Goal: Task Accomplishment & Management: Manage account settings

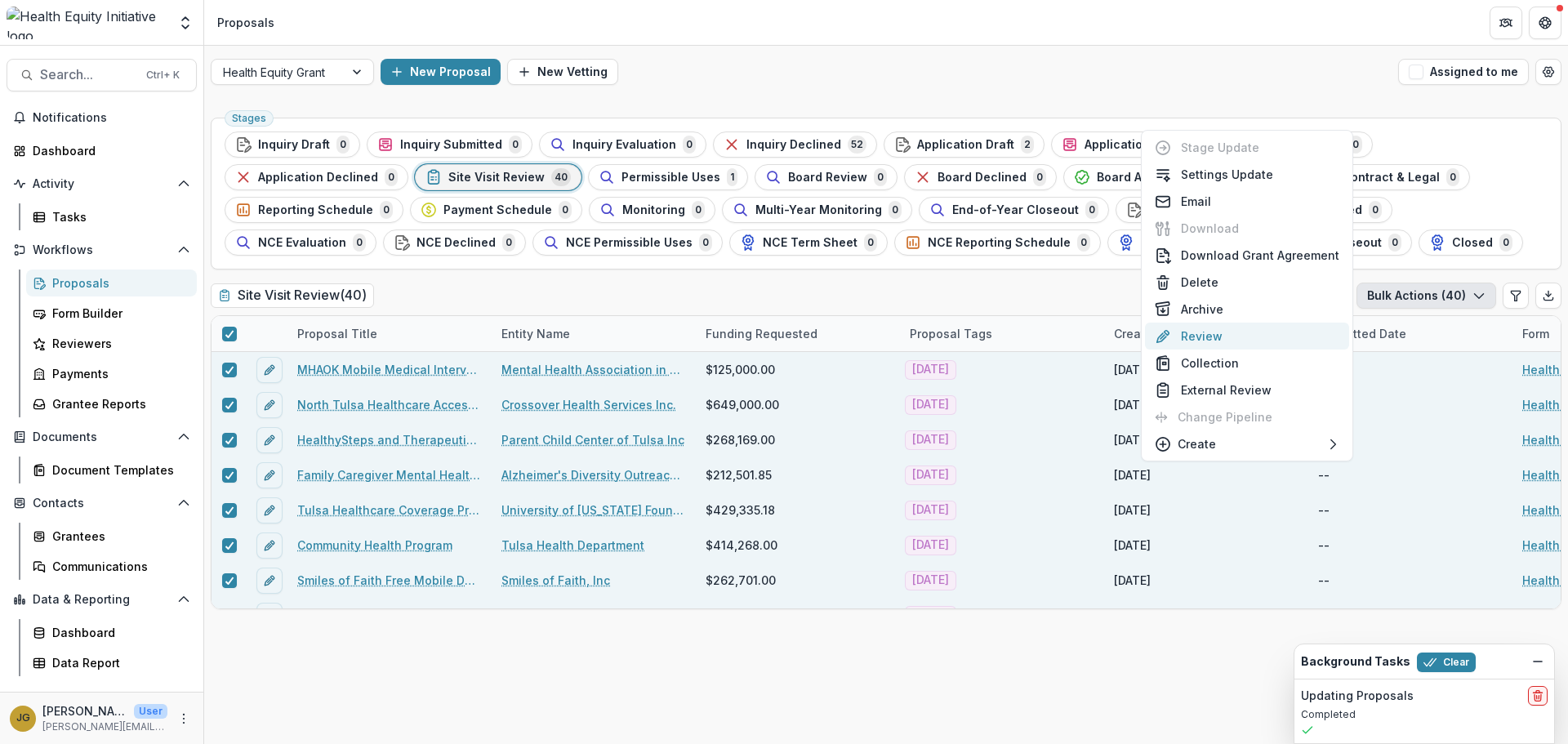
click at [1200, 331] on button "Review" at bounding box center [1247, 336] width 205 height 27
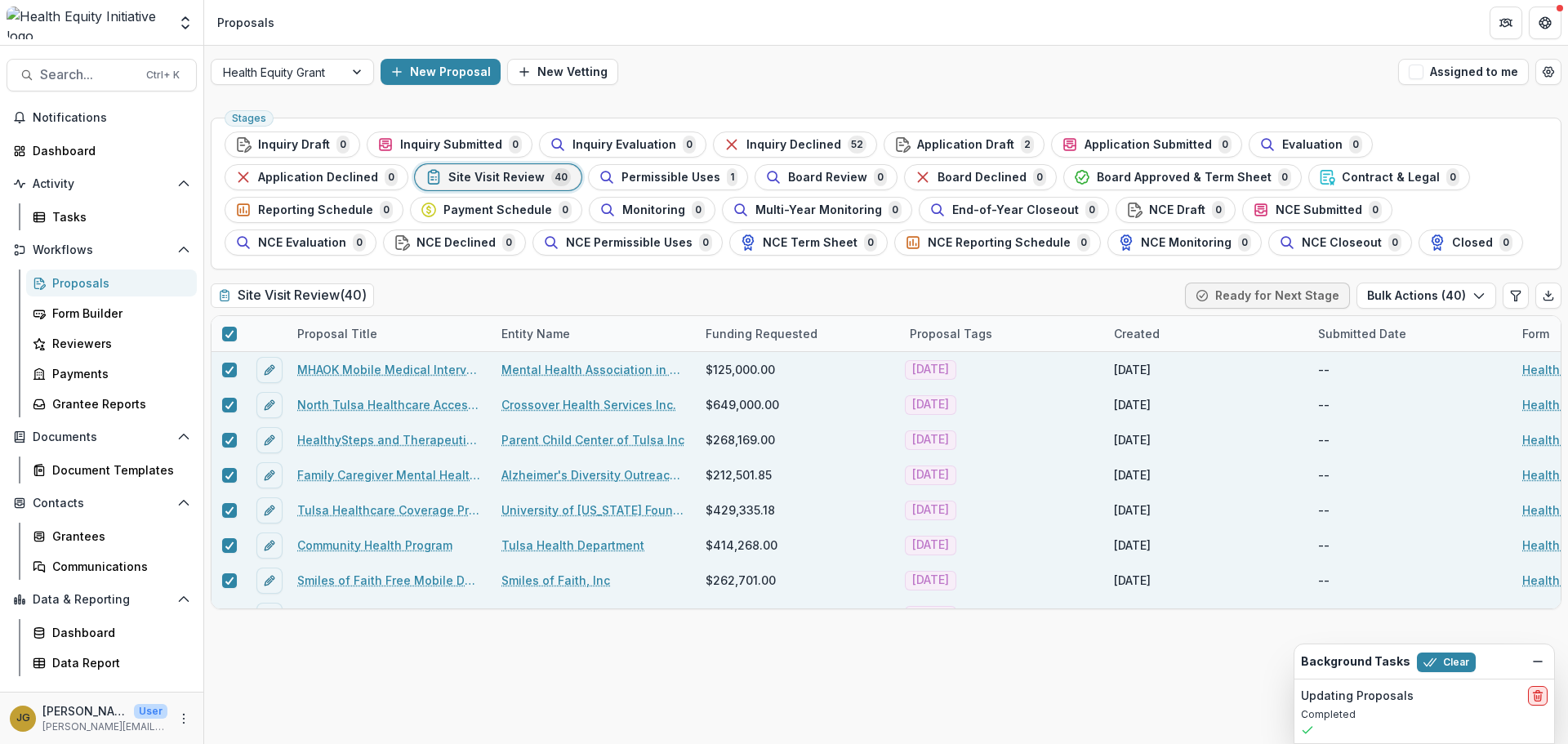
click at [1539, 698] on line "delete" at bounding box center [1539, 698] width 0 height 3
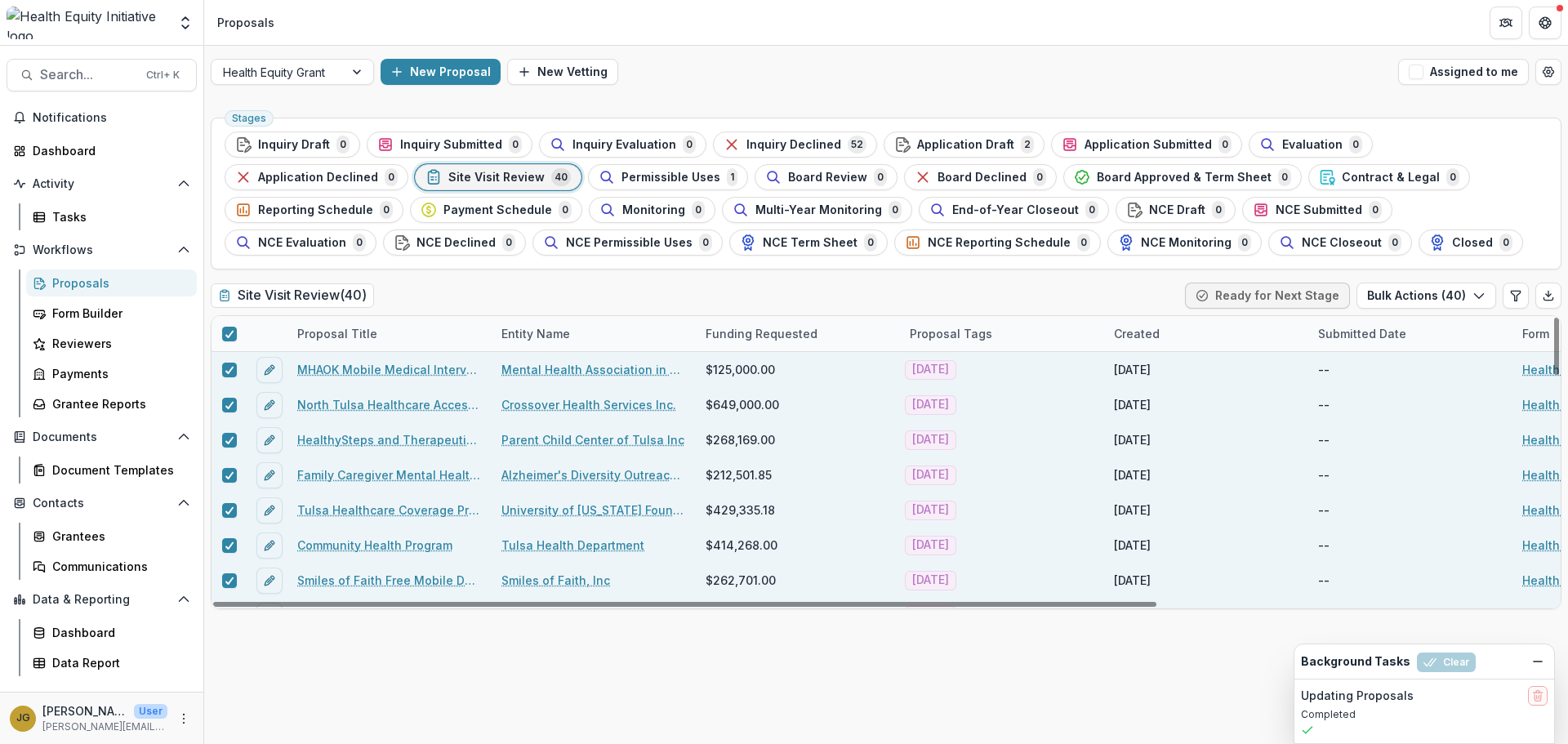
click at [706, 629] on div "Stages Inquiry Draft 0 Inquiry Submitted 0 Inquiry Evaluation 0 Inquiry Decline…" at bounding box center [886, 427] width 1363 height 633
click at [231, 336] on icon at bounding box center [229, 334] width 10 height 8
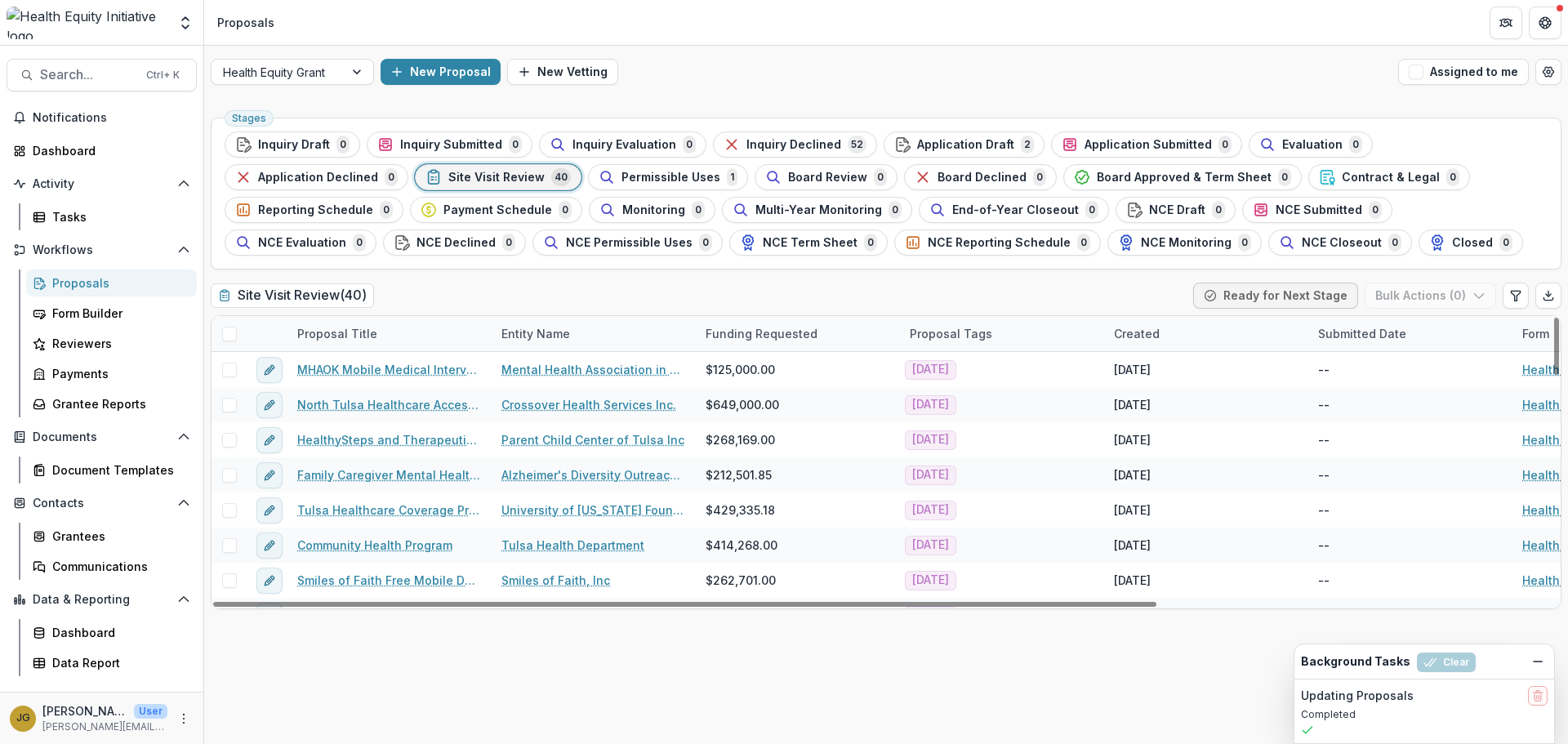
click at [233, 336] on span at bounding box center [229, 334] width 15 height 15
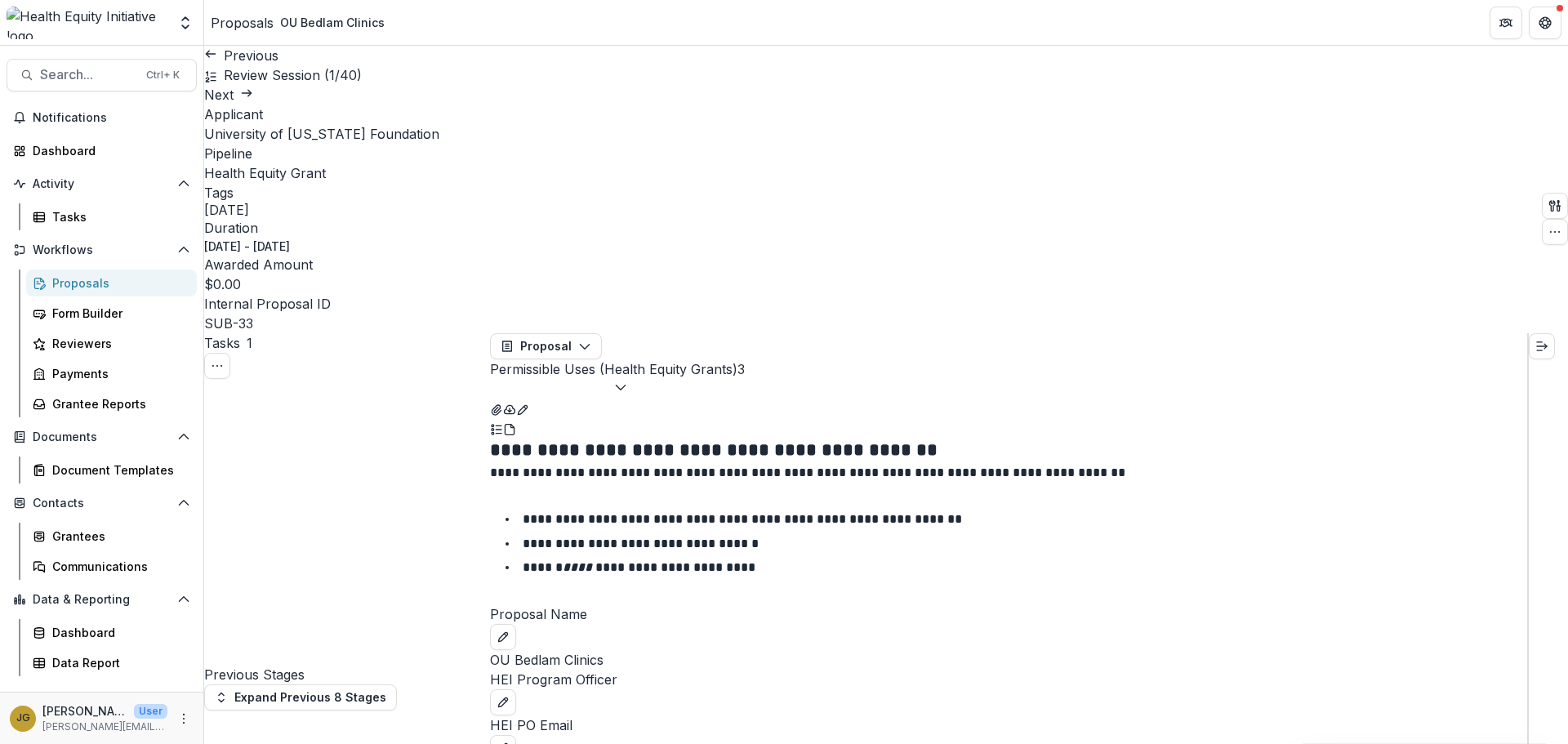
click at [516, 423] on icon "PDF view" at bounding box center [509, 429] width 13 height 13
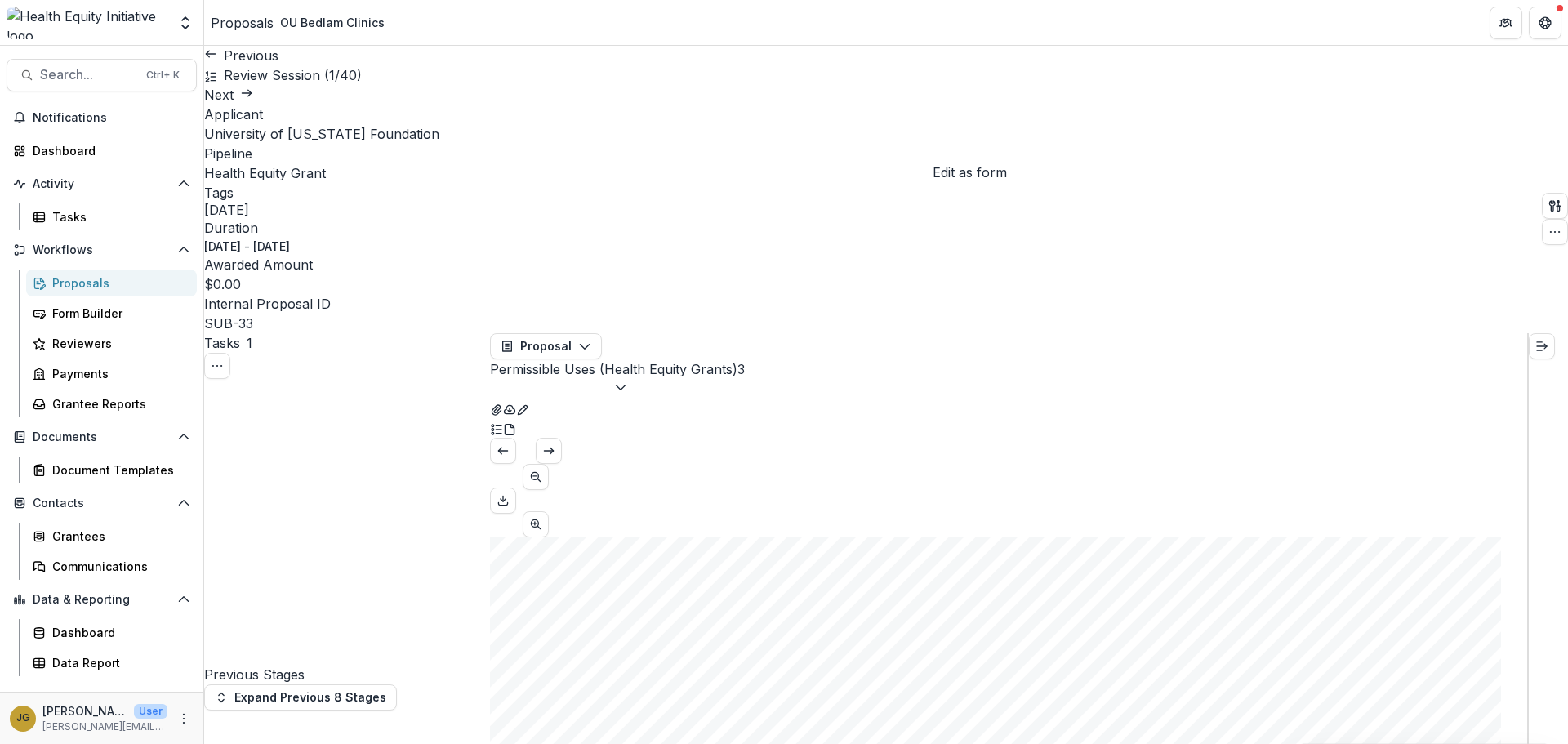
click at [529, 403] on icon "Edit as form" at bounding box center [522, 409] width 13 height 13
click at [625, 386] on polyline "button" at bounding box center [620, 388] width 9 height 5
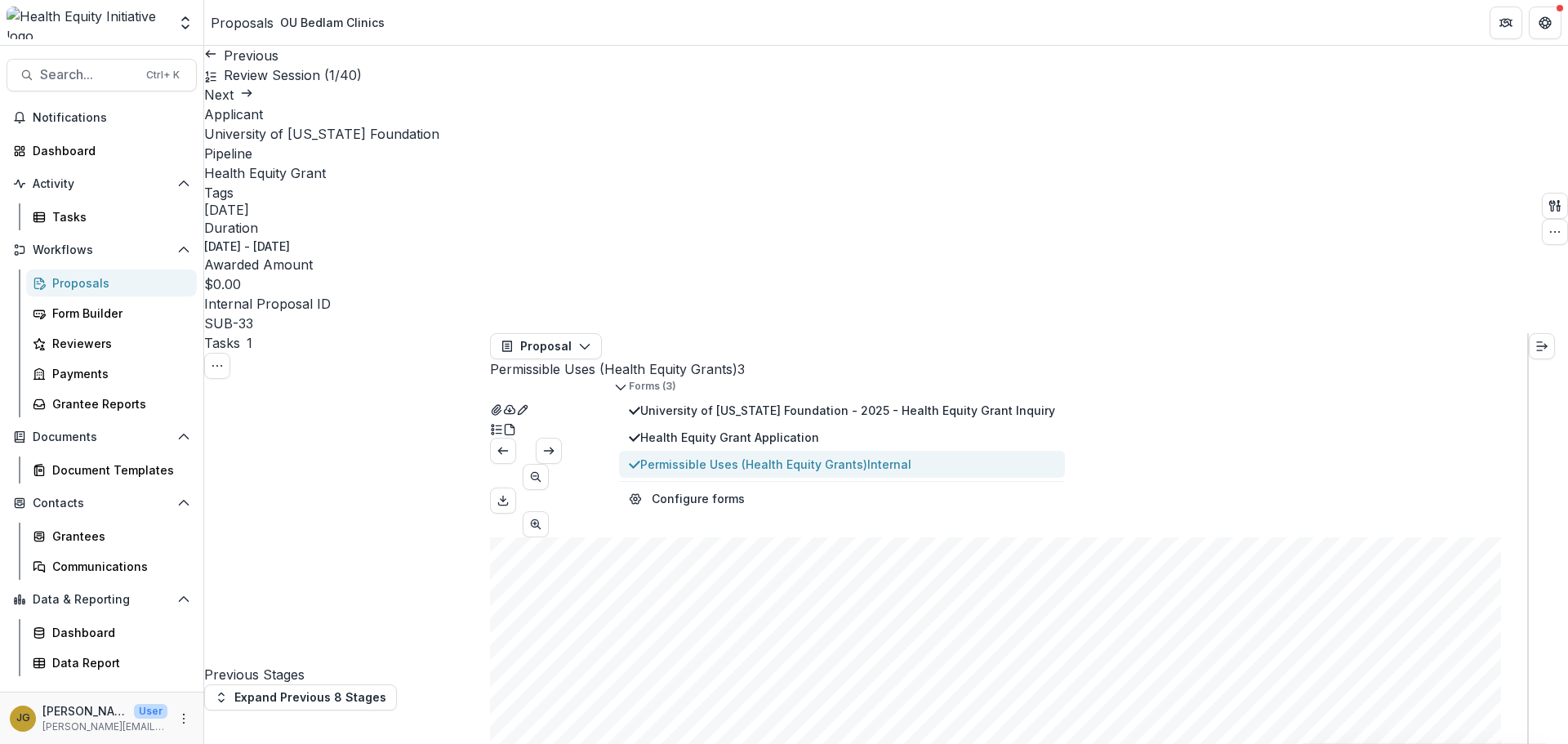
click at [742, 456] on span "Permissible Uses (Health Equity Grants) Internal" at bounding box center [848, 465] width 415 height 17
click at [494, 432] on circle "Plaintext view" at bounding box center [492, 433] width 3 height 3
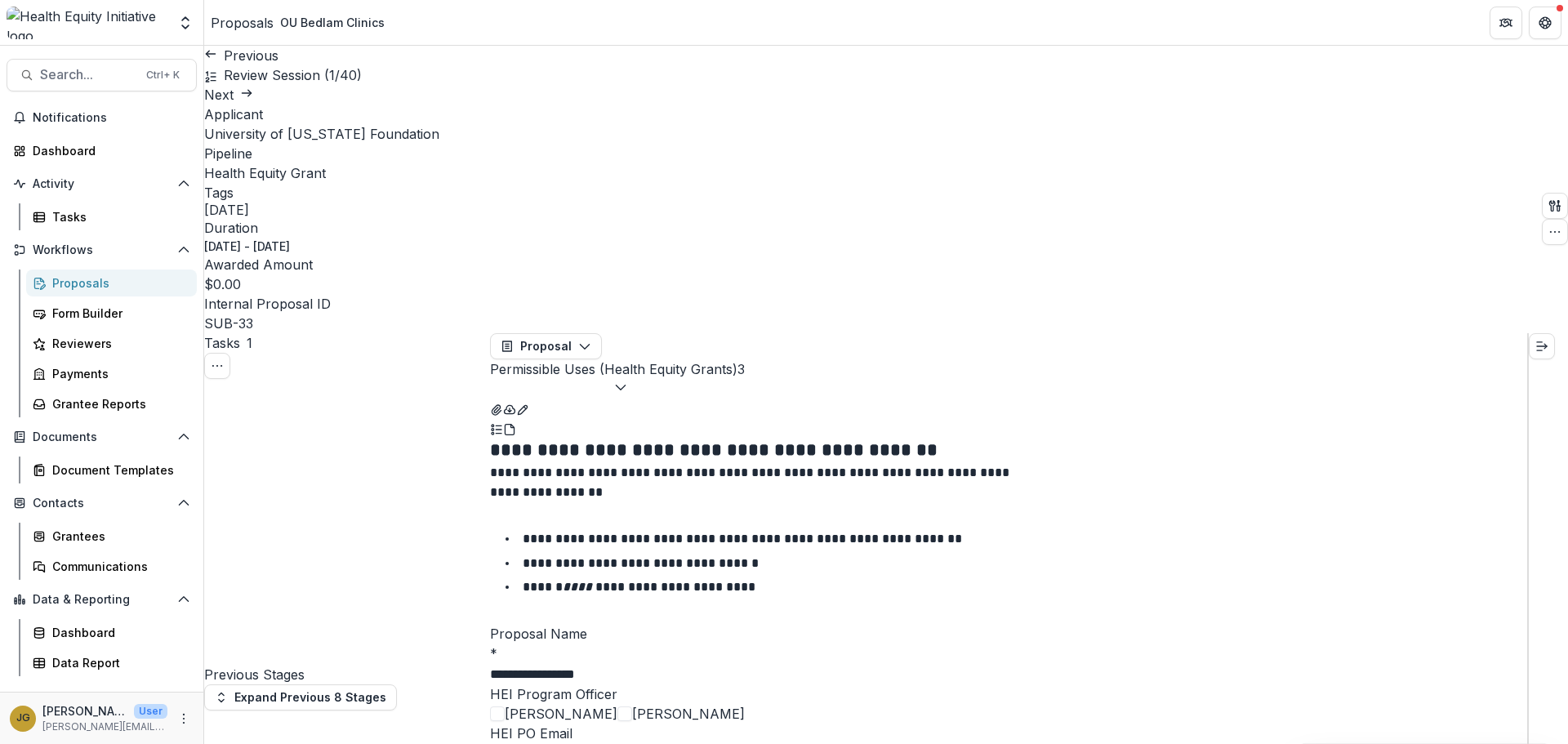
click at [632, 707] on span at bounding box center [624, 714] width 15 height 15
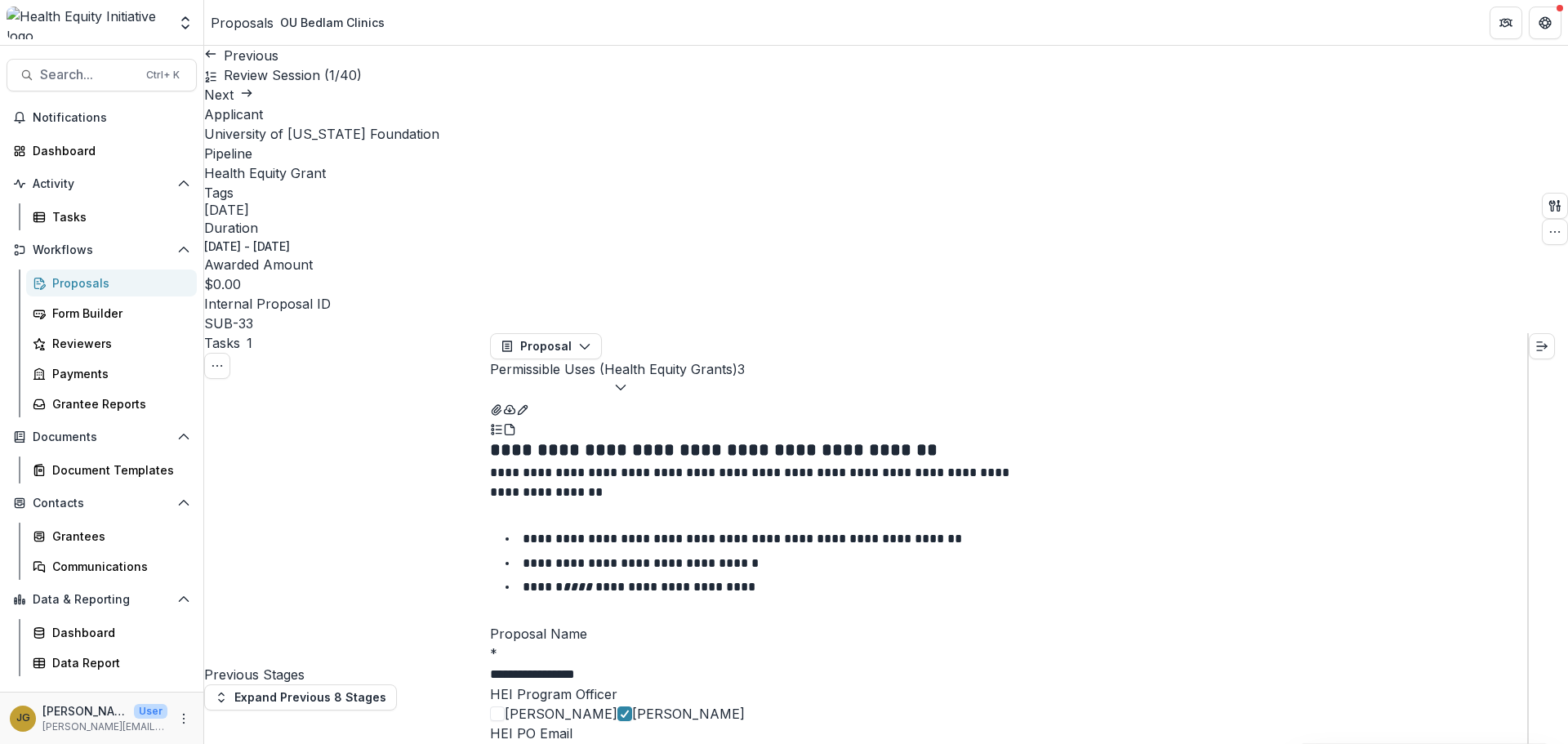
click at [1548, 225] on icon "button" at bounding box center [1554, 232] width 13 height 13
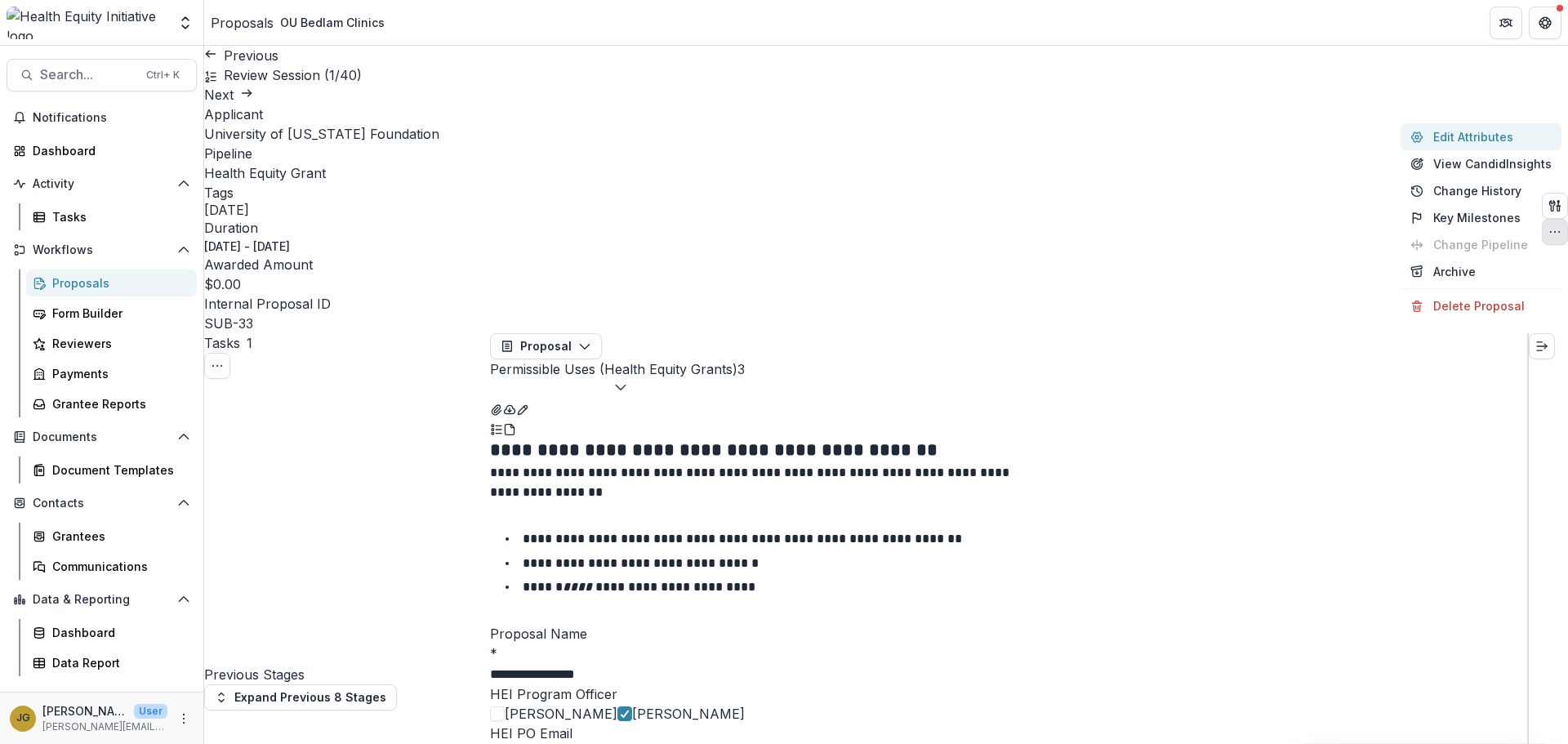
click at [1440, 139] on button "Edit Attributes" at bounding box center [1481, 136] width 161 height 27
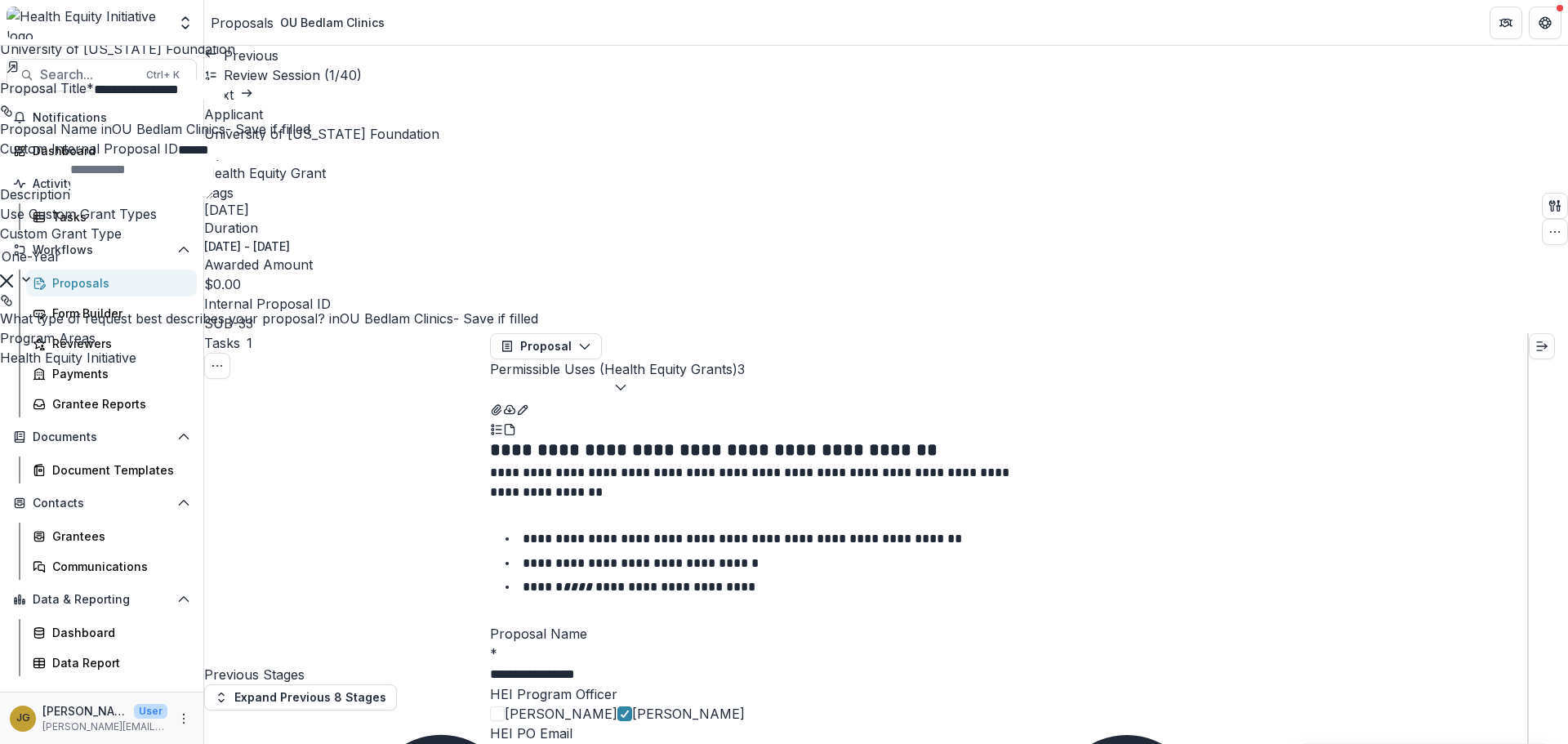
type input "********"
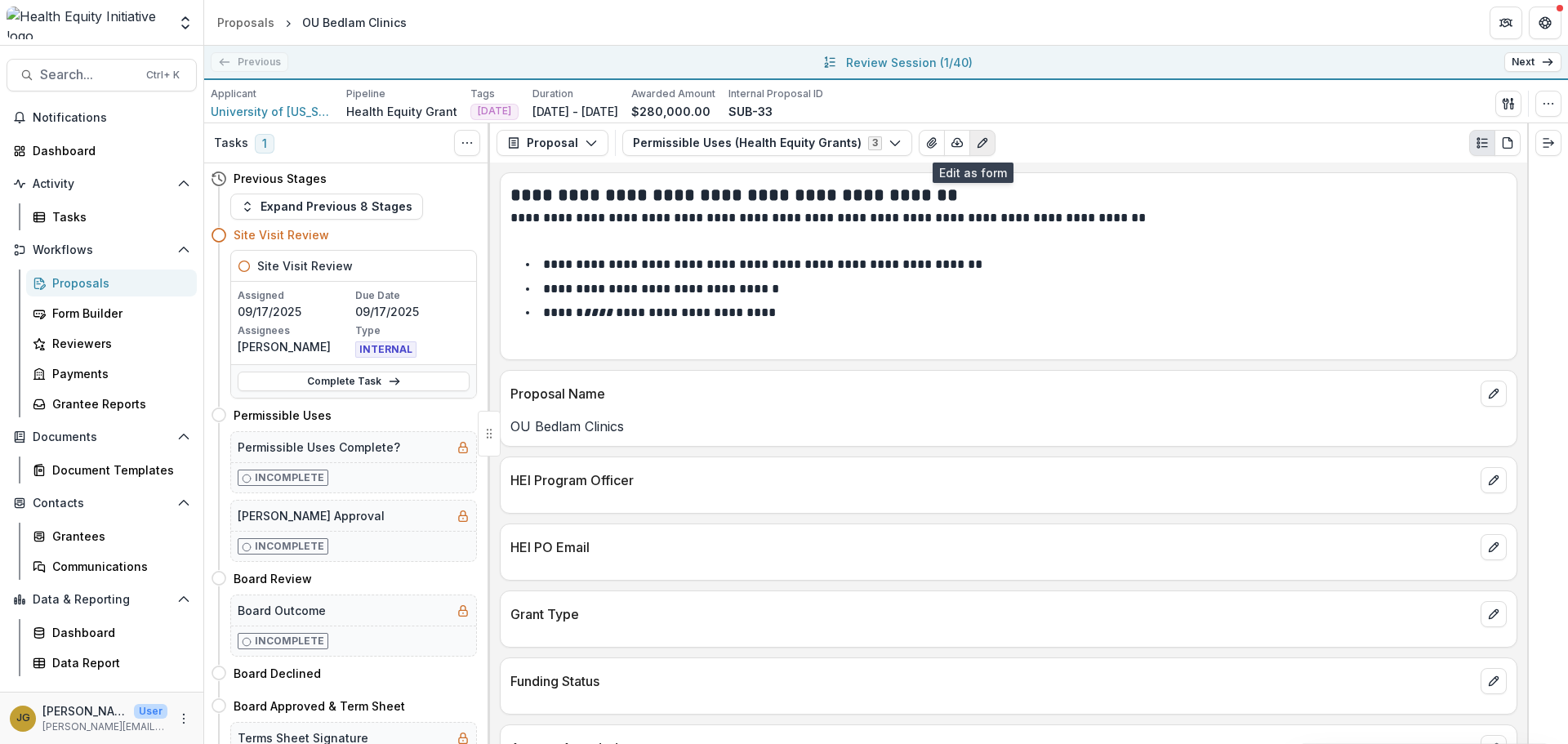
click at [976, 142] on icon "Edit as form" at bounding box center [982, 142] width 13 height 13
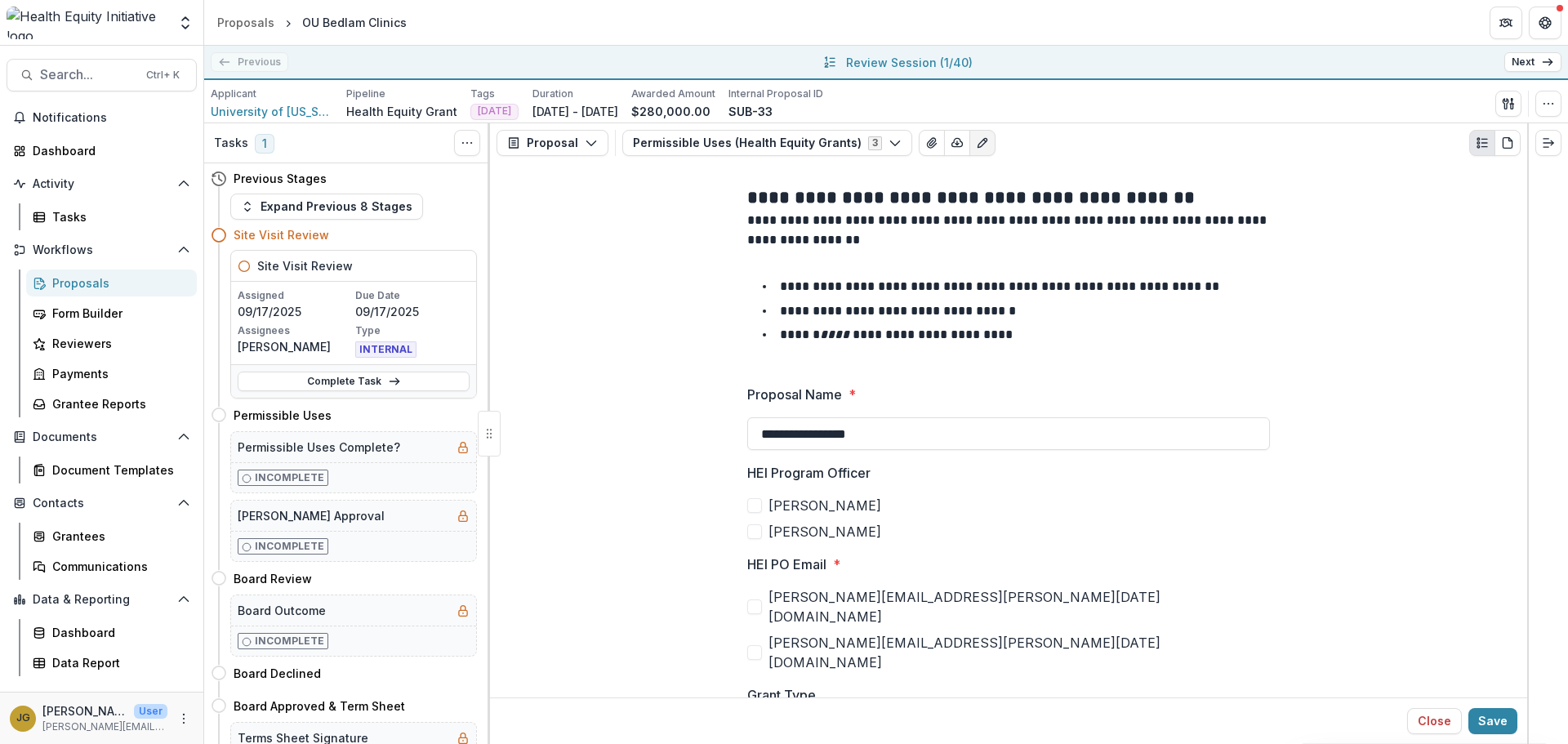
click at [757, 526] on span at bounding box center [754, 532] width 15 height 15
click at [755, 645] on span at bounding box center [754, 652] width 15 height 15
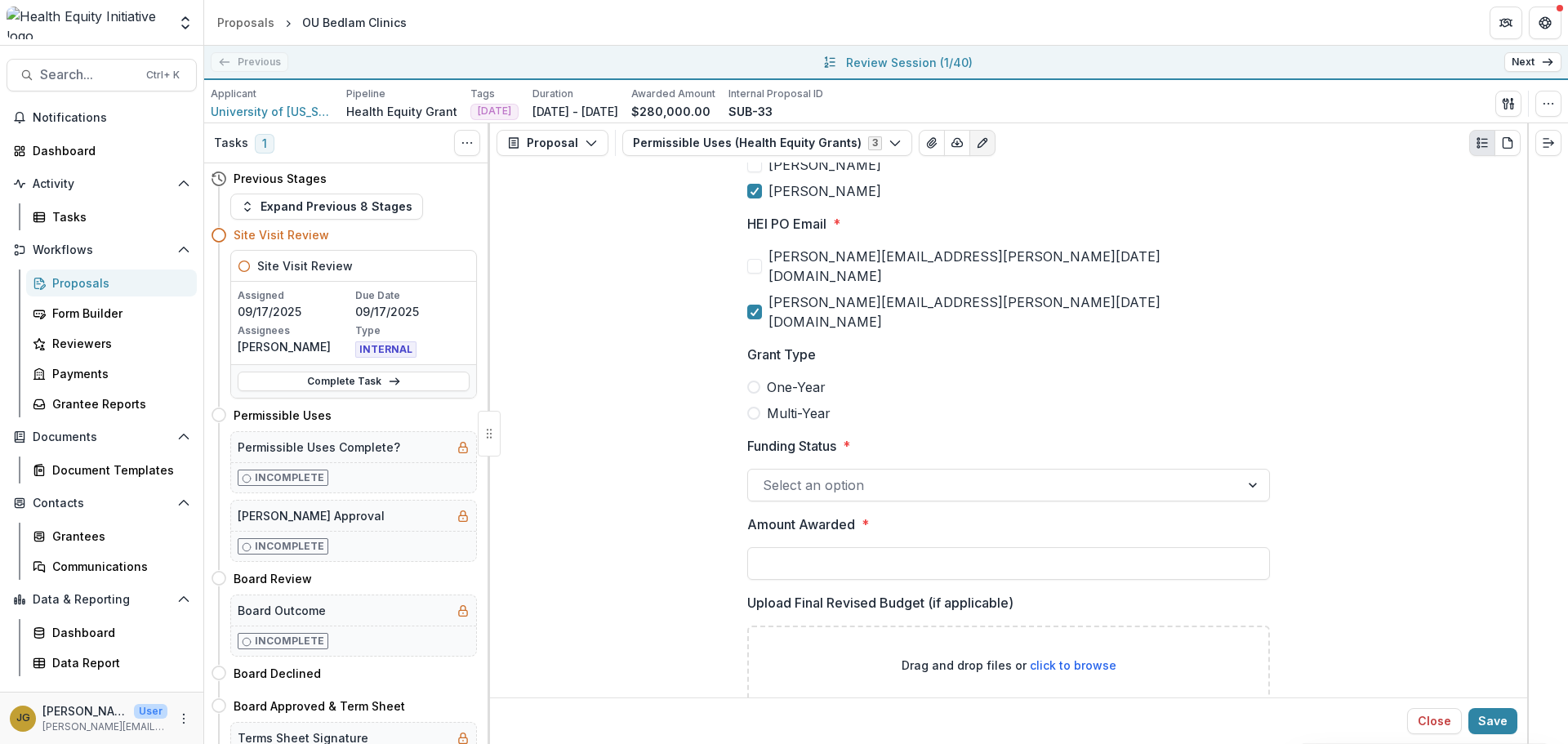
scroll to position [353, 0]
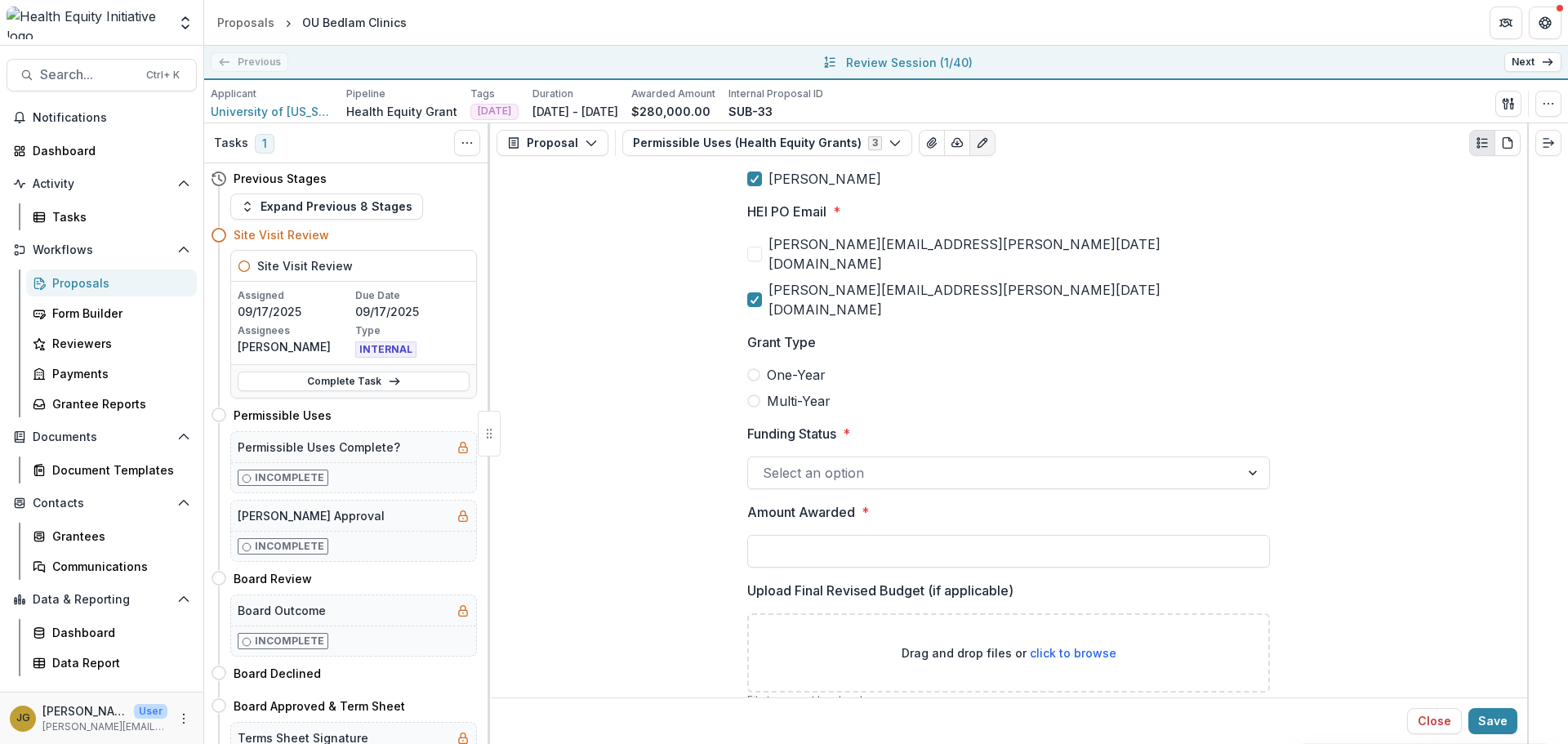
click at [751, 369] on span at bounding box center [753, 375] width 13 height 13
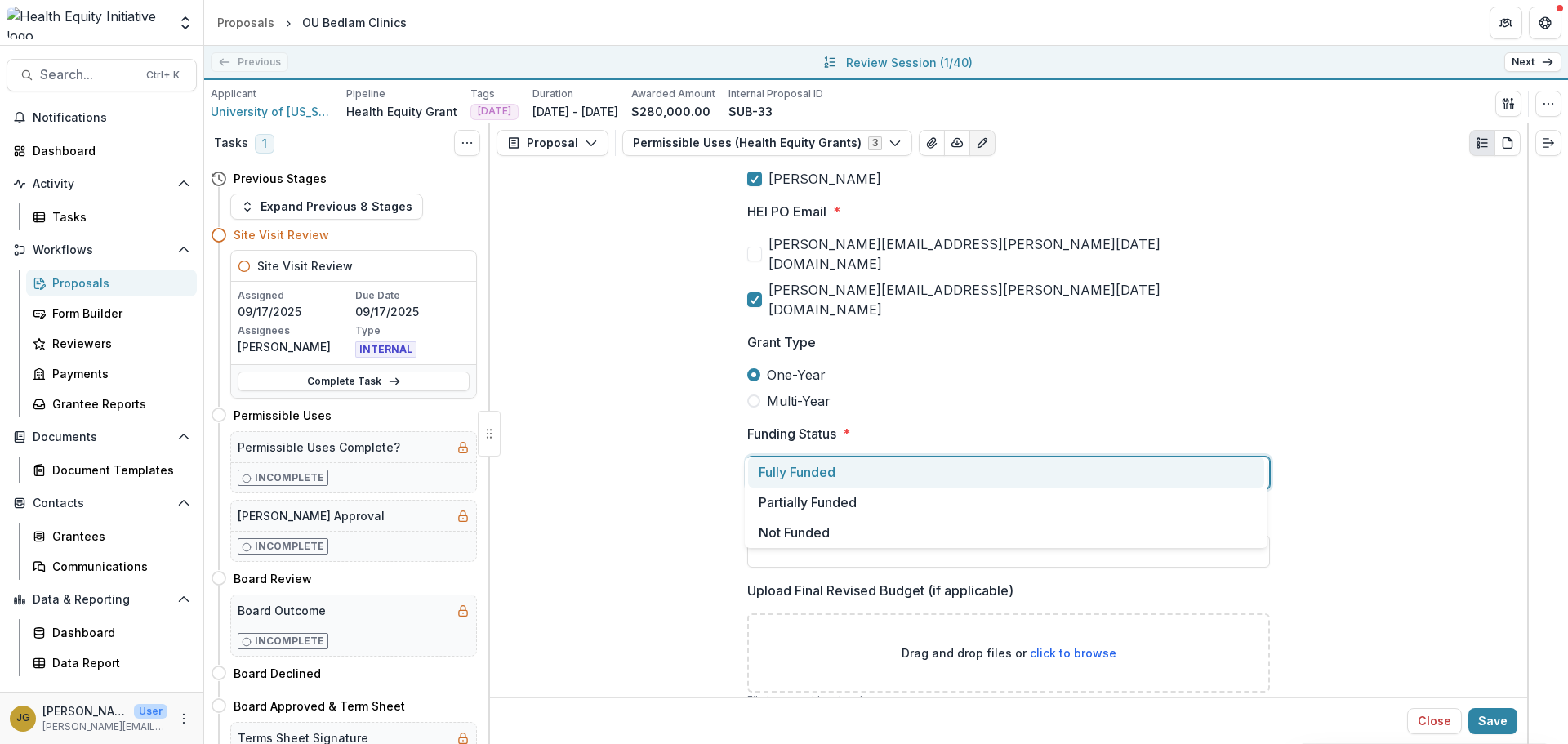
click at [769, 461] on div at bounding box center [993, 473] width 462 height 23
click at [783, 479] on div "Fully Funded" at bounding box center [1005, 473] width 516 height 30
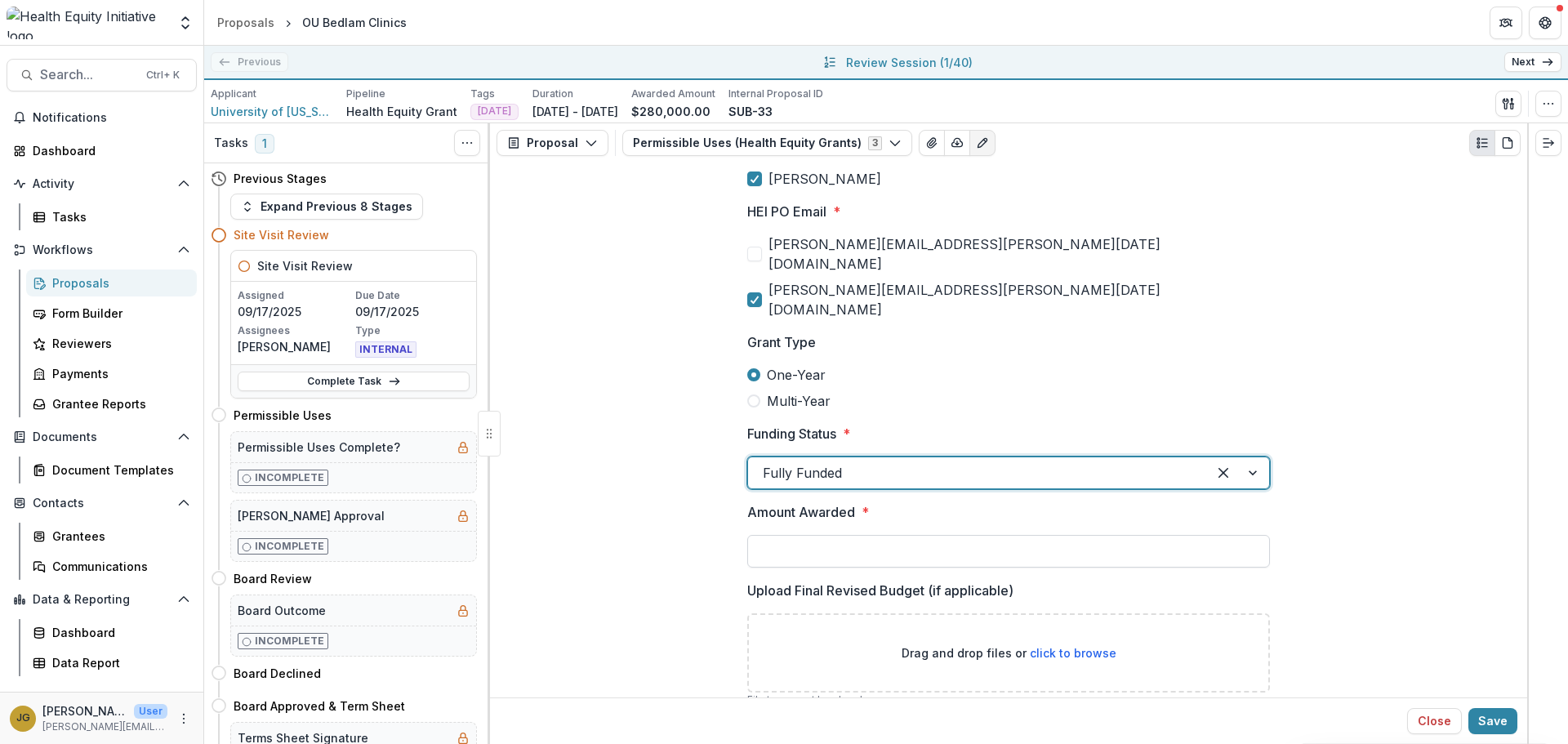
click at [776, 535] on input "Amount Awarded *" at bounding box center [1008, 551] width 523 height 33
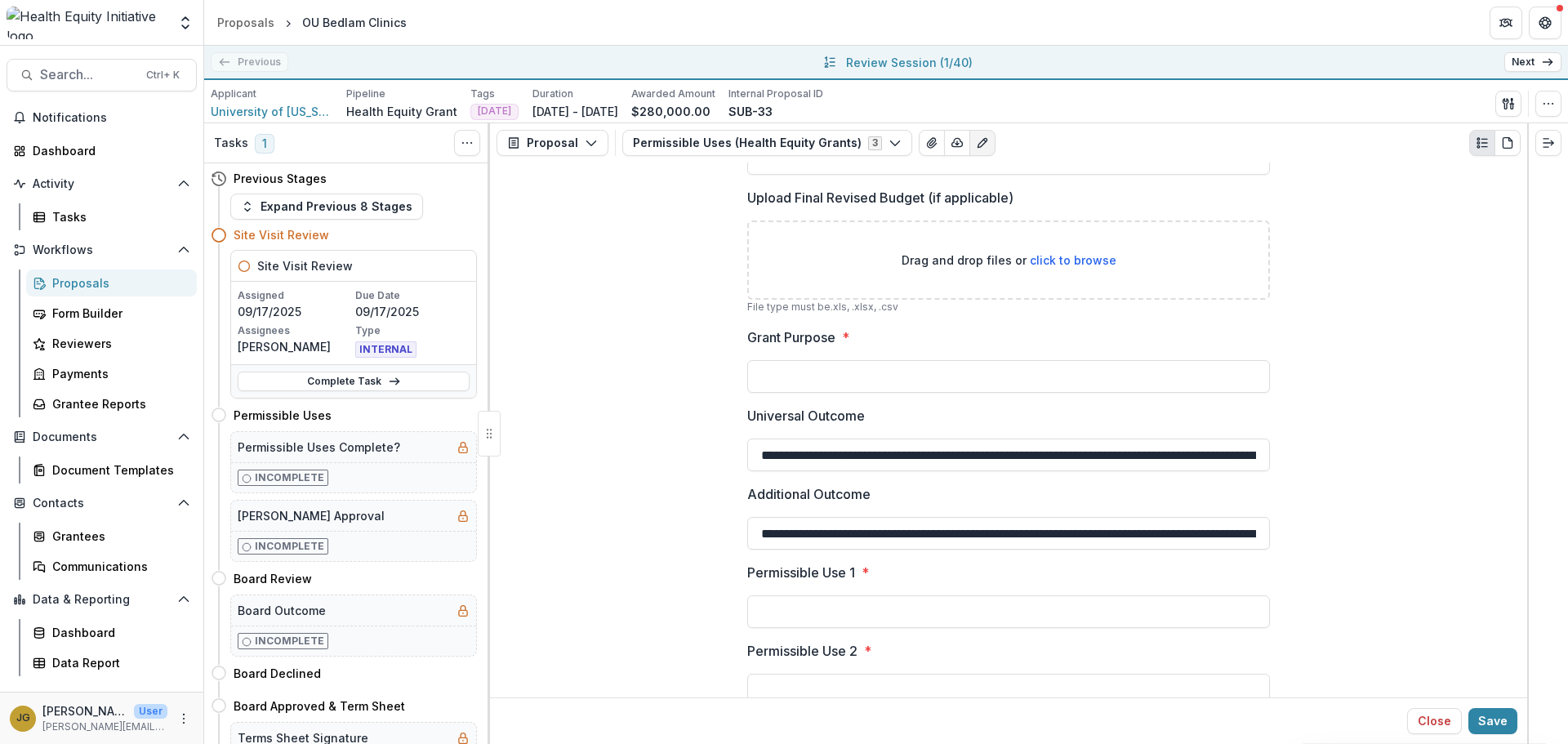
scroll to position [810, 0]
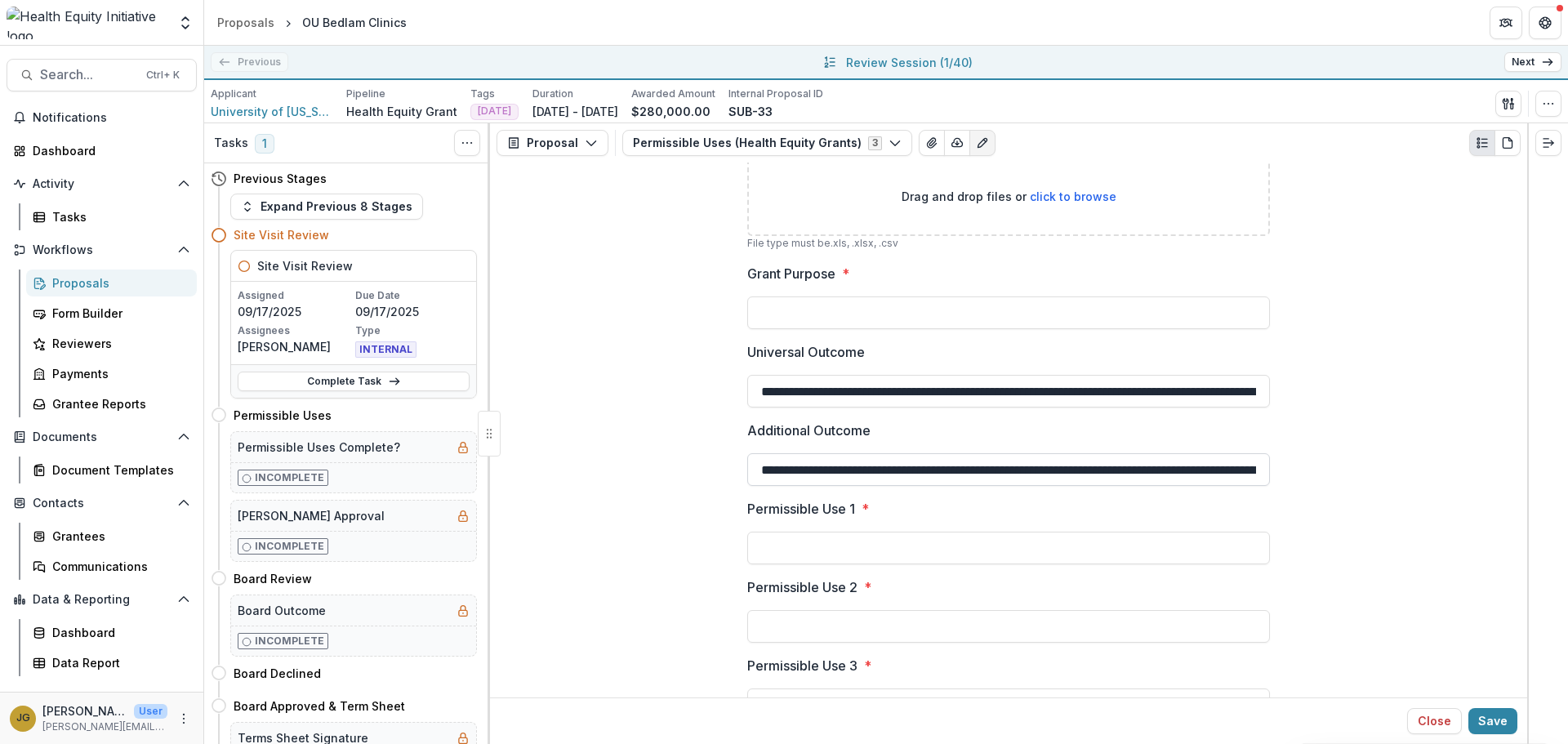
type input "********"
drag, startPoint x: 776, startPoint y: 430, endPoint x: 751, endPoint y: 434, distance: 25.3
click at [751, 454] on input "**********" at bounding box center [1008, 470] width 523 height 33
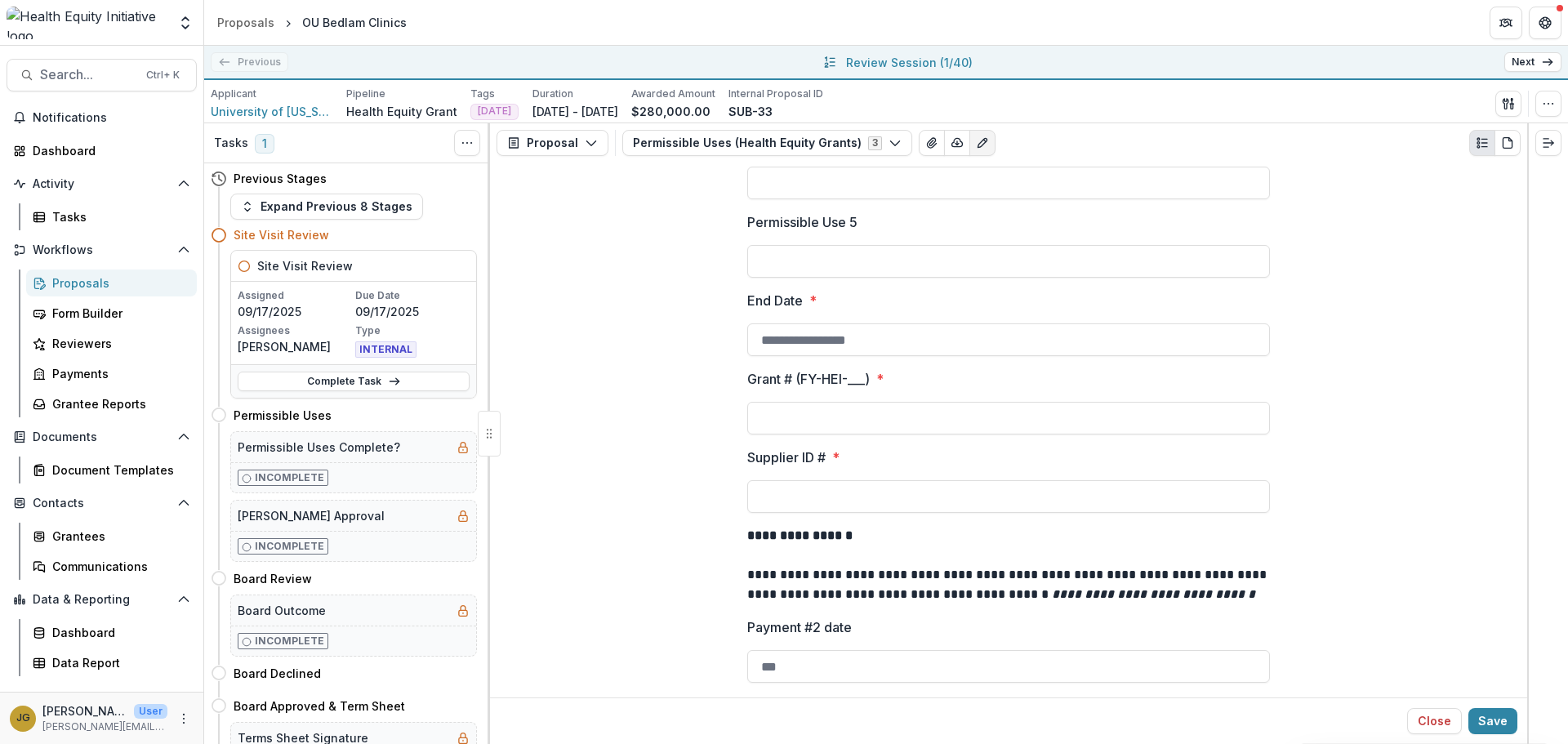
scroll to position [1439, 0]
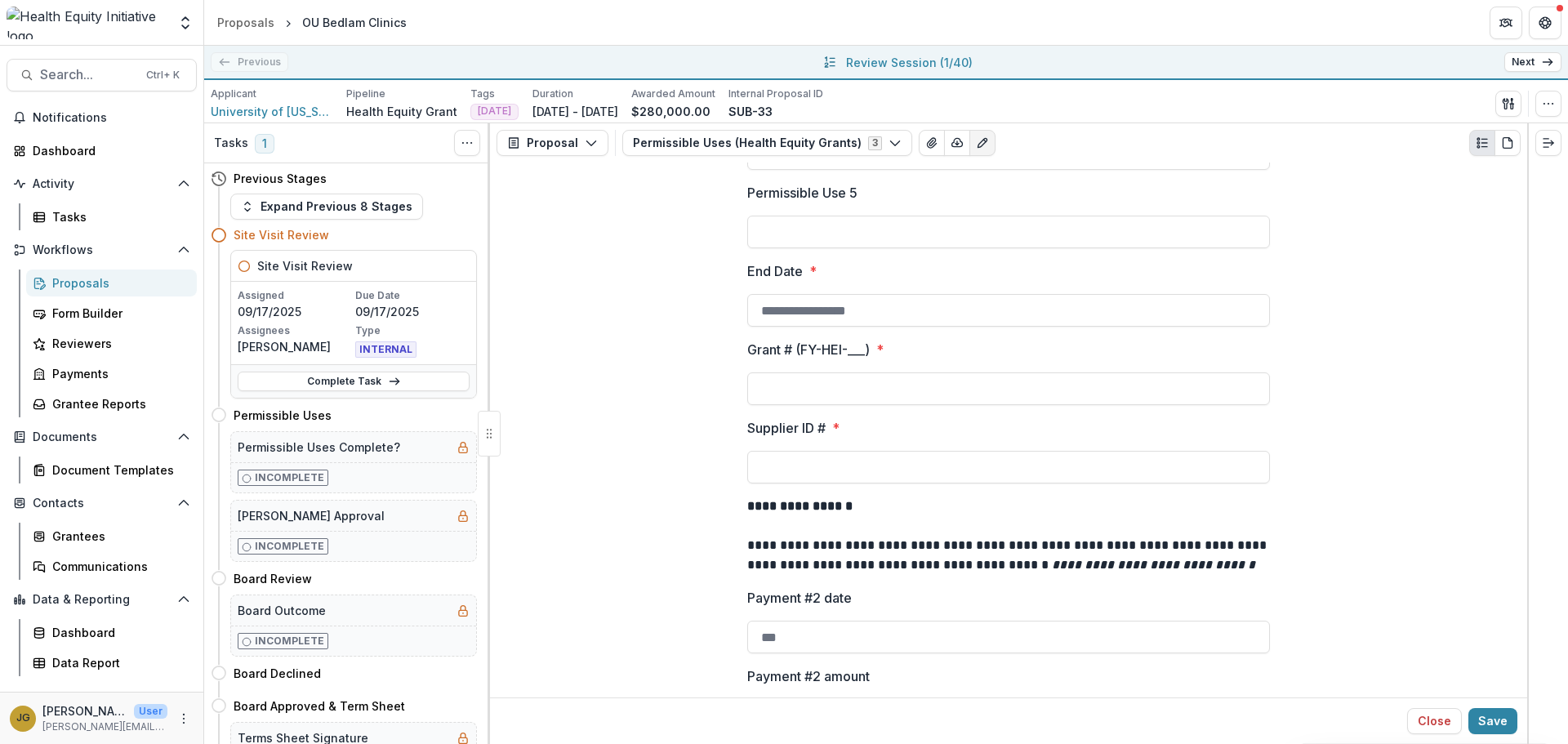
type input "**********"
click at [828, 373] on input "Grant # (FY-HEI-___) *" at bounding box center [1008, 389] width 523 height 33
click at [767, 451] on input "Supplier ID # *" at bounding box center [1008, 467] width 523 height 33
paste input "**********"
type input "**********"
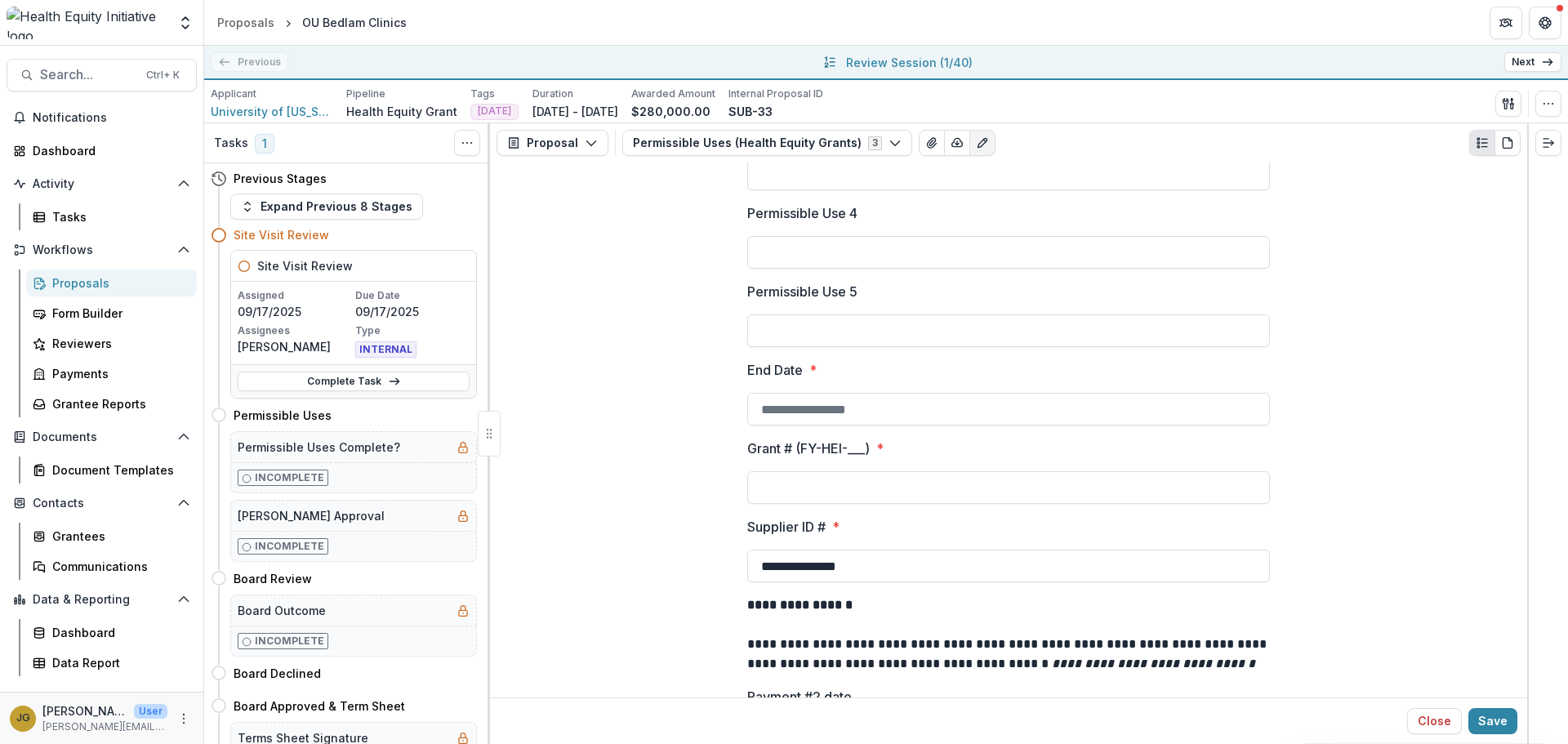
scroll to position [1348, 0]
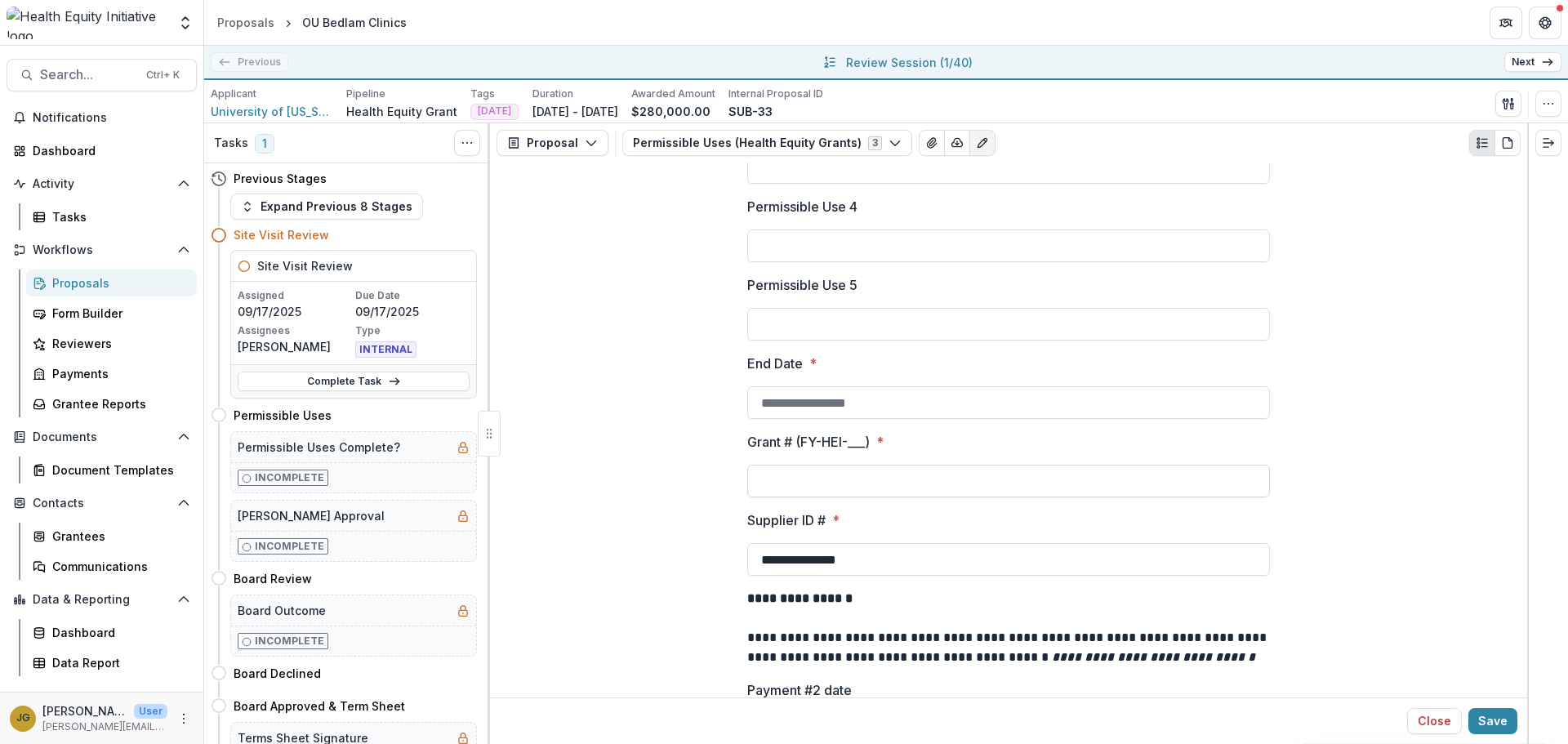
click at [779, 465] on input "Grant # (FY-HEI-___) *" at bounding box center [1008, 481] width 523 height 33
paste input "**********"
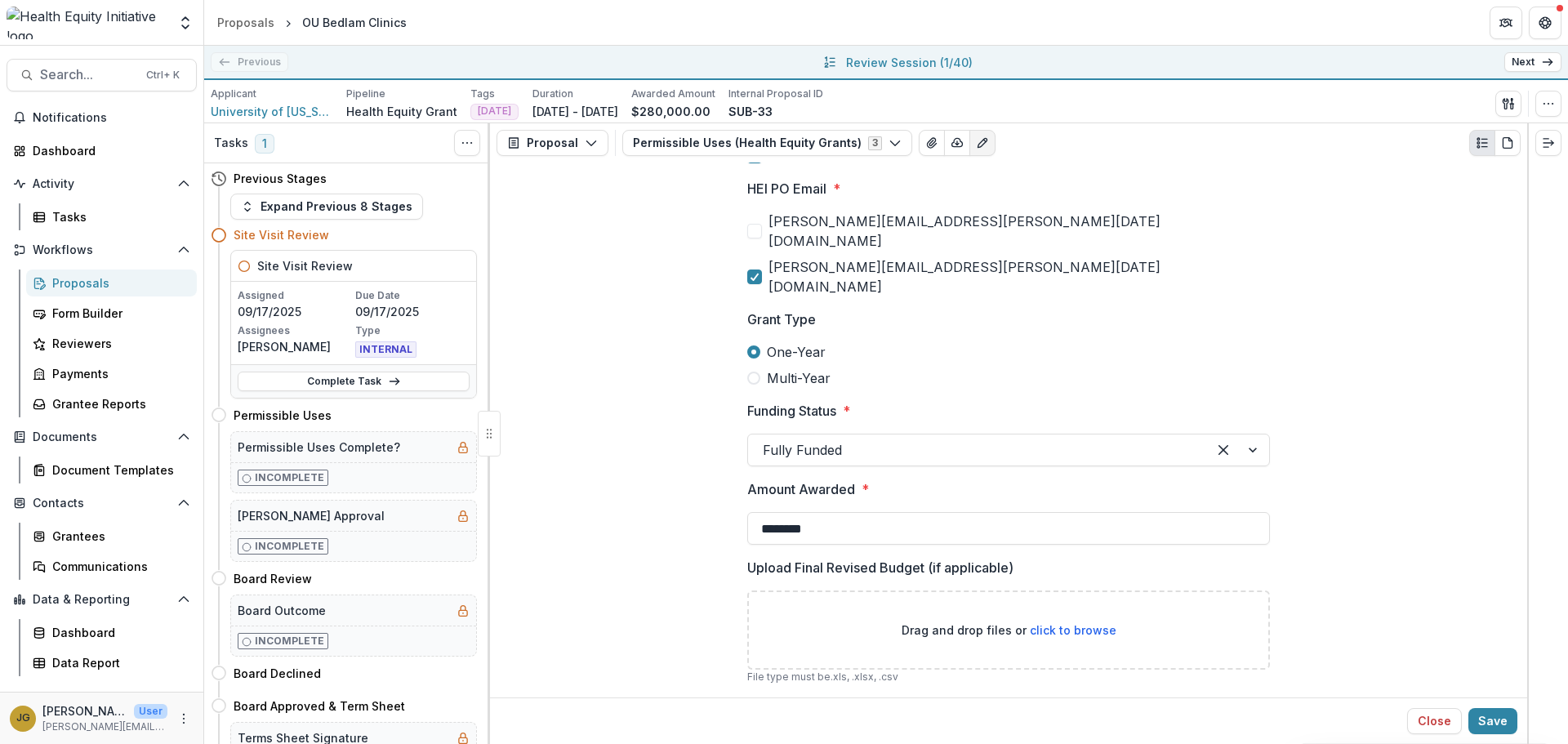
scroll to position [393, 0]
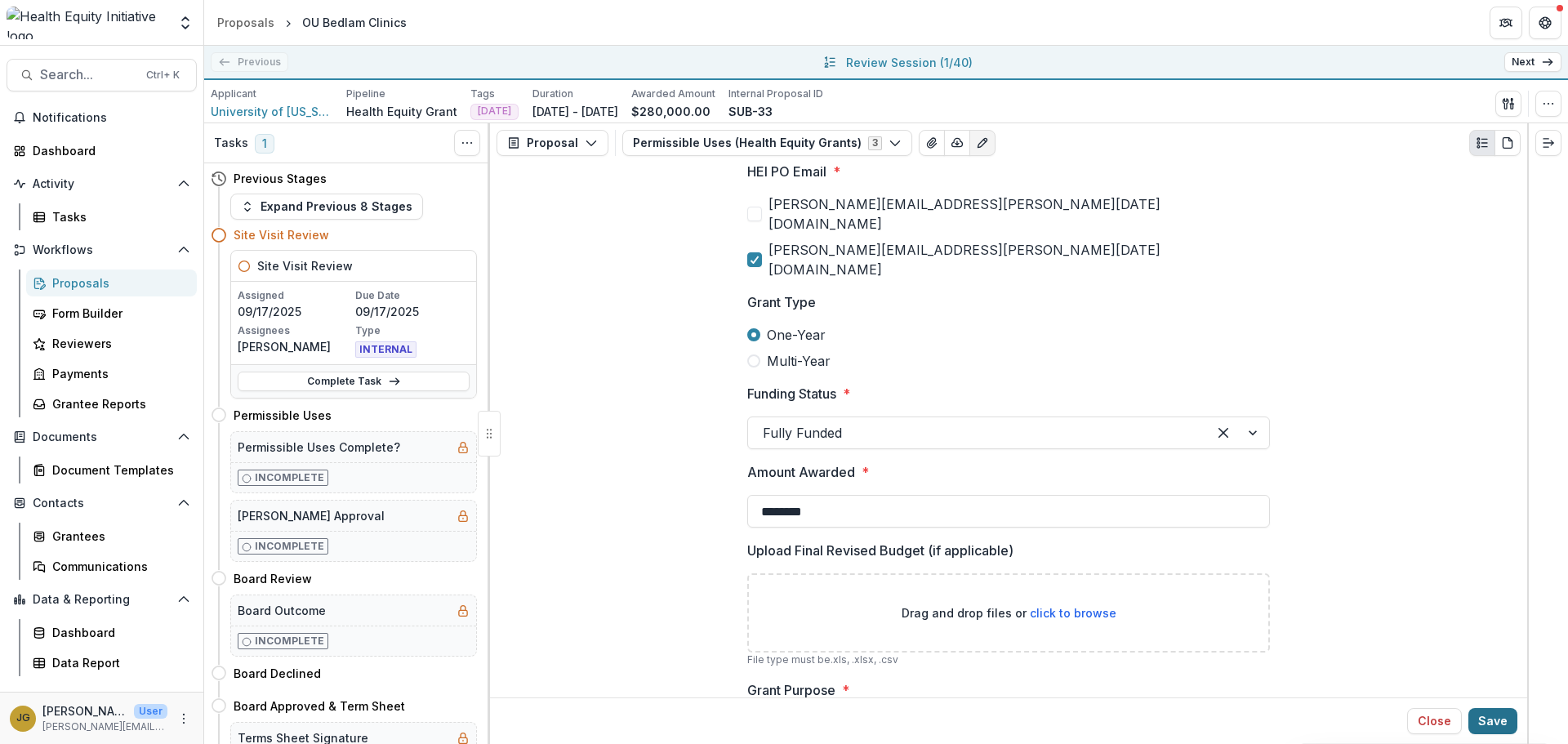
type input "**********"
click at [1488, 713] on button "Save" at bounding box center [1493, 721] width 49 height 26
click at [1497, 720] on button "Save" at bounding box center [1493, 721] width 49 height 26
click at [1520, 62] on link "Next" at bounding box center [1532, 62] width 57 height 20
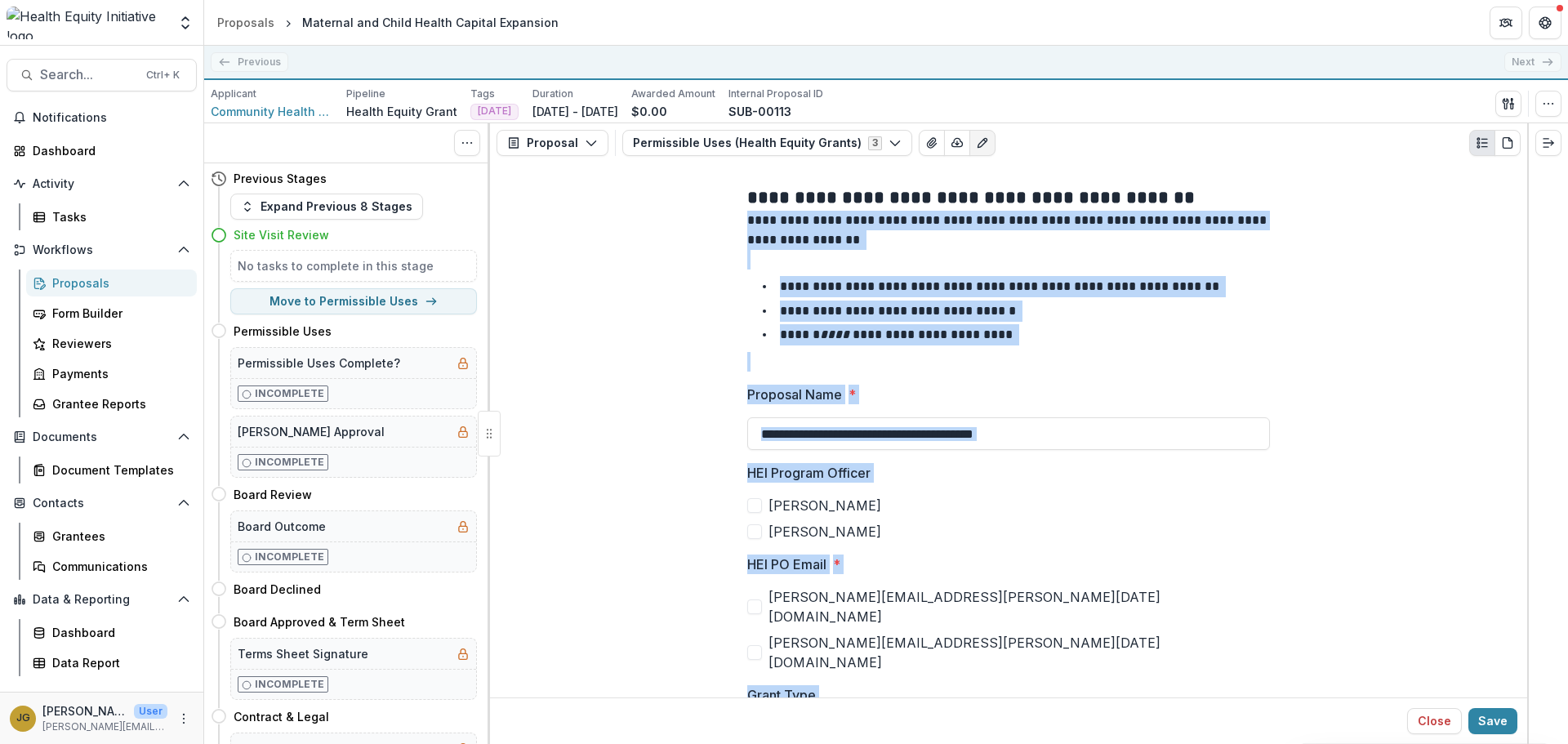
drag, startPoint x: 1521, startPoint y: 209, endPoint x: 1527, endPoint y: 227, distance: 19.0
click at [1527, 227] on div "Tasks 0 Show Cancelled Tasks Previous Stages Expand Previous 8 Stages Site Visi…" at bounding box center [886, 434] width 1363 height 621
drag, startPoint x: 1474, startPoint y: 269, endPoint x: 1526, endPoint y: 219, distance: 72.1
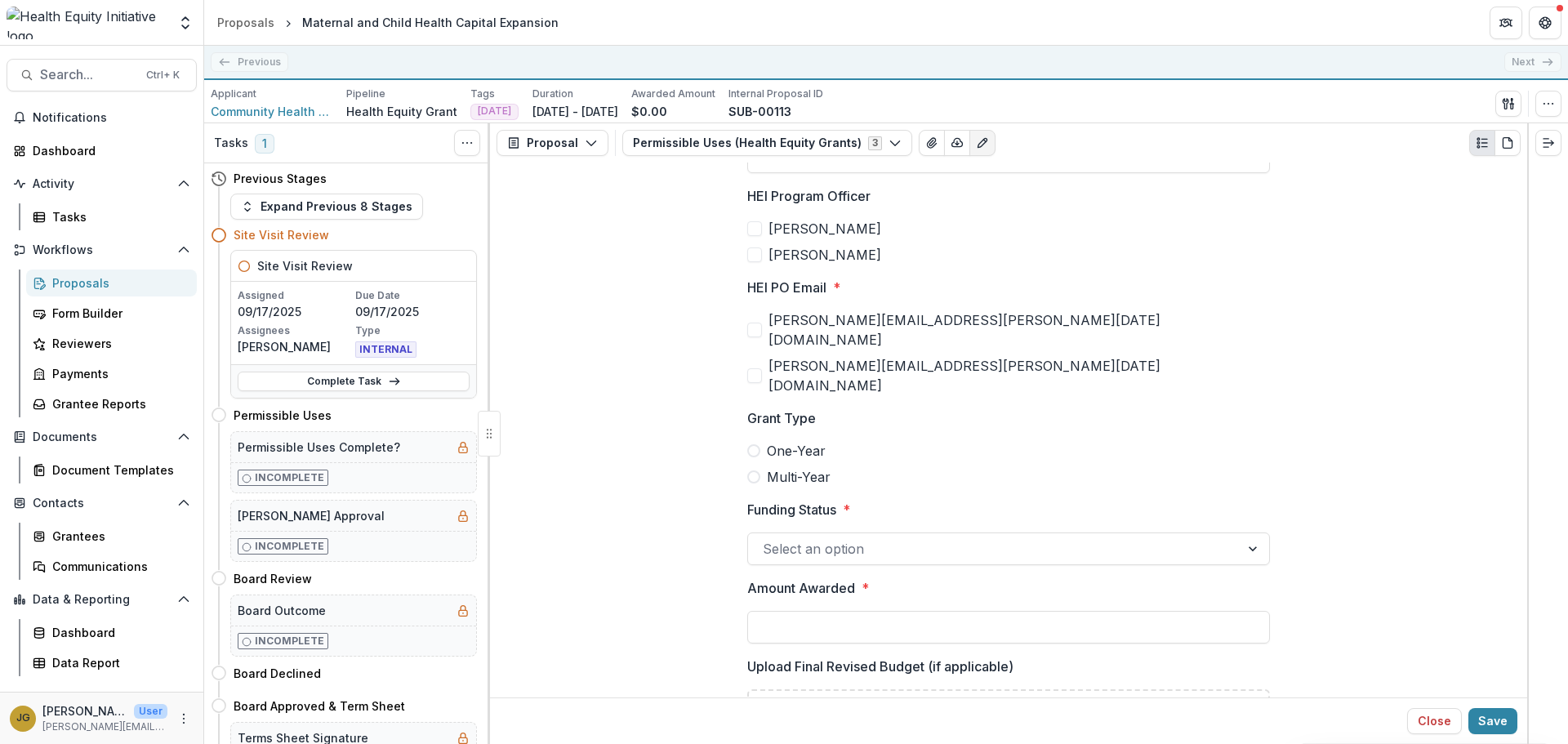
scroll to position [213, 0]
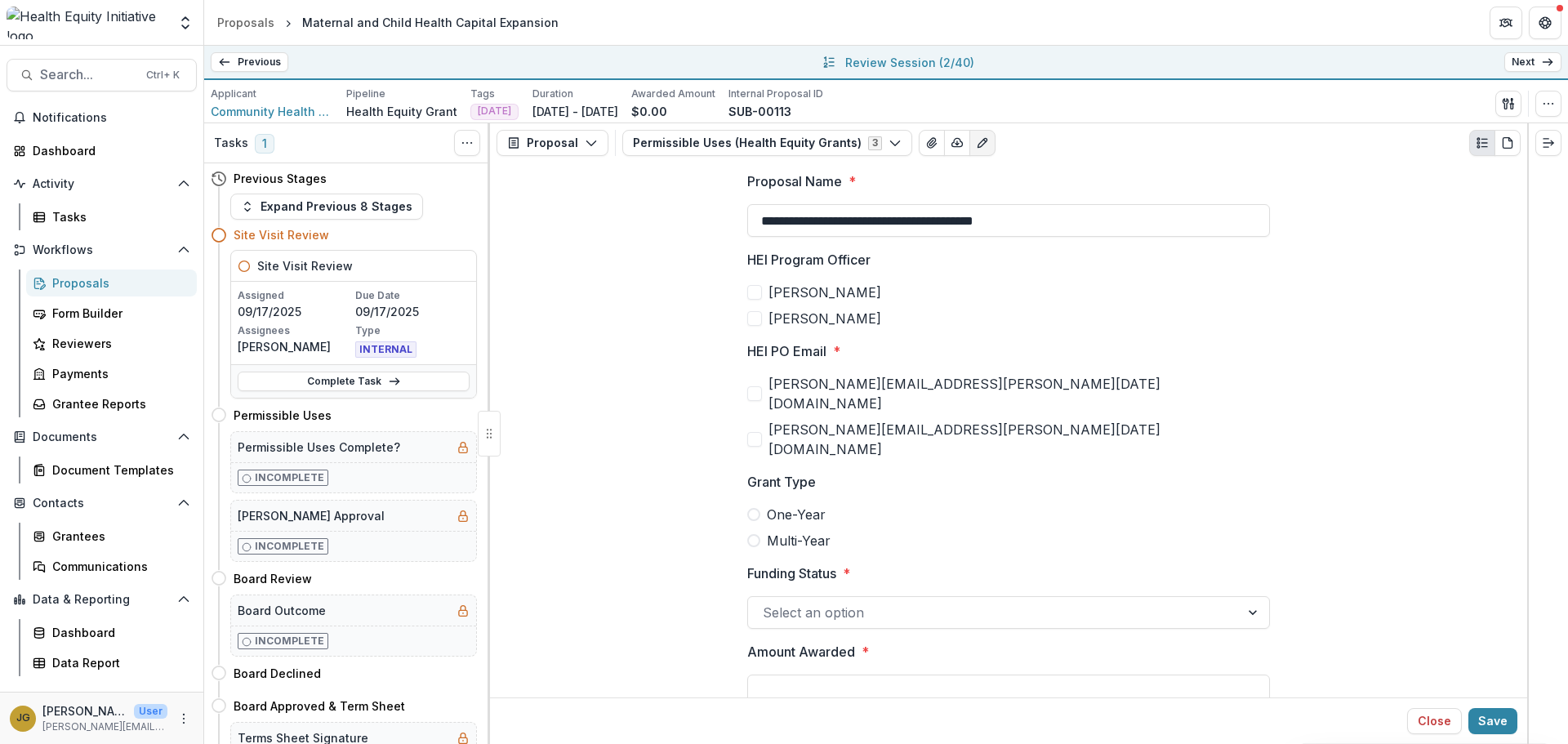
click at [1251, 597] on div at bounding box center [1254, 613] width 29 height 31
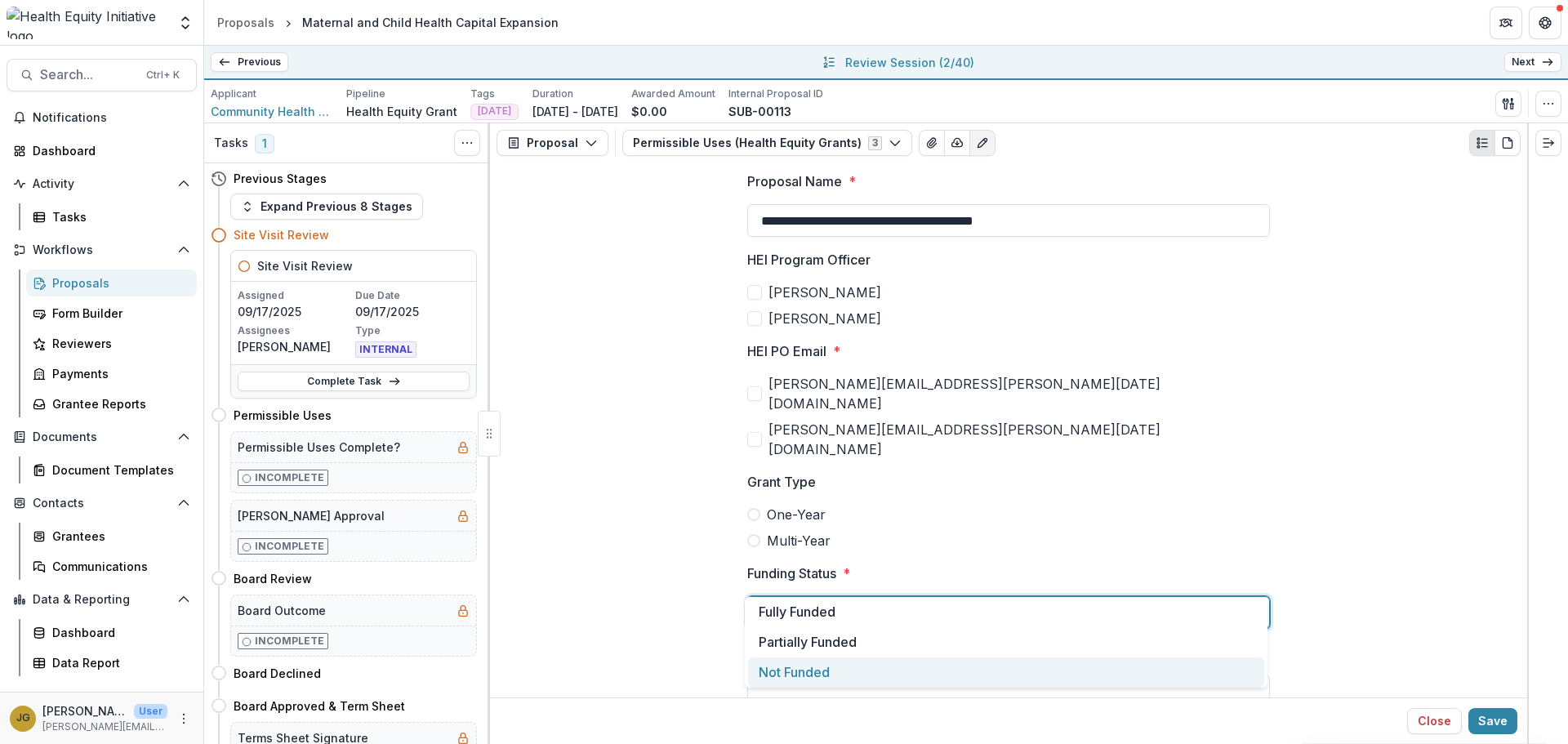
click at [811, 671] on div "Not Funded" at bounding box center [1005, 672] width 516 height 30
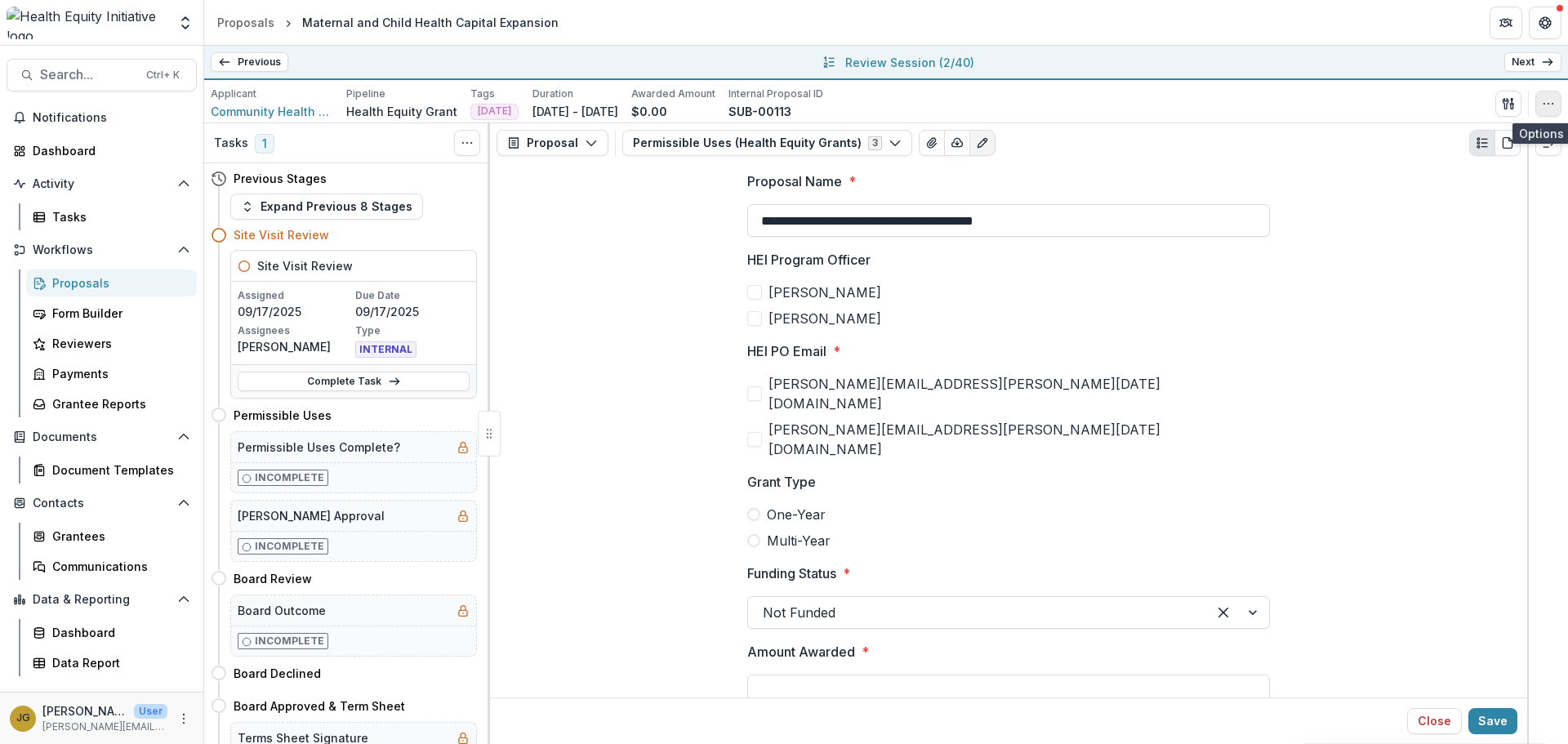
click at [1553, 104] on circle "button" at bounding box center [1552, 103] width 1 height 1
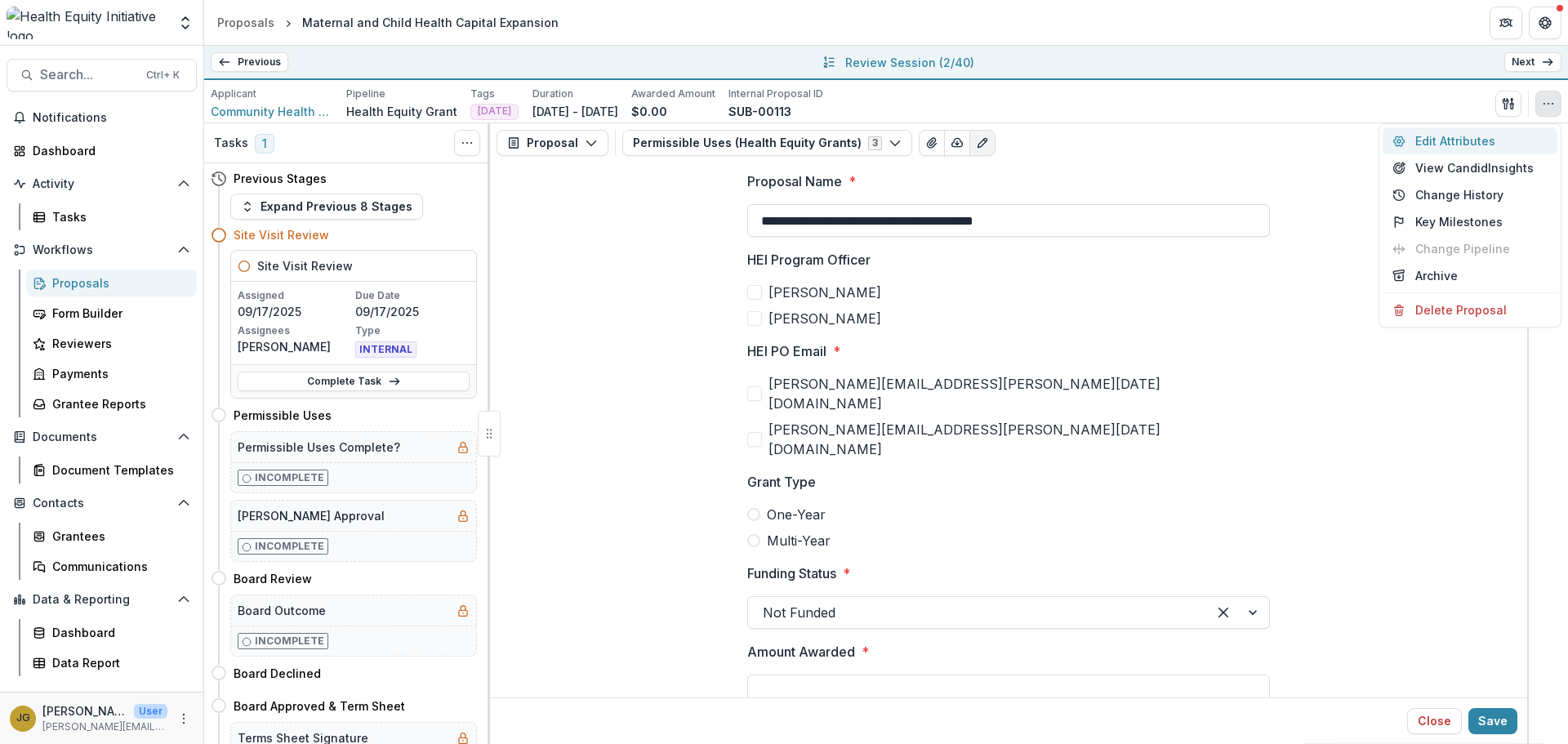
click at [1446, 138] on button "Edit Attributes" at bounding box center [1470, 140] width 175 height 27
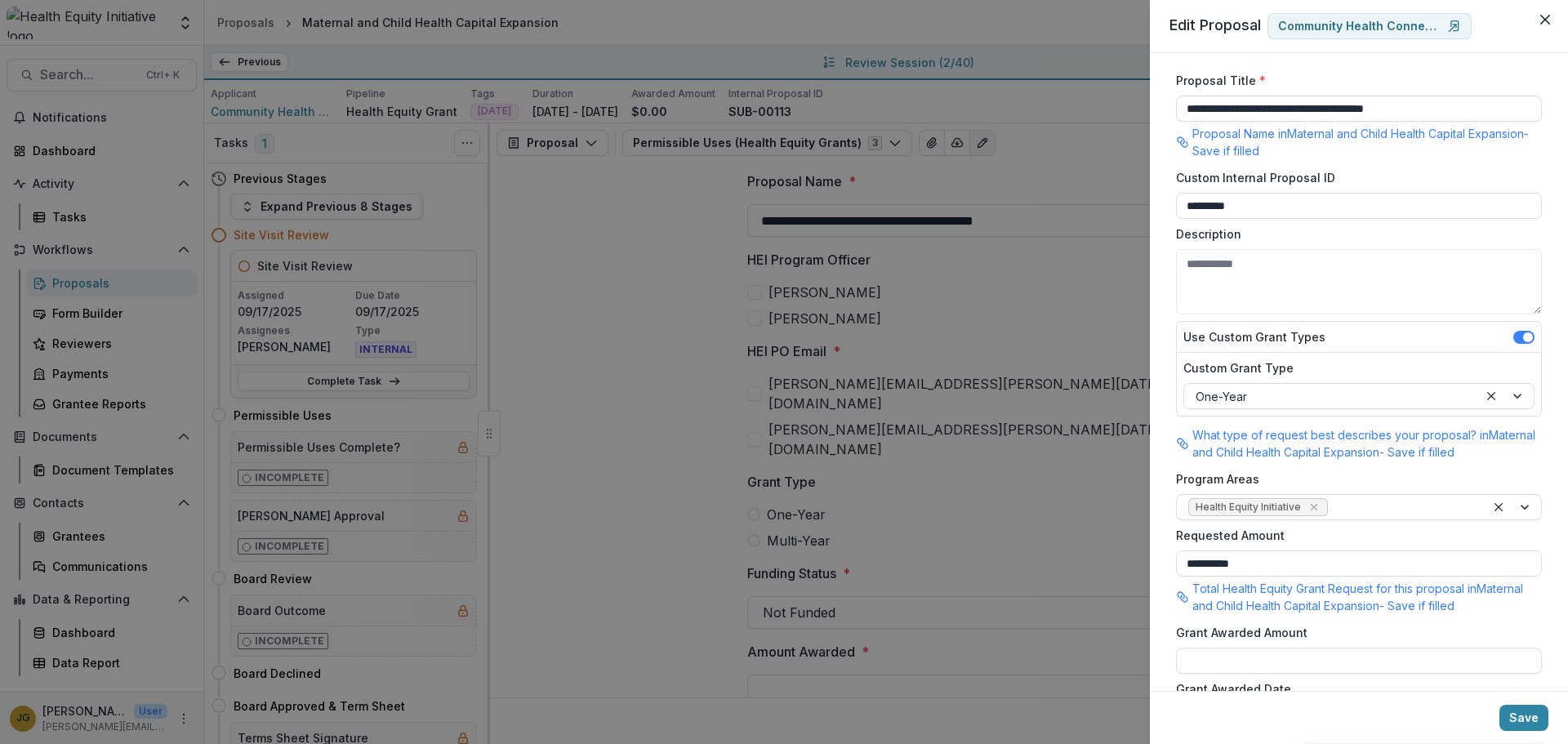
scroll to position [0, 0]
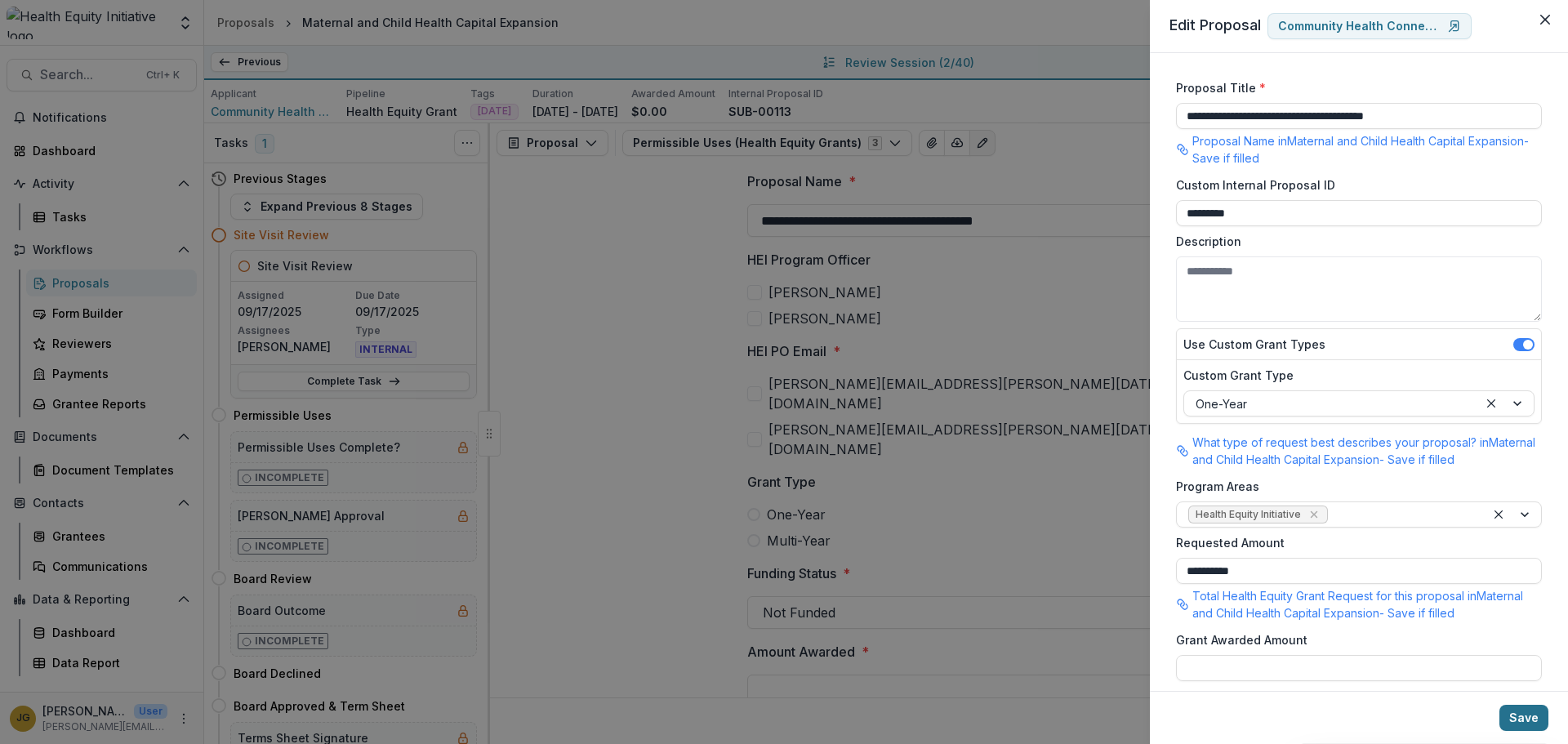
click at [1521, 716] on button "Save" at bounding box center [1524, 718] width 49 height 26
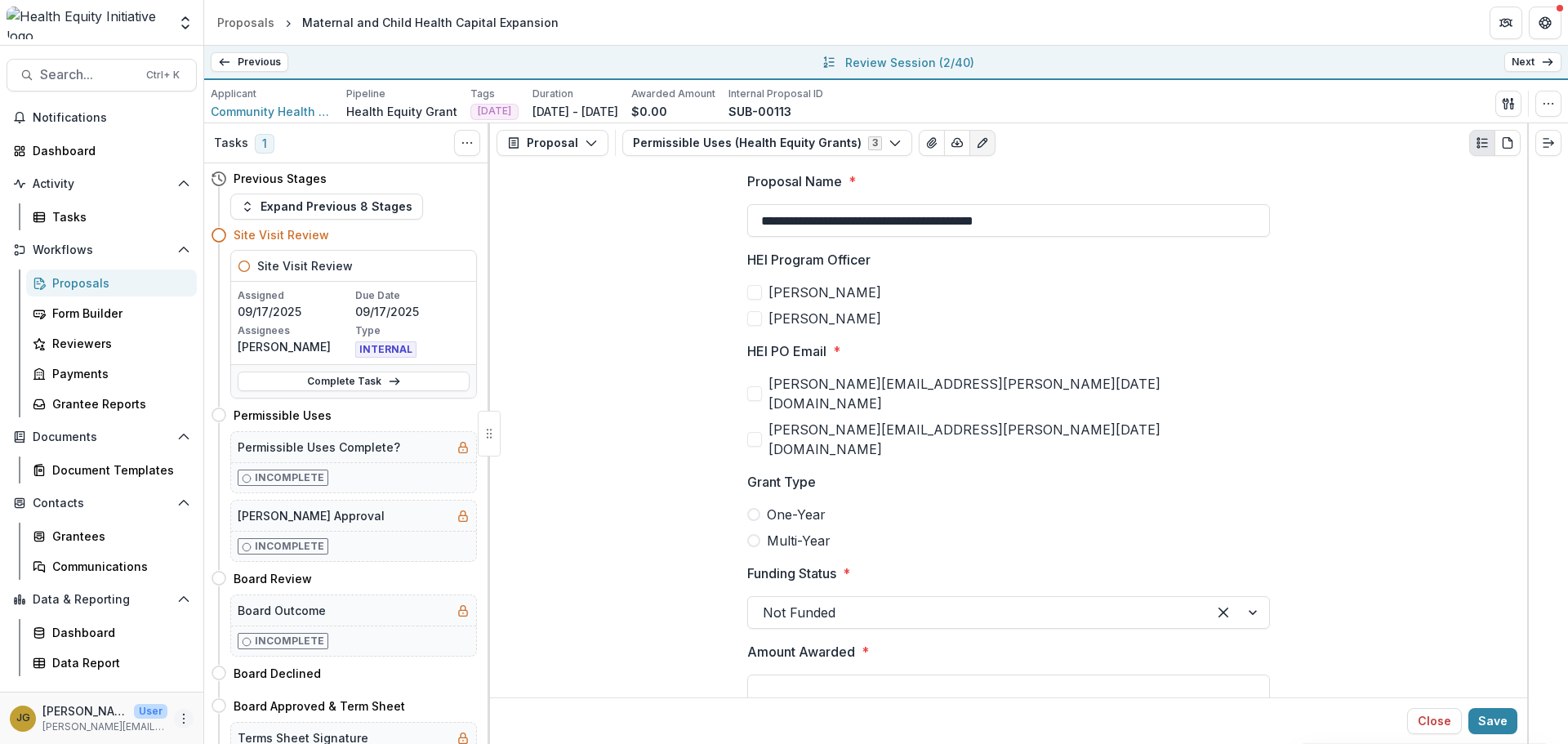
click at [180, 717] on icon "More" at bounding box center [183, 719] width 13 height 13
click at [273, 685] on link "User Settings" at bounding box center [292, 683] width 175 height 27
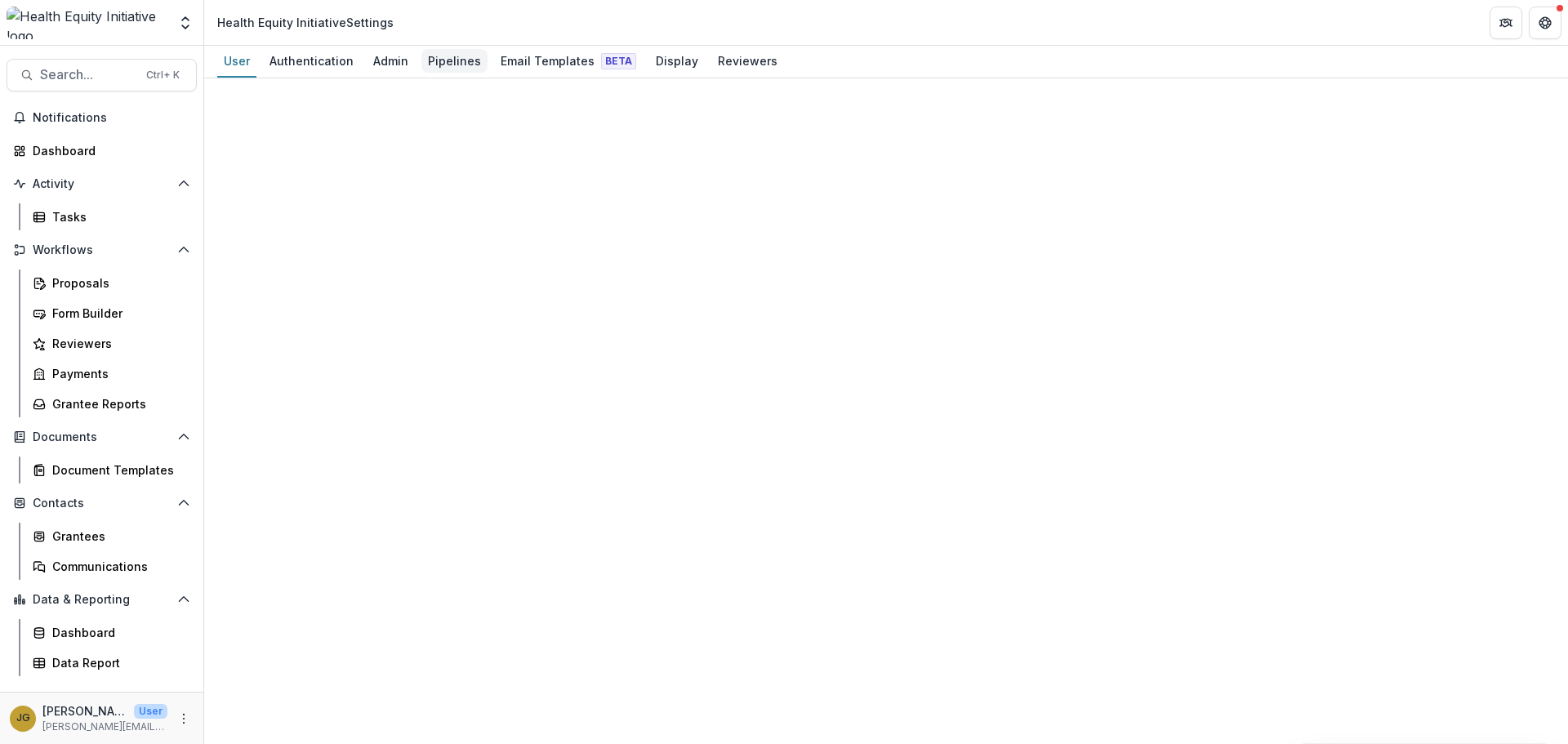
click at [452, 60] on div "Pipelines" at bounding box center [454, 61] width 66 height 23
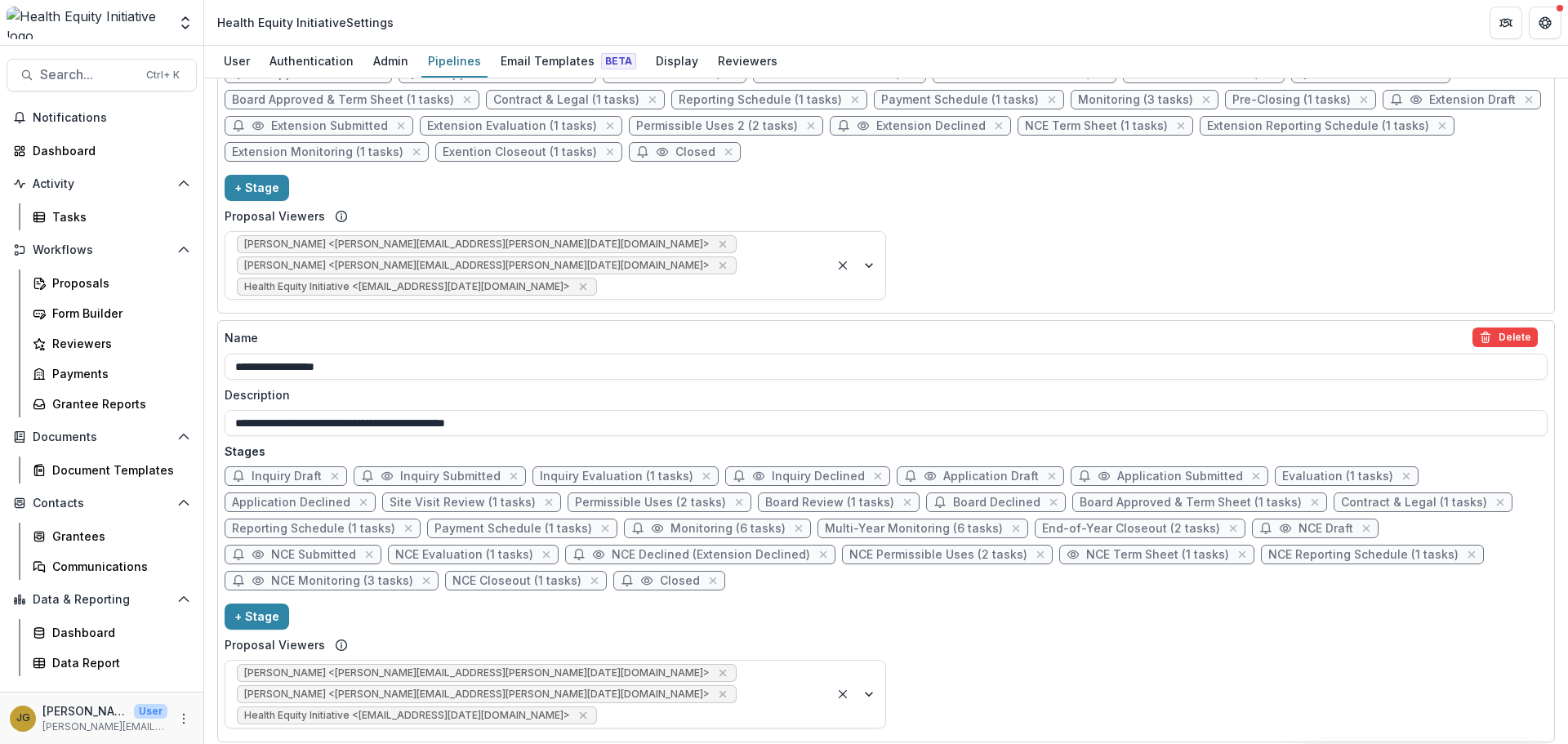
scroll to position [1021, 0]
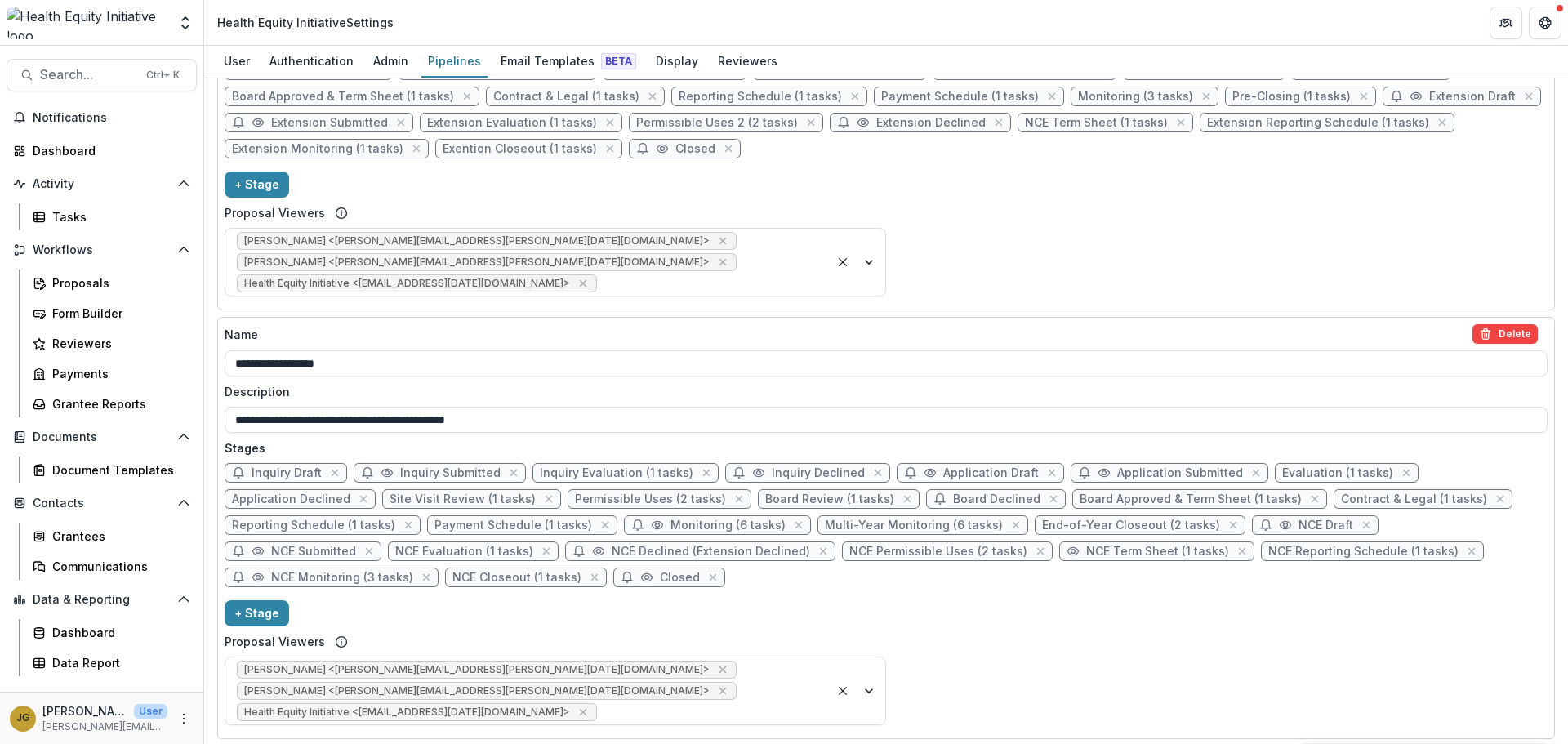
click at [332, 493] on span "Application Declined" at bounding box center [291, 499] width 119 height 14
select select "******"
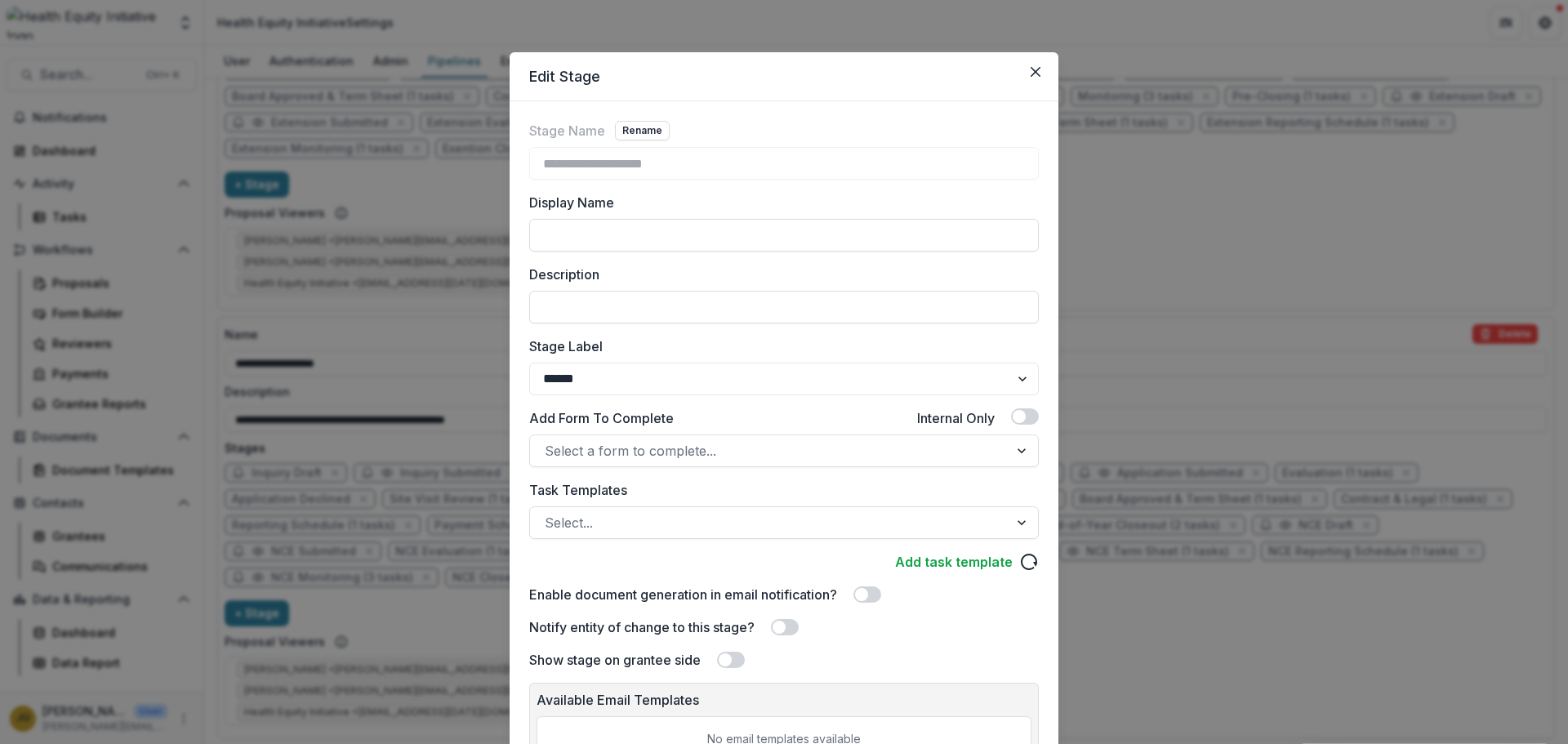
drag, startPoint x: 1562, startPoint y: 277, endPoint x: 1566, endPoint y: 290, distance: 13.6
click at [1566, 290] on div "**********" at bounding box center [784, 372] width 1568 height 744
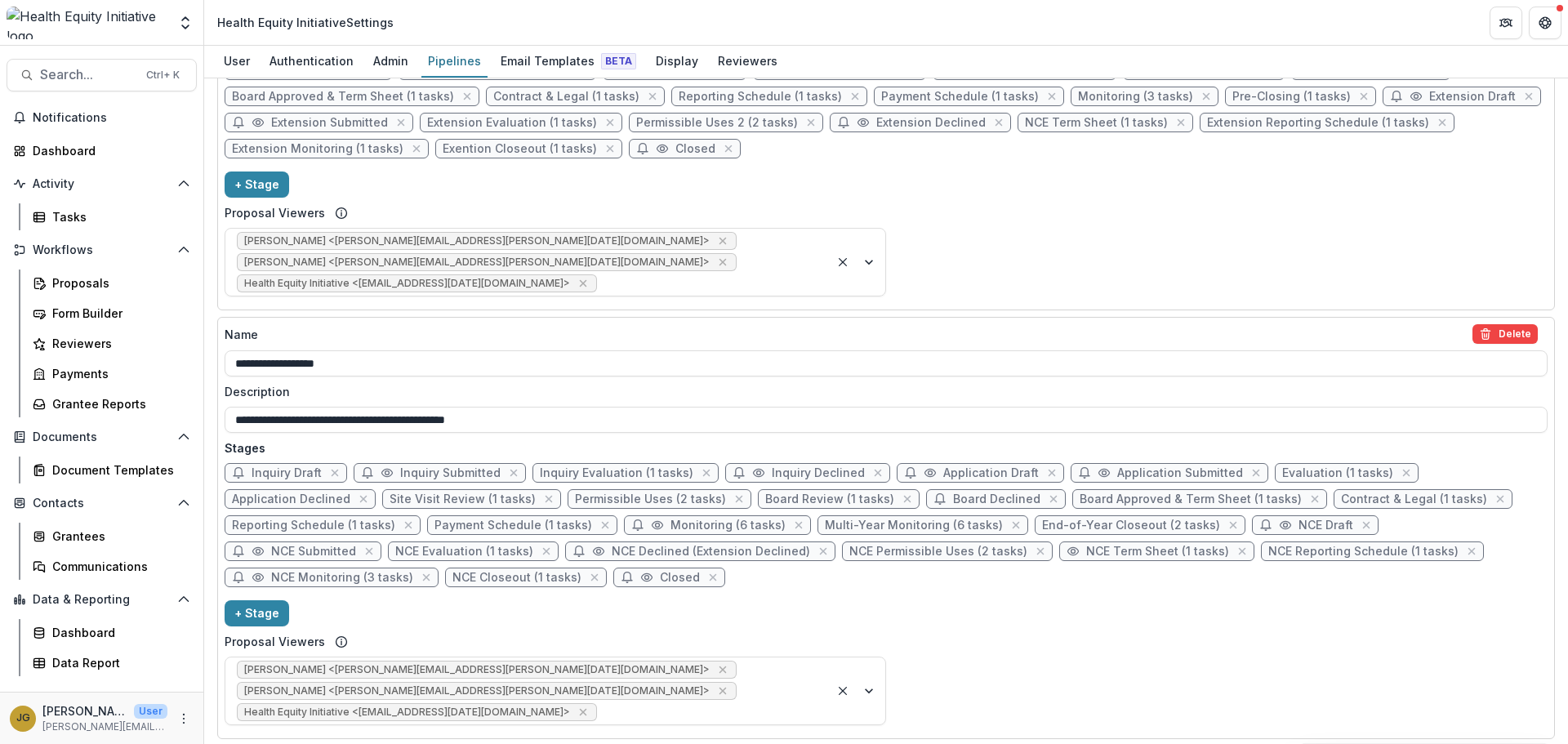
click at [317, 493] on span "Application Declined" at bounding box center [291, 499] width 119 height 14
select select "******"
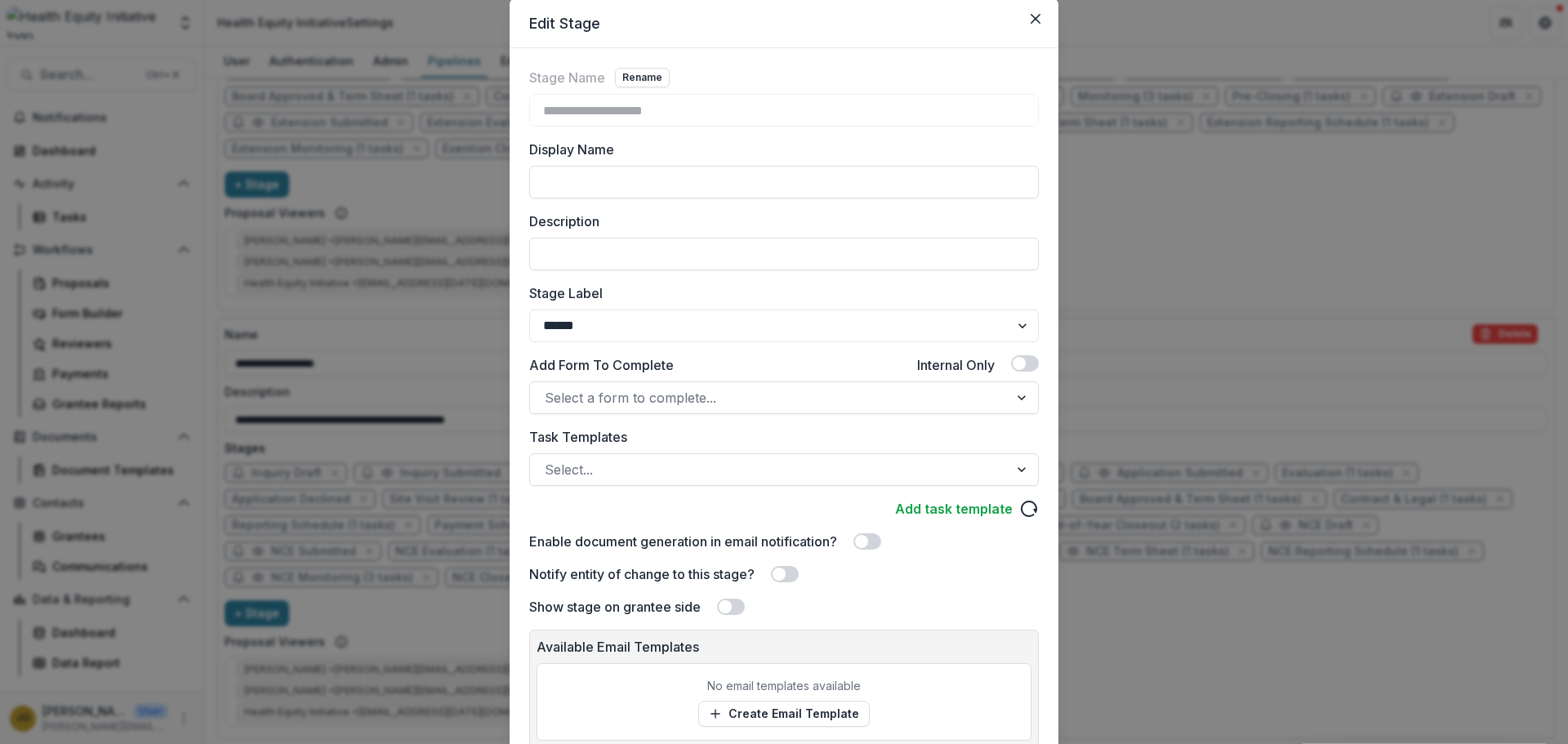
scroll to position [0, 0]
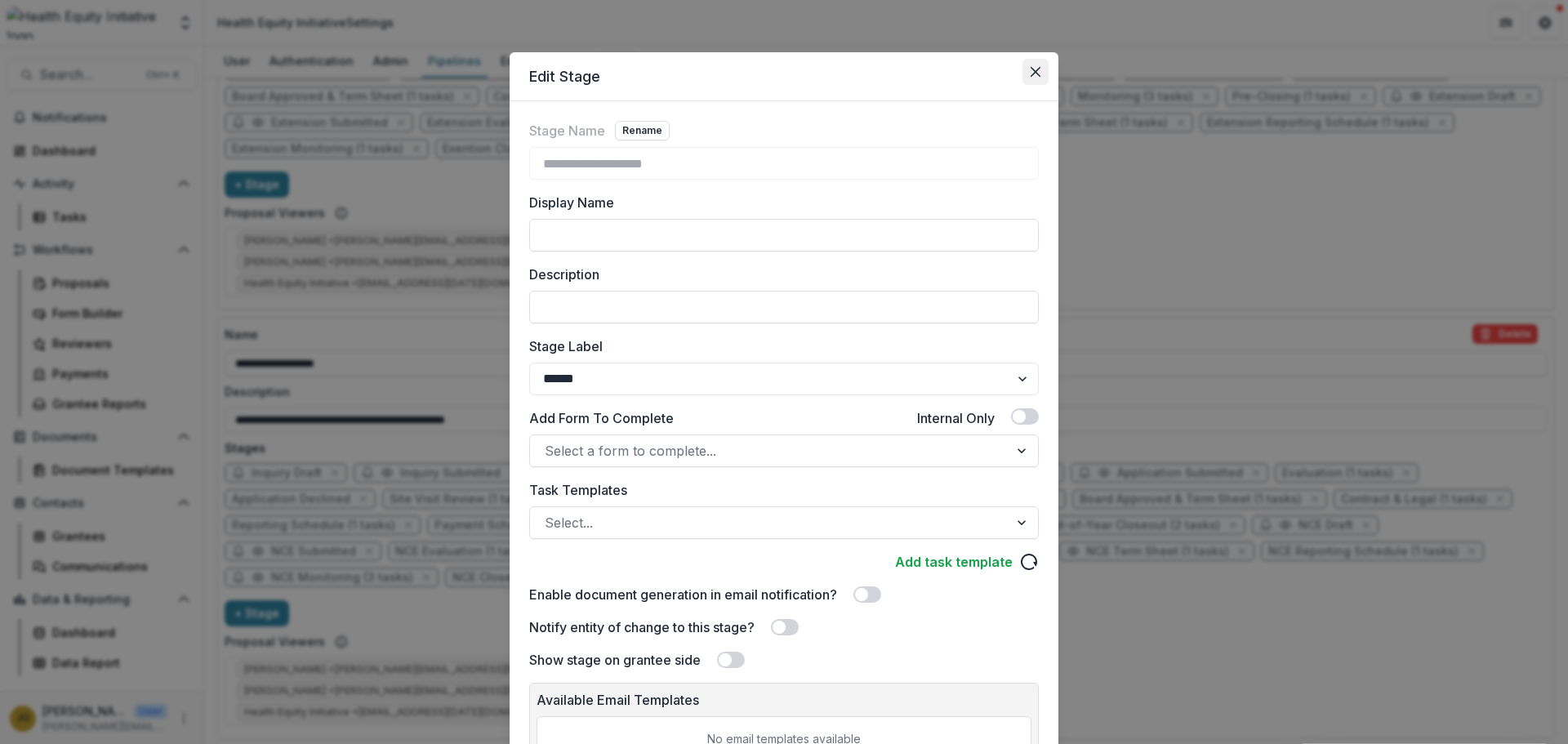
click at [1040, 68] on button "Close" at bounding box center [1036, 72] width 26 height 26
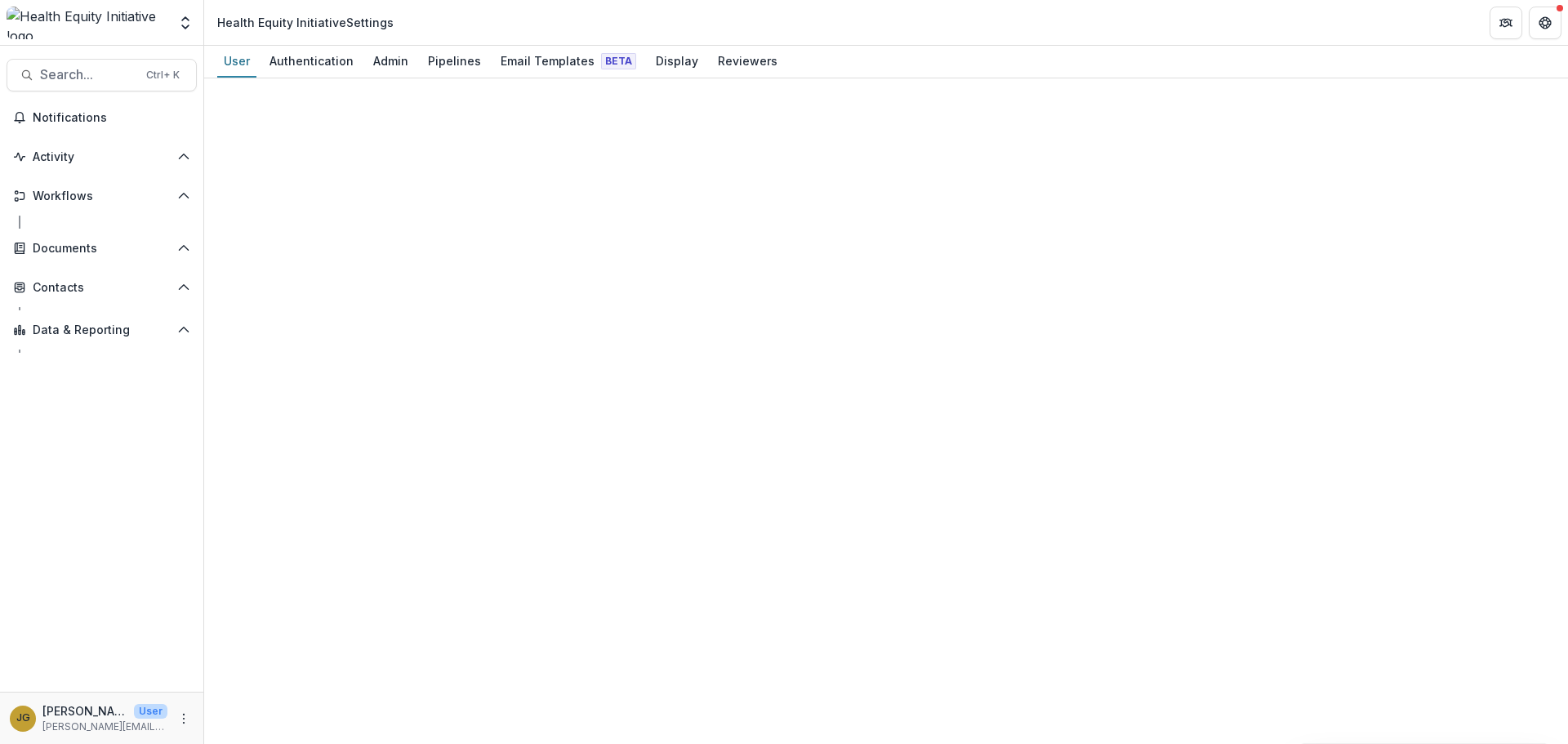
select select "****"
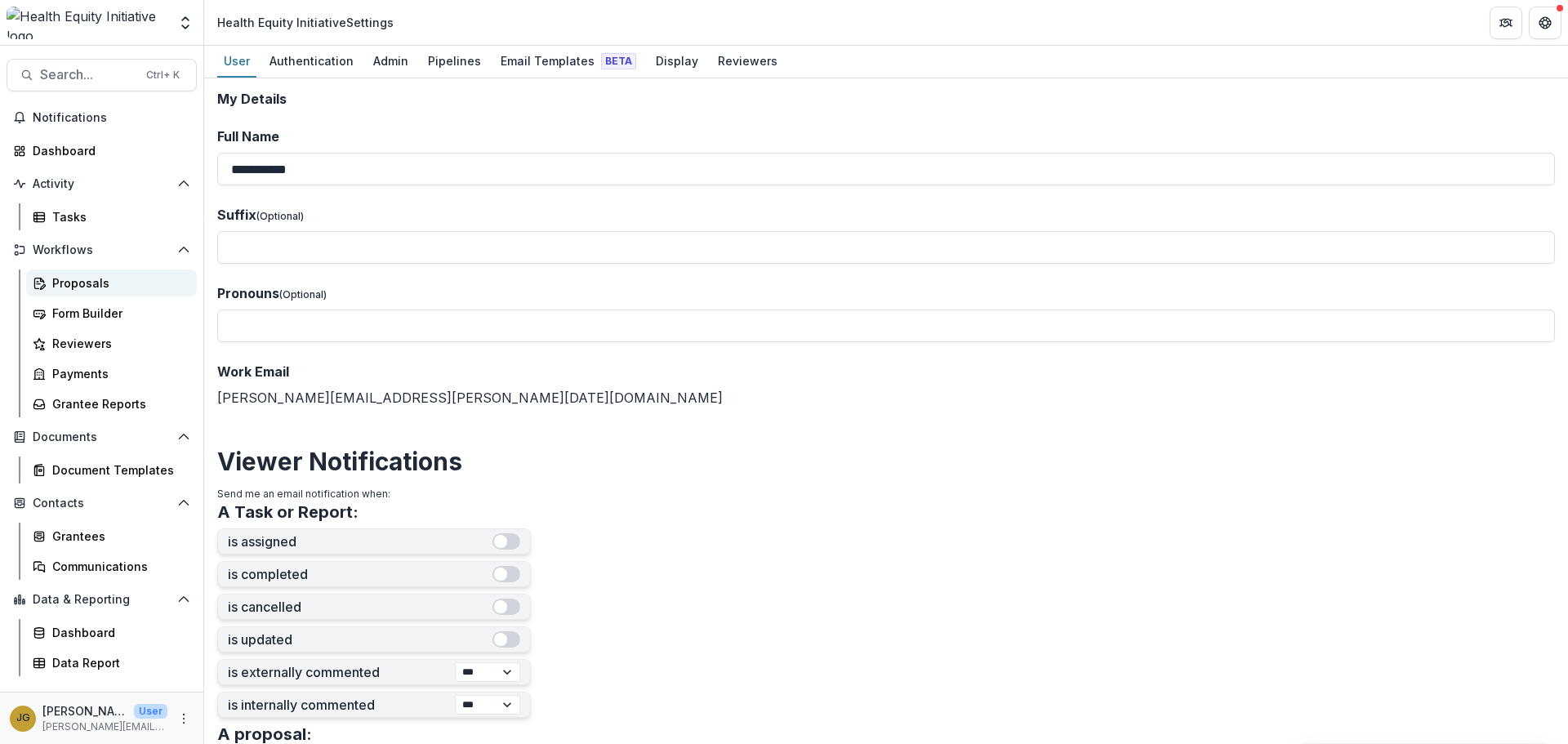
click at [72, 282] on div "Proposals" at bounding box center [118, 284] width 132 height 17
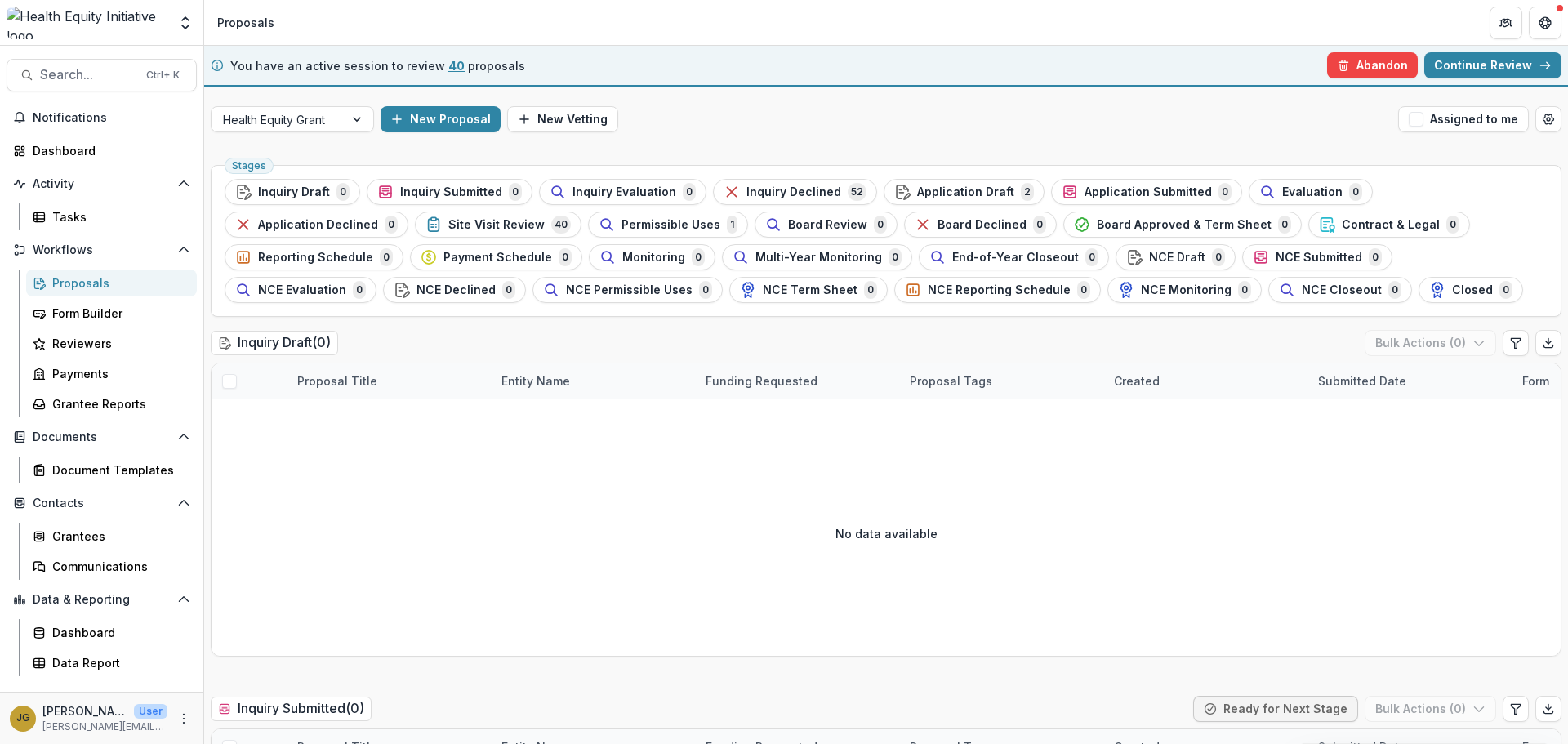
click at [1465, 61] on link "Continue Review" at bounding box center [1493, 65] width 137 height 26
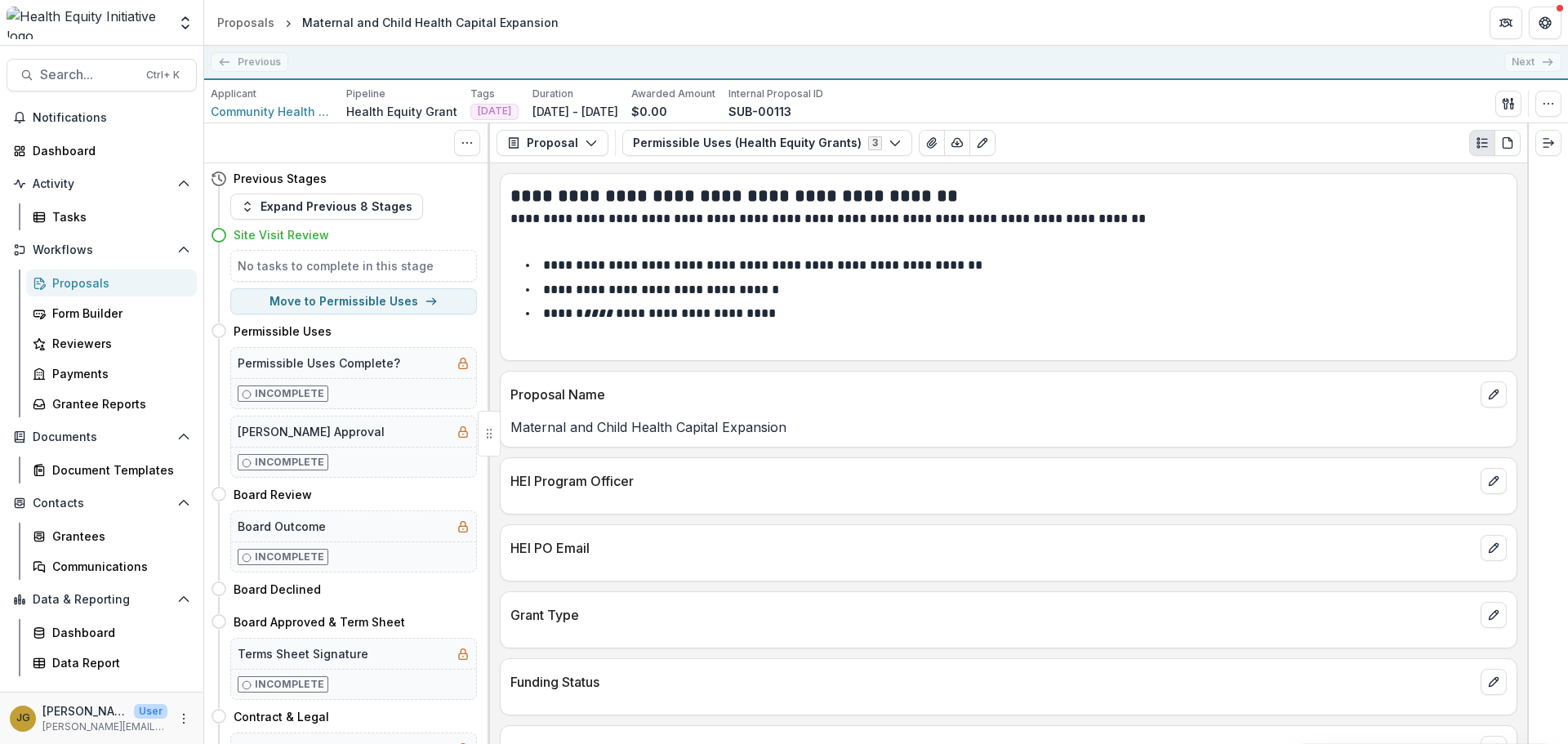
click at [66, 287] on div "Proposals" at bounding box center [118, 284] width 132 height 17
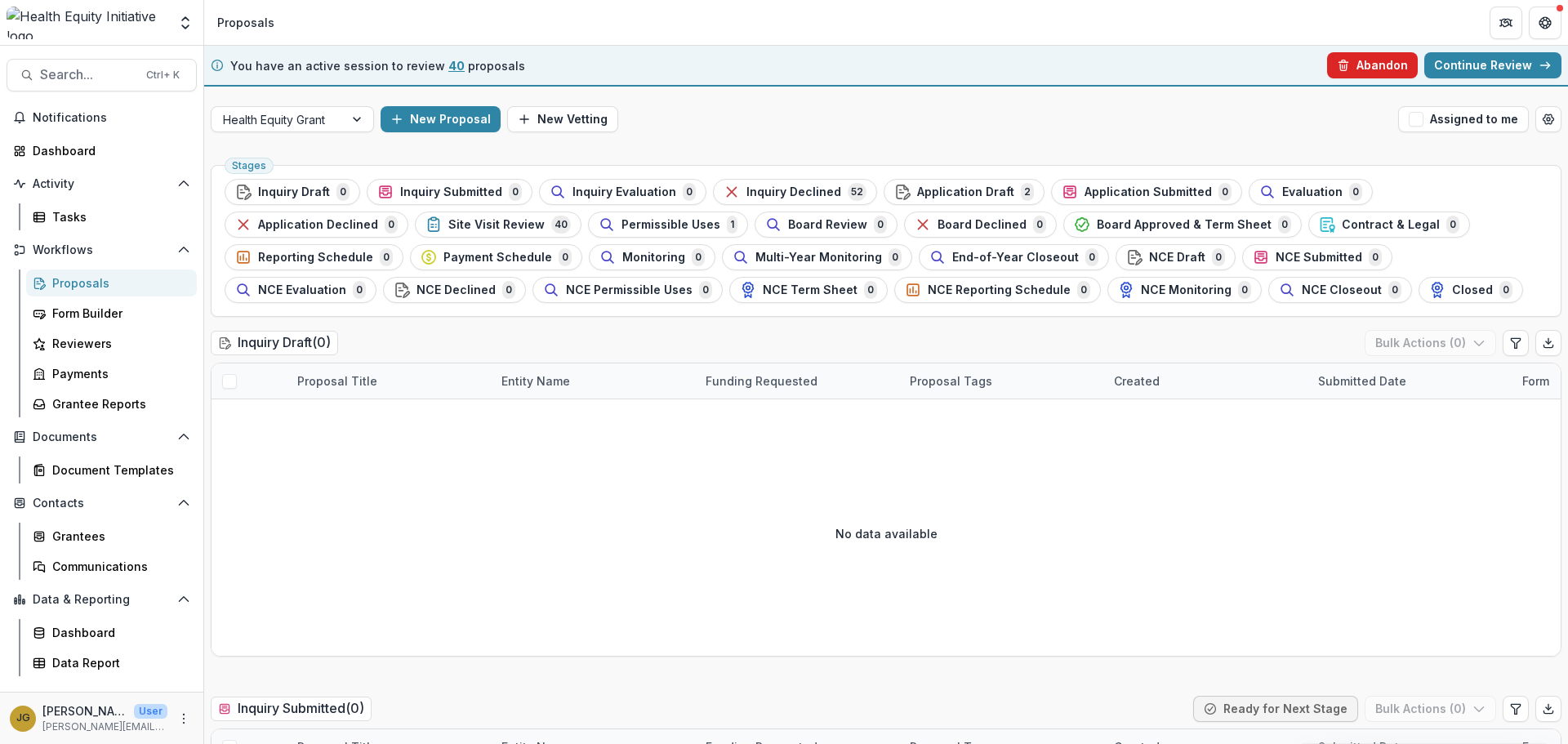
click at [1381, 58] on button "Abandon" at bounding box center [1372, 65] width 91 height 26
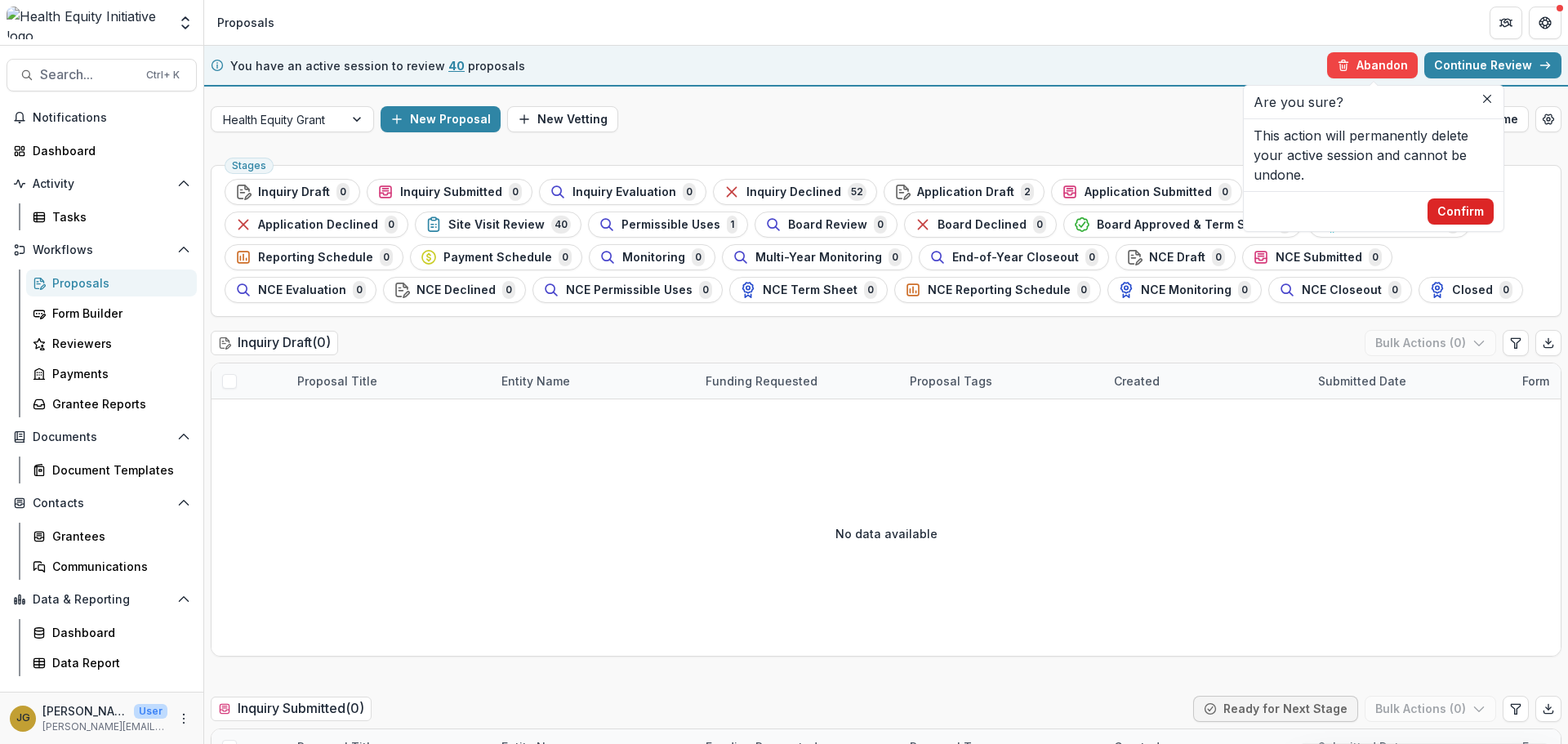
click at [1447, 216] on button "Confirm" at bounding box center [1461, 212] width 66 height 26
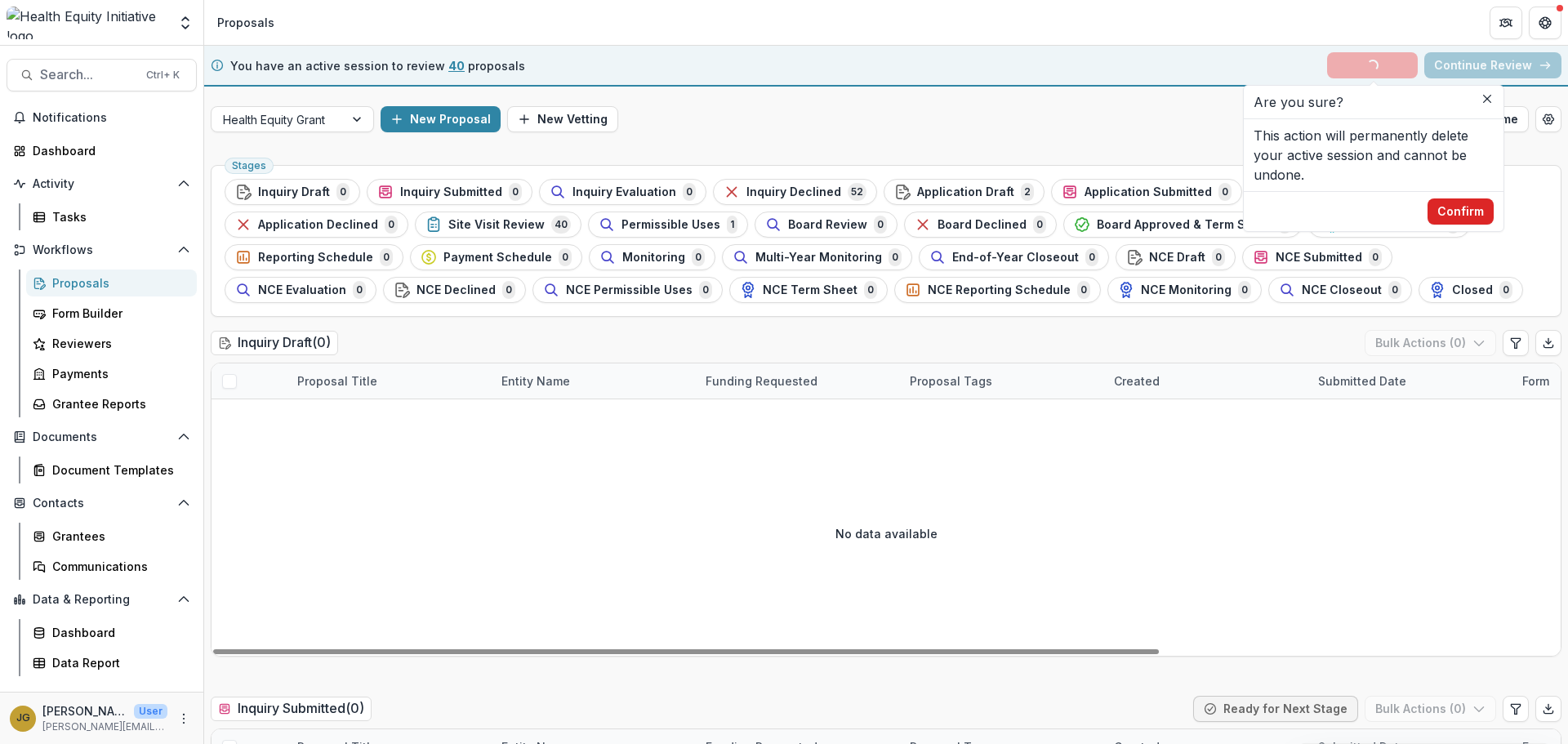
click at [1461, 212] on button "Confirm" at bounding box center [1461, 212] width 66 height 26
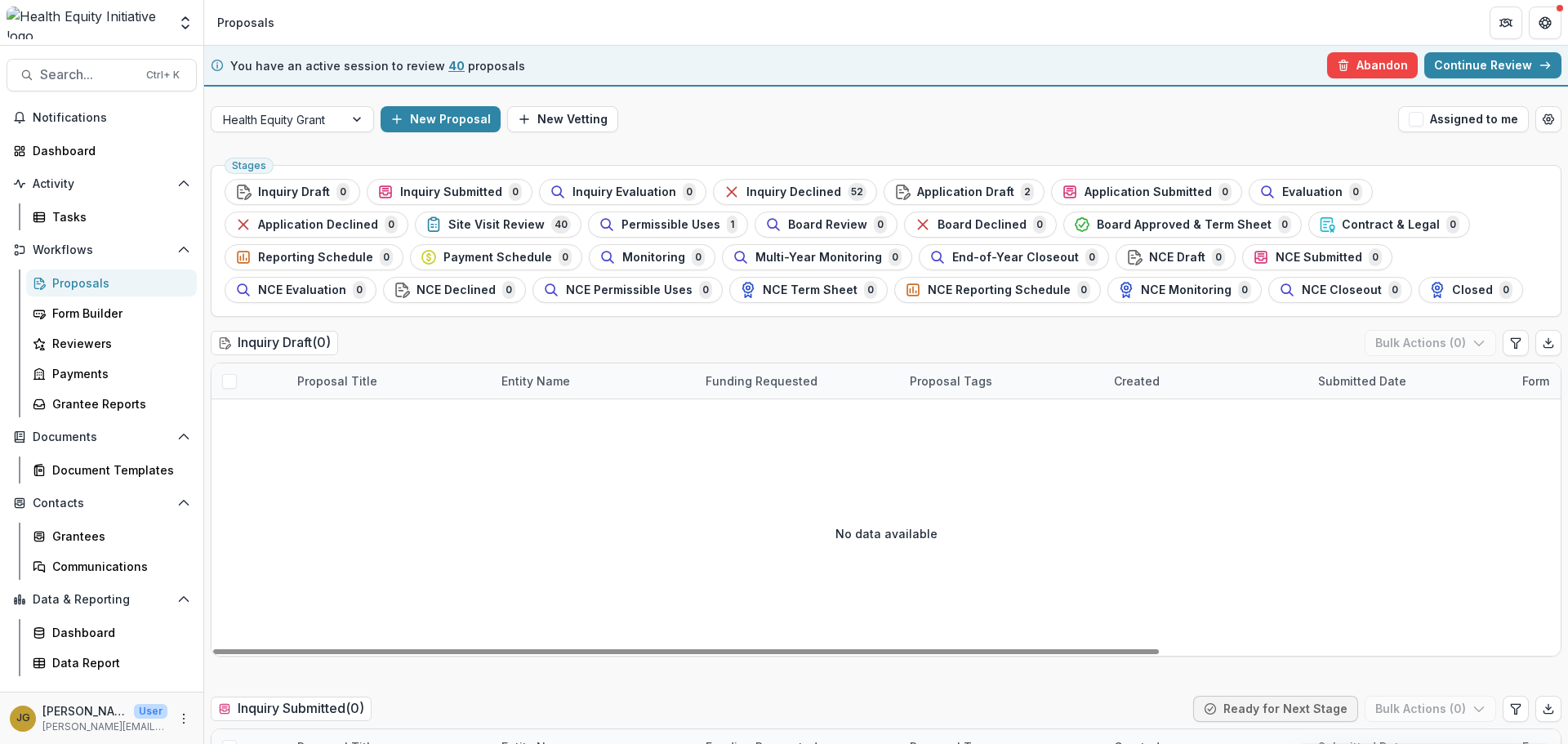
click at [1461, 546] on div "No data available" at bounding box center [886, 533] width 1349 height 245
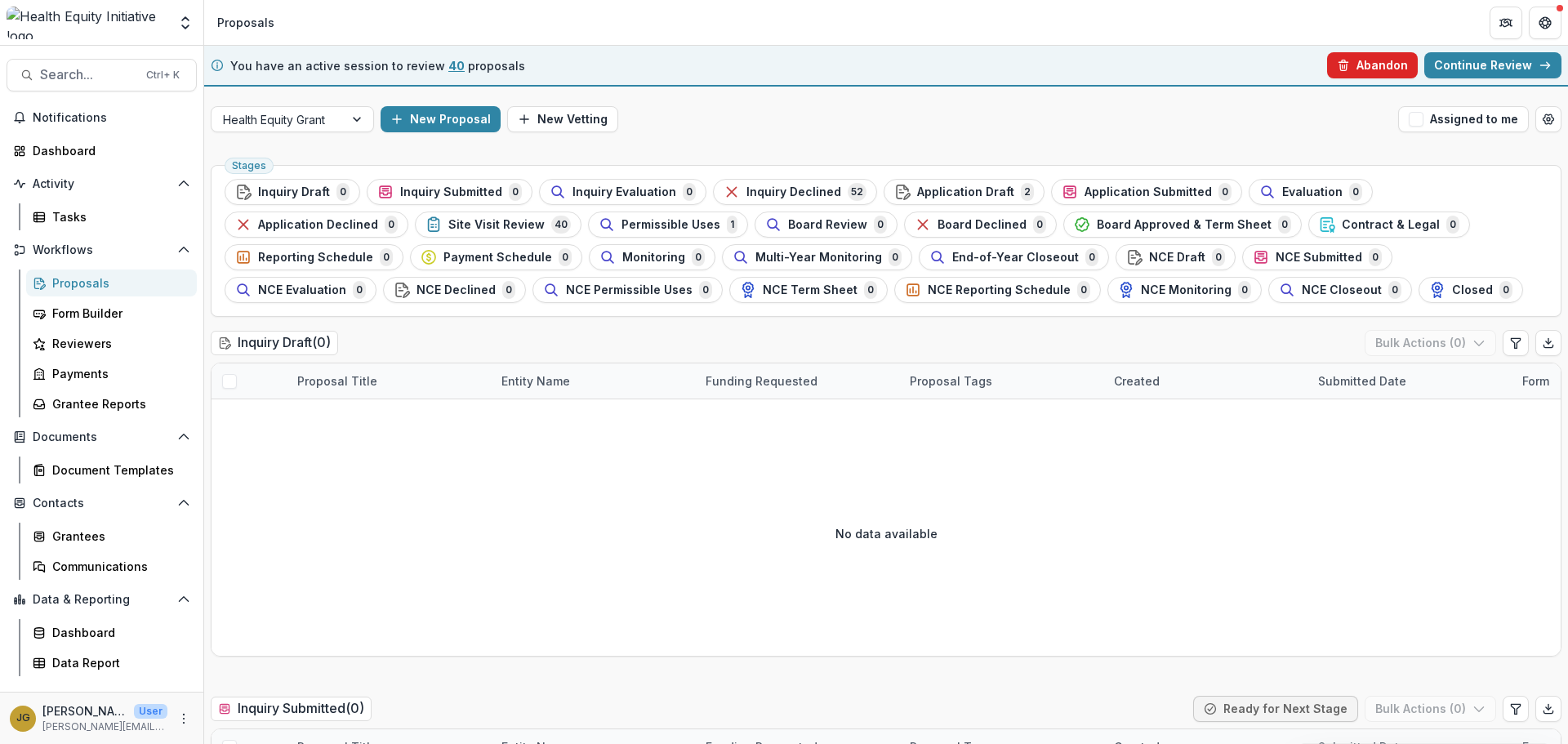
click at [1357, 62] on button "Abandon" at bounding box center [1372, 65] width 91 height 26
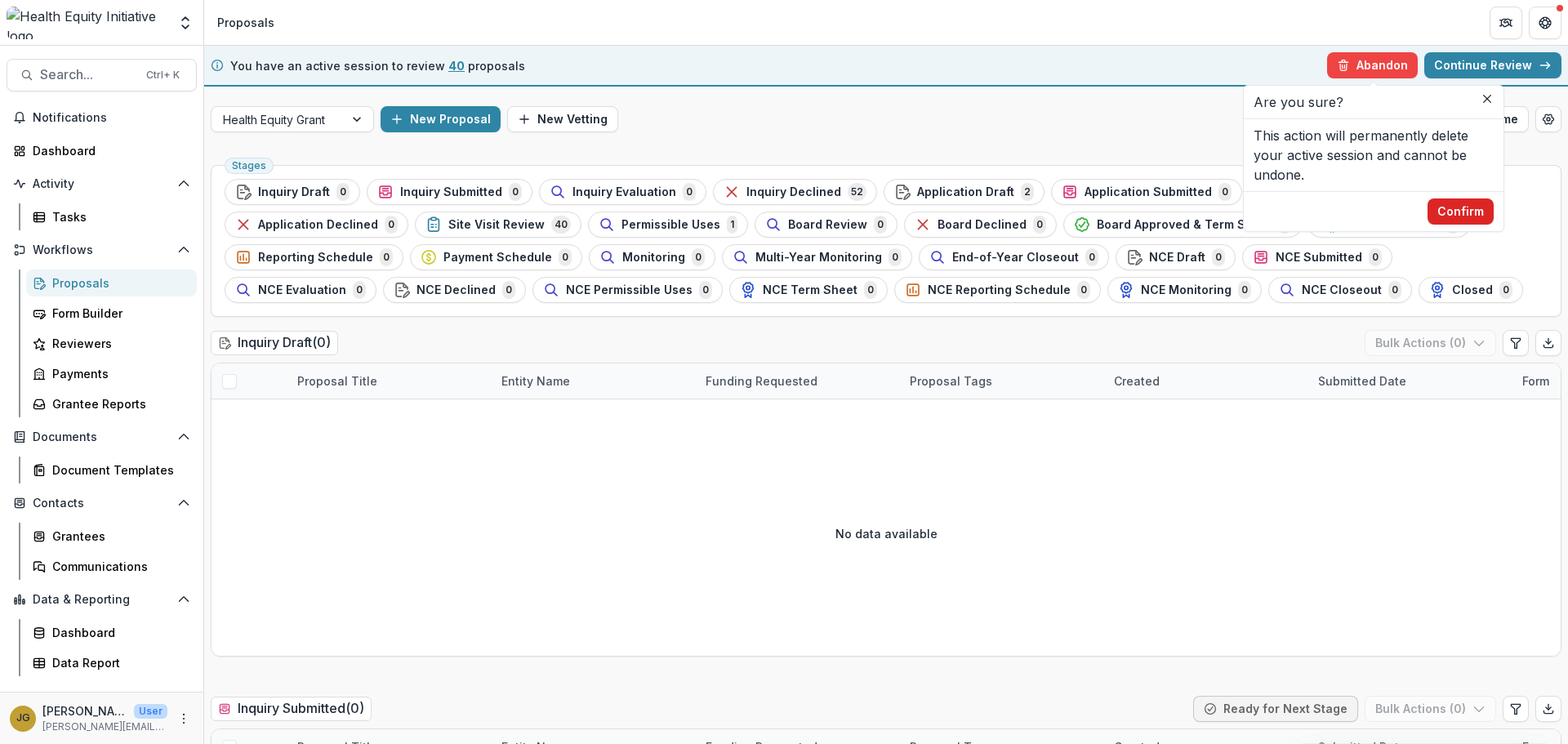
click at [1455, 205] on button "Confirm" at bounding box center [1461, 212] width 66 height 26
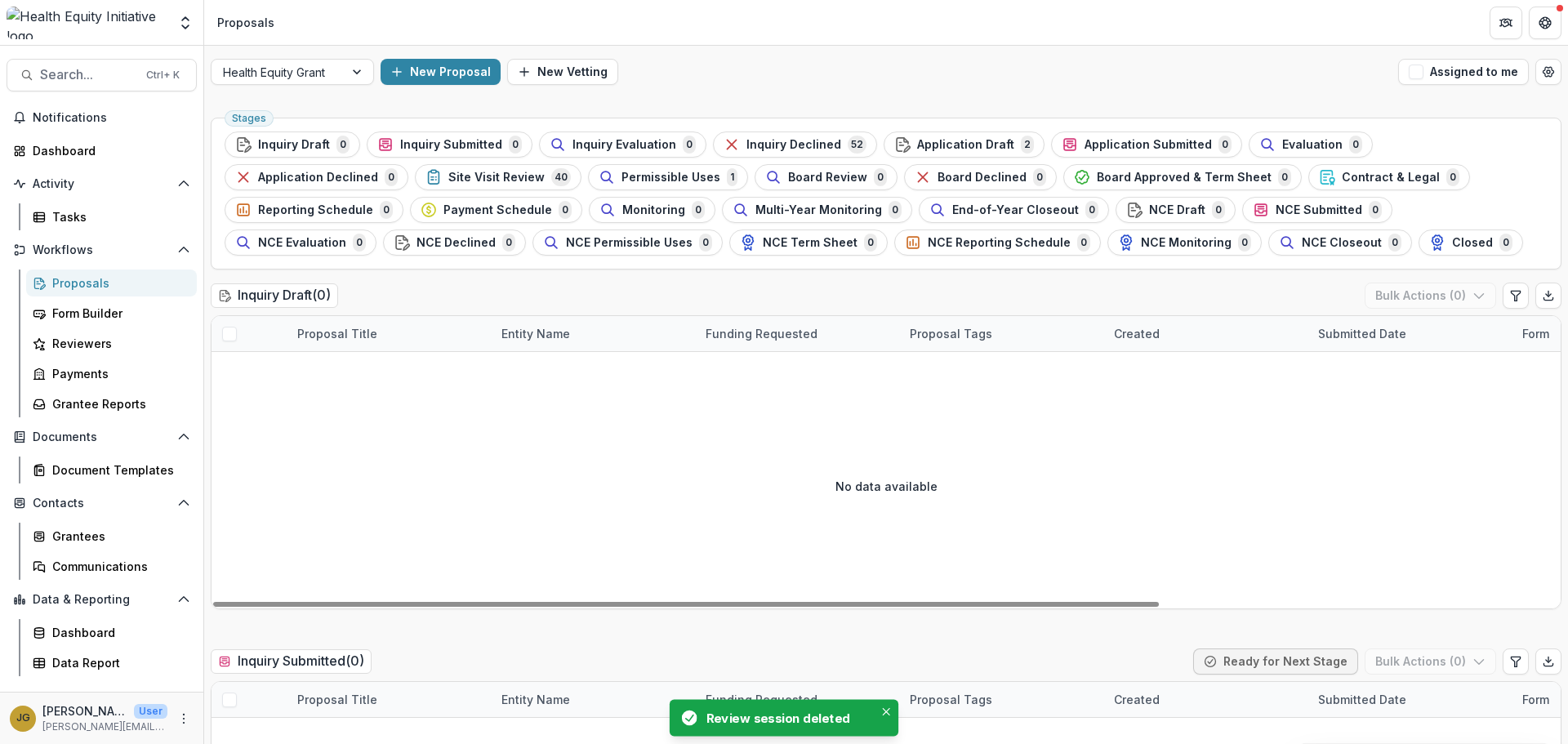
click at [80, 281] on div "Proposals" at bounding box center [118, 284] width 132 height 17
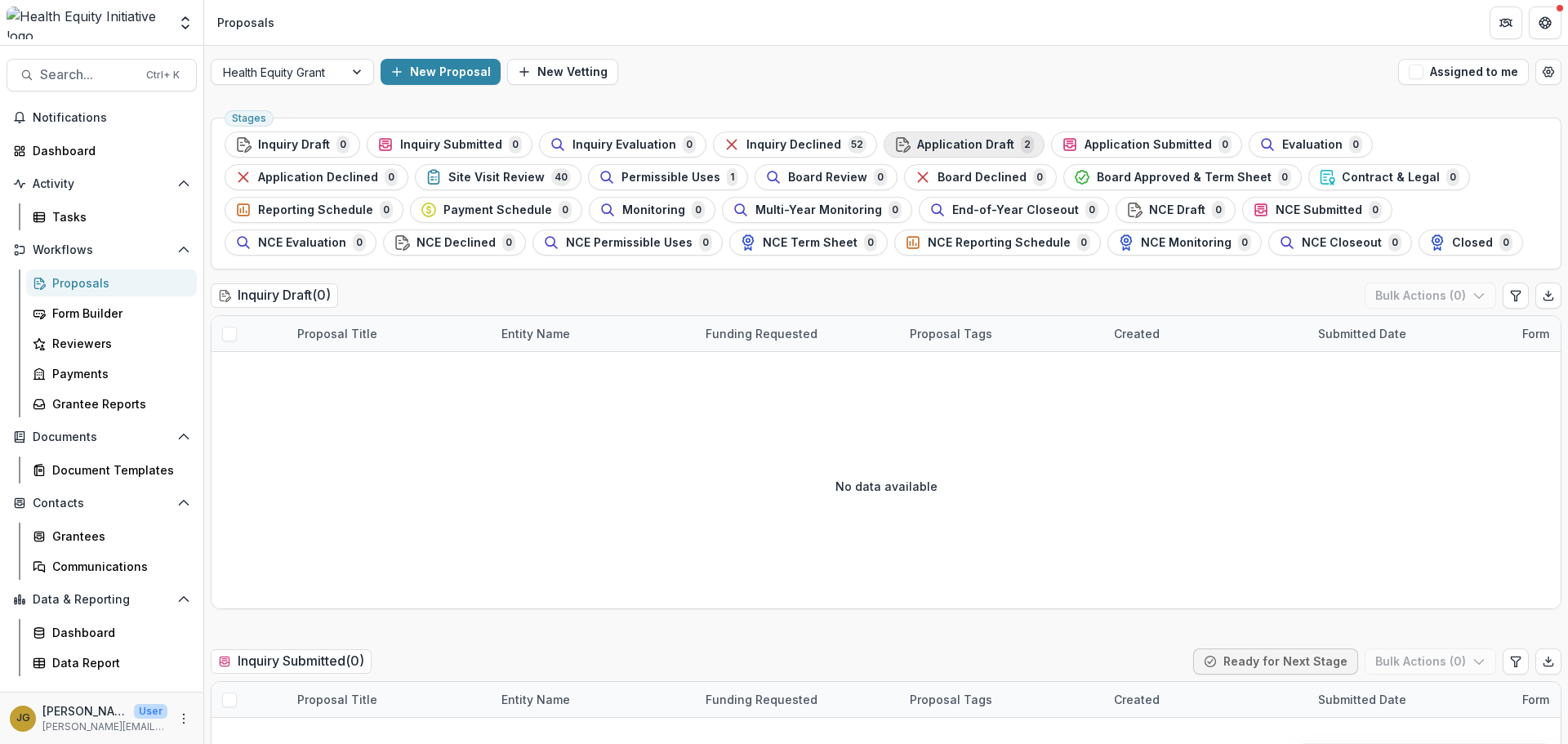
click at [924, 145] on span "Application Draft" at bounding box center [966, 145] width 97 height 14
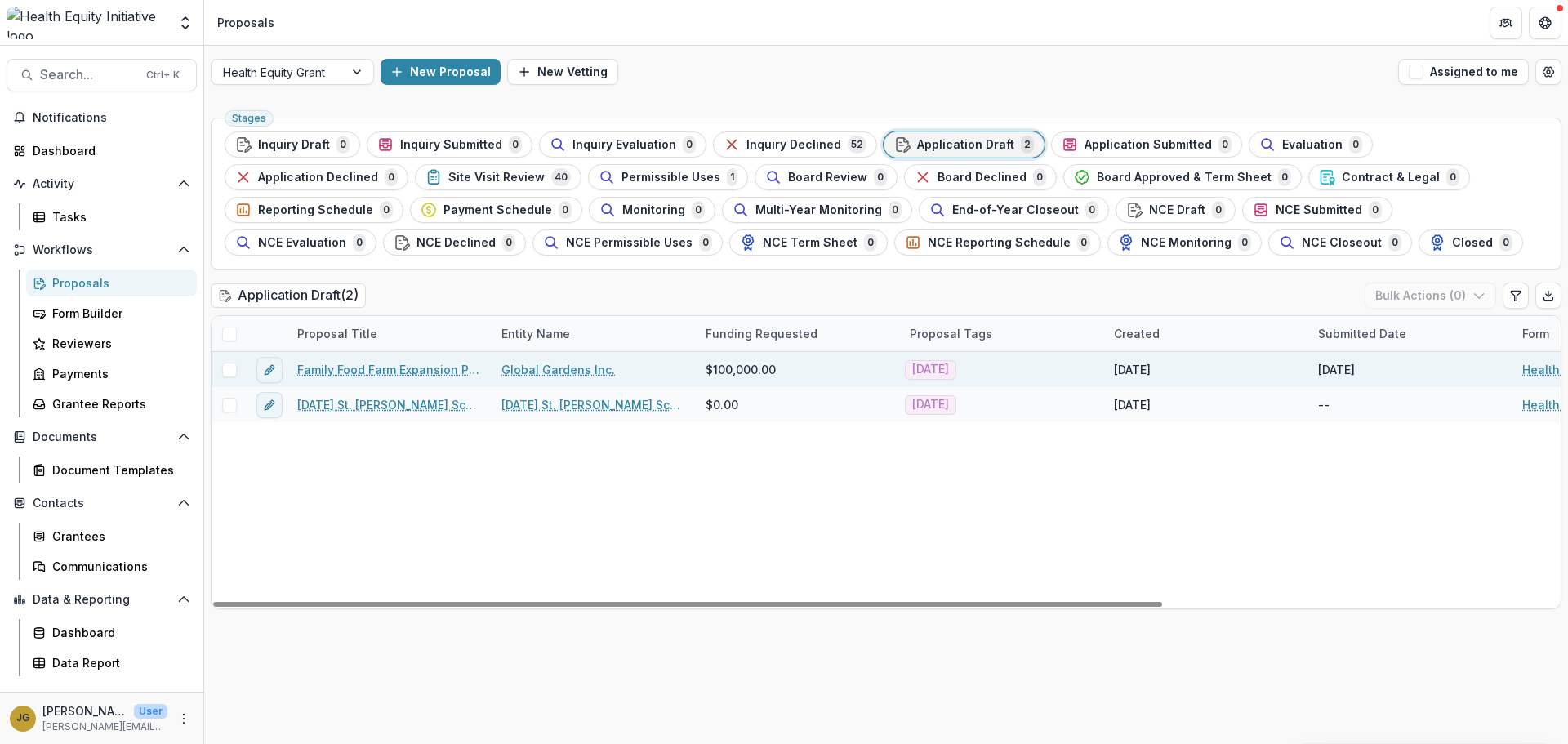
click at [231, 370] on span at bounding box center [229, 369] width 15 height 15
click at [1487, 294] on button "Bulk Actions ( 1 )" at bounding box center [1432, 296] width 128 height 26
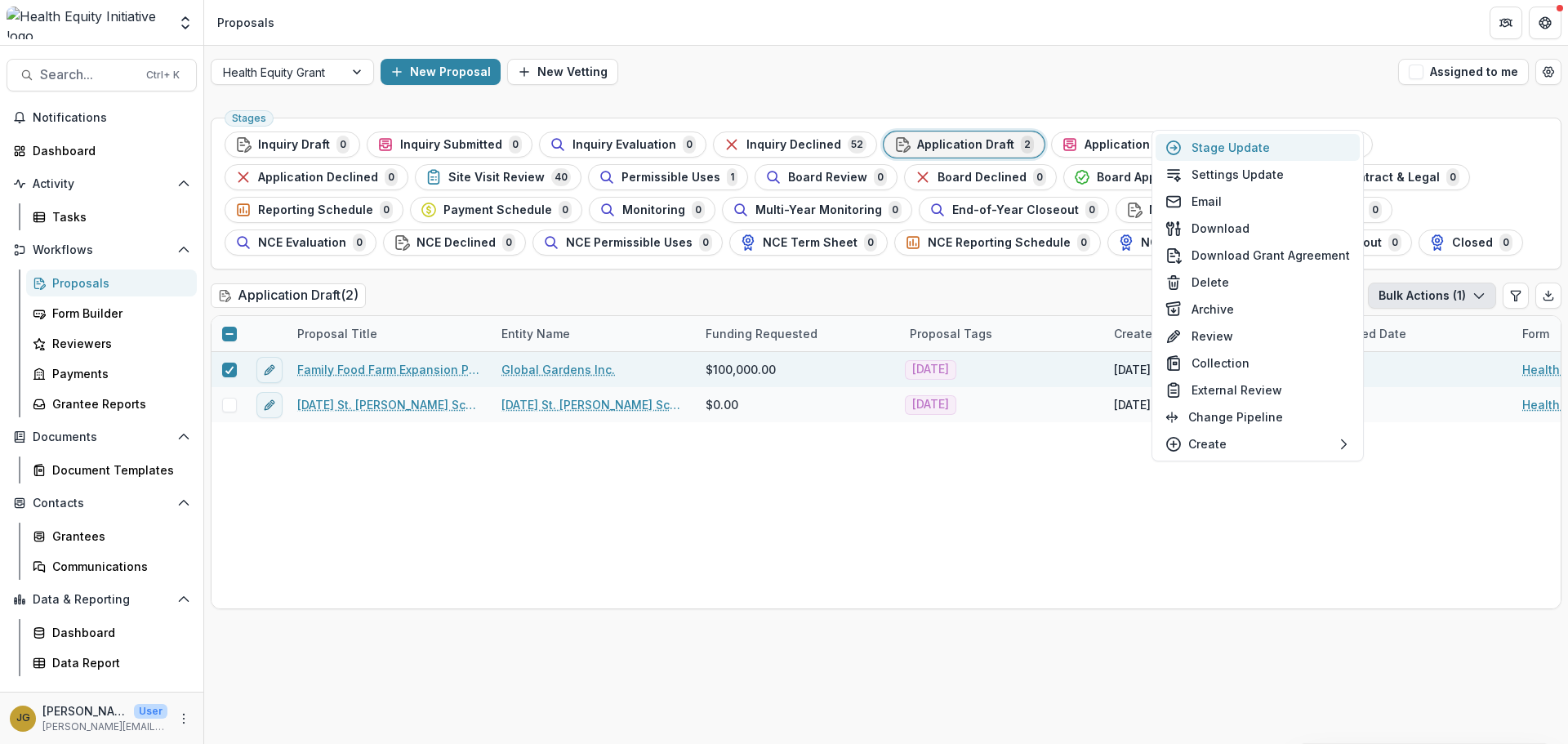
click at [1247, 147] on button "Stage Update" at bounding box center [1258, 147] width 205 height 27
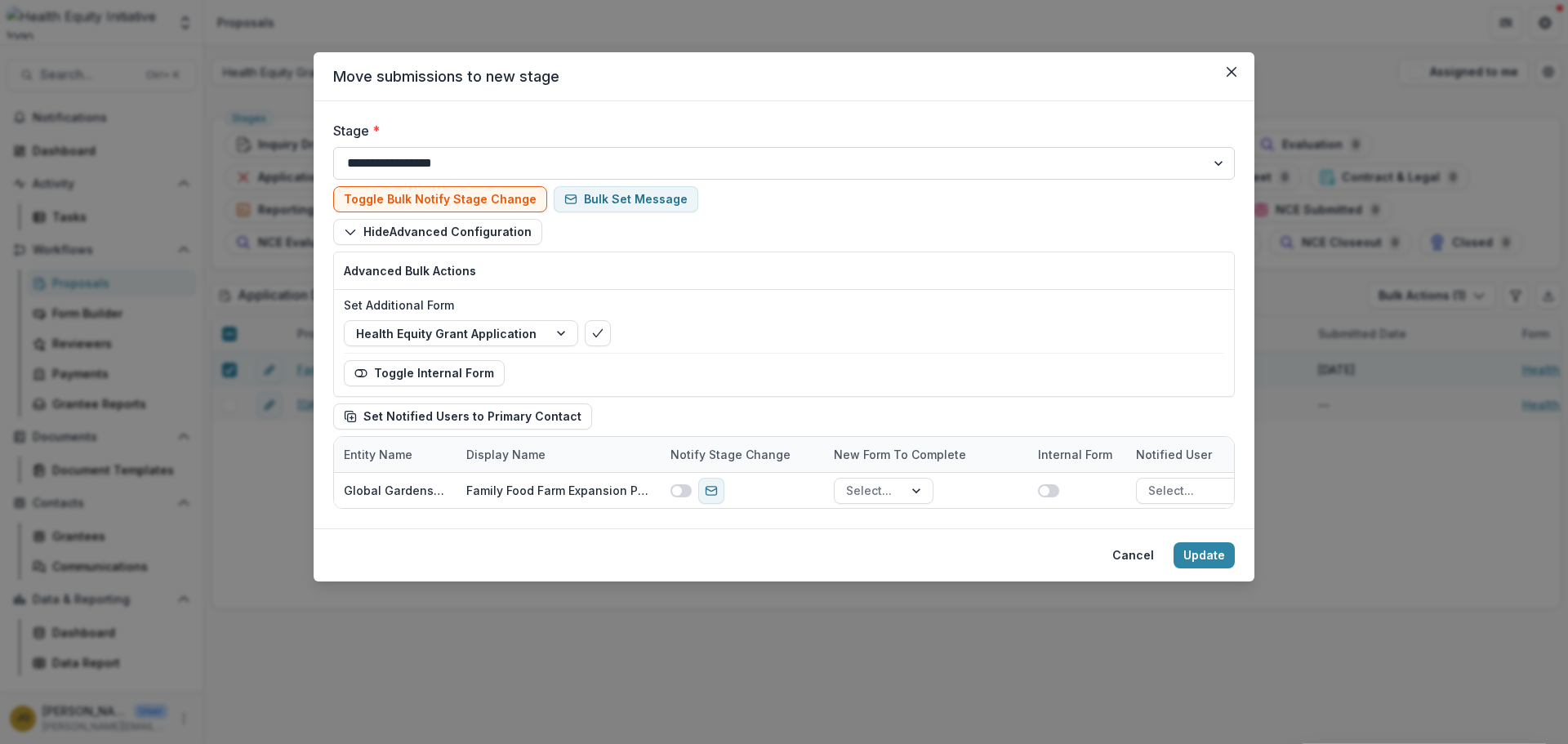
click at [1214, 160] on select "**********" at bounding box center [784, 164] width 901 height 33
select select "**********"
click at [333, 147] on select "**********" at bounding box center [784, 164] width 901 height 33
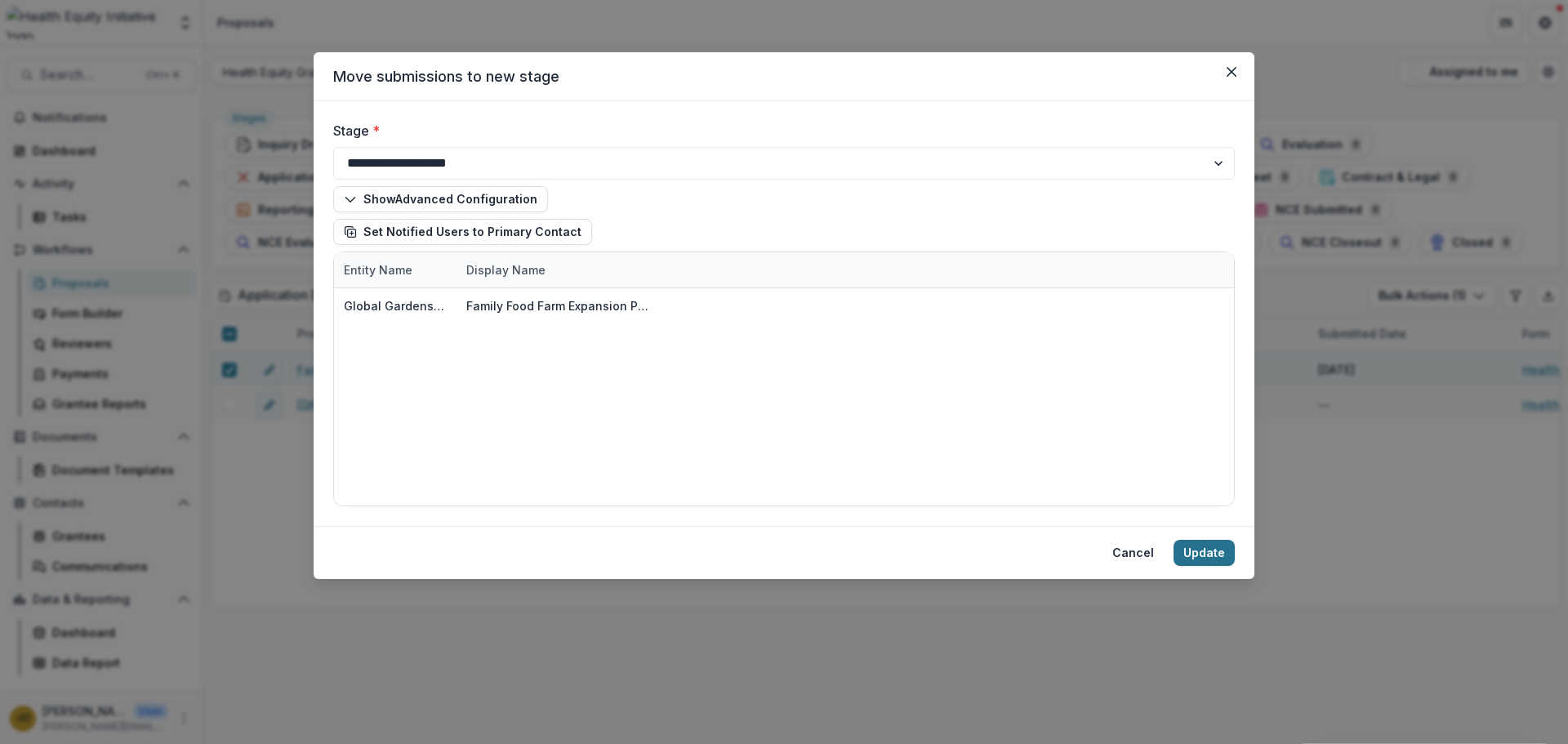
click at [1185, 553] on button "Update" at bounding box center [1204, 553] width 62 height 26
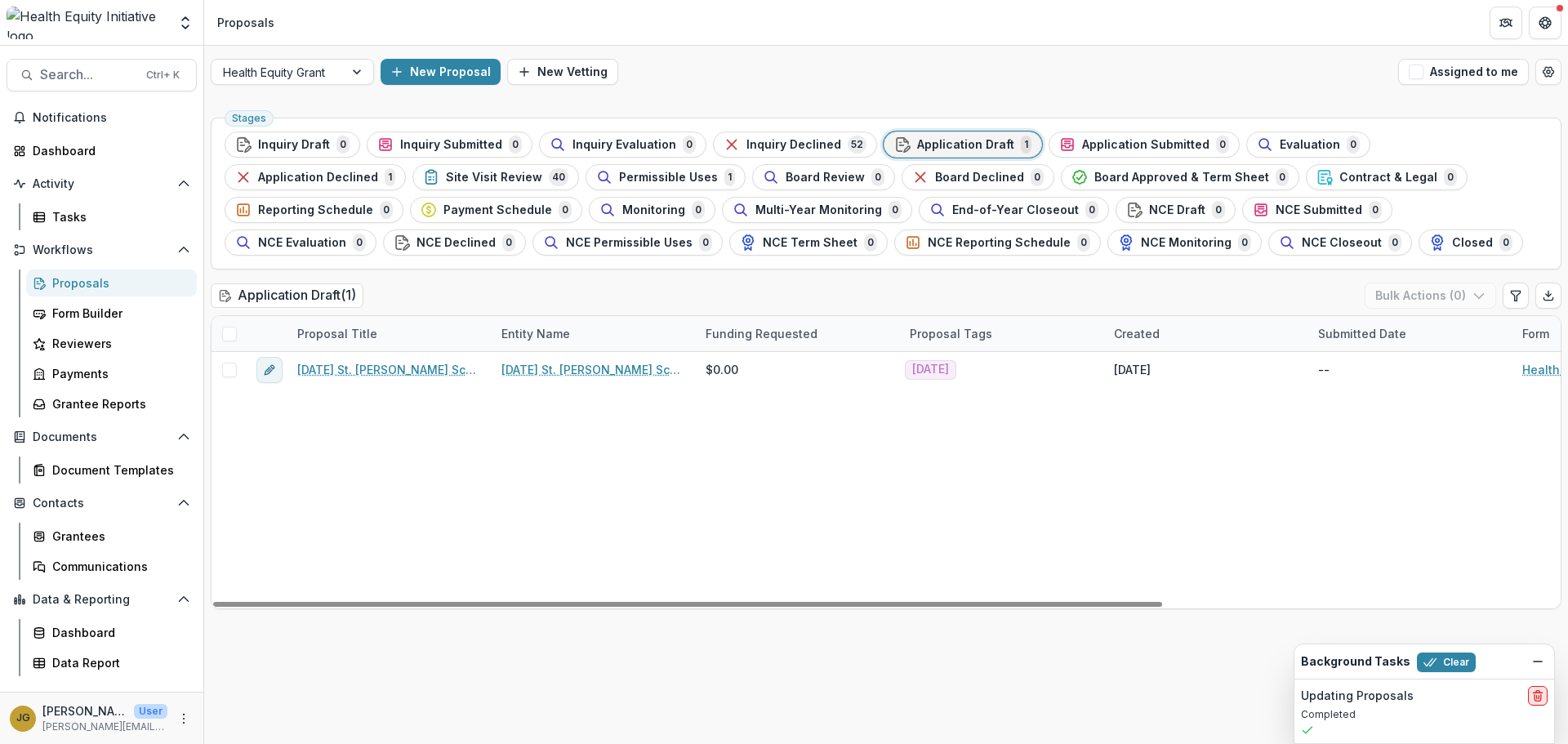
click at [1537, 695] on icon "delete" at bounding box center [1537, 695] width 13 height 13
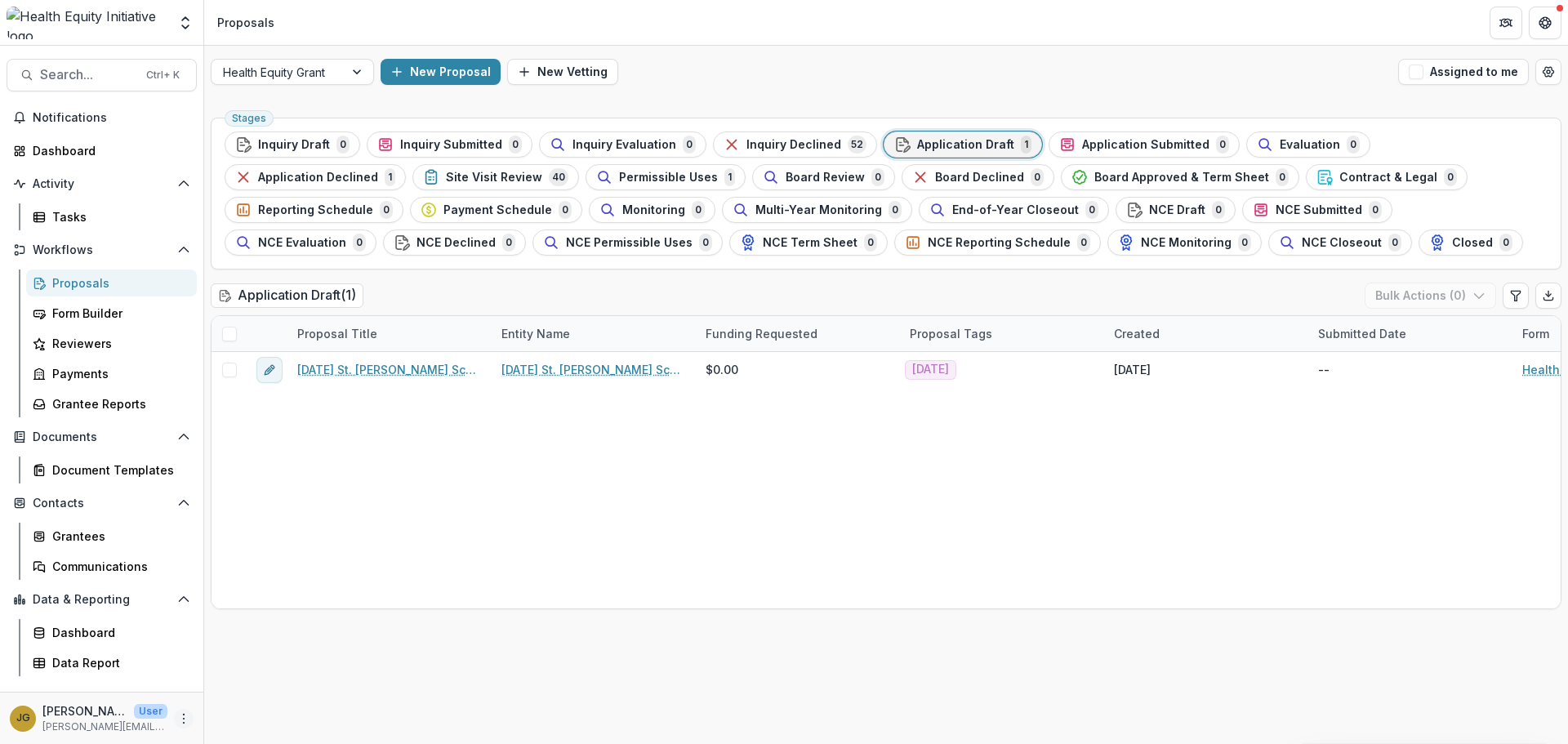
click at [183, 719] on icon "More" at bounding box center [183, 719] width 13 height 13
click at [270, 682] on link "User Settings" at bounding box center [292, 683] width 175 height 27
select select "****"
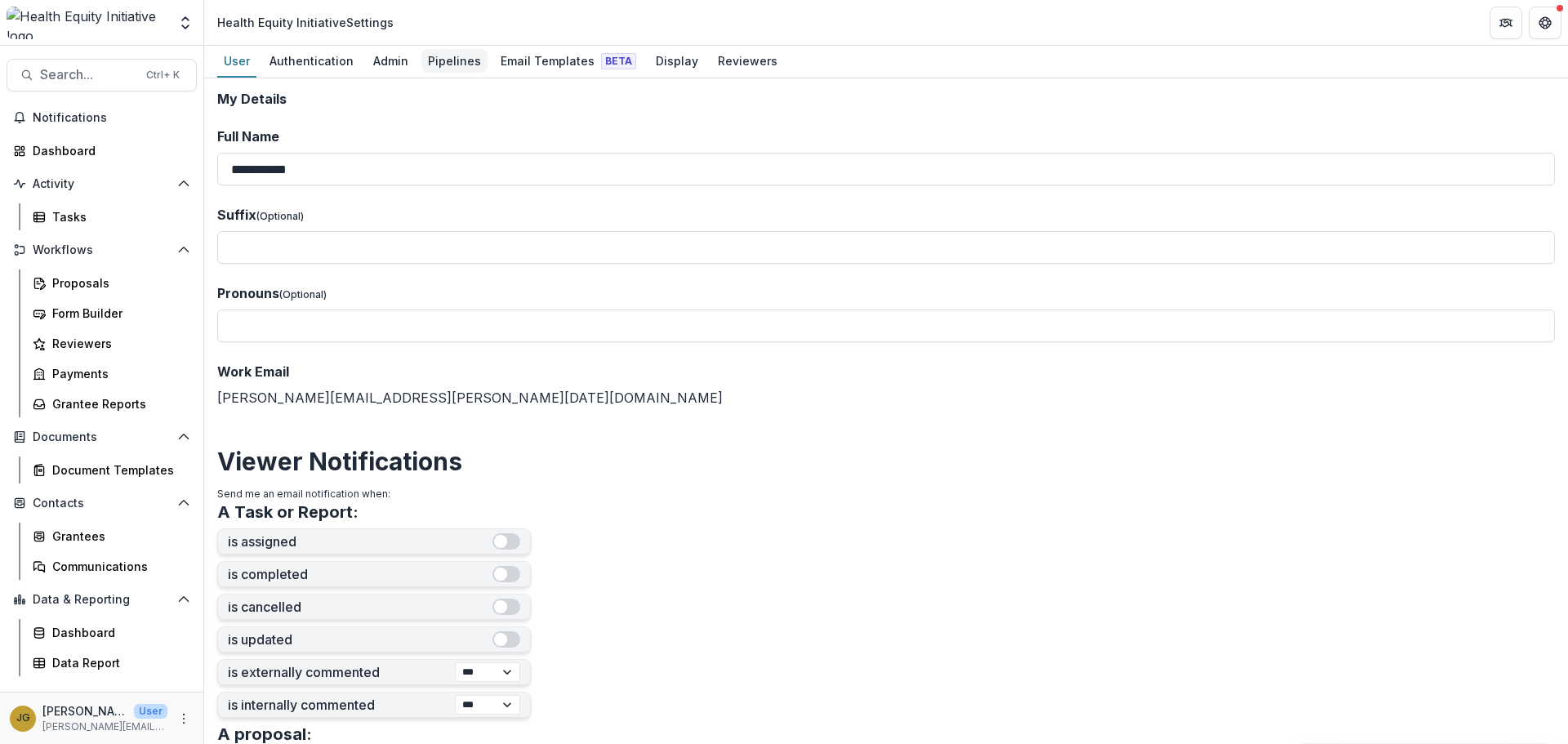
click at [450, 64] on div "Pipelines" at bounding box center [454, 61] width 66 height 23
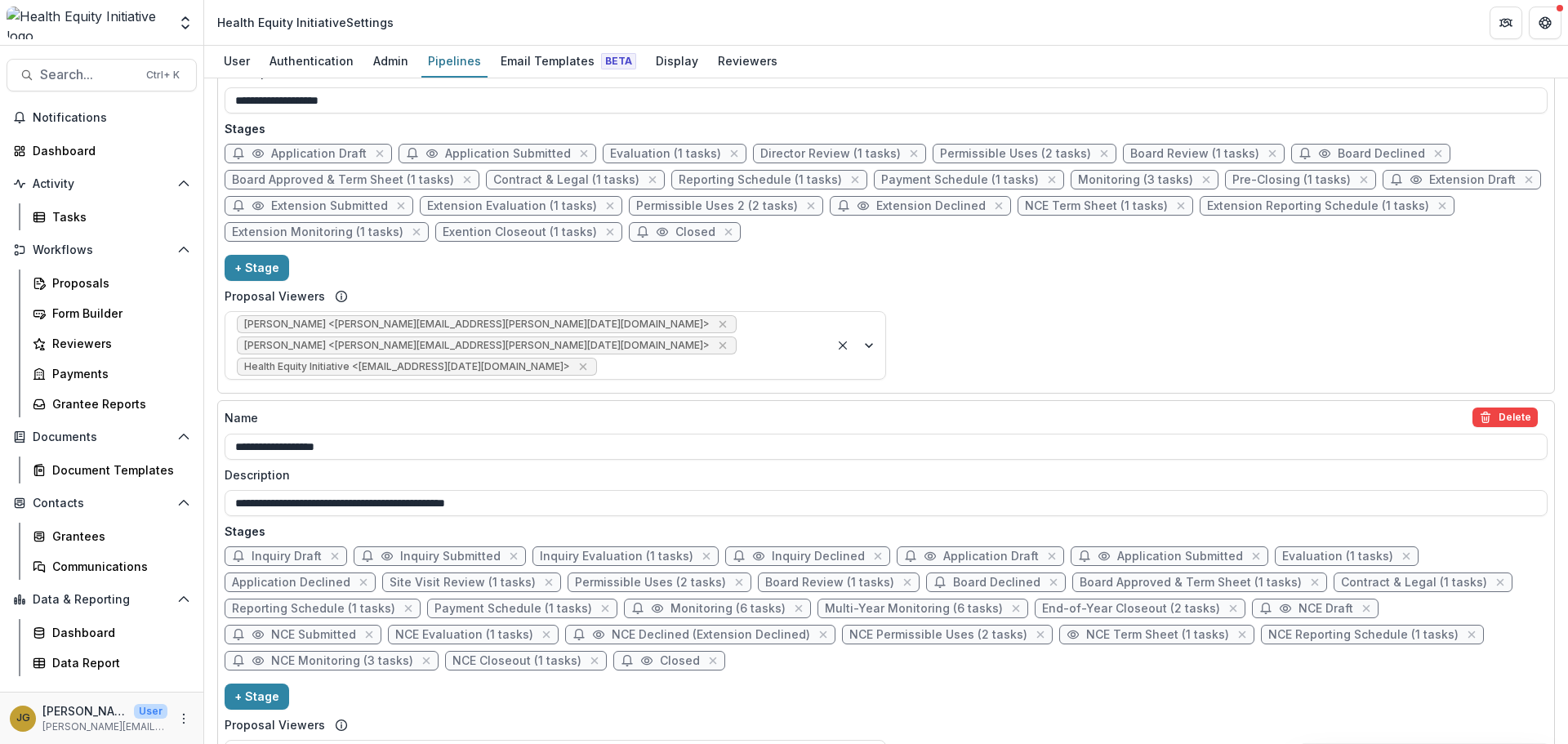
scroll to position [939, 0]
click at [289, 573] on span "Application Declined" at bounding box center [291, 580] width 119 height 14
select select "******"
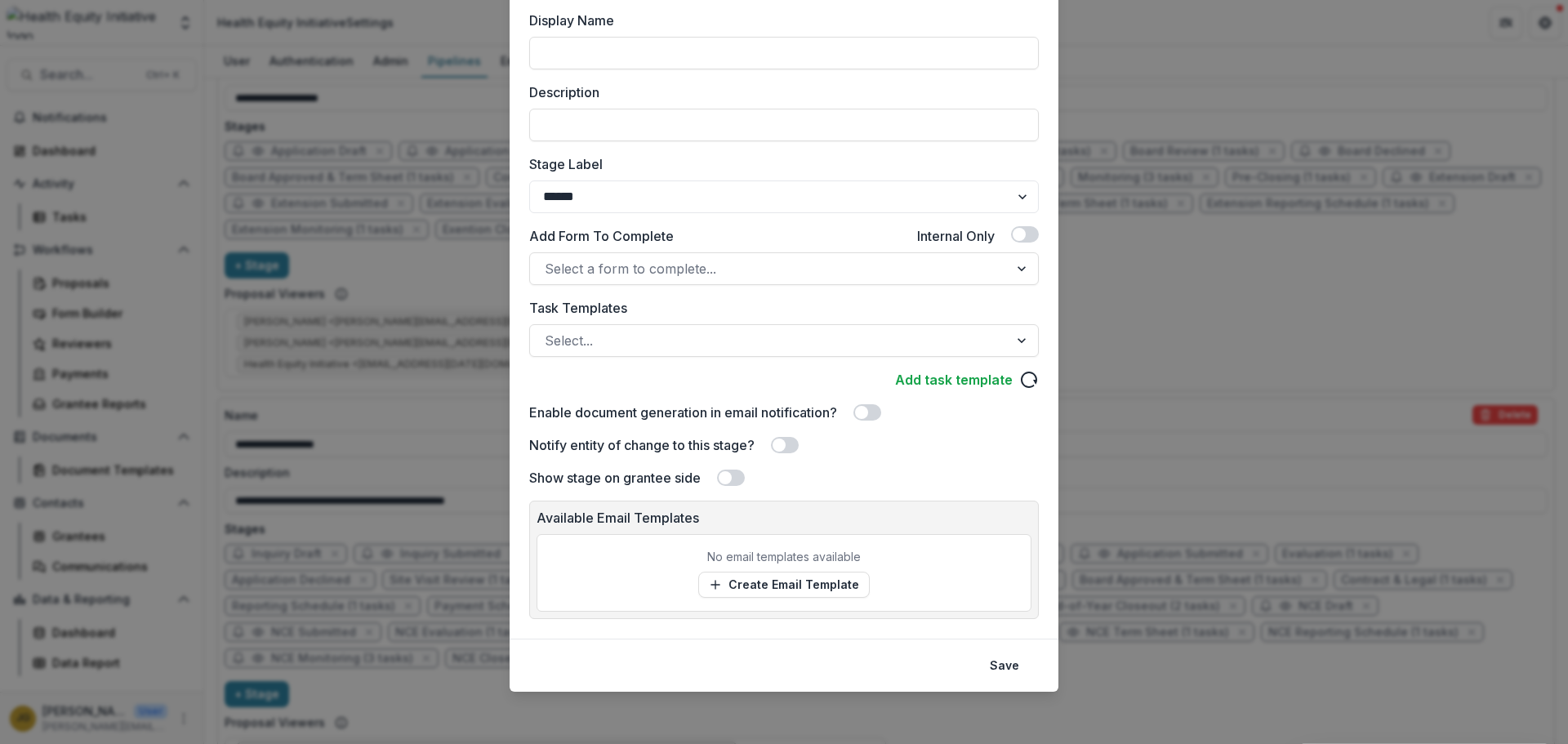
scroll to position [0, 0]
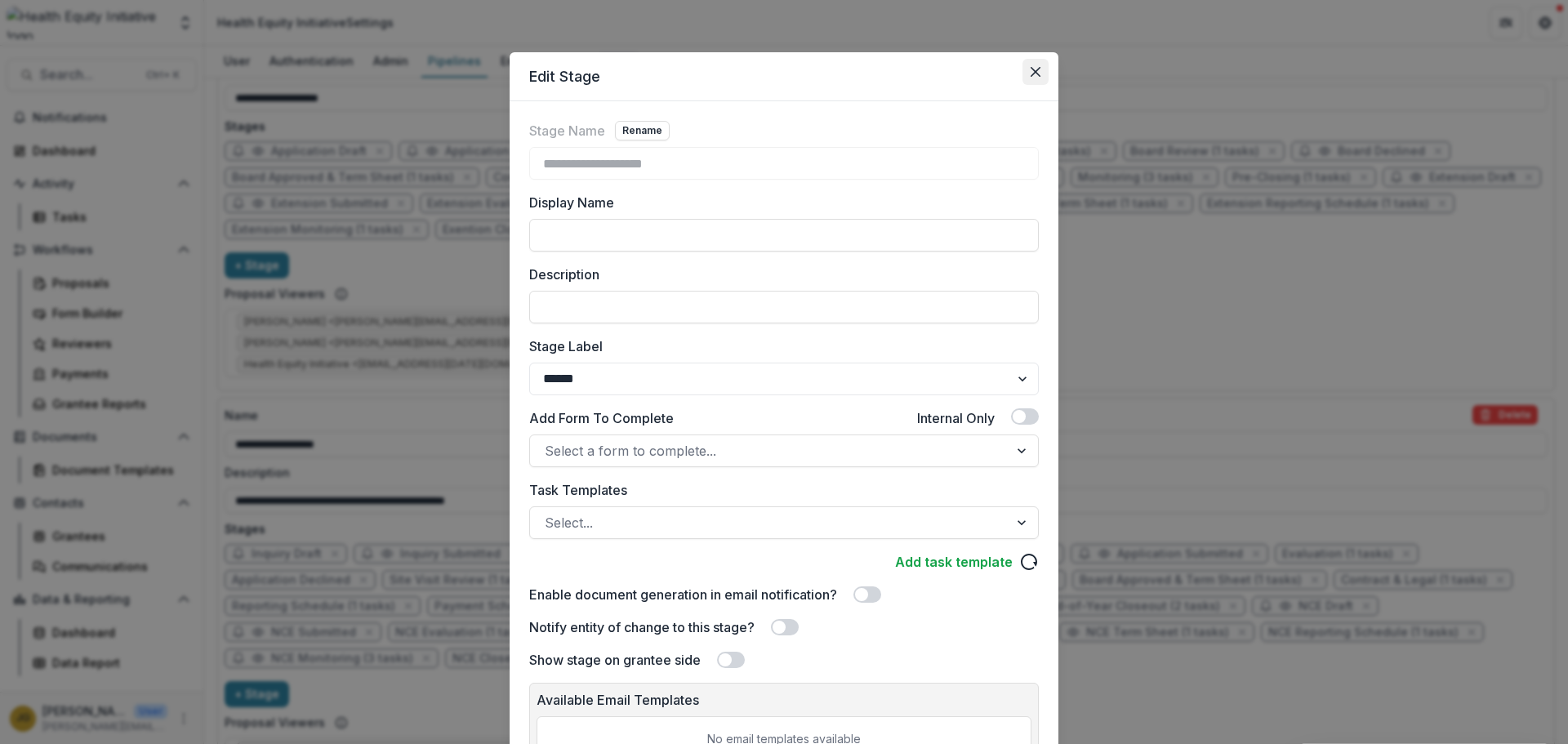
click at [1027, 73] on button "Close" at bounding box center [1036, 72] width 26 height 26
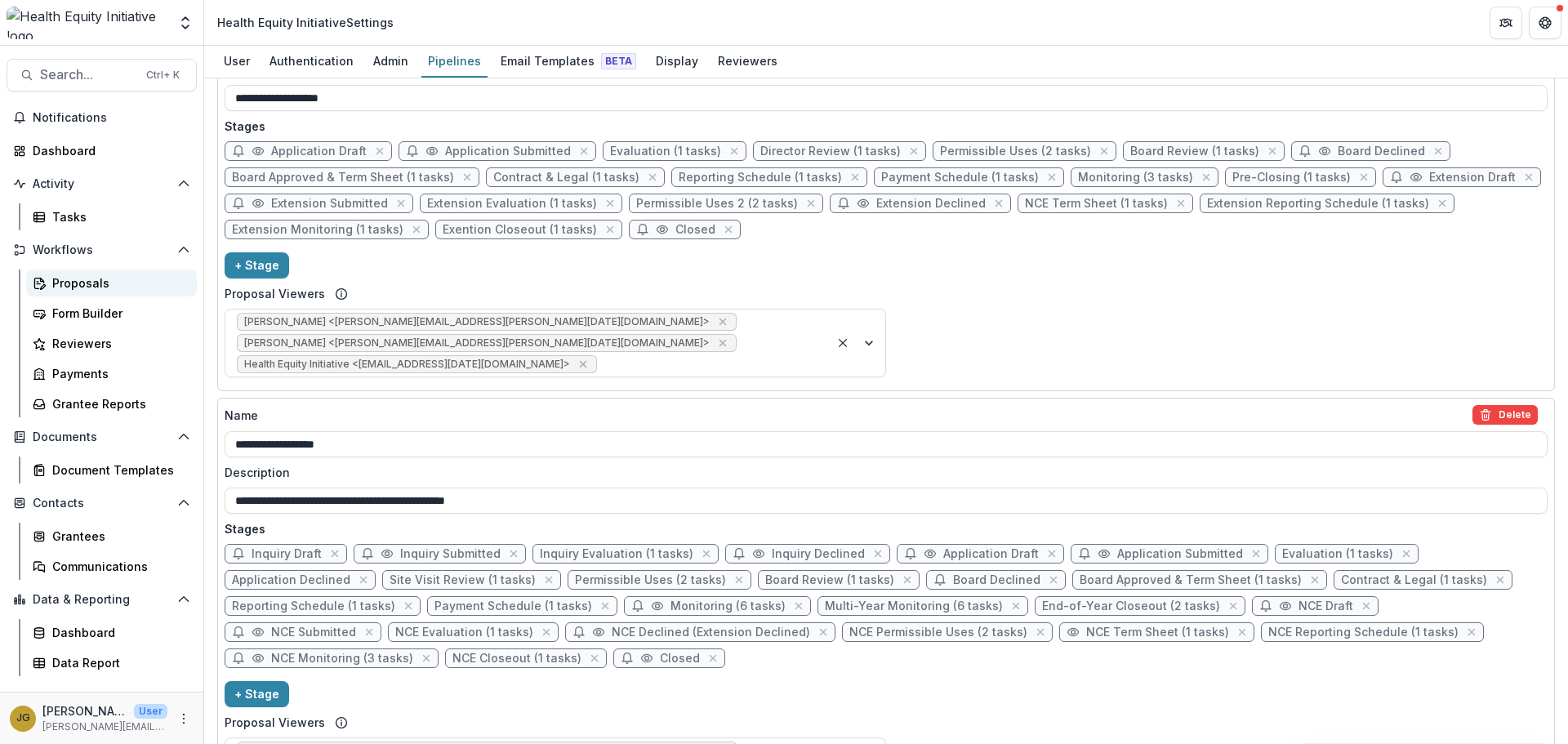
click at [71, 287] on div "Proposals" at bounding box center [118, 284] width 132 height 17
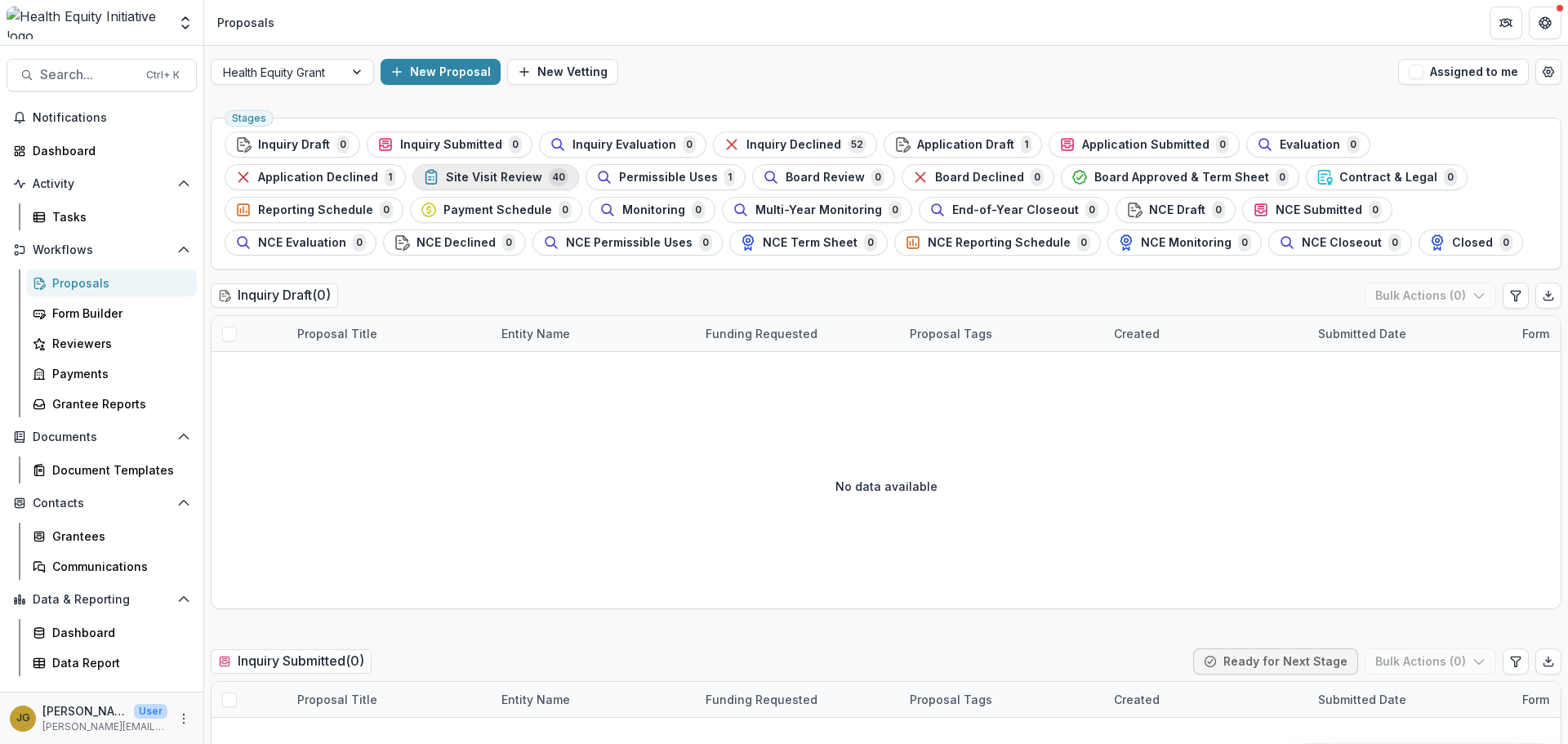
click at [446, 173] on span "Site Visit Review" at bounding box center [493, 178] width 96 height 14
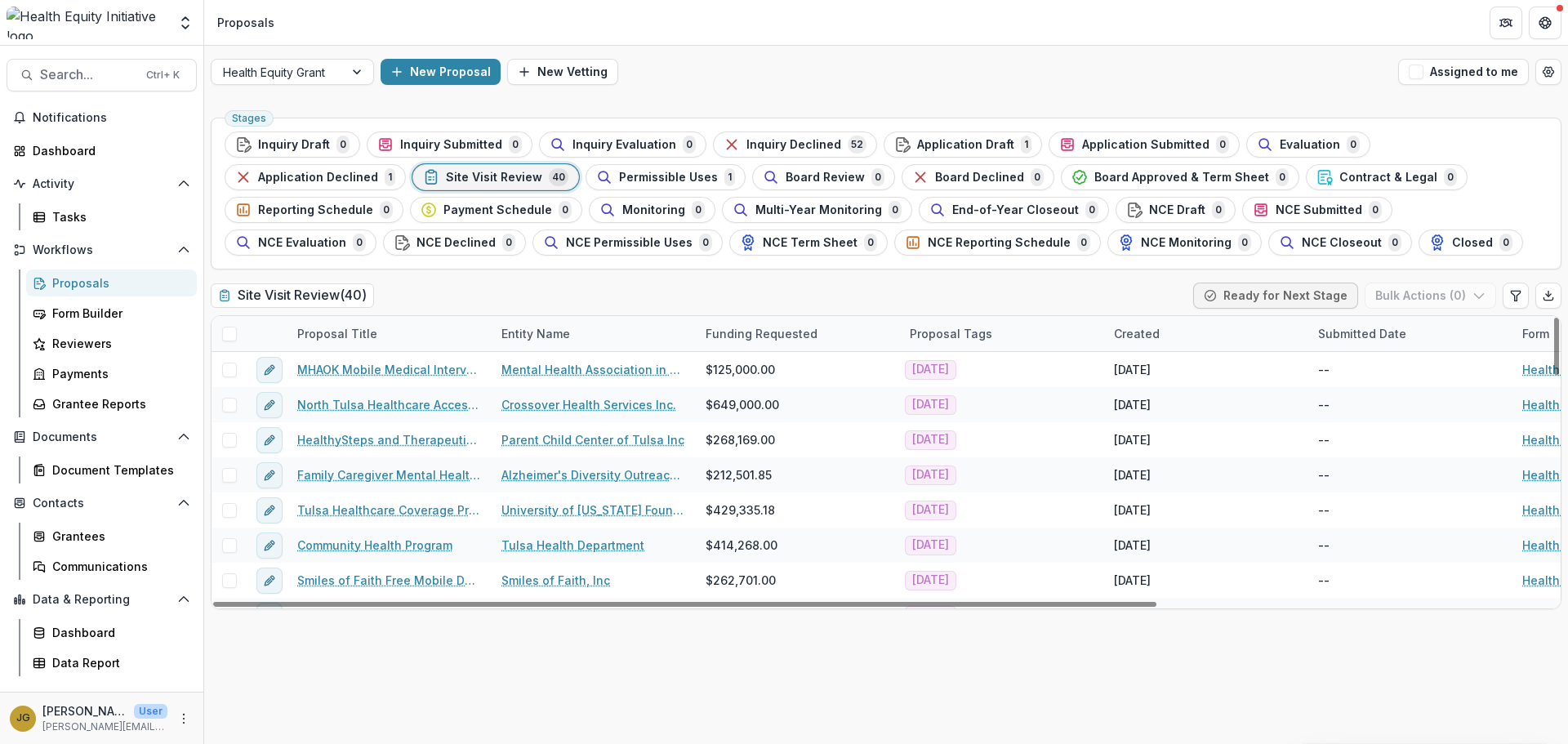
click at [520, 332] on div "Entity Name" at bounding box center [536, 334] width 88 height 17
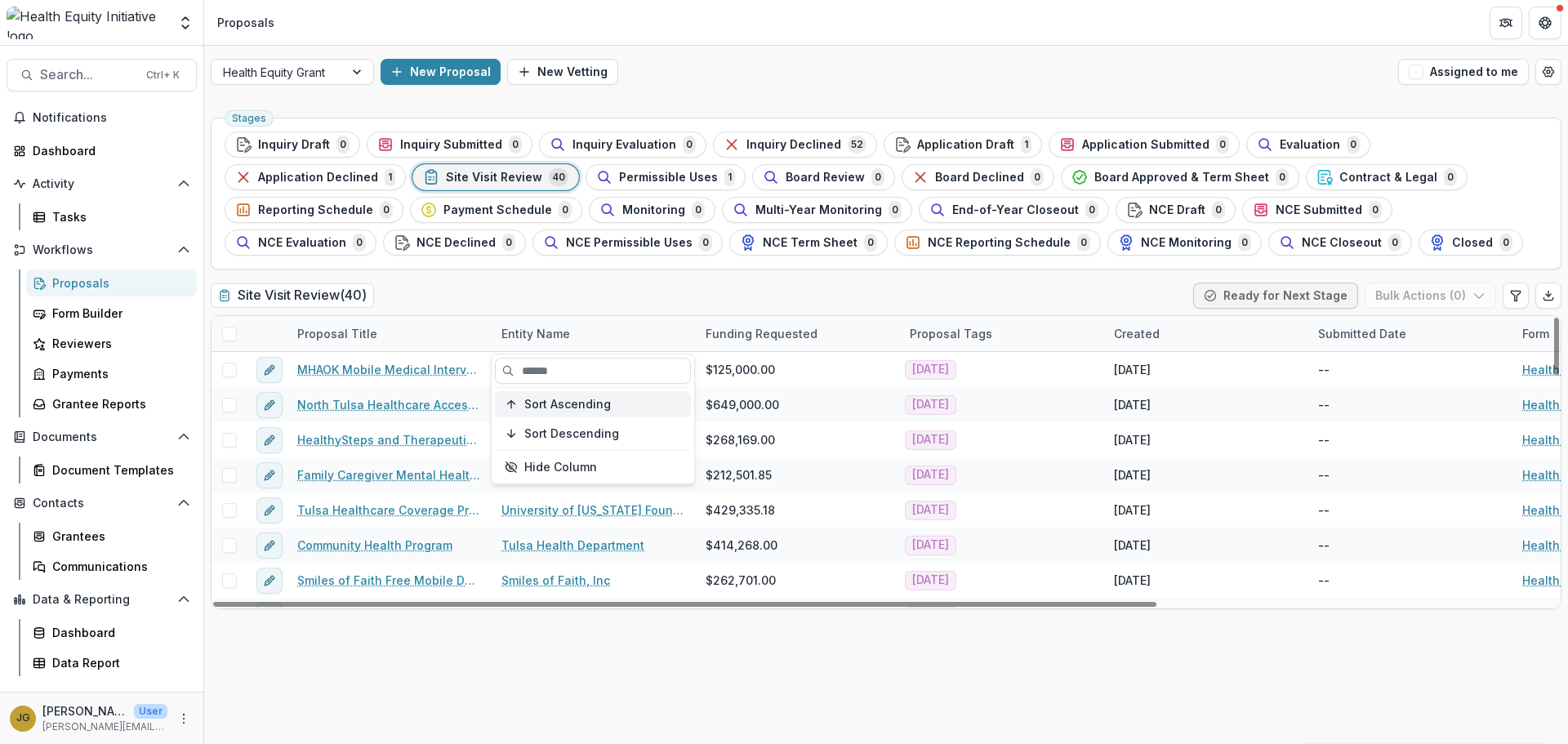
click at [524, 402] on span "Sort Ascending" at bounding box center [568, 405] width 87 height 14
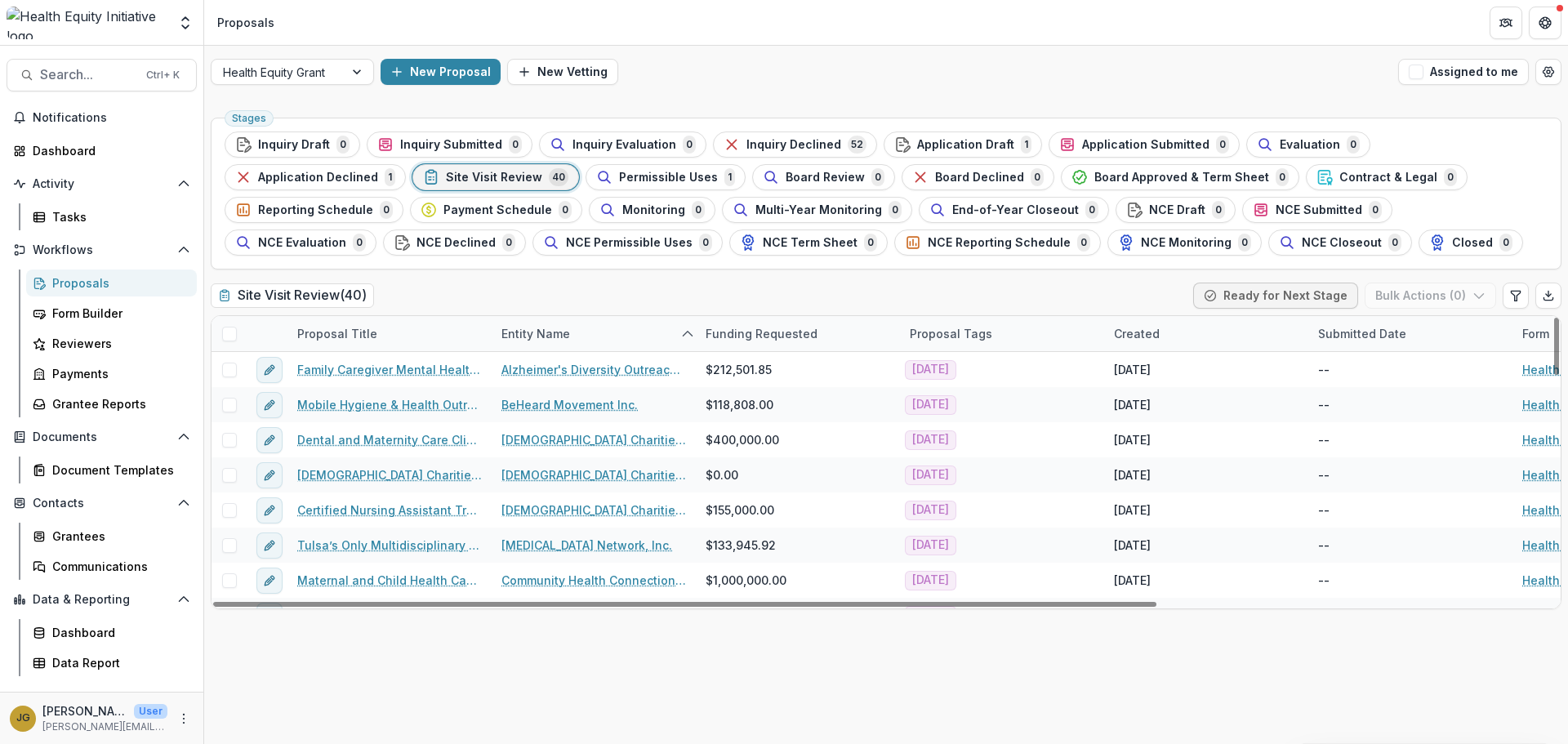
click at [443, 296] on div "Site Visit Review ( 40 ) Ready for Next Stage Bulk Actions ( 0 )" at bounding box center [886, 299] width 1350 height 33
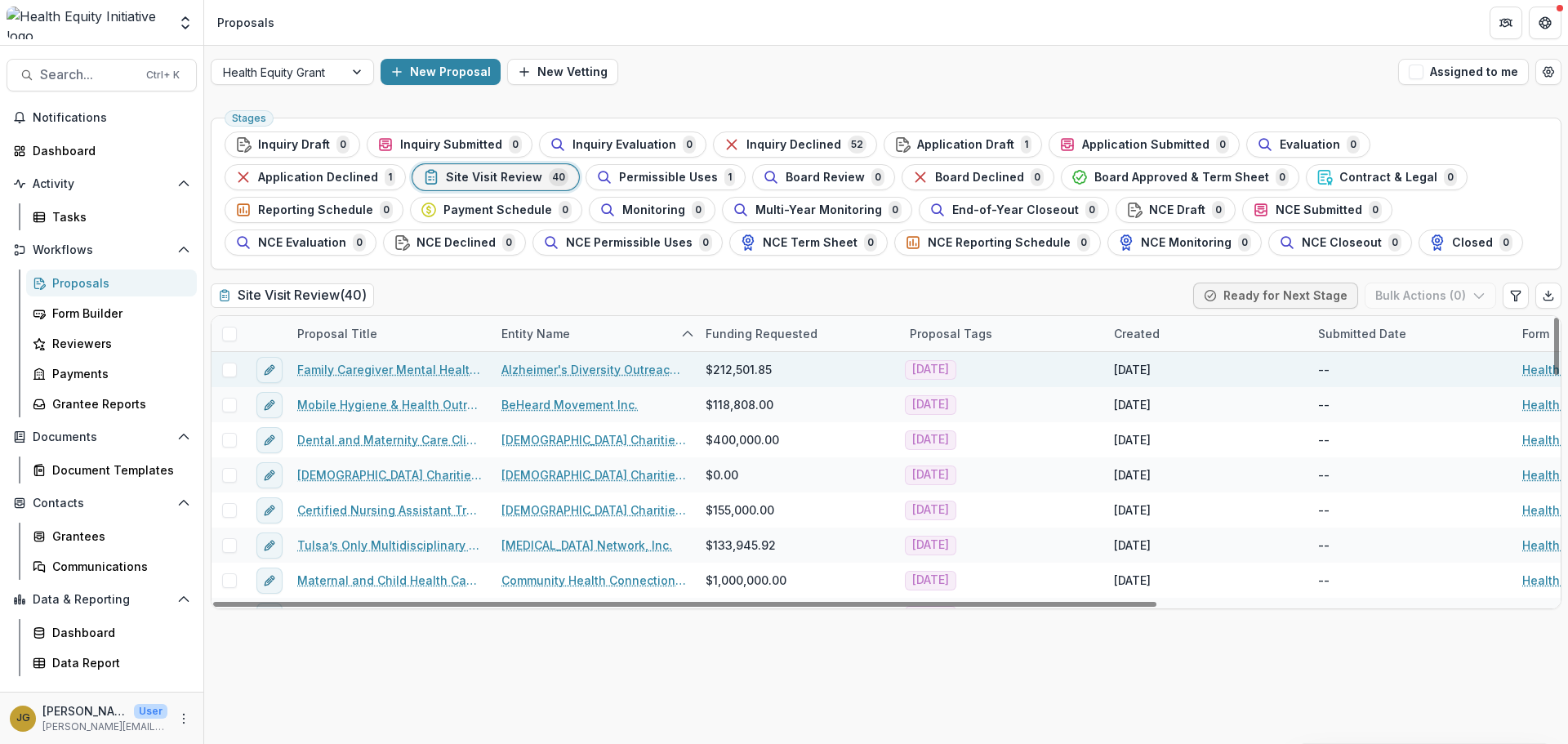
click at [233, 369] on span at bounding box center [229, 369] width 15 height 15
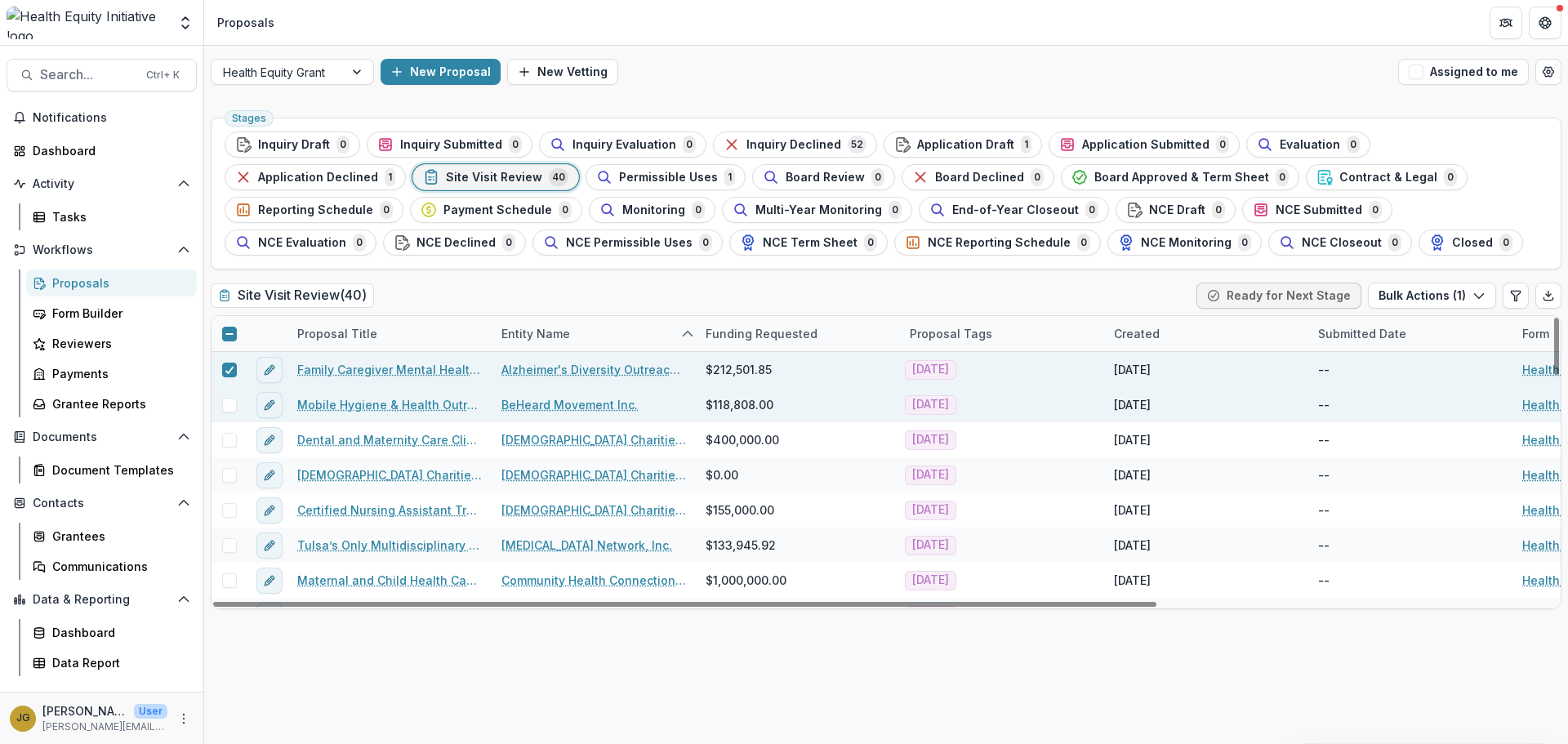
click at [228, 406] on span at bounding box center [229, 405] width 15 height 15
click at [491, 334] on div "Entity Name" at bounding box center [536, 334] width 88 height 17
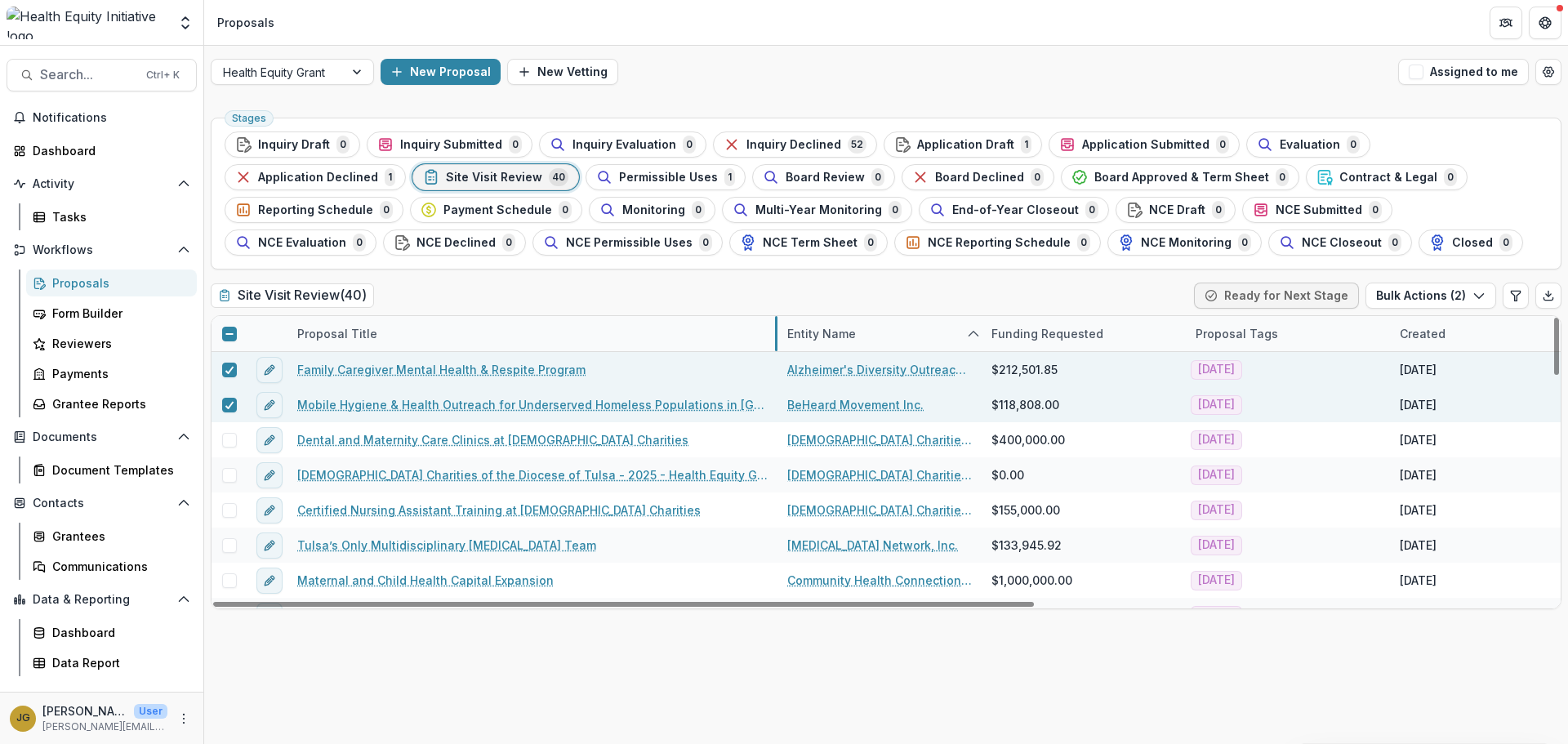
drag, startPoint x: 490, startPoint y: 332, endPoint x: 776, endPoint y: 320, distance: 286.3
drag, startPoint x: 231, startPoint y: 406, endPoint x: 233, endPoint y: 395, distance: 11.2
click at [231, 406] on icon at bounding box center [229, 405] width 10 height 8
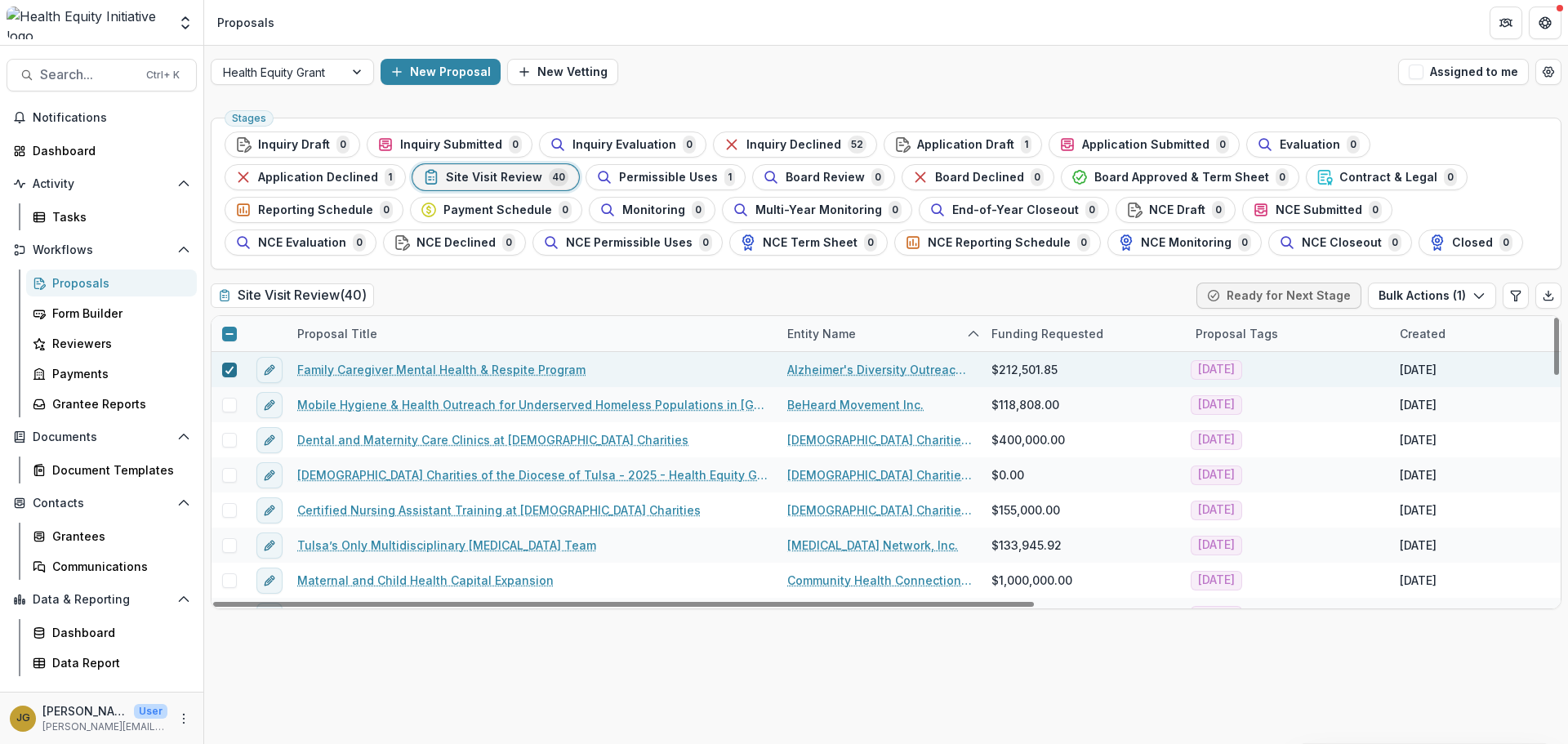
click at [233, 369] on icon at bounding box center [229, 369] width 10 height 8
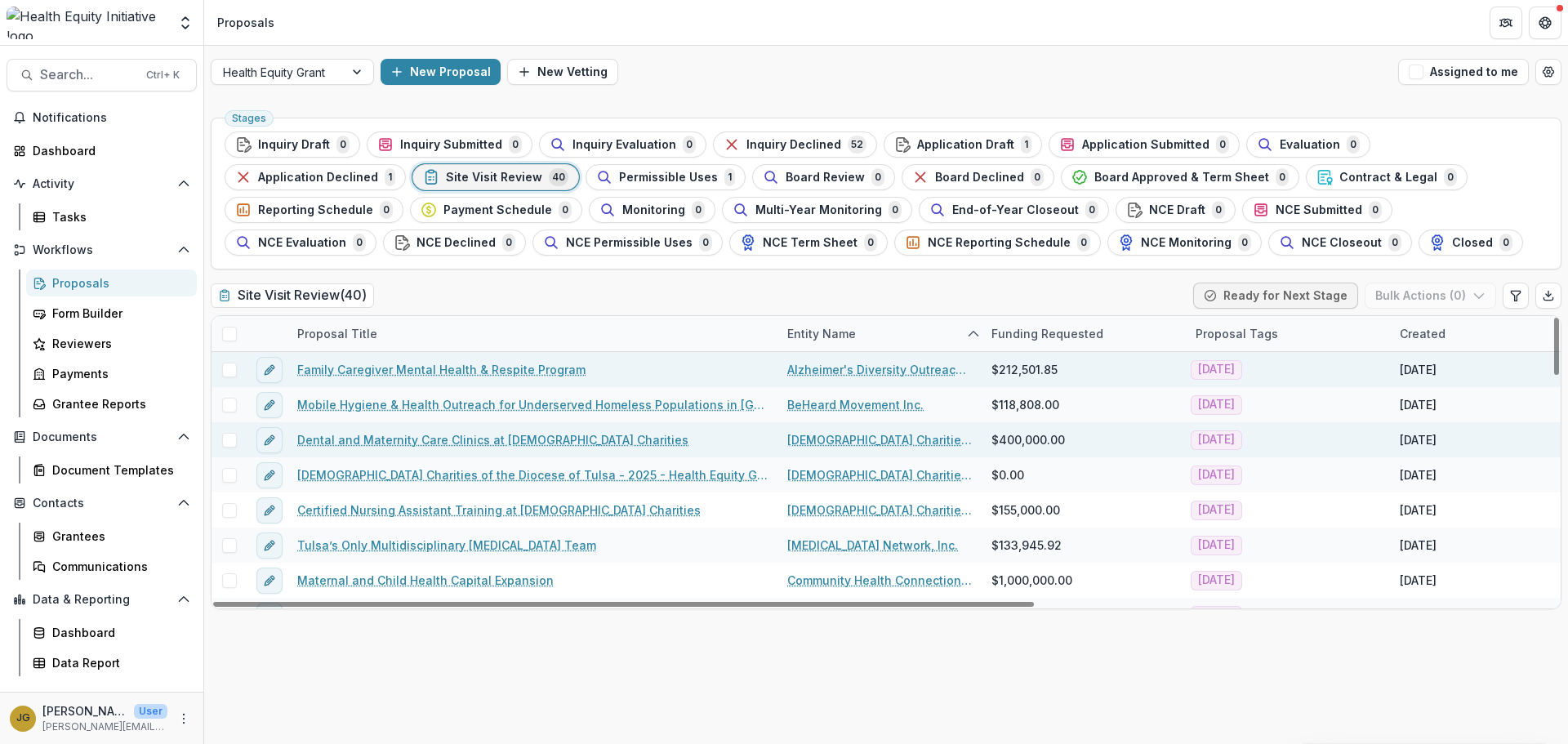
click at [424, 438] on link "Dental and Maternity Care Clinics at [DEMOGRAPHIC_DATA] Charities" at bounding box center [492, 440] width 391 height 17
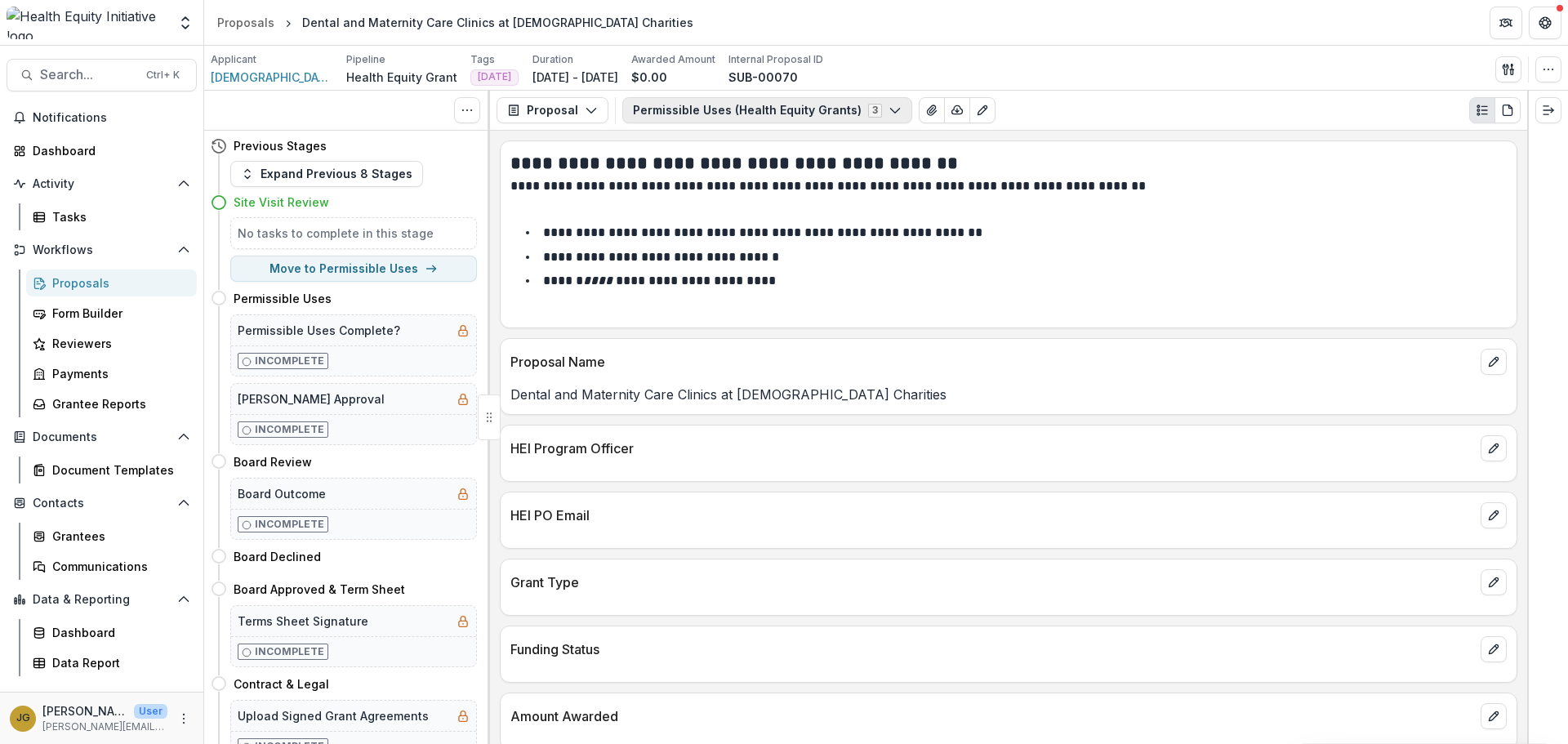
click at [888, 110] on icon "button" at bounding box center [895, 110] width 13 height 13
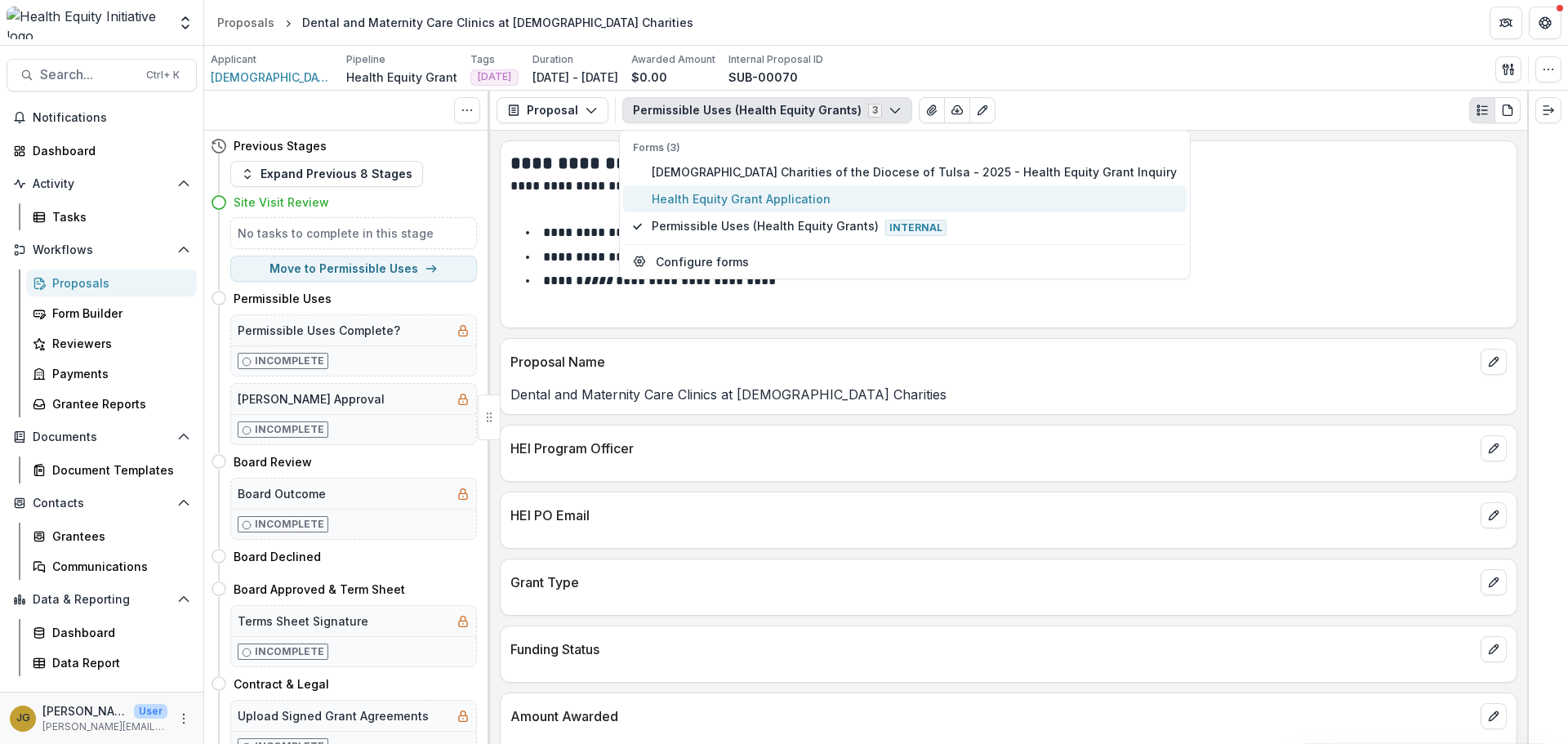
click at [711, 202] on span "Health Equity Grant Application" at bounding box center [914, 199] width 525 height 17
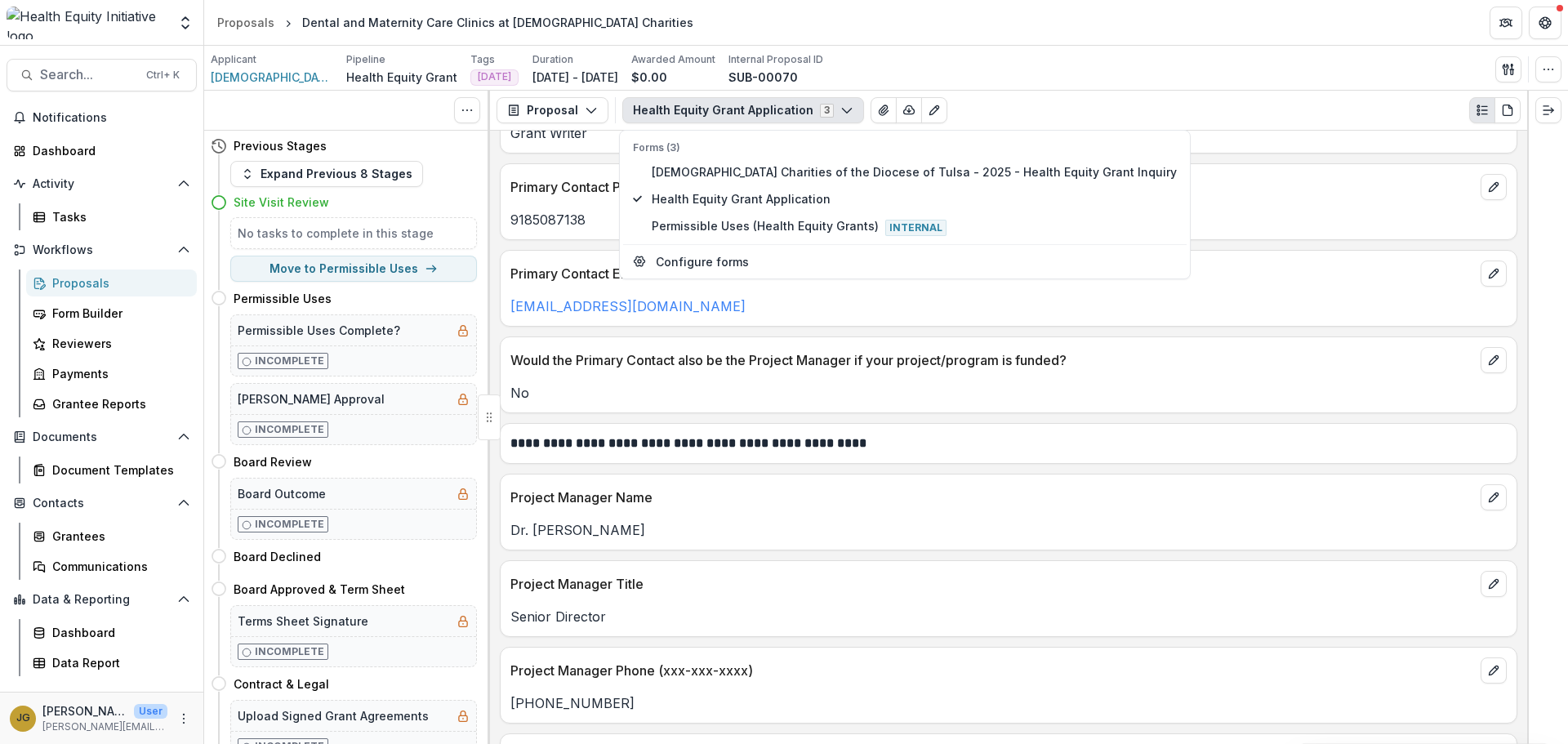
scroll to position [1068, 0]
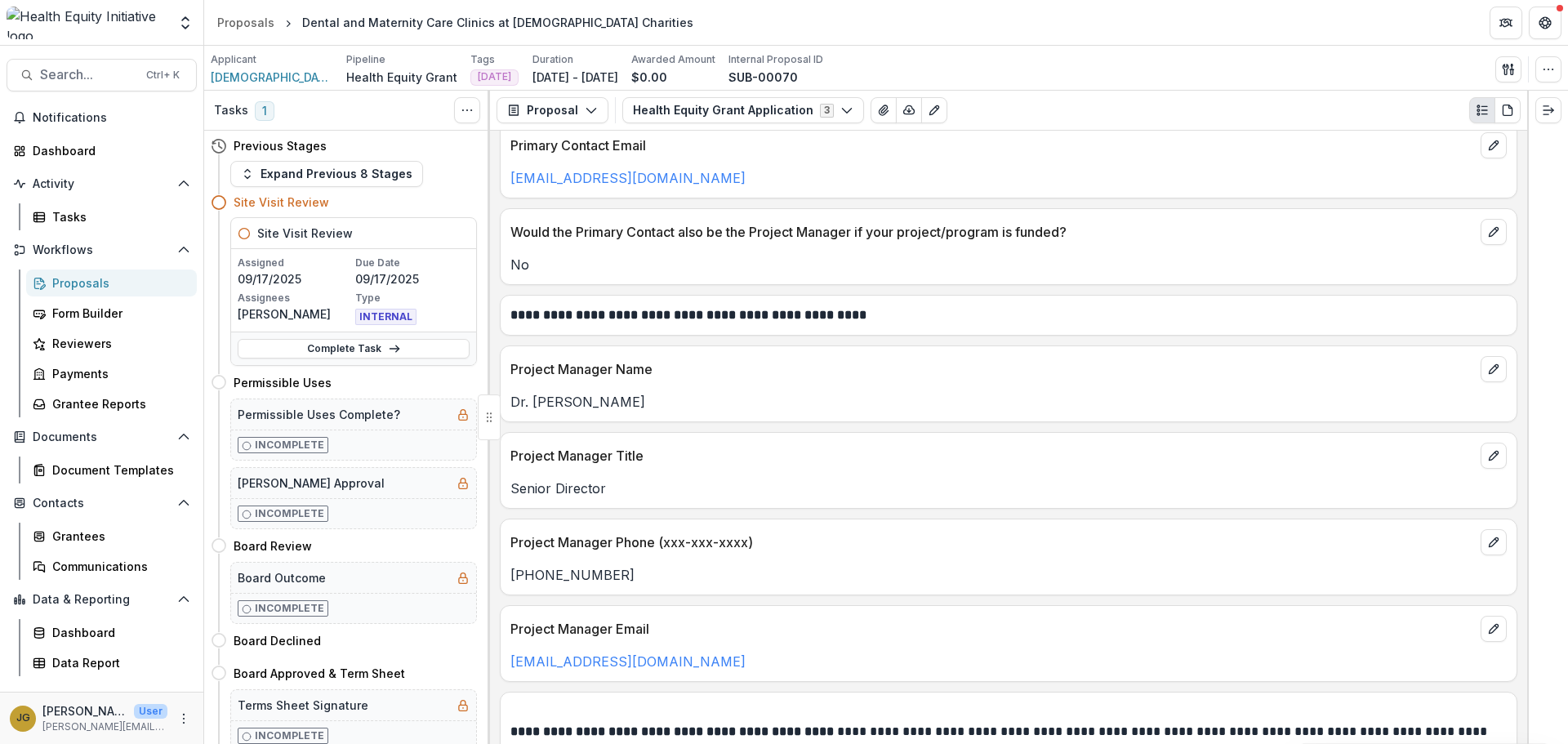
click at [1529, 206] on div at bounding box center [1547, 418] width 41 height 654
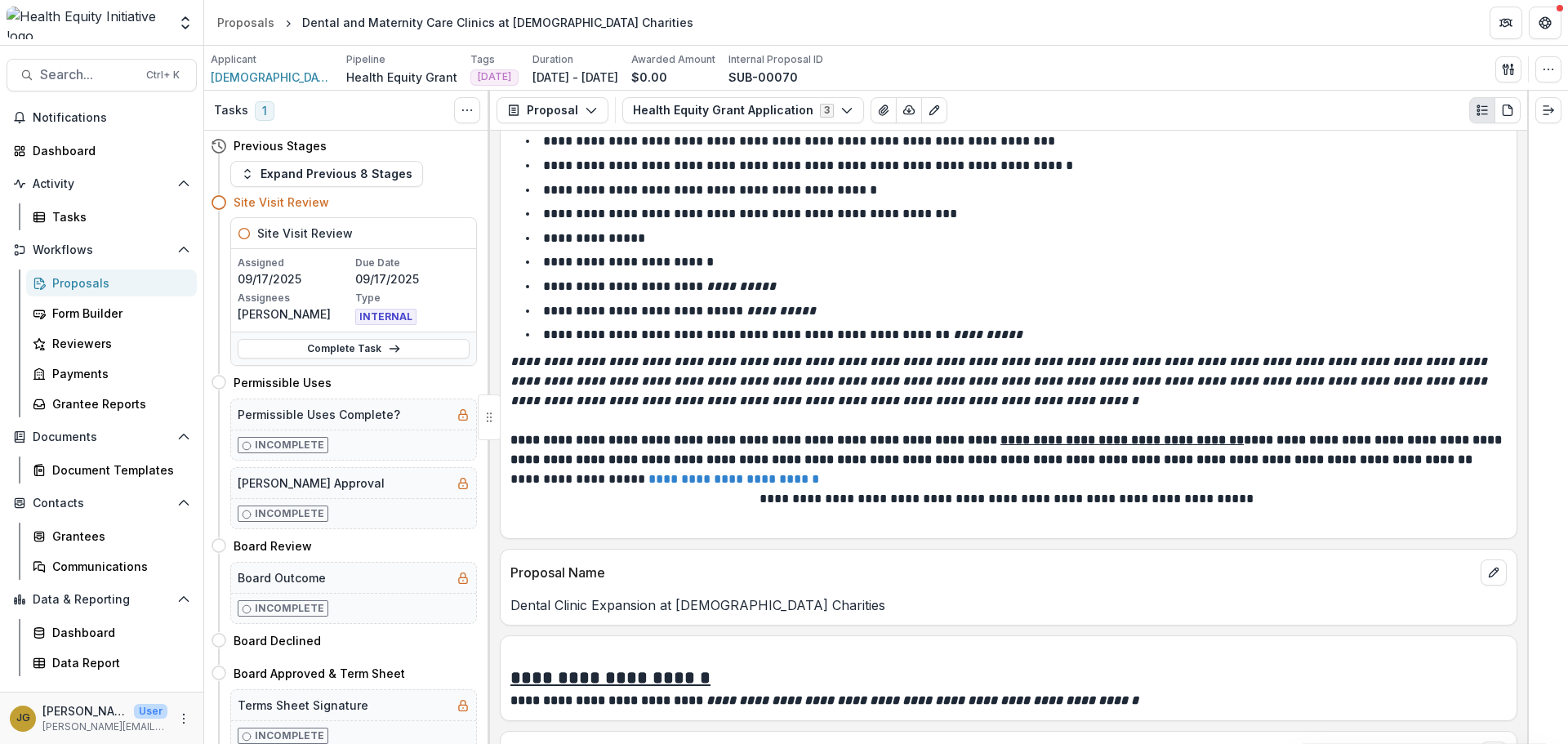
scroll to position [0, 0]
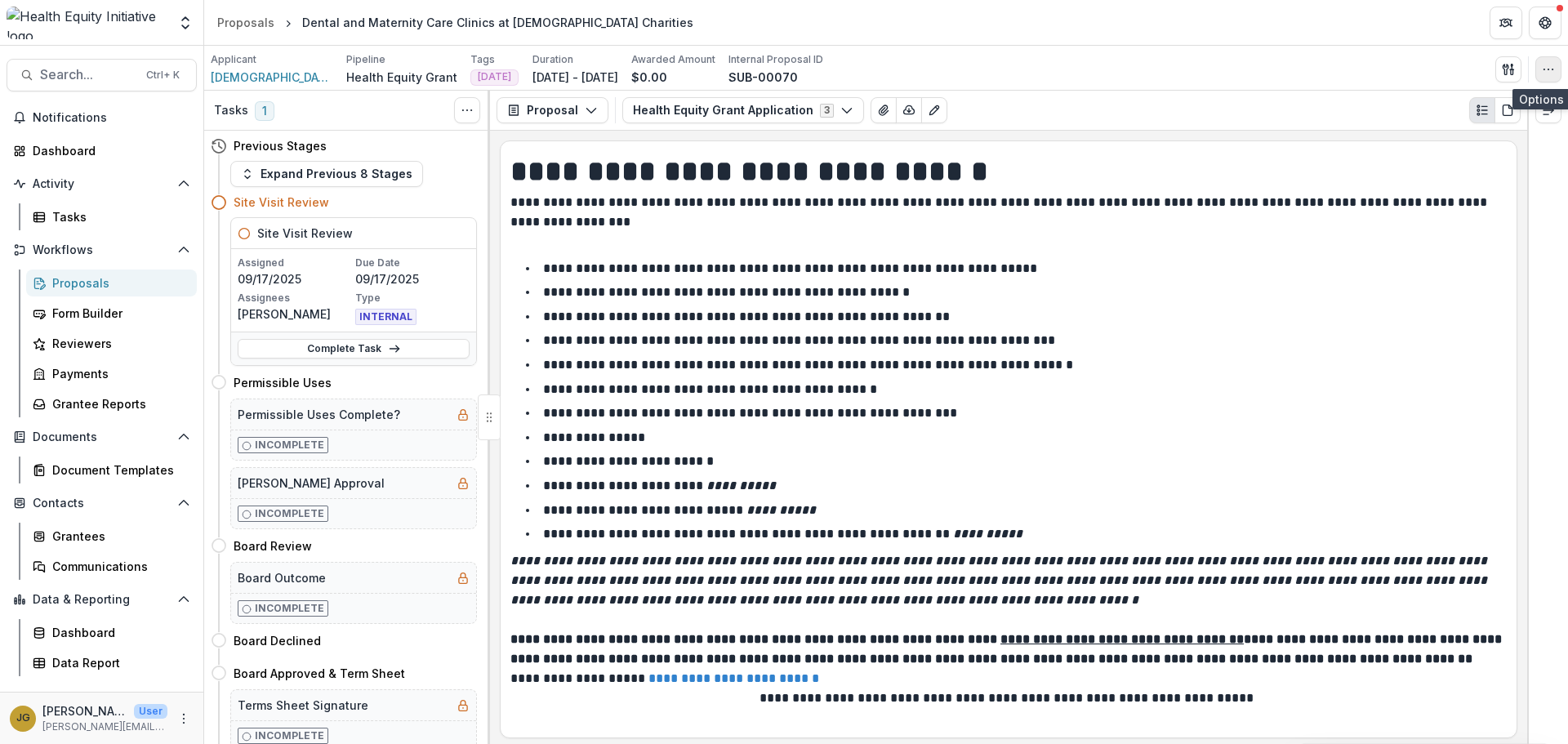
click at [1547, 72] on icon "button" at bounding box center [1548, 69] width 13 height 13
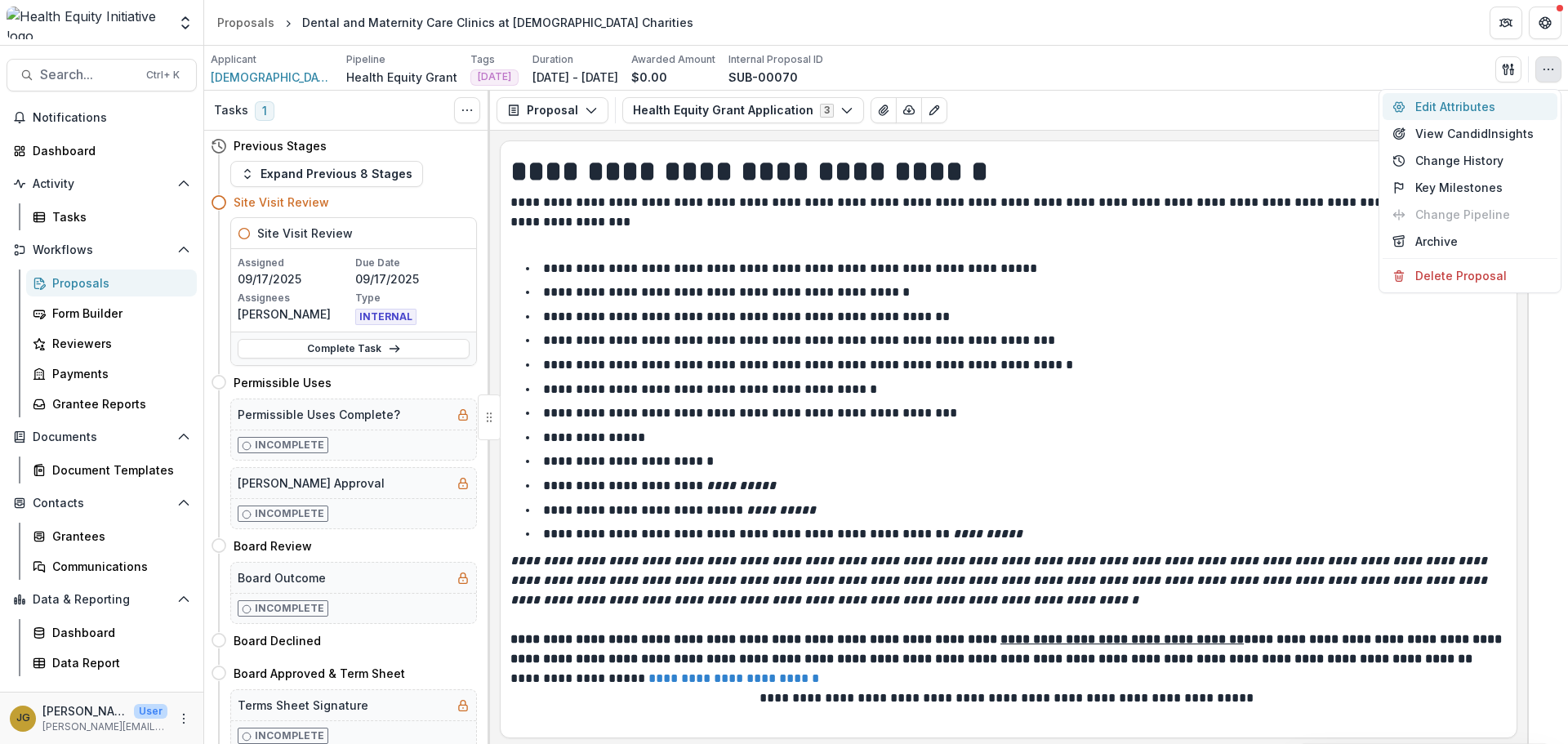
click at [1431, 106] on button "Edit Attributes" at bounding box center [1470, 106] width 175 height 27
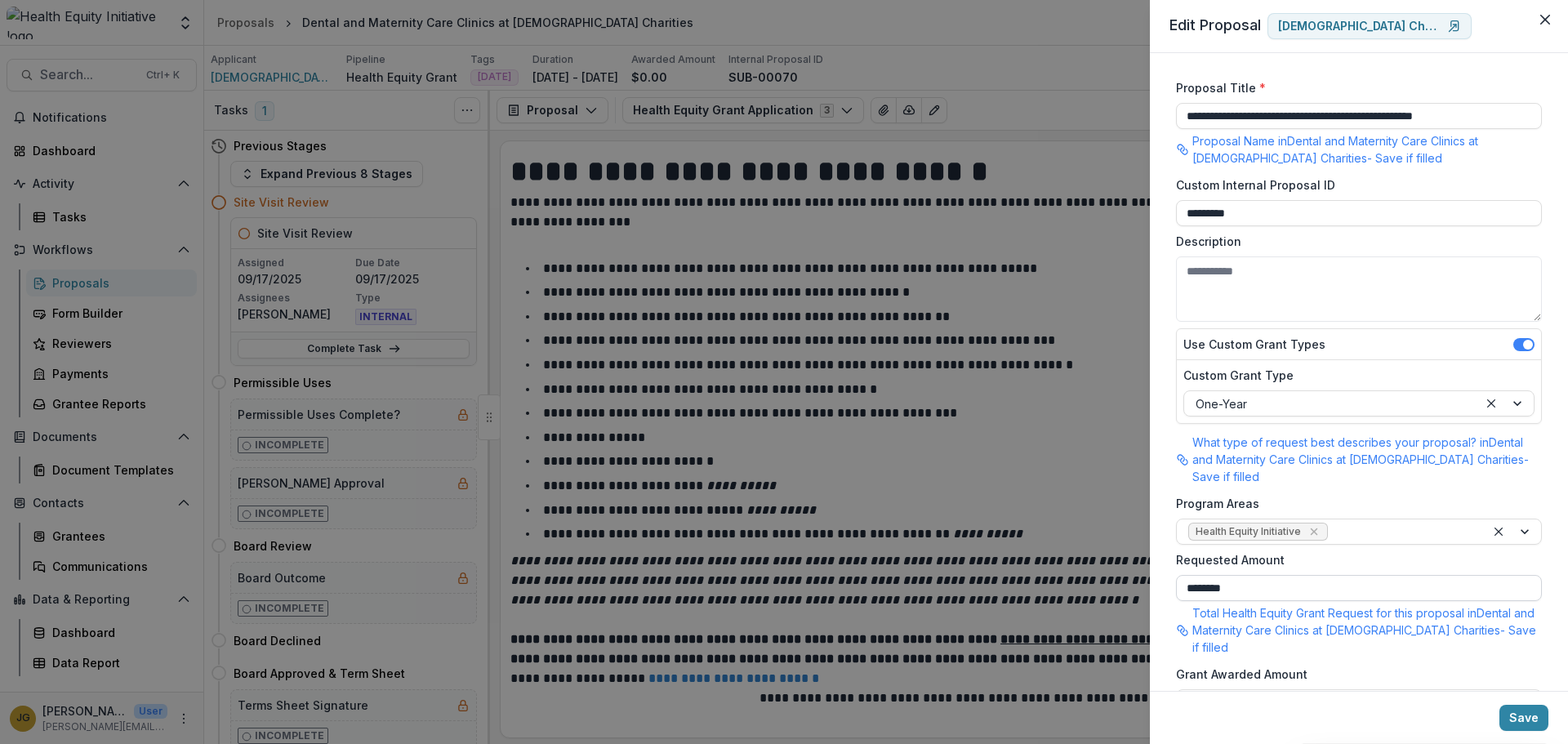
drag, startPoint x: 1244, startPoint y: 573, endPoint x: 1194, endPoint y: 572, distance: 50.0
click at [1194, 575] on input "********" at bounding box center [1359, 588] width 366 height 26
click at [1398, 708] on footer "Save" at bounding box center [1358, 717] width 418 height 53
click at [1545, 24] on button "Close" at bounding box center [1545, 20] width 26 height 26
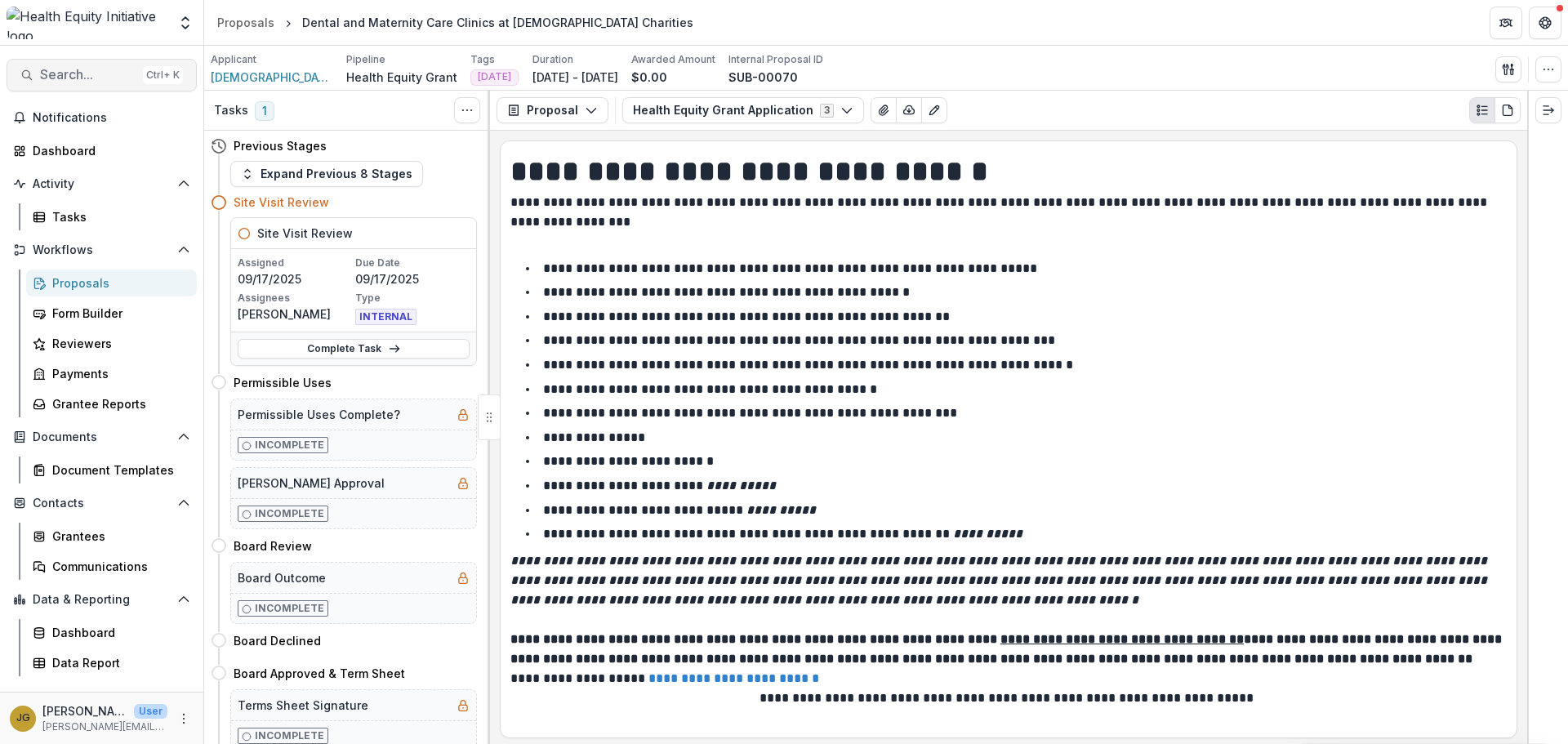
click at [60, 73] on span "Search..." at bounding box center [88, 75] width 96 height 16
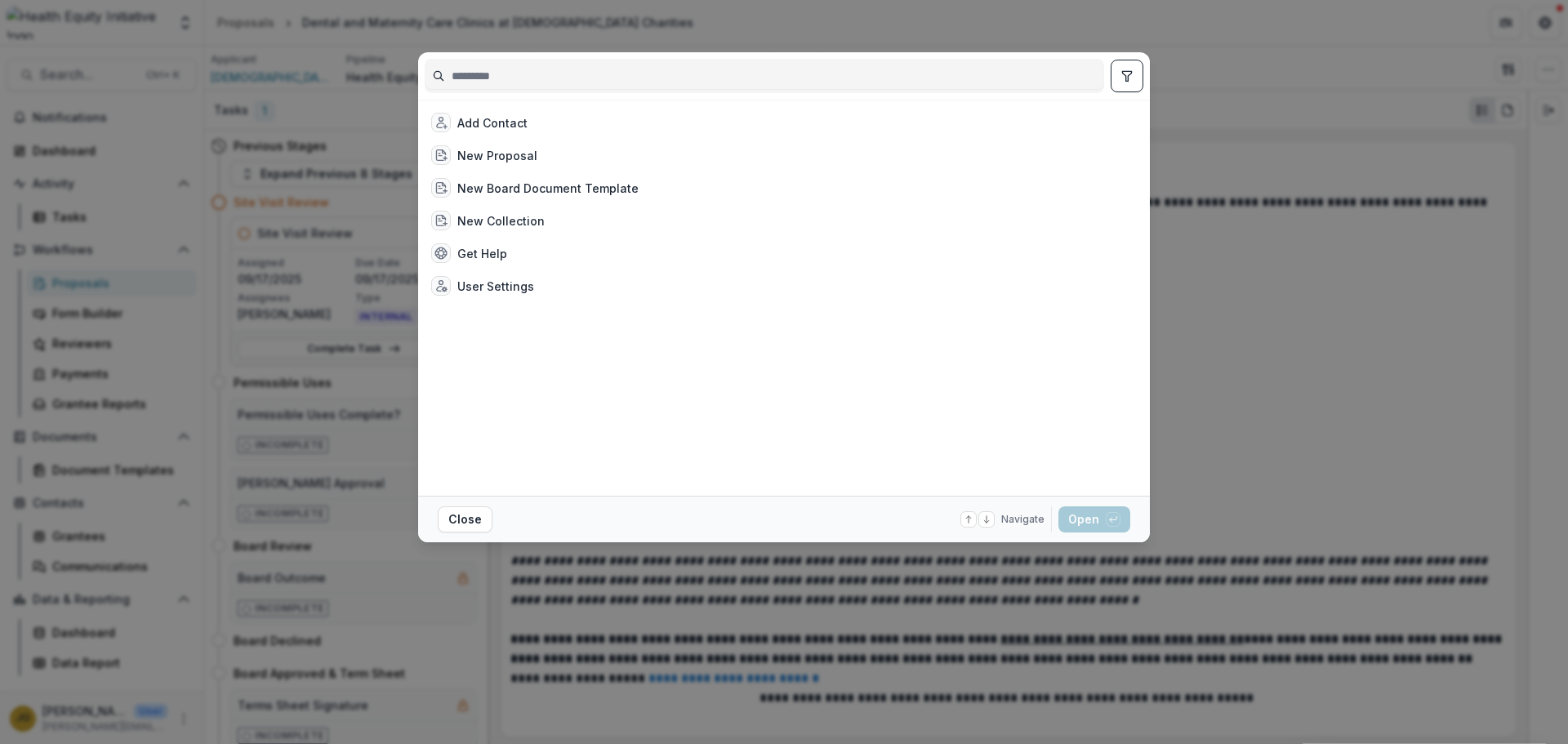
drag, startPoint x: 1278, startPoint y: 323, endPoint x: 1252, endPoint y: 318, distance: 26.5
click at [1278, 323] on div "Add Contact New Proposal New Board Document Template New Collection Get Help Us…" at bounding box center [784, 372] width 1568 height 744
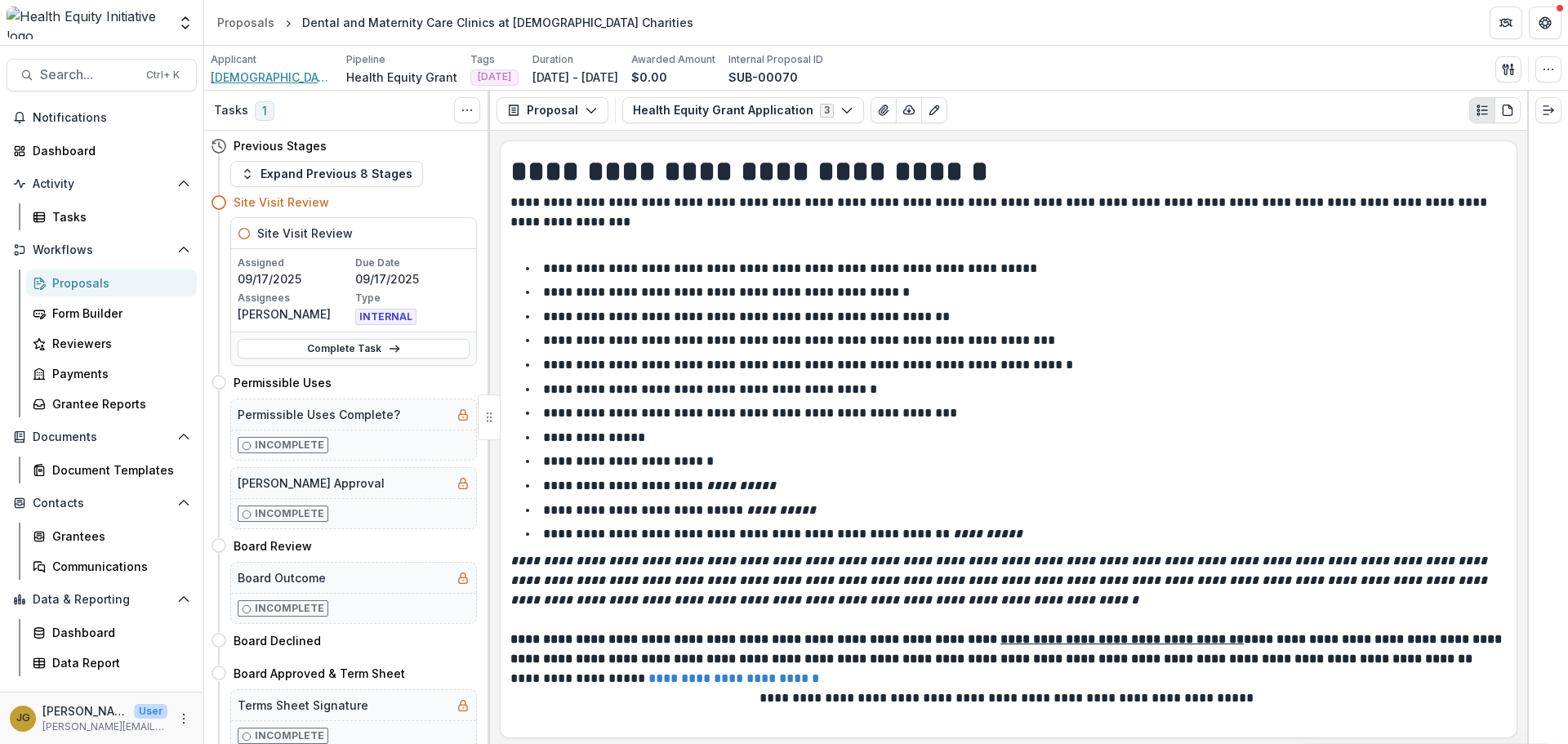
click at [261, 78] on span "[DEMOGRAPHIC_DATA] Charities of the Diocese of [GEOGRAPHIC_DATA]" at bounding box center [271, 77] width 122 height 17
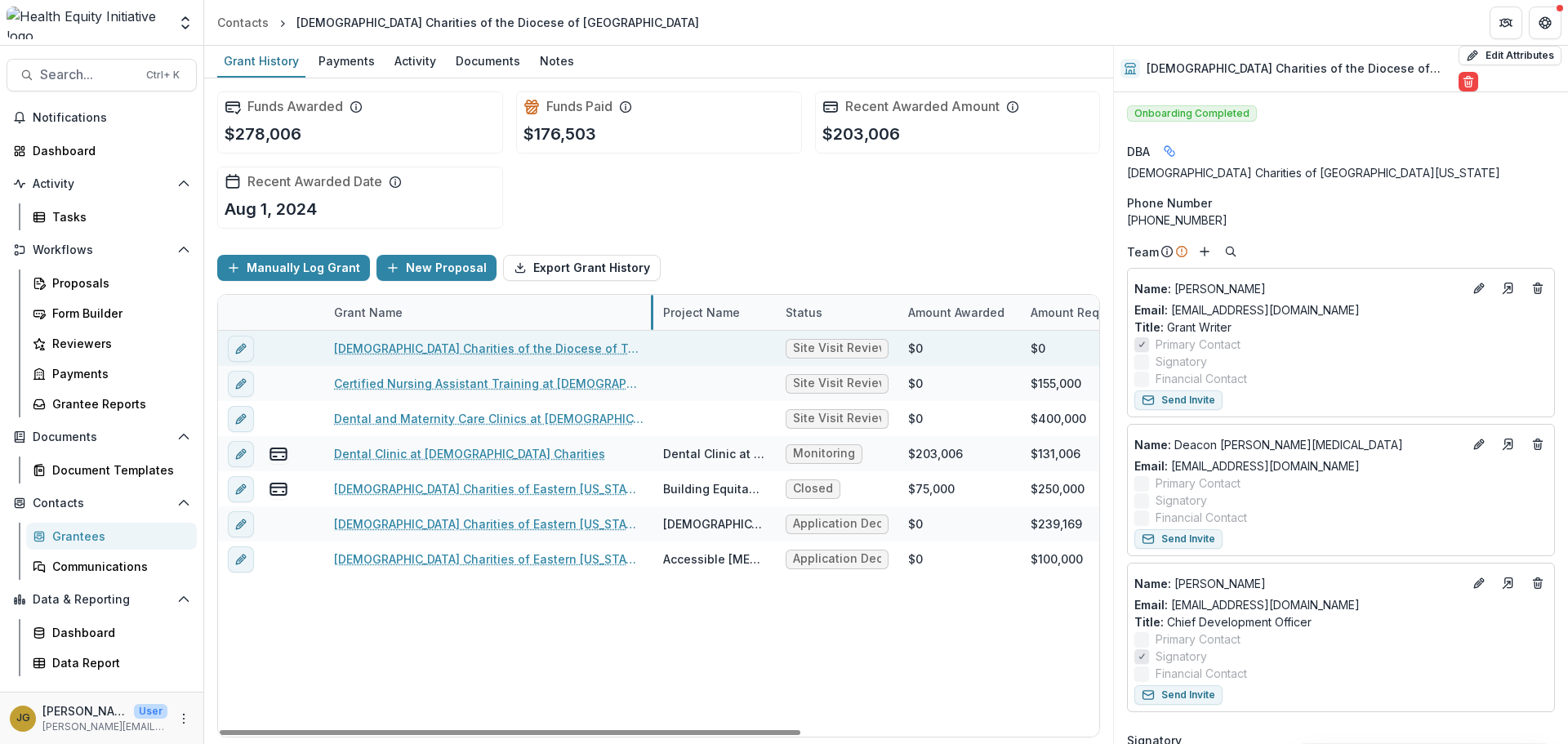
drag, startPoint x: 527, startPoint y: 310, endPoint x: 652, endPoint y: 331, distance: 126.8
click at [439, 349] on link "Catholic Charities of the Diocese of Tulsa - 2025 - Health Equity Grant Applica…" at bounding box center [488, 349] width 309 height 17
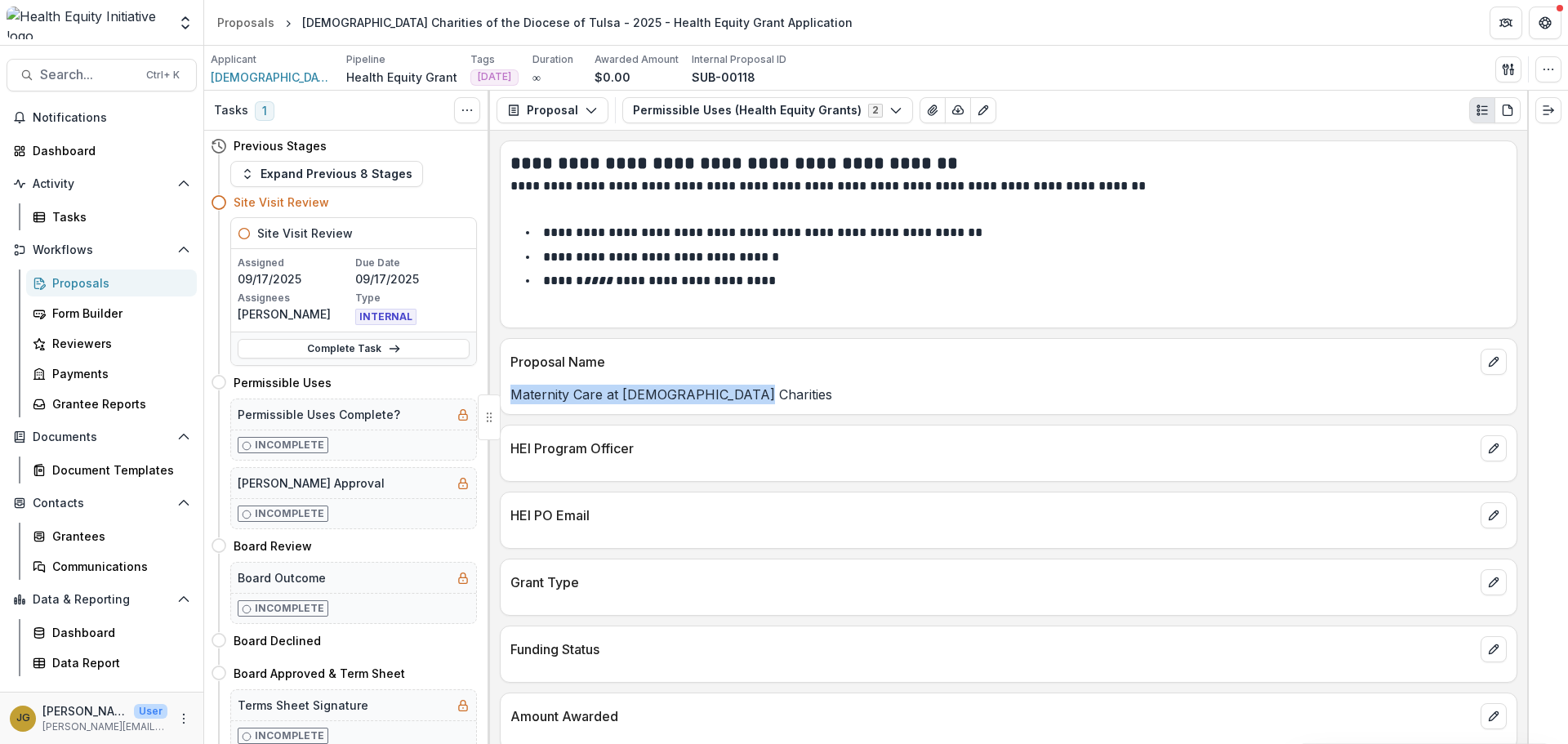
drag, startPoint x: 745, startPoint y: 393, endPoint x: 508, endPoint y: 399, distance: 237.1
click at [508, 399] on div "Maternity Care at [DEMOGRAPHIC_DATA] Charities" at bounding box center [1009, 395] width 1016 height 20
copy p "Maternity Care at [DEMOGRAPHIC_DATA] Charities"
click at [1545, 66] on icon "button" at bounding box center [1548, 69] width 13 height 13
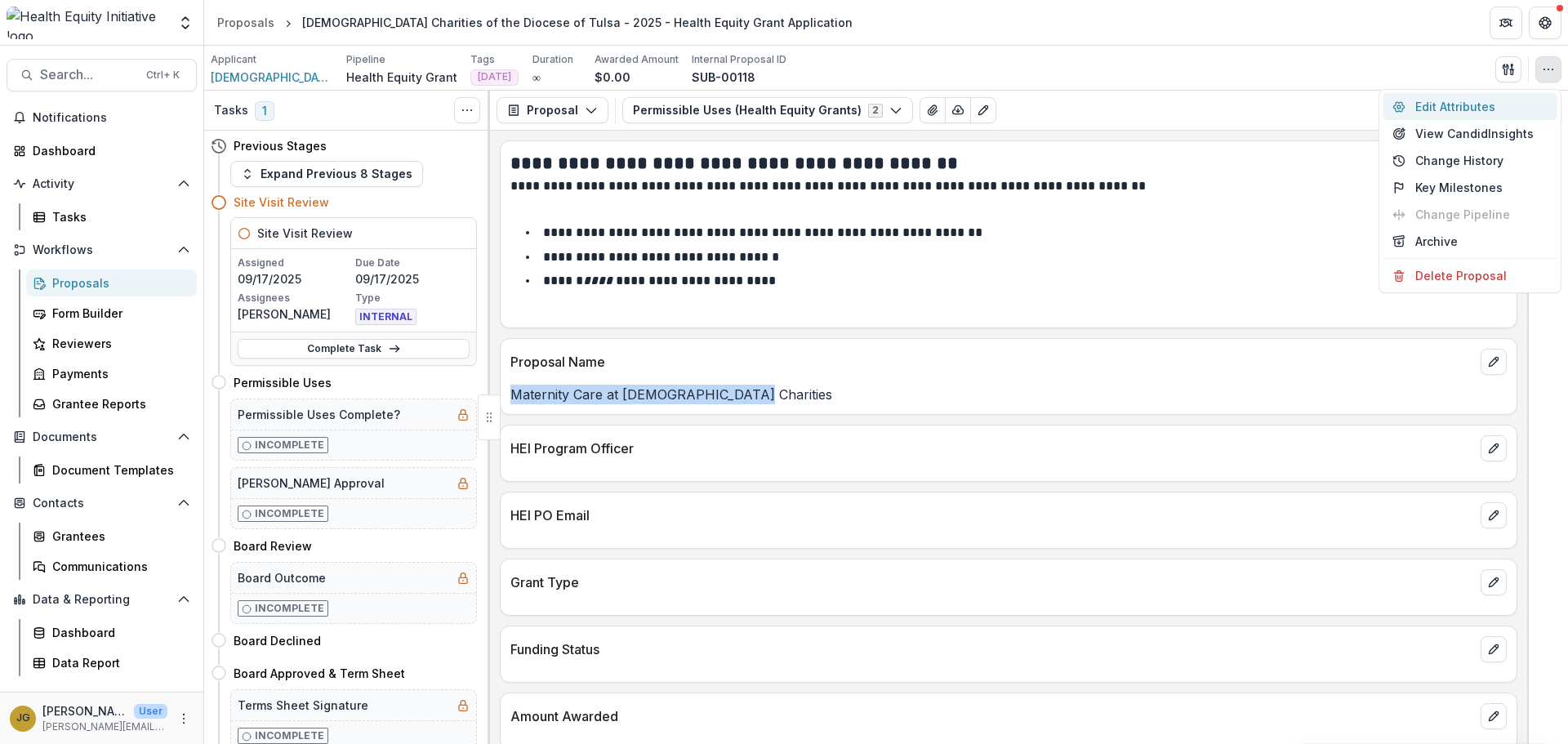
click at [1463, 107] on button "Edit Attributes" at bounding box center [1470, 106] width 175 height 27
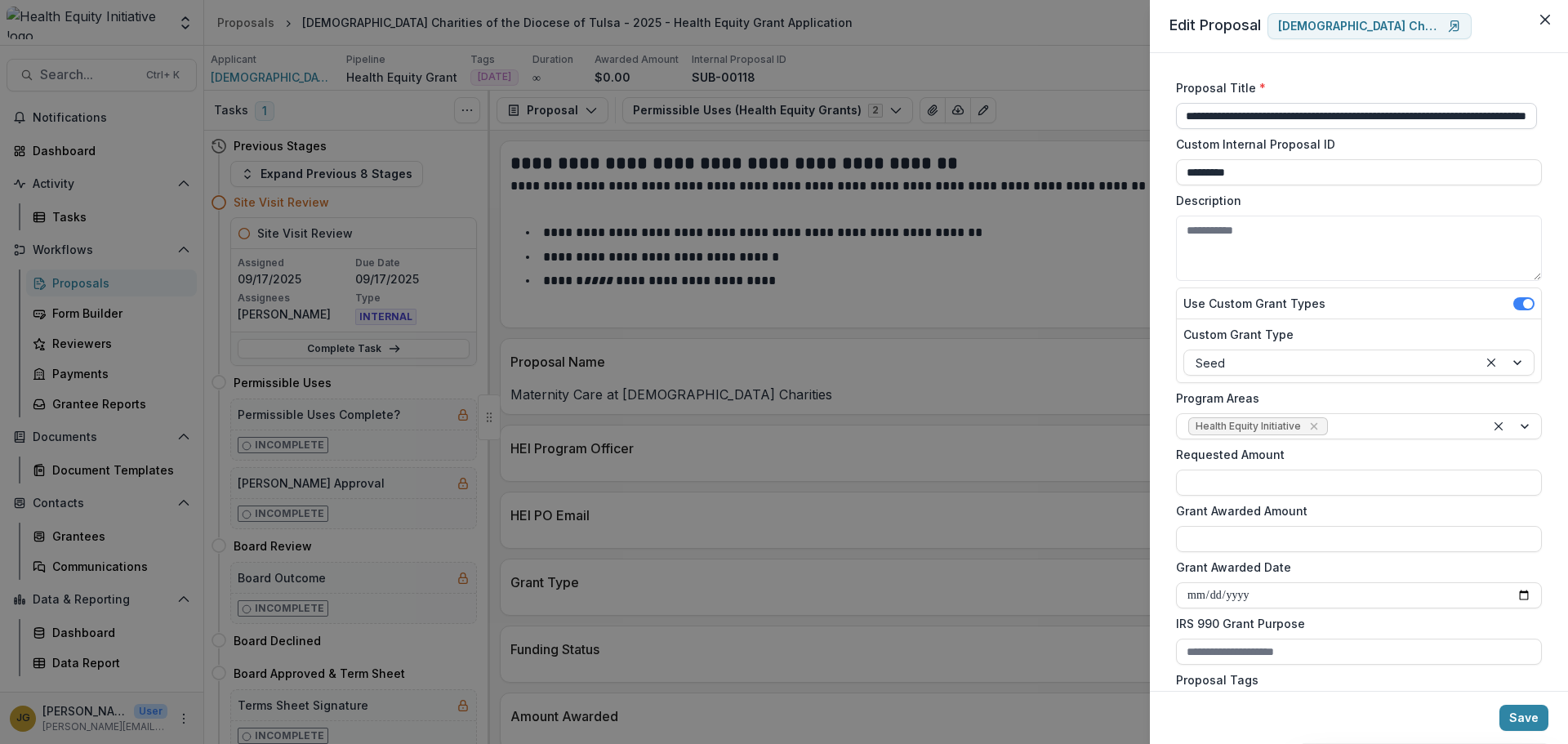
scroll to position [0, 104]
drag, startPoint x: 1189, startPoint y: 114, endPoint x: 1556, endPoint y: 122, distance: 367.1
click at [1556, 122] on div "**********" at bounding box center [1358, 372] width 418 height 638
paste input
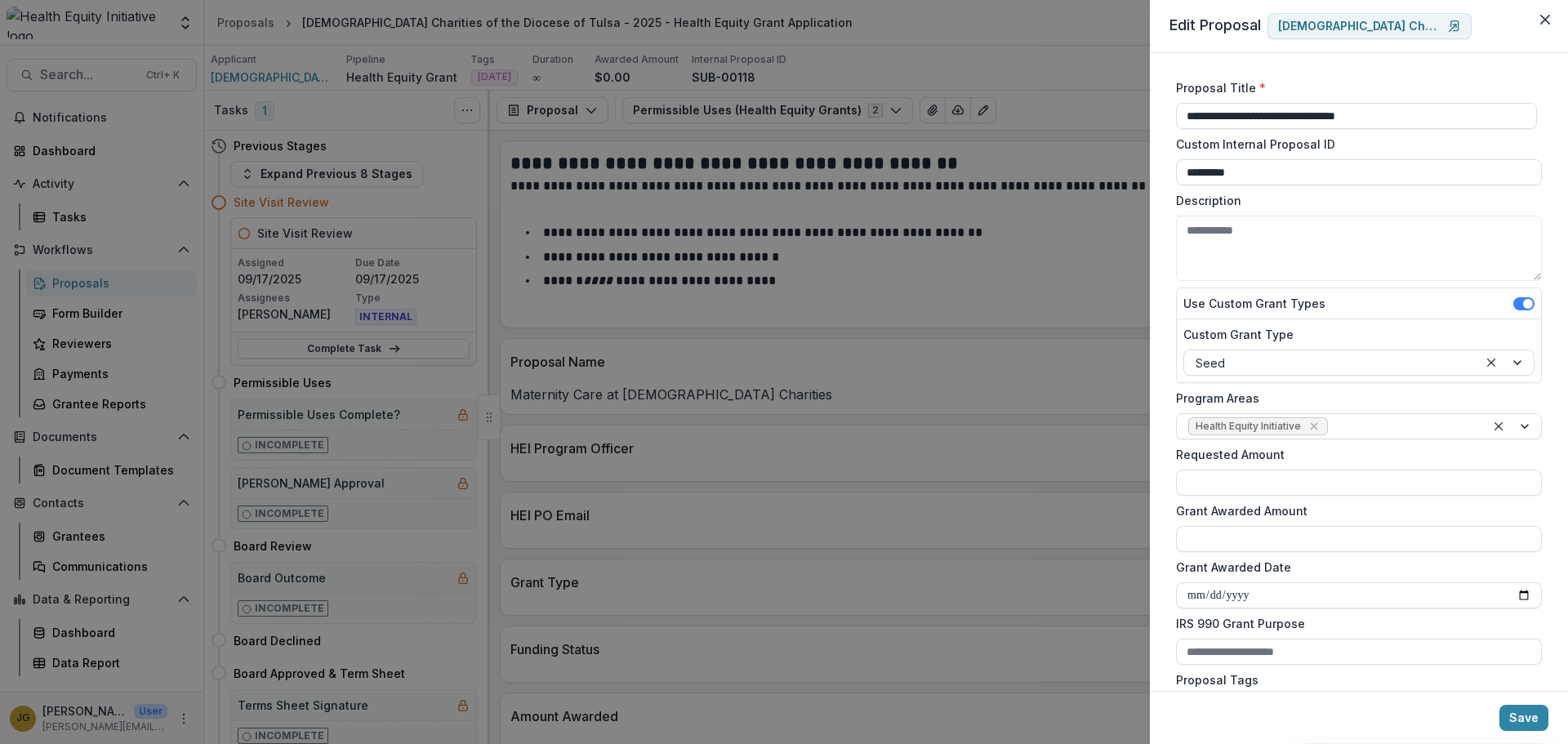
type input "**********"
click at [1237, 484] on input "Requested Amount" at bounding box center [1359, 483] width 366 height 26
type input "*******"
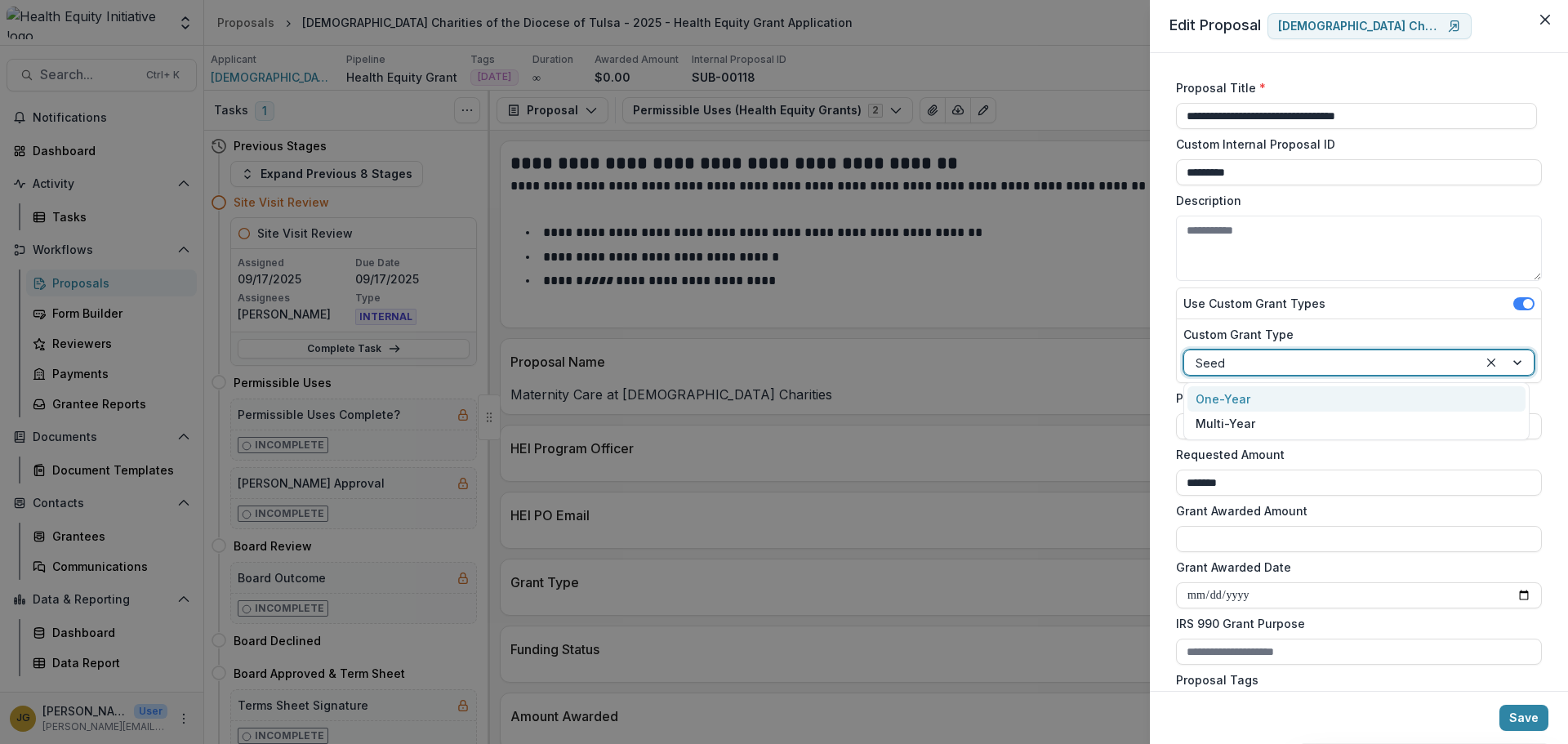
click at [1509, 360] on div at bounding box center [1506, 362] width 55 height 24
click at [1211, 402] on div "One-Year" at bounding box center [1357, 399] width 338 height 25
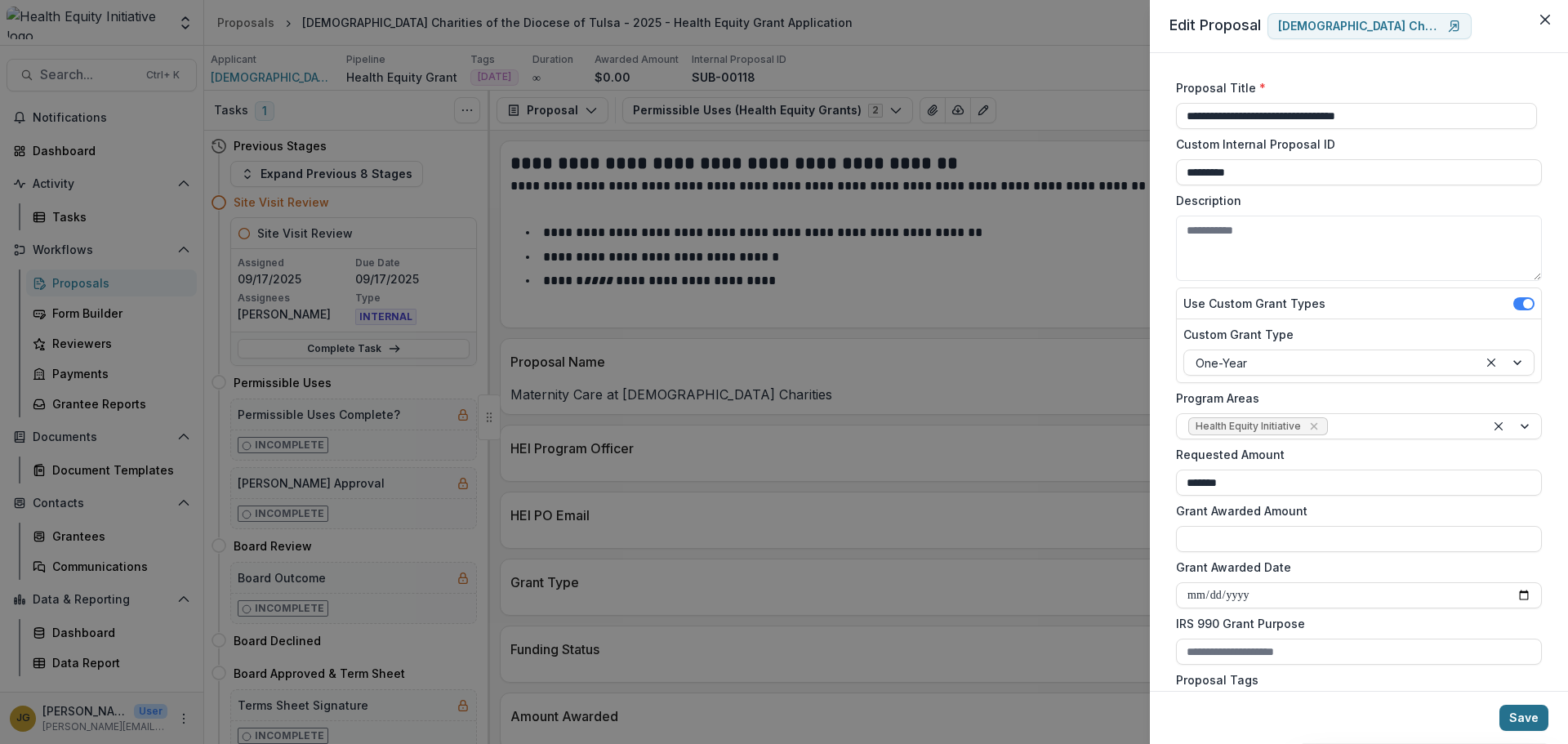
click at [1518, 713] on button "Save" at bounding box center [1524, 718] width 49 height 26
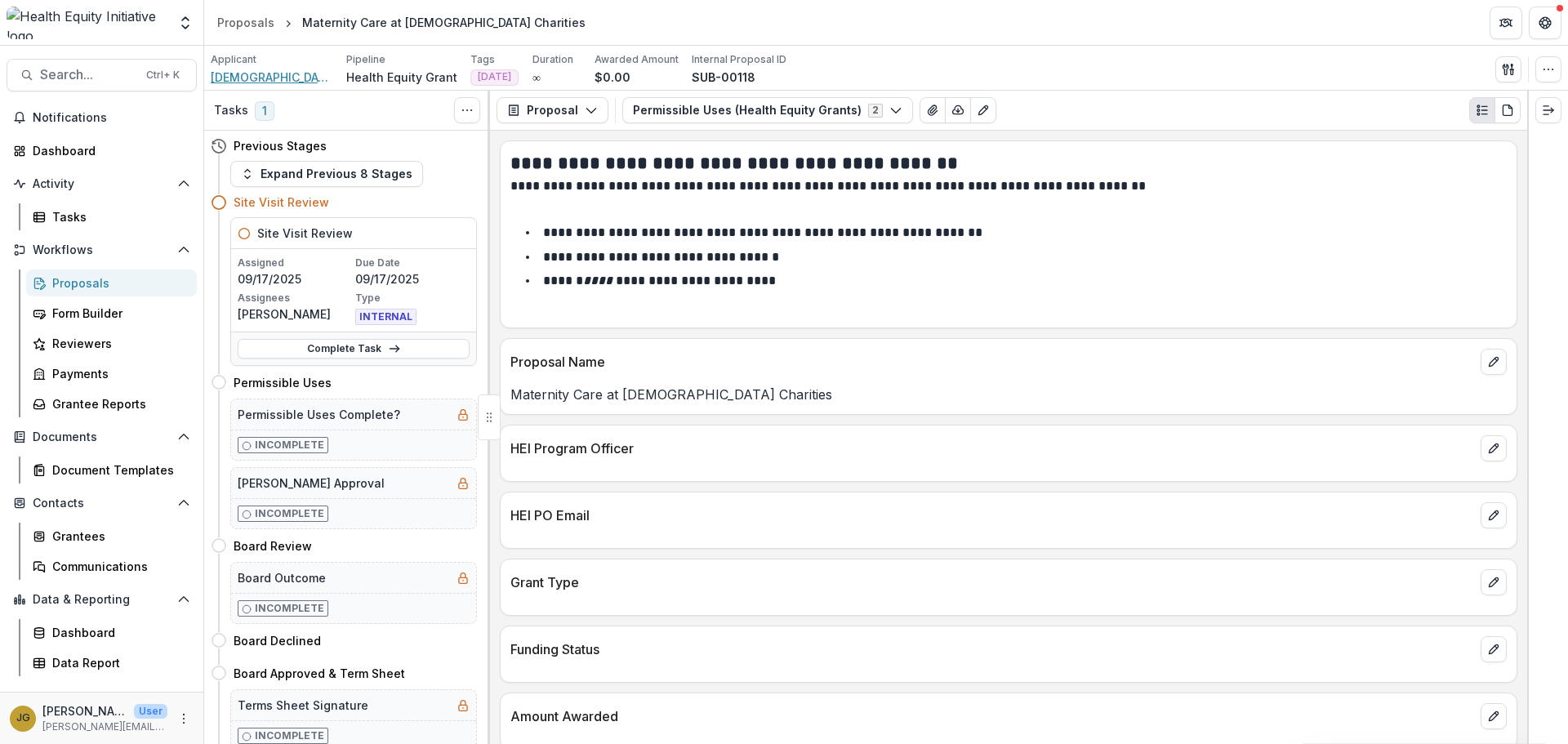
click at [247, 85] on span "[DEMOGRAPHIC_DATA] Charities of the Diocese of [GEOGRAPHIC_DATA]" at bounding box center [271, 77] width 122 height 17
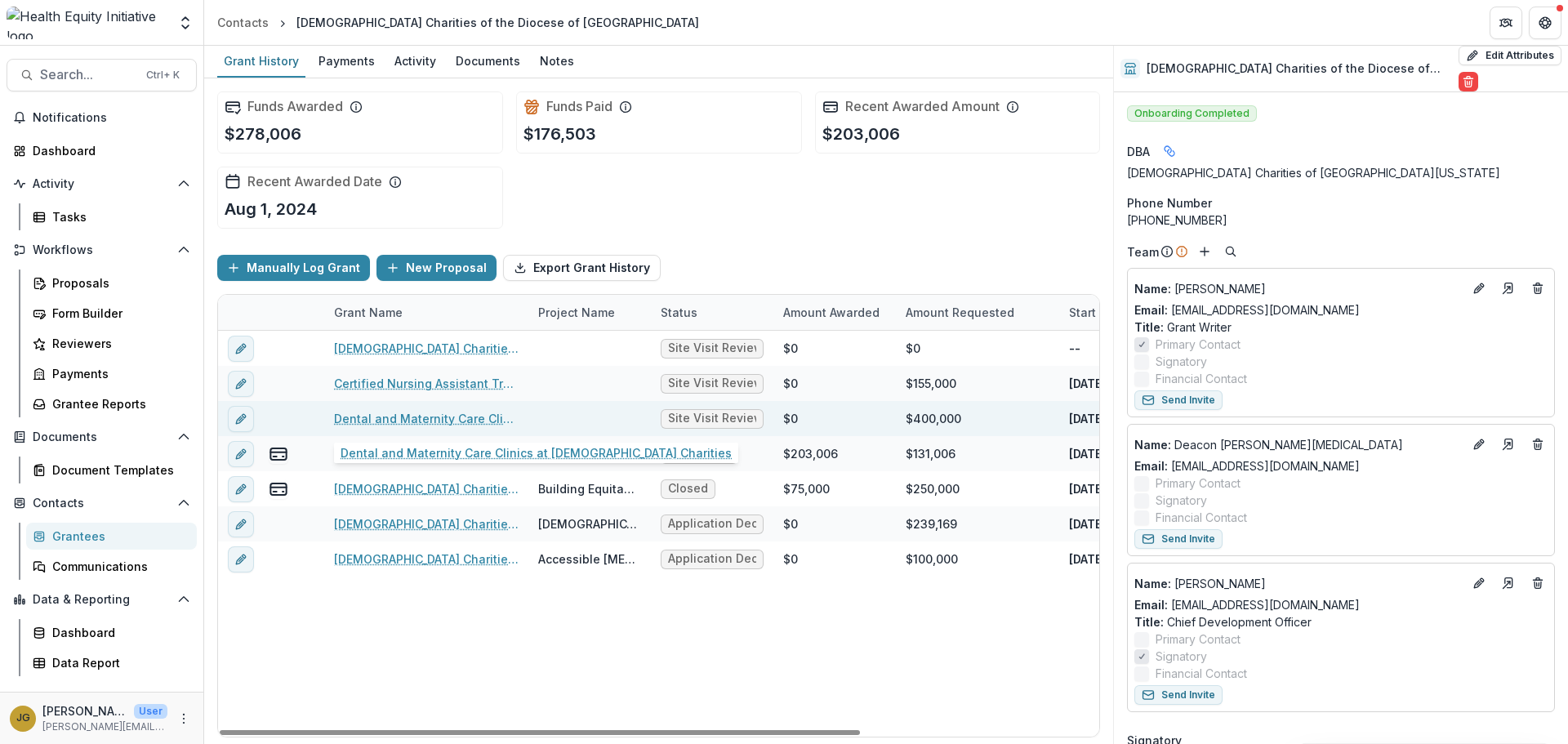
click at [452, 417] on link "Dental and Maternity Care Clinics at [DEMOGRAPHIC_DATA] Charities" at bounding box center [426, 419] width 185 height 17
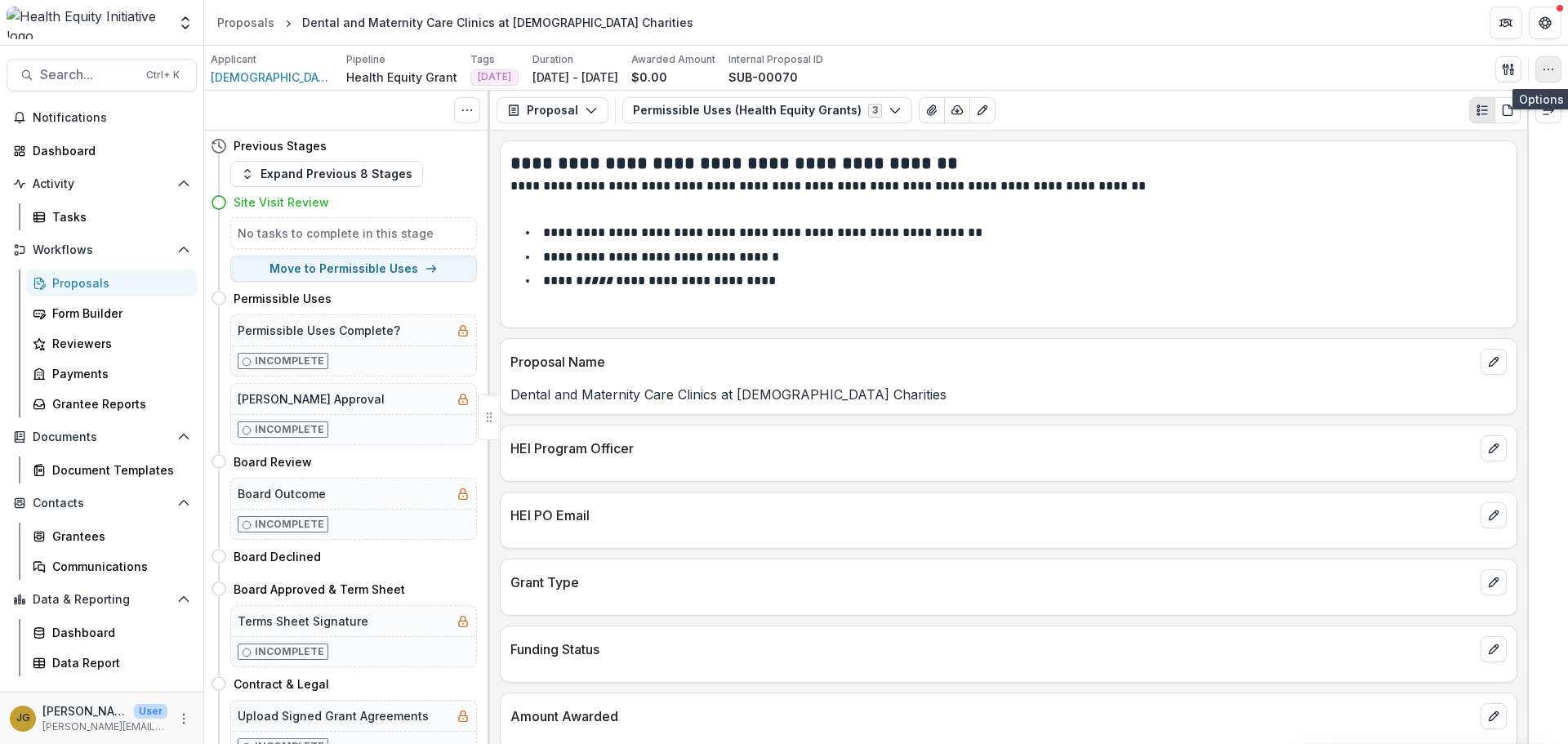
click at [1543, 72] on icon "button" at bounding box center [1548, 69] width 13 height 13
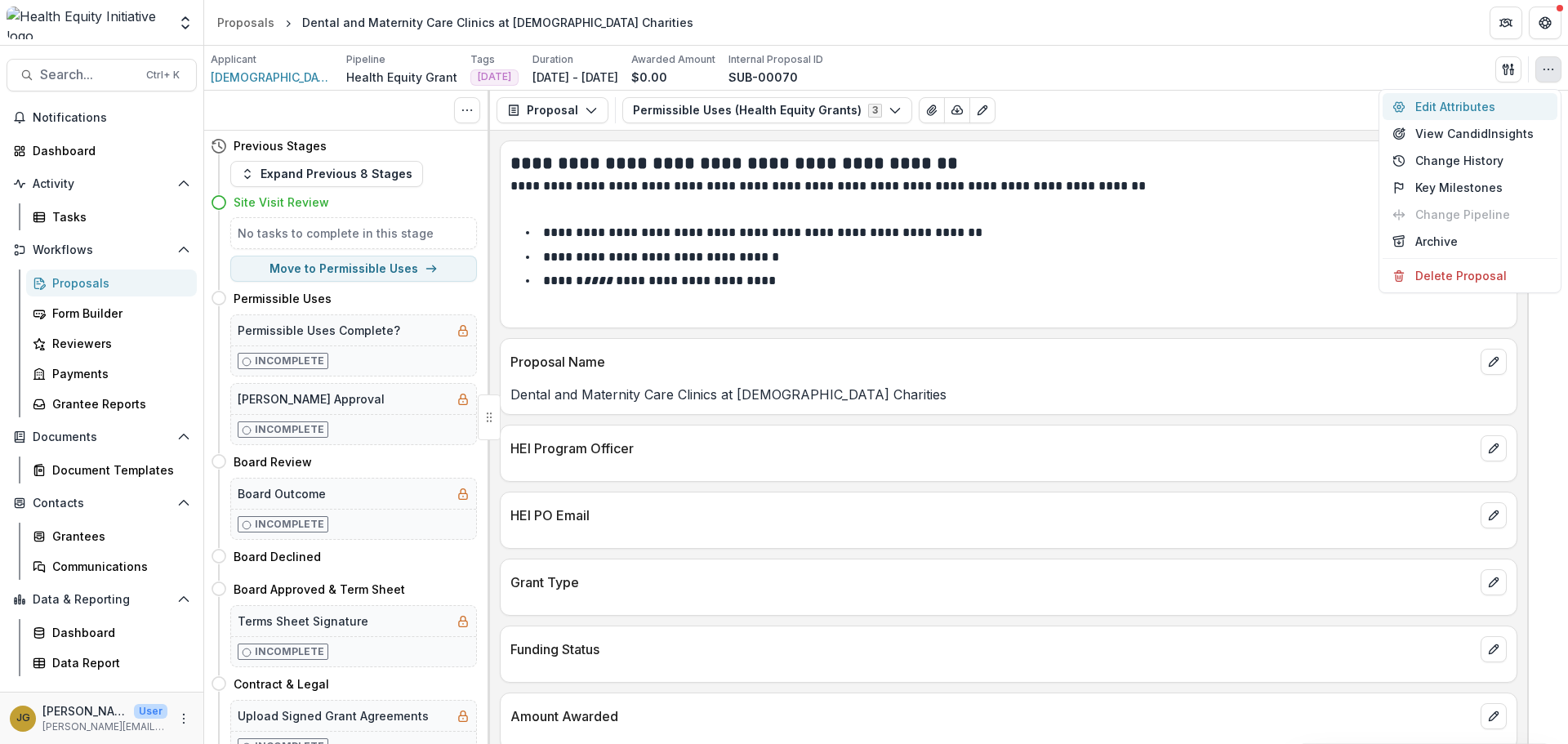
click at [1429, 110] on button "Edit Attributes" at bounding box center [1470, 106] width 175 height 27
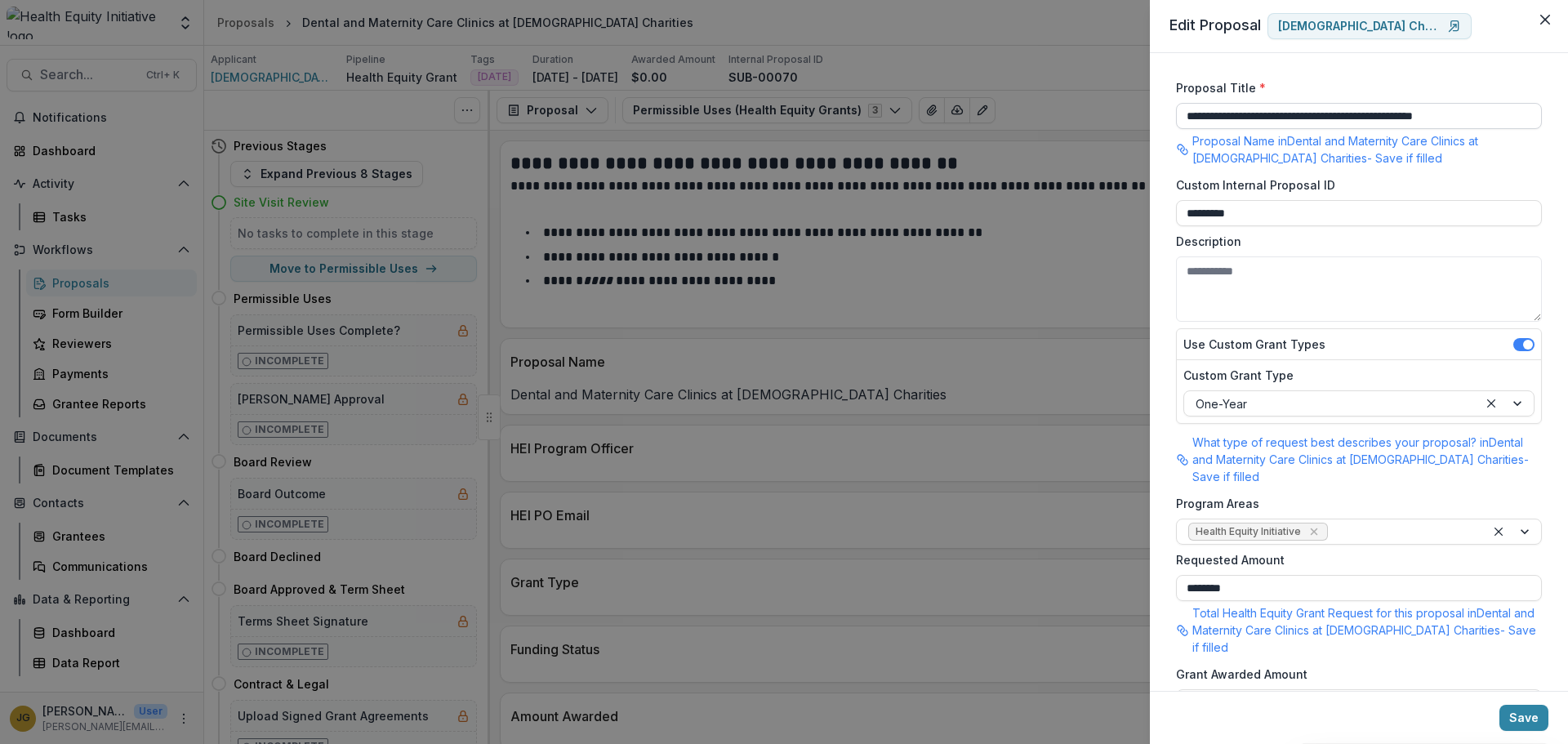
drag, startPoint x: 1223, startPoint y: 116, endPoint x: 1305, endPoint y: 118, distance: 82.0
click at [1305, 118] on input "**********" at bounding box center [1359, 116] width 366 height 26
type input "**********"
drag, startPoint x: 1258, startPoint y: 573, endPoint x: 1194, endPoint y: 571, distance: 64.0
click at [1194, 575] on input "********" at bounding box center [1359, 588] width 366 height 26
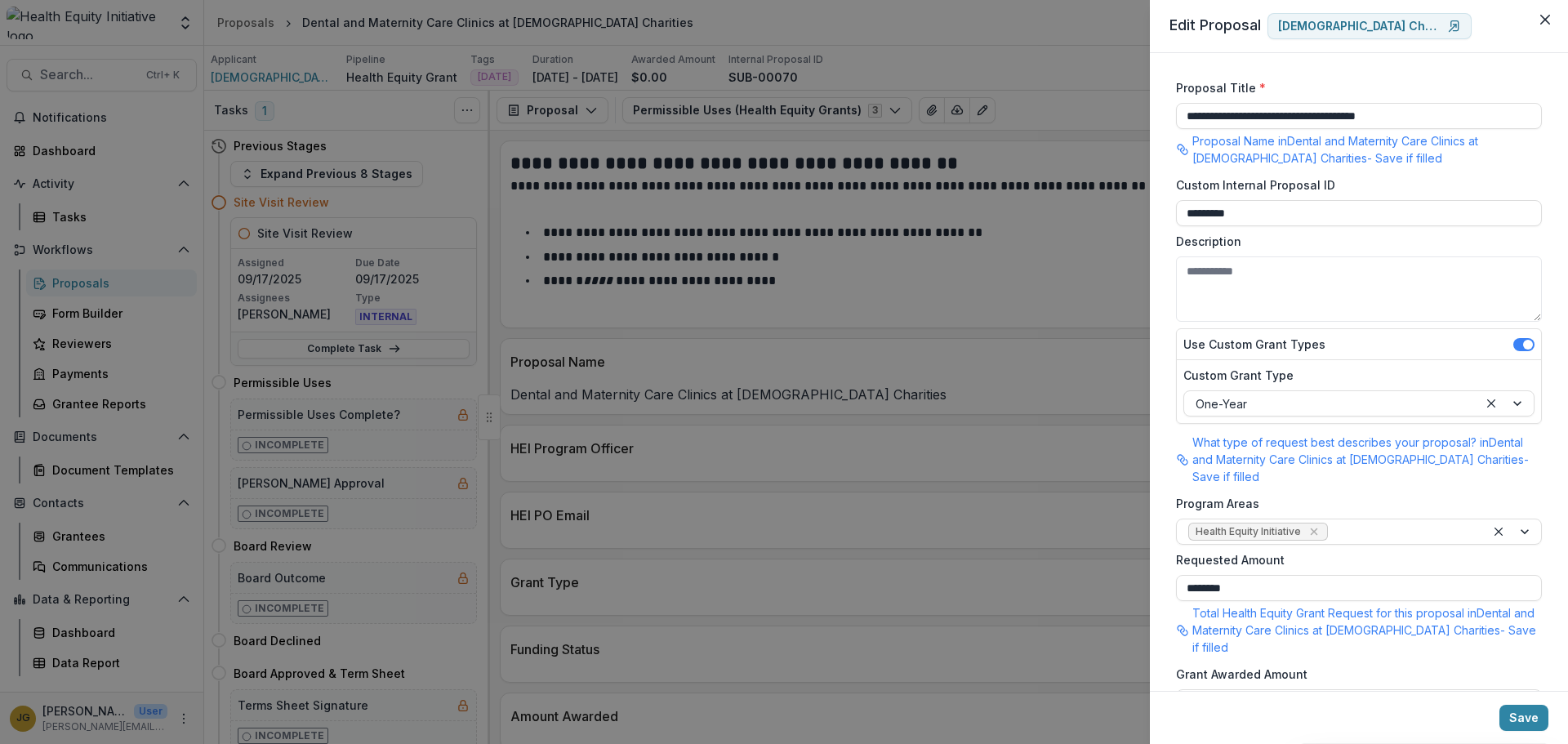
type input "********"
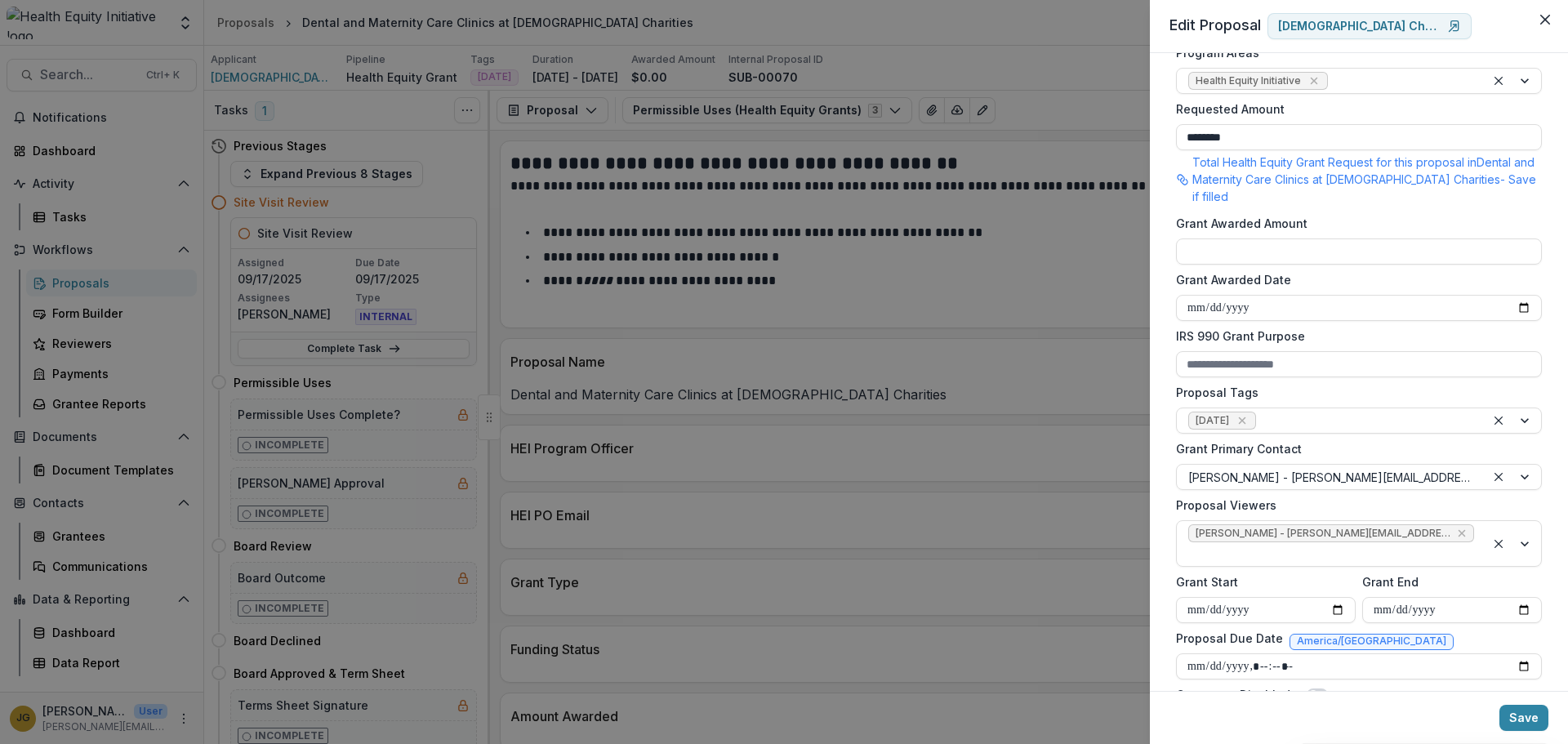
scroll to position [459, 0]
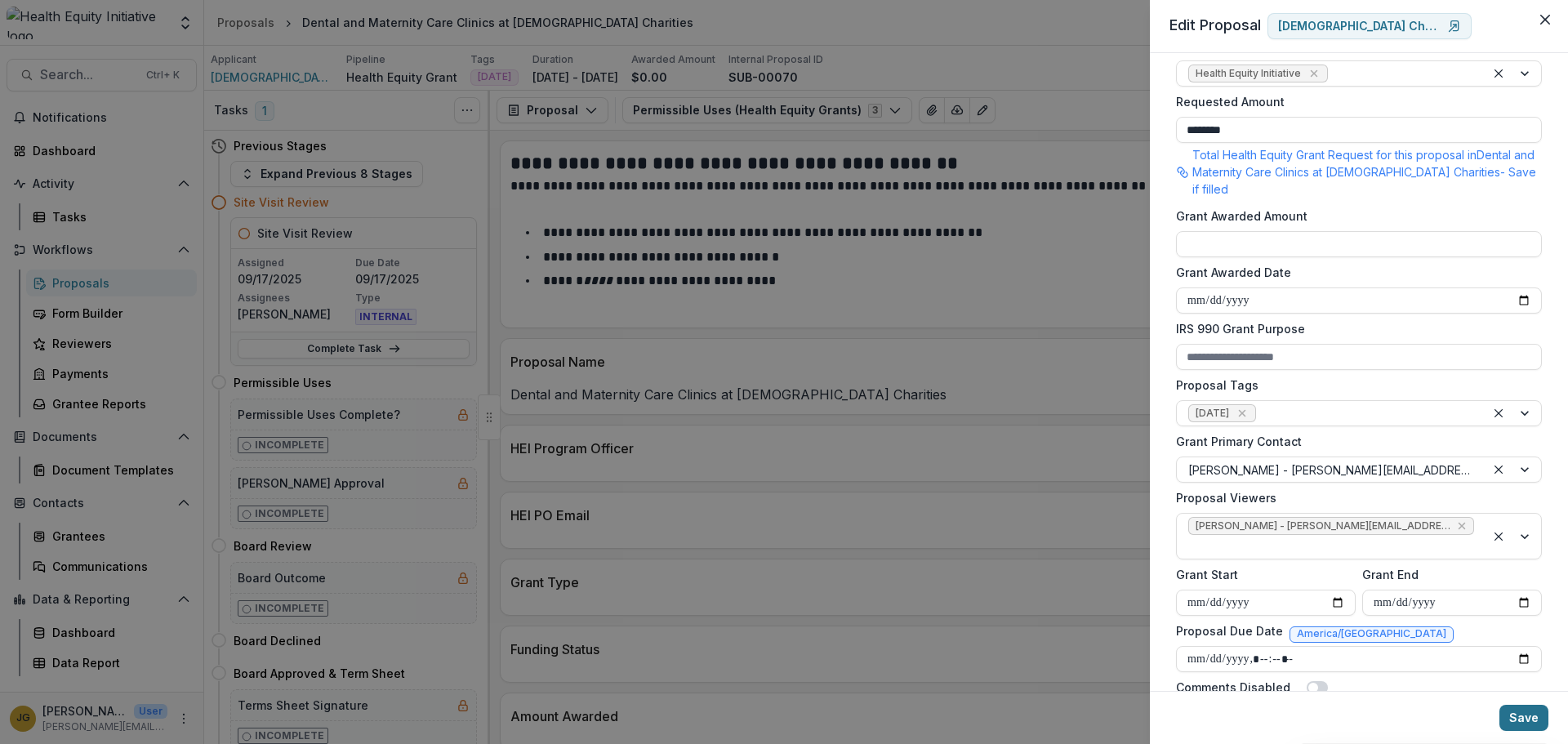
click at [1519, 713] on button "Save" at bounding box center [1524, 718] width 49 height 26
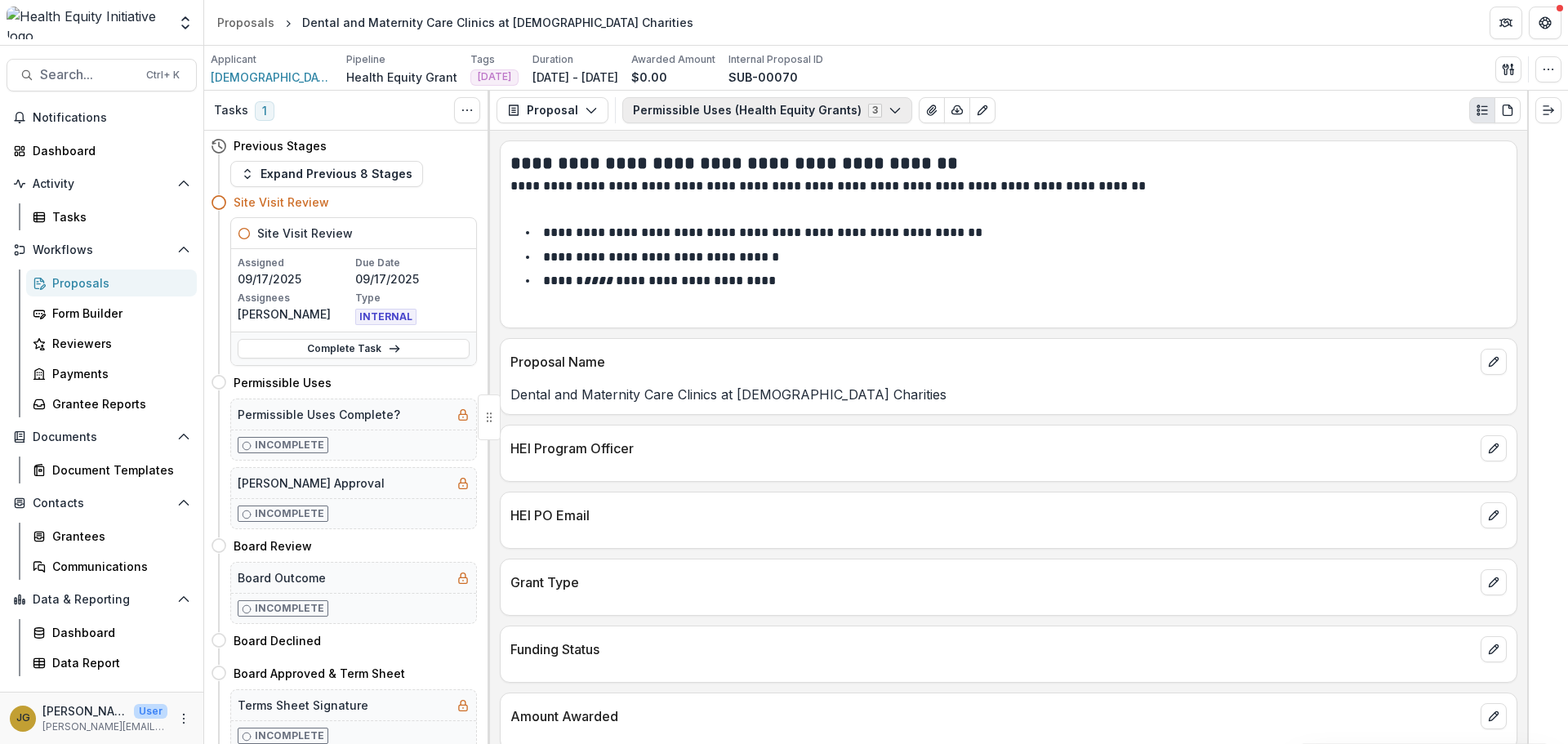
click at [888, 110] on icon "button" at bounding box center [895, 110] width 13 height 13
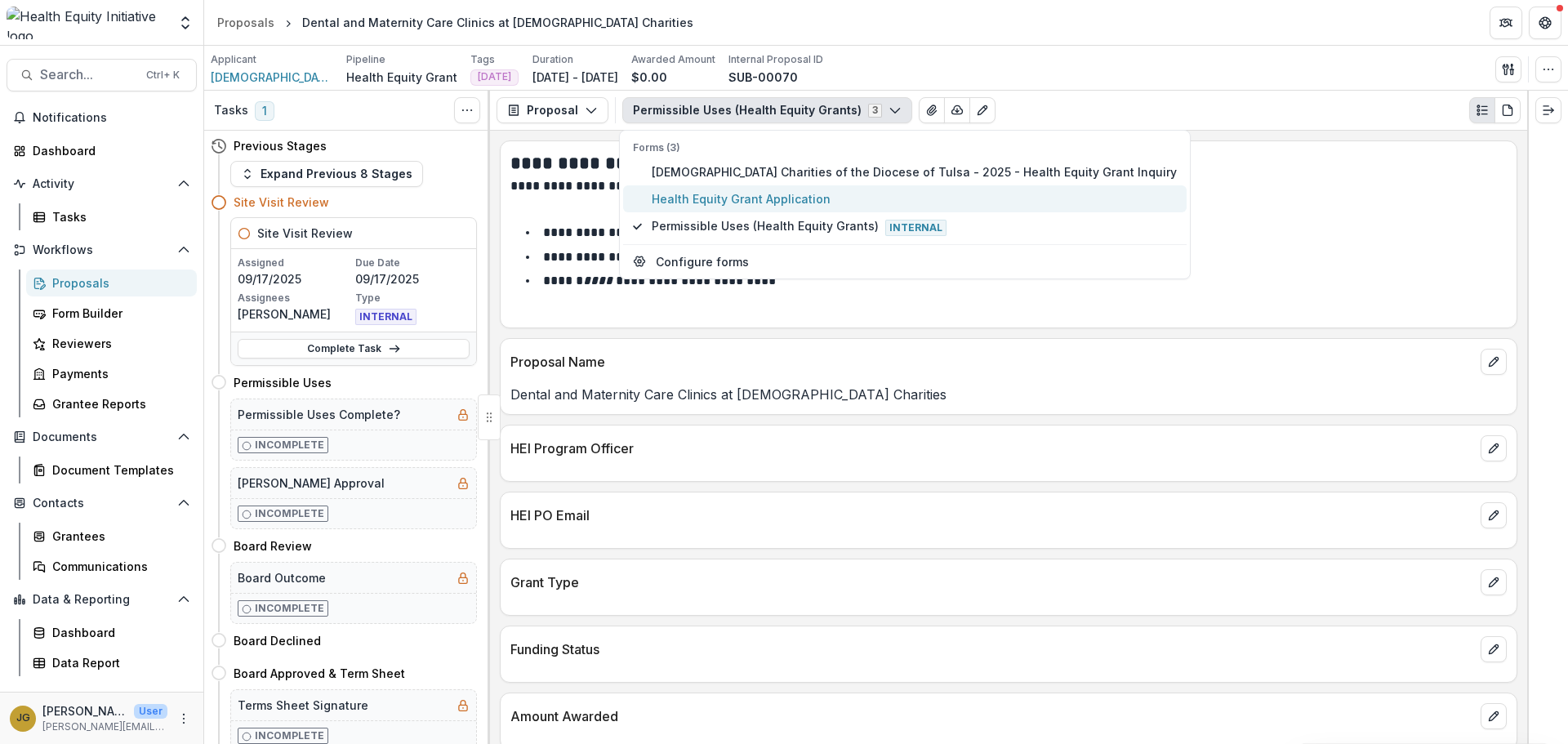
click at [734, 199] on span "Health Equity Grant Application" at bounding box center [914, 199] width 525 height 17
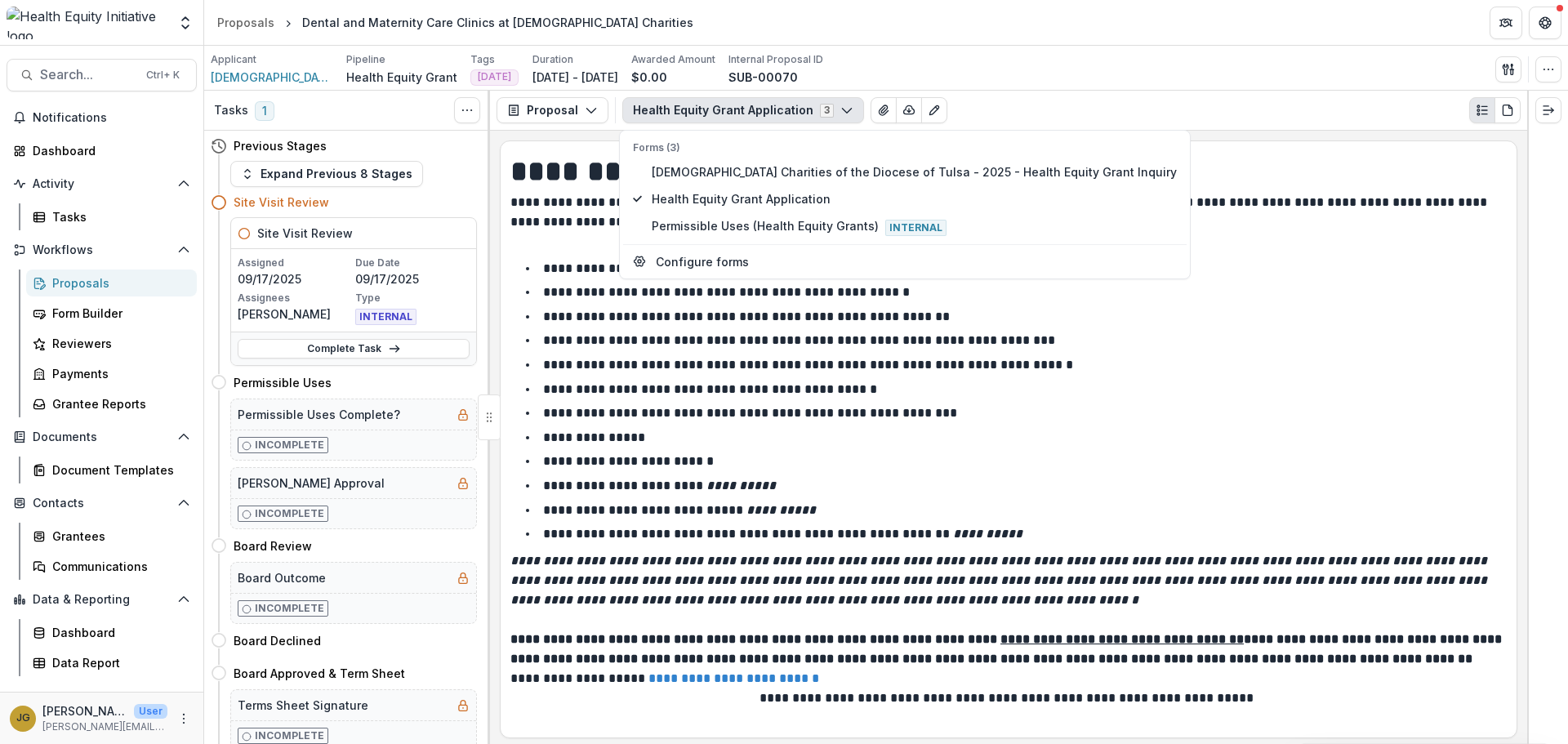
click at [1284, 394] on li "**********" at bounding box center [1018, 389] width 977 height 21
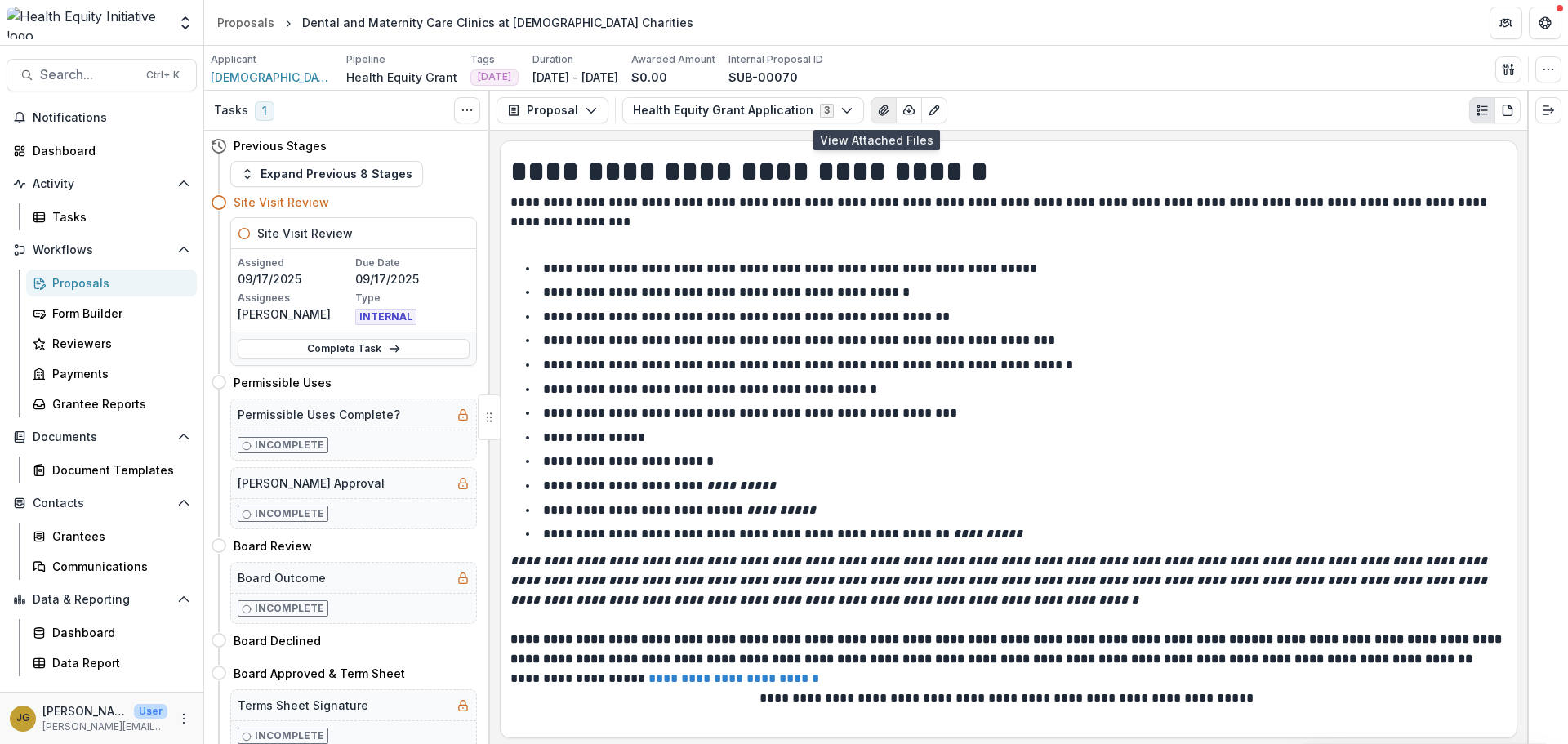
click at [879, 113] on icon "View Attached Files" at bounding box center [883, 110] width 9 height 10
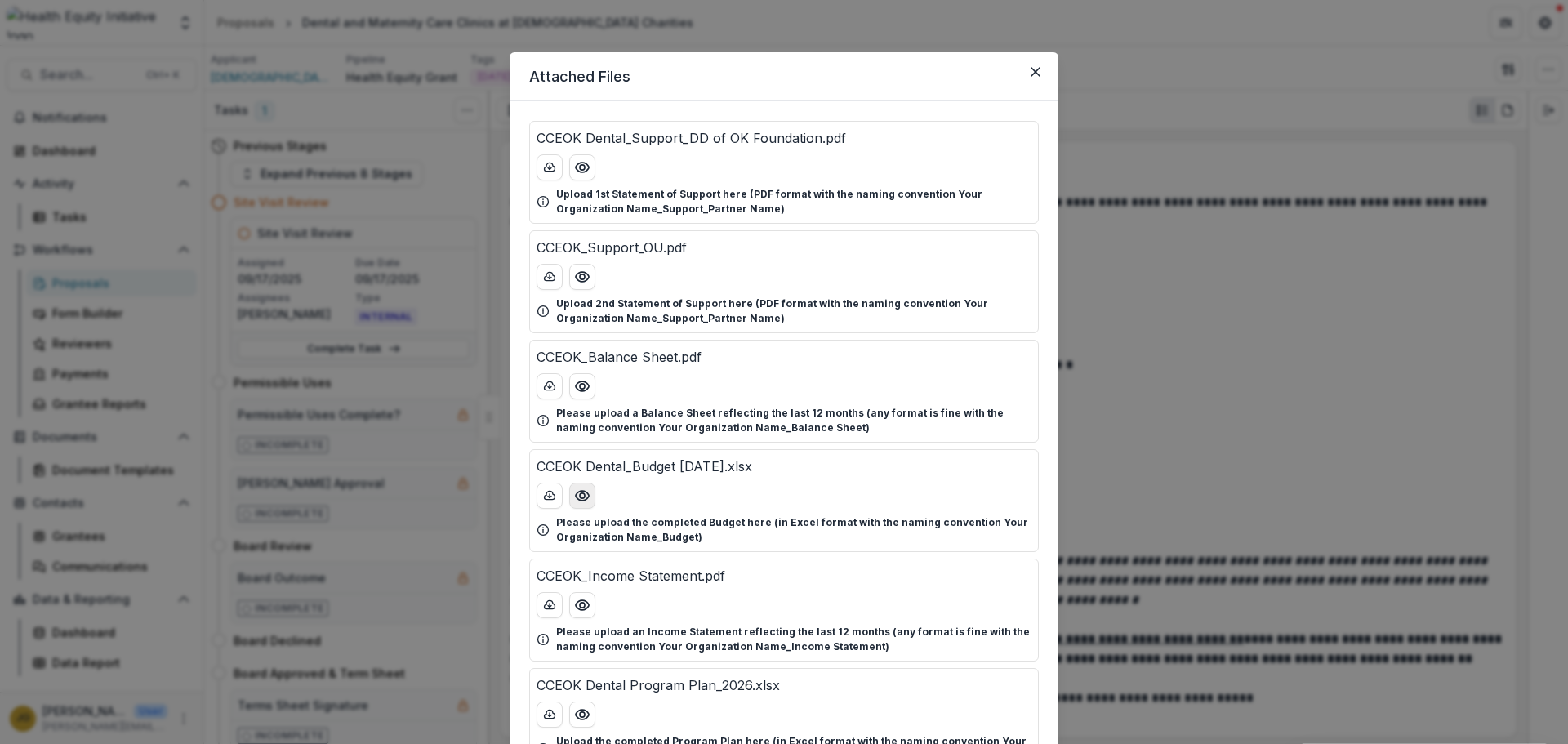
click at [571, 495] on button "Preview CCEOK Dental_Budget 7.24.25.xlsx" at bounding box center [582, 496] width 26 height 26
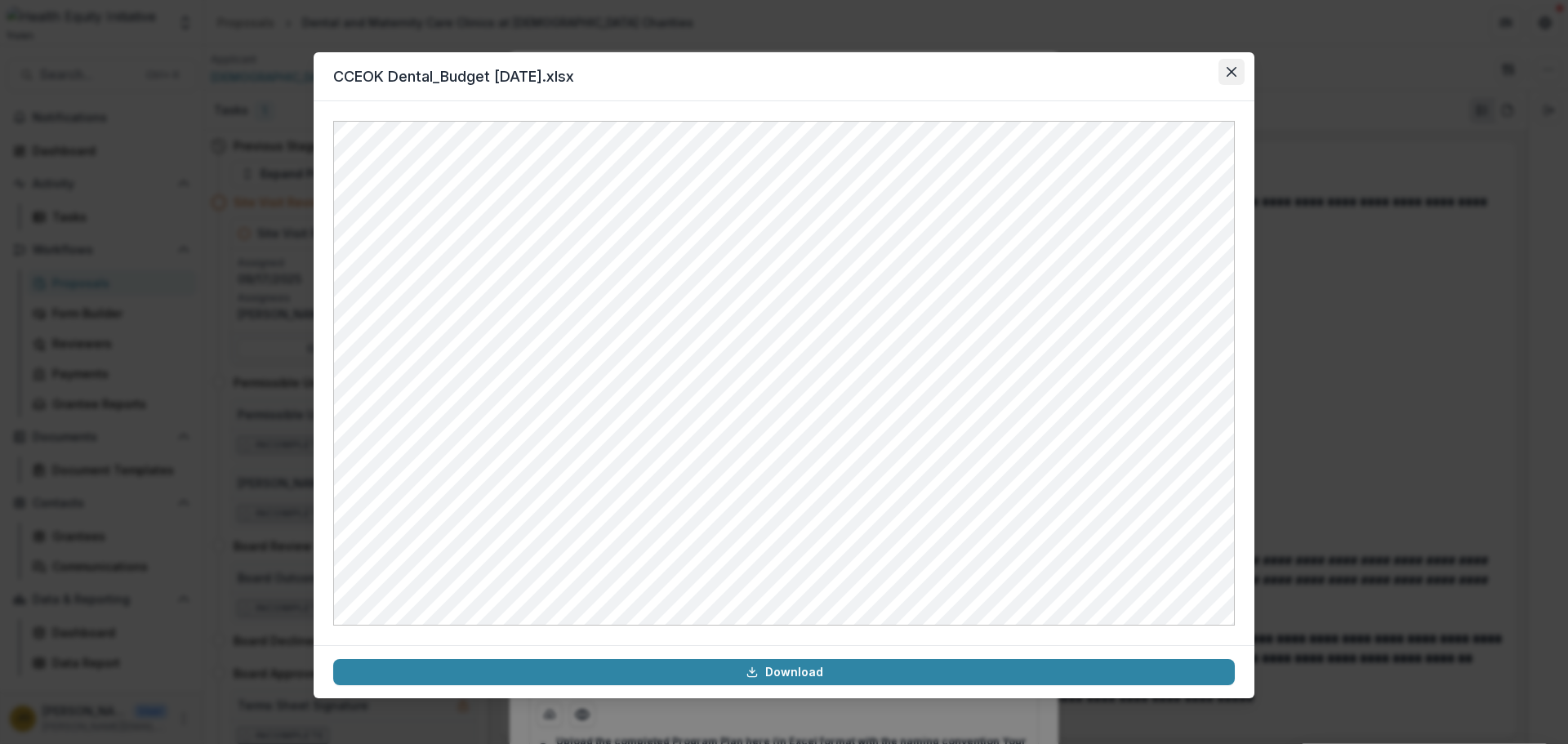
click at [1231, 67] on icon "Close" at bounding box center [1231, 71] width 10 height 10
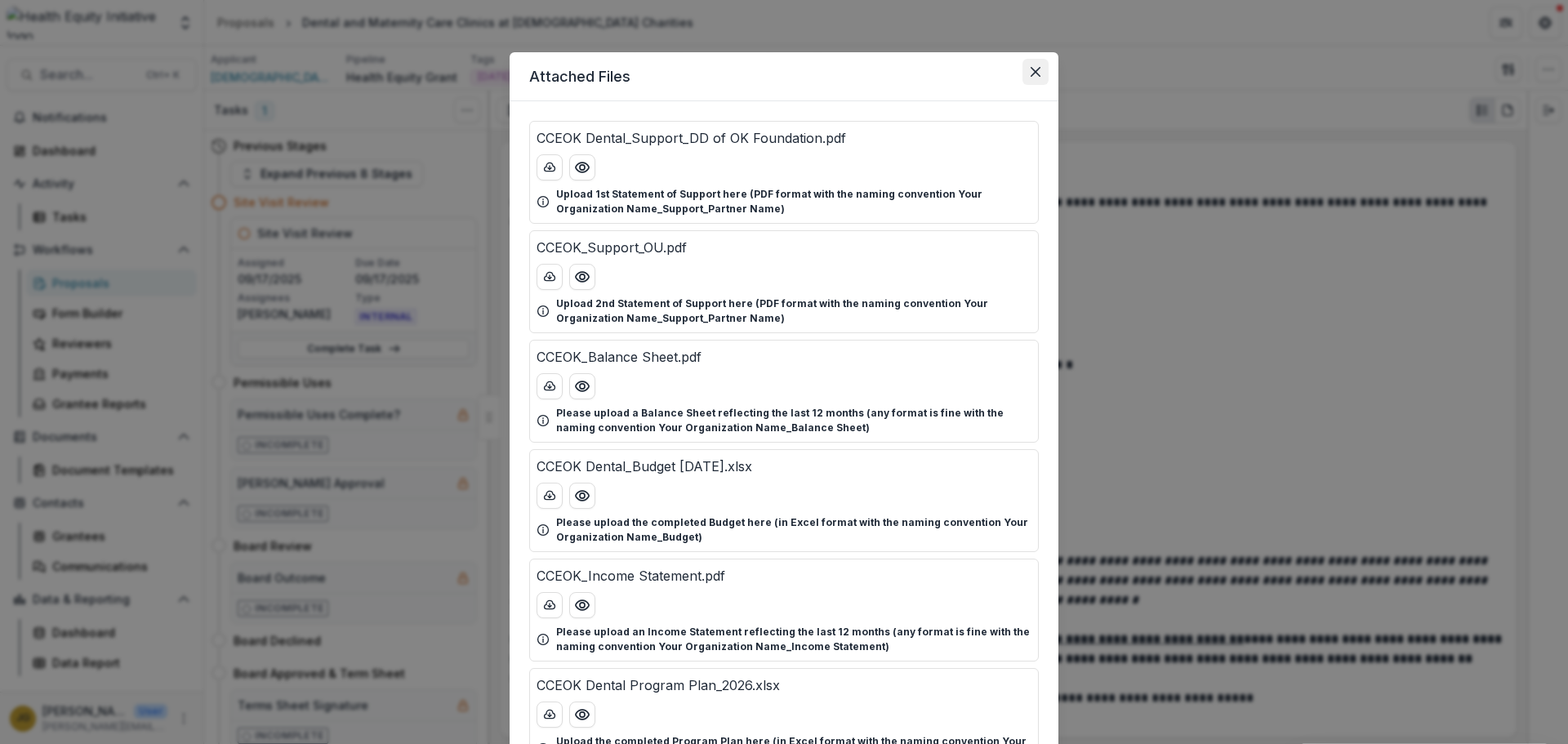
click at [1034, 73] on icon "Close" at bounding box center [1035, 71] width 10 height 10
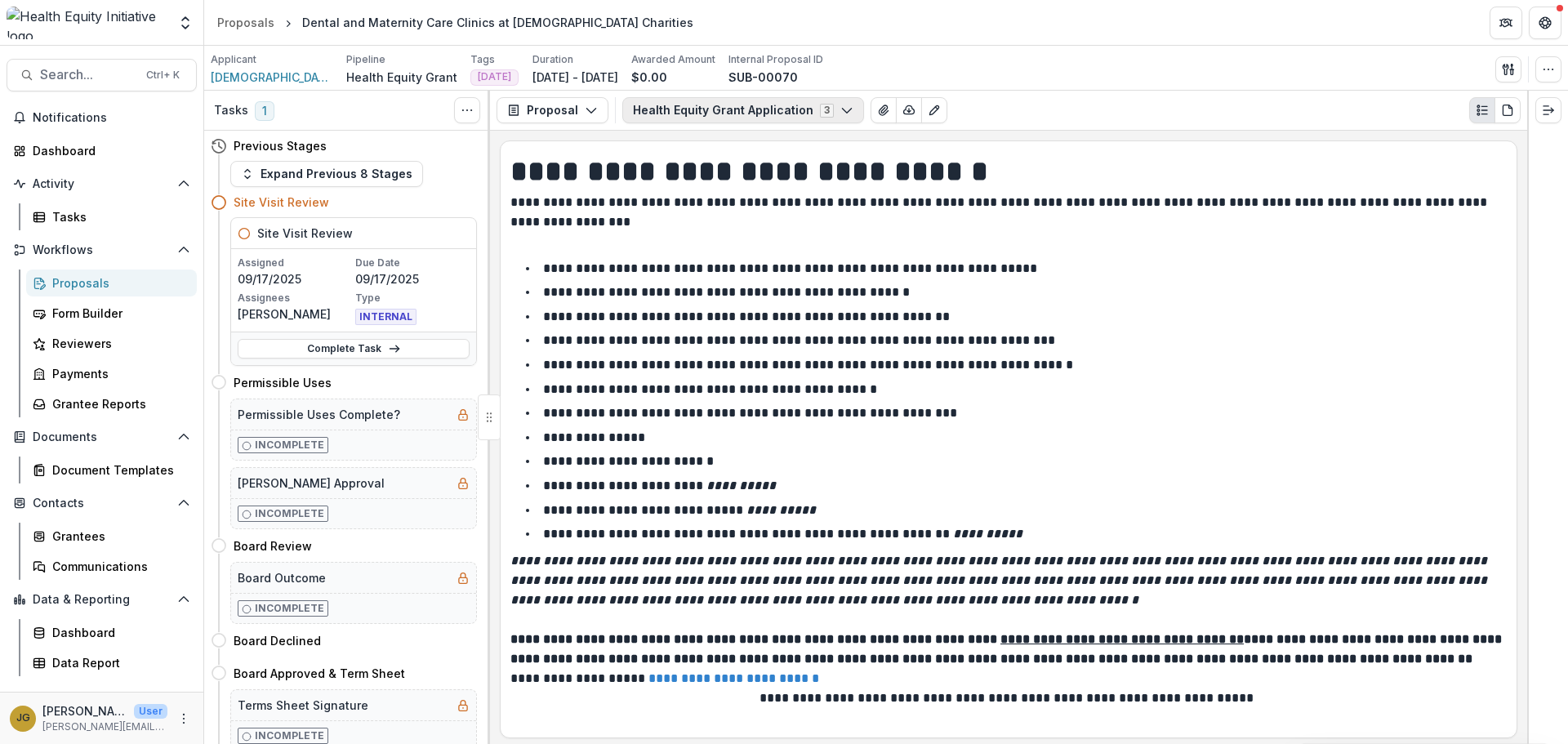
click at [840, 110] on icon "button" at bounding box center [846, 110] width 13 height 13
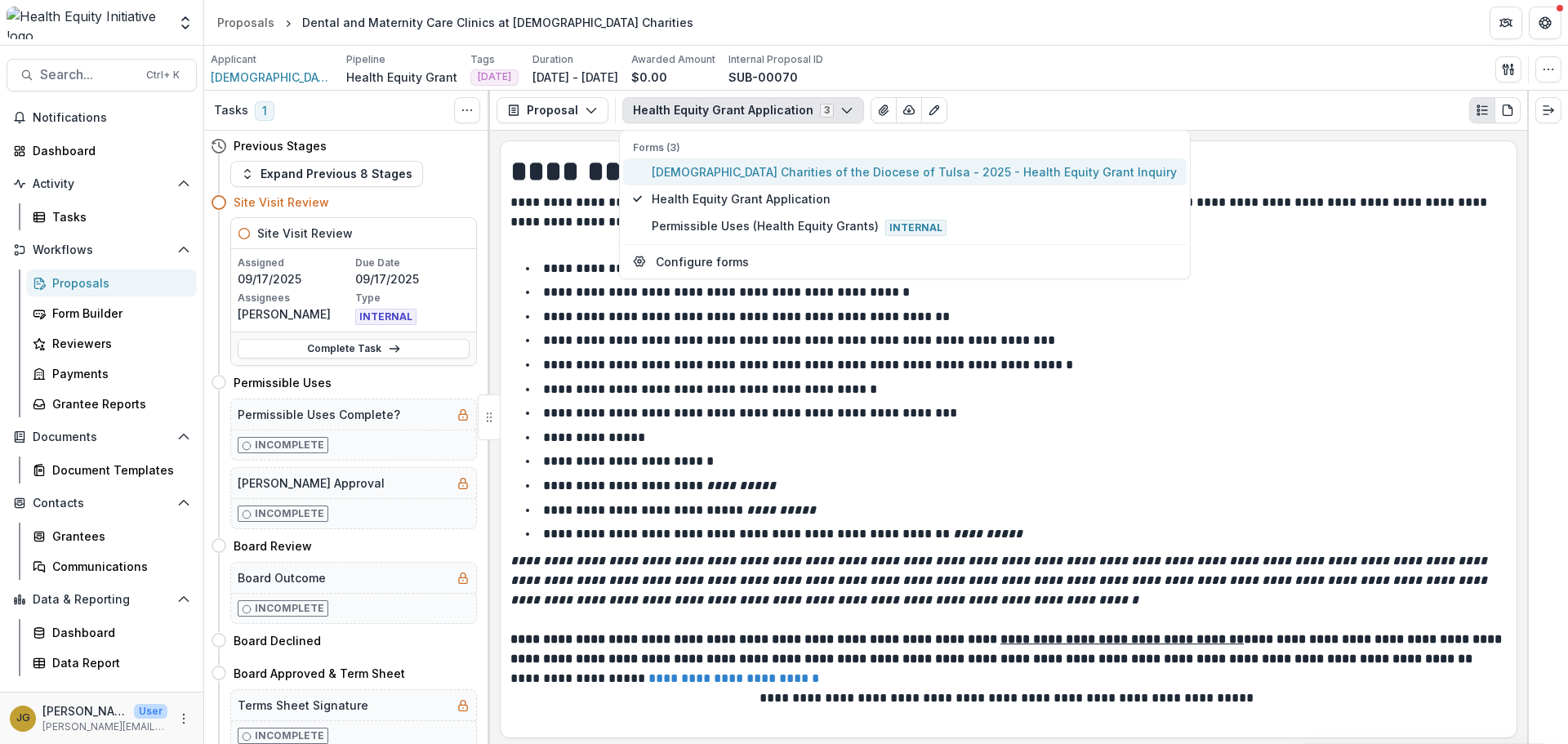
click at [730, 171] on span "Catholic Charities of the Diocese of Tulsa - 2025 - Health Equity Grant Inquiry" at bounding box center [914, 172] width 525 height 17
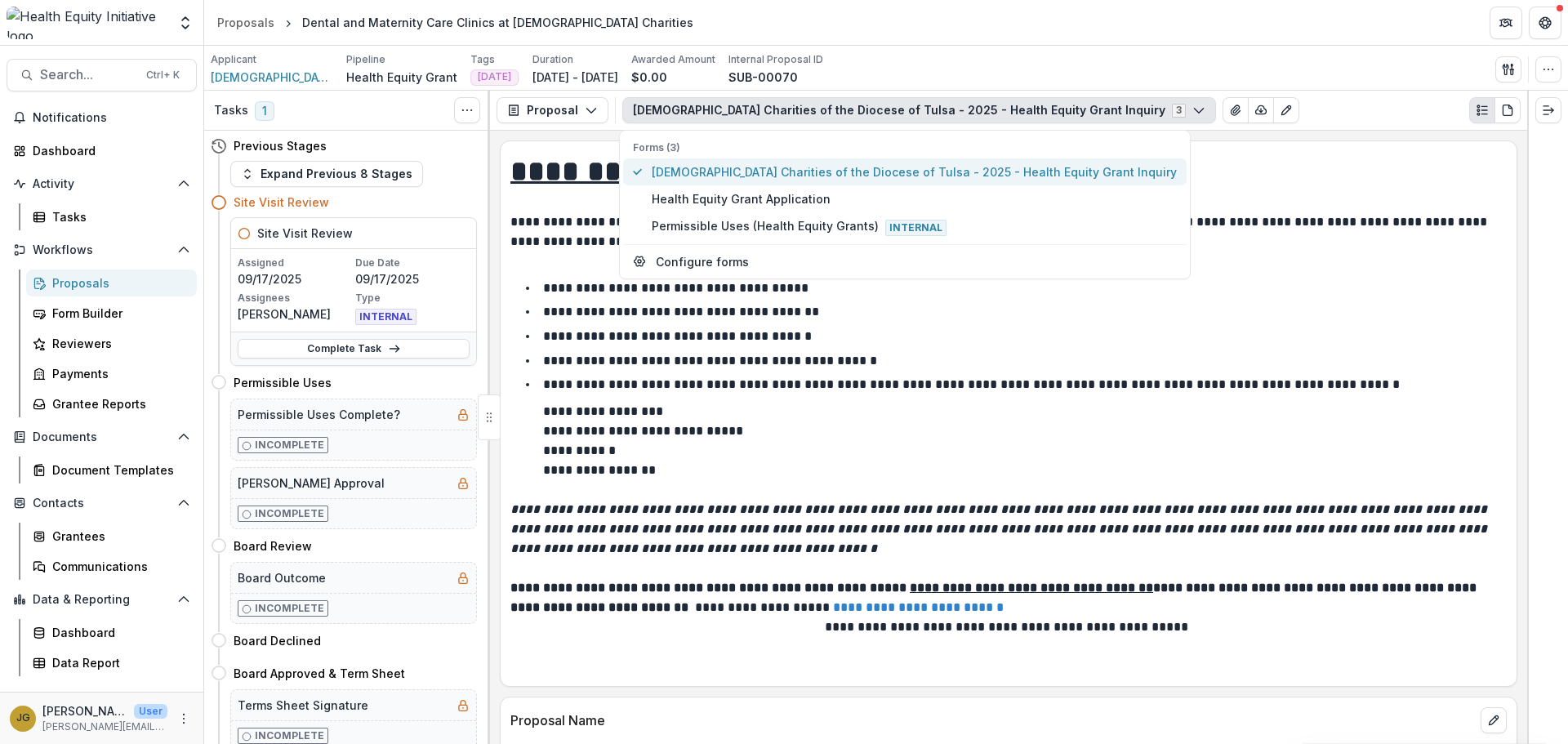
click at [730, 170] on span "Catholic Charities of the Diocese of Tulsa - 2025 - Health Equity Grant Inquiry" at bounding box center [914, 172] width 525 height 17
click at [1014, 330] on li "**********" at bounding box center [1018, 336] width 977 height 21
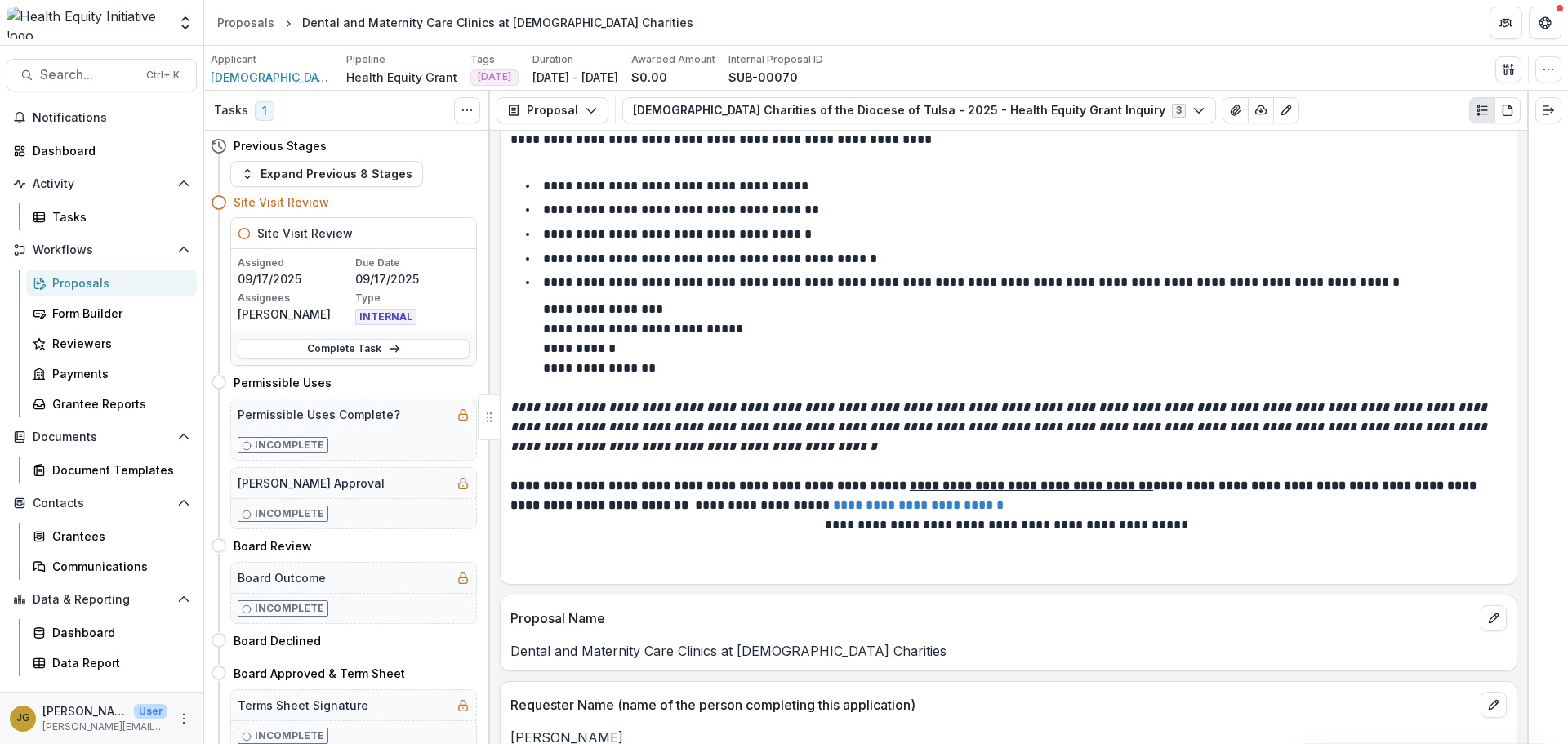
scroll to position [0, 0]
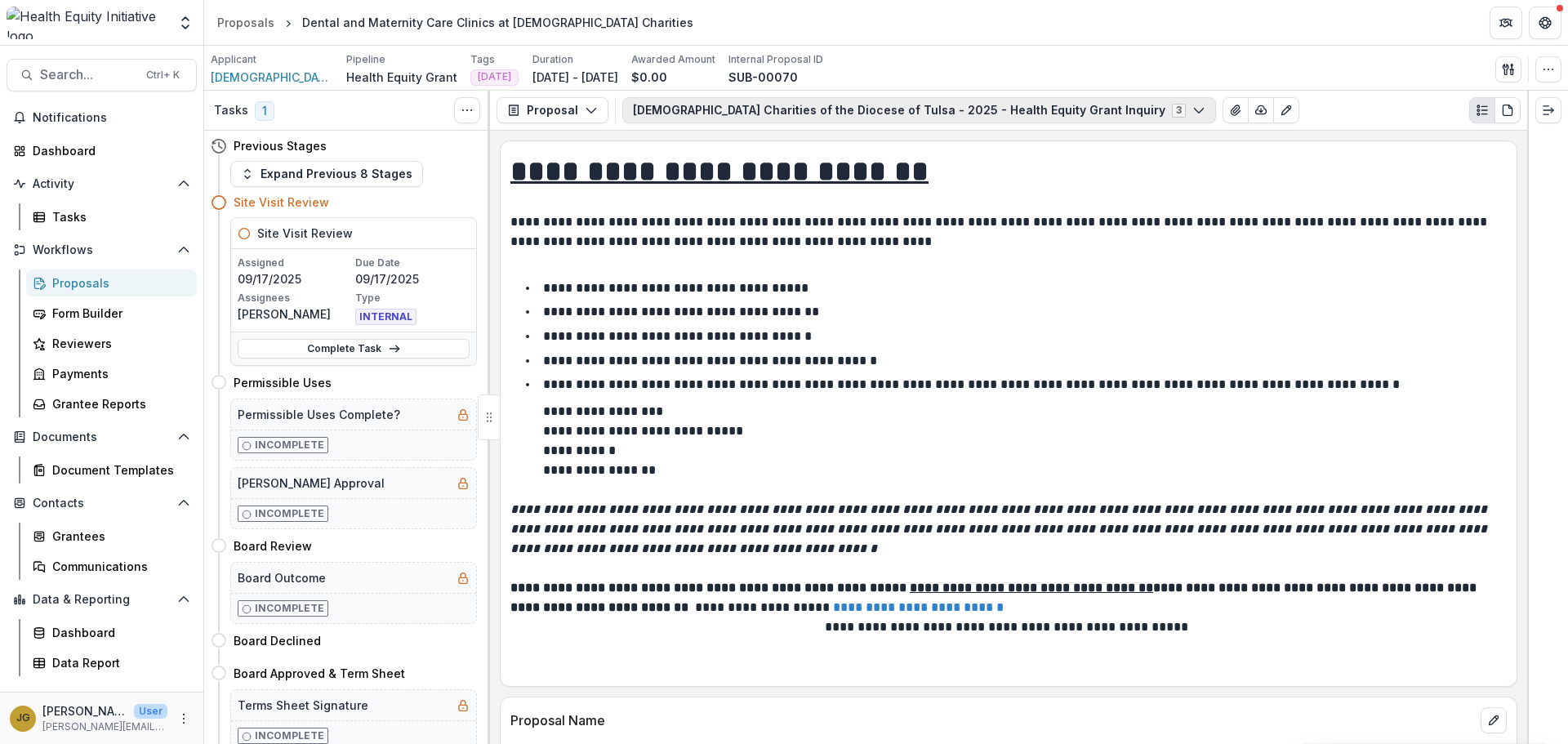
click at [1194, 110] on polyline "button" at bounding box center [1198, 111] width 9 height 5
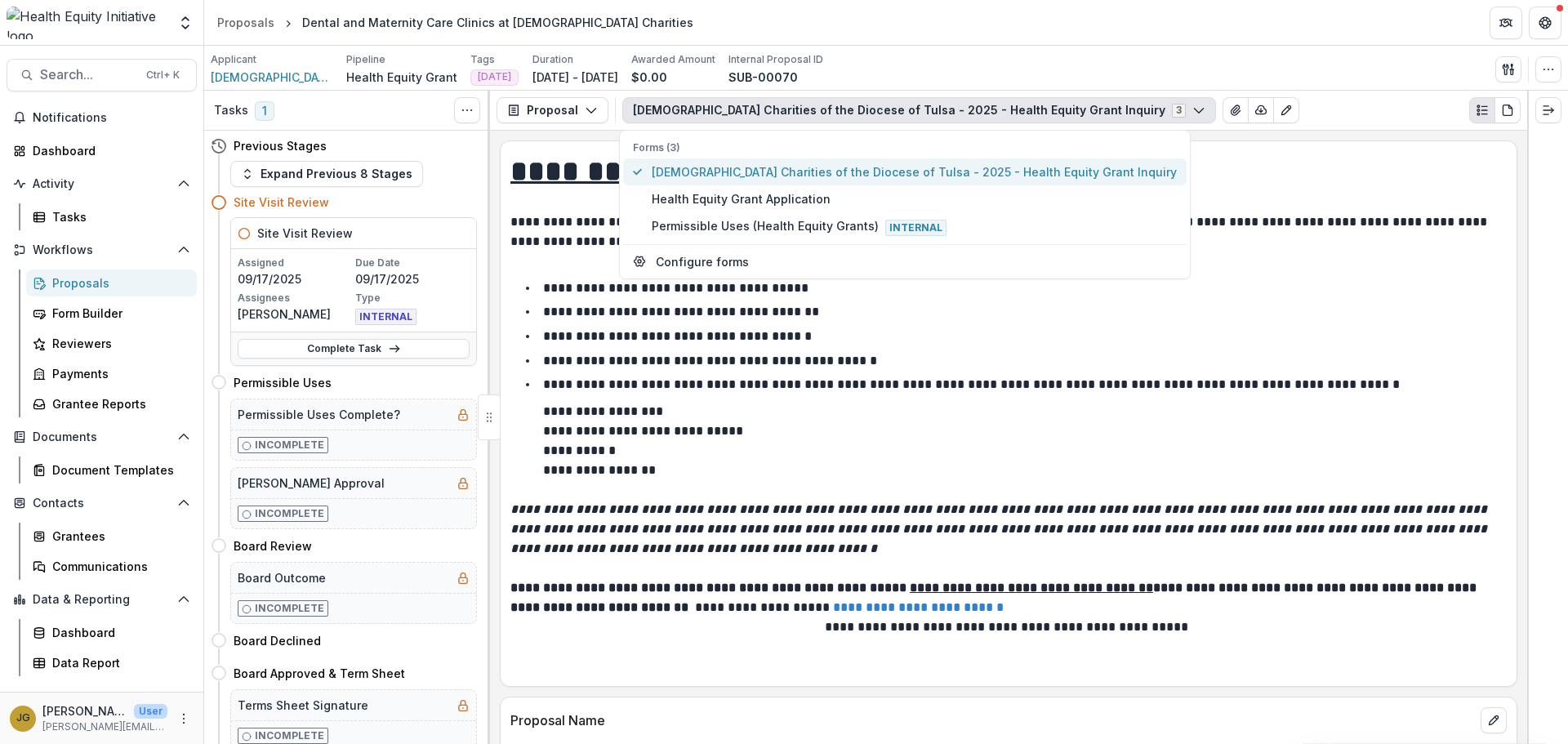
click at [716, 176] on span "Catholic Charities of the Diocese of Tulsa - 2025 - Health Equity Grant Inquiry" at bounding box center [914, 172] width 525 height 17
click at [934, 374] on li "**********" at bounding box center [1018, 384] width 977 height 21
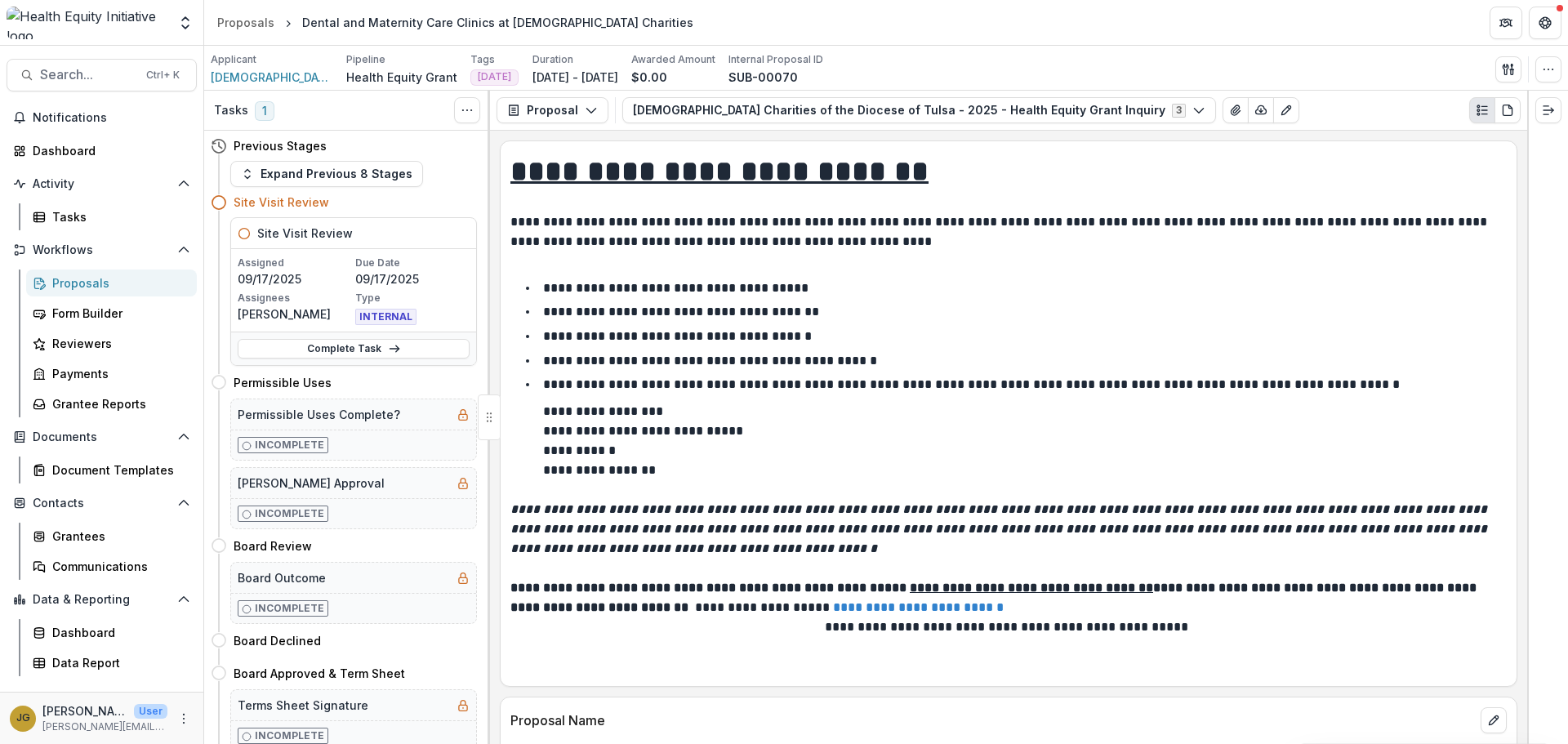
click at [972, 386] on p "**********" at bounding box center [973, 384] width 860 height 12
click at [1060, 315] on li "**********" at bounding box center [1018, 312] width 977 height 21
click at [1279, 108] on icon "Edit as form" at bounding box center [1285, 110] width 13 height 13
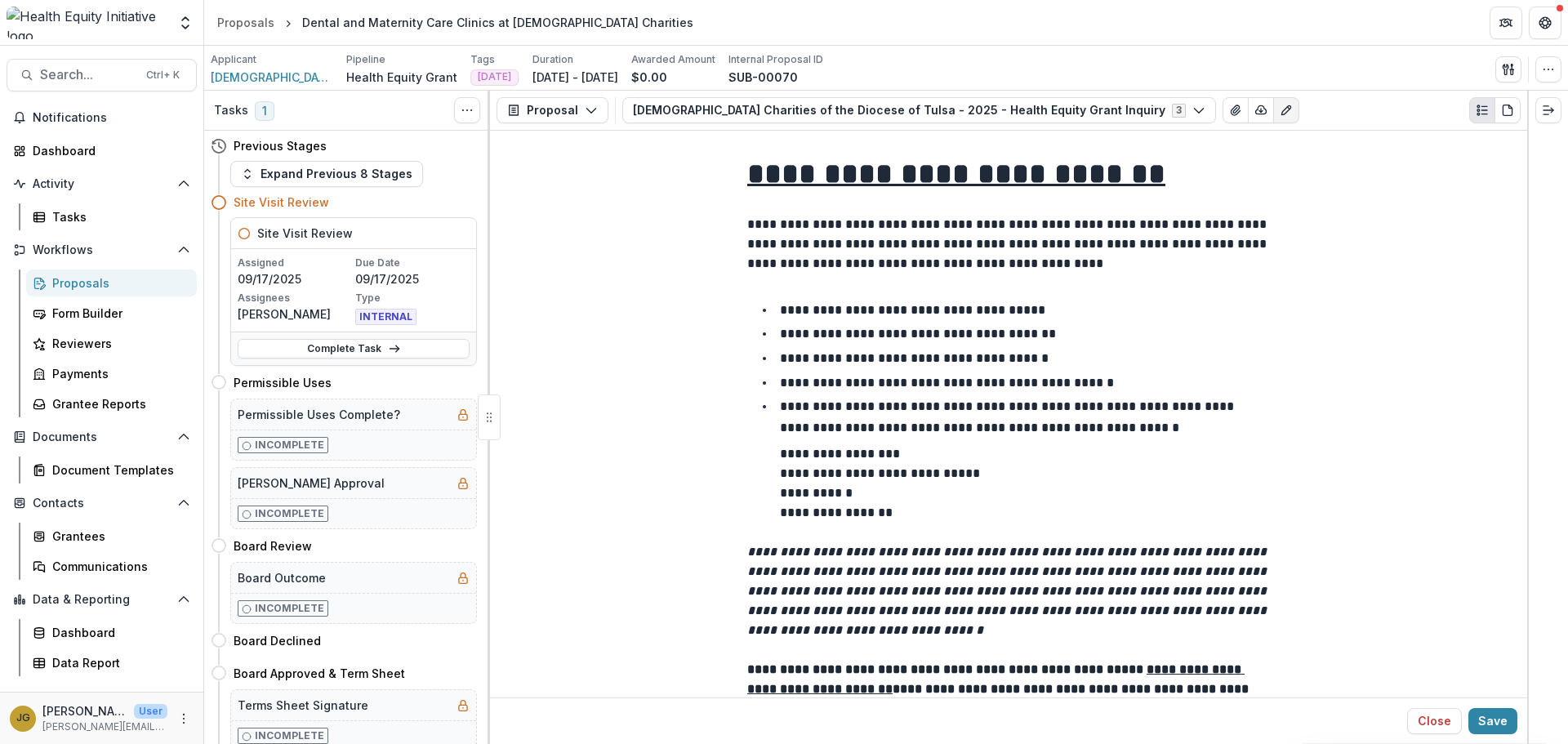
click at [998, 328] on p "**********" at bounding box center [918, 334] width 276 height 12
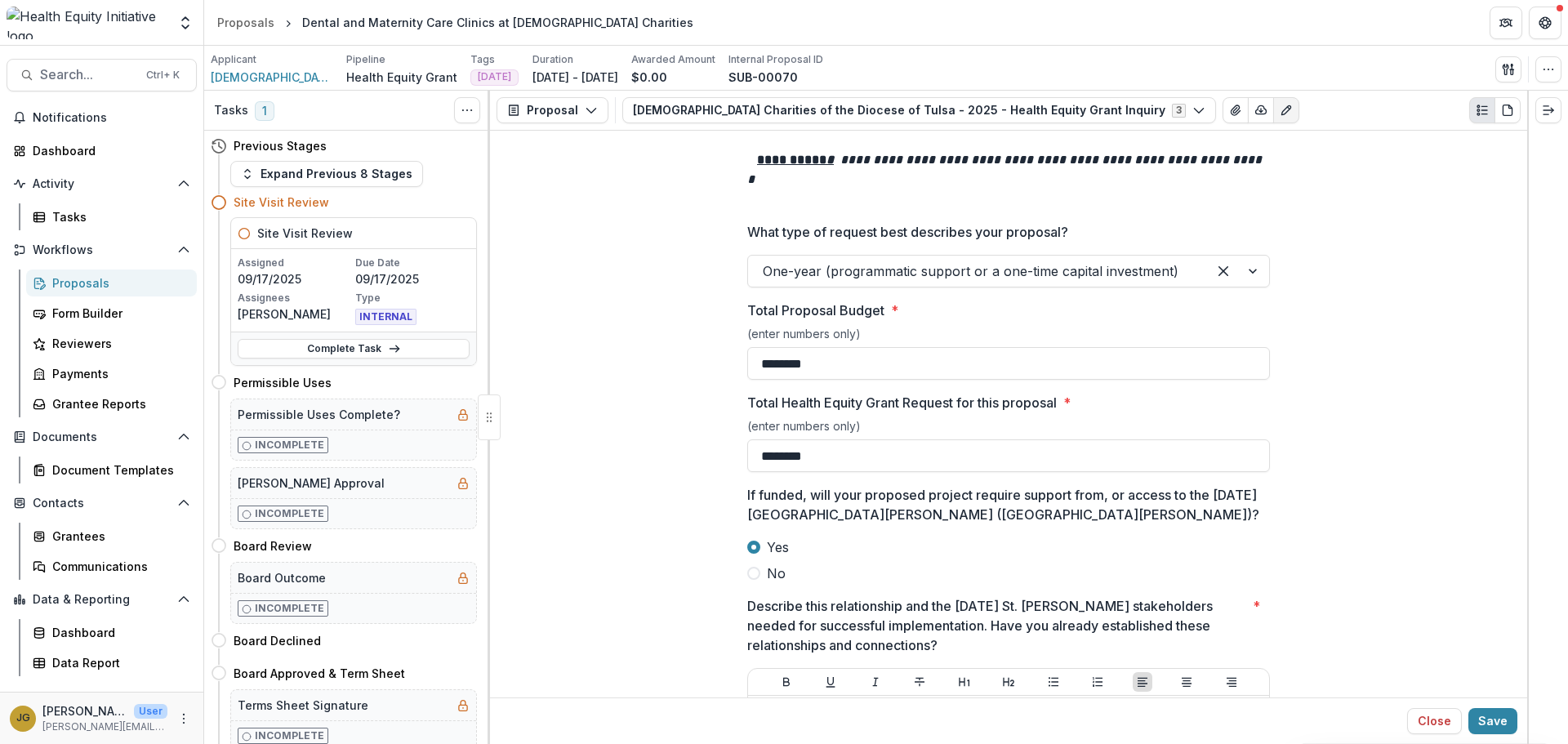
scroll to position [5012, 0]
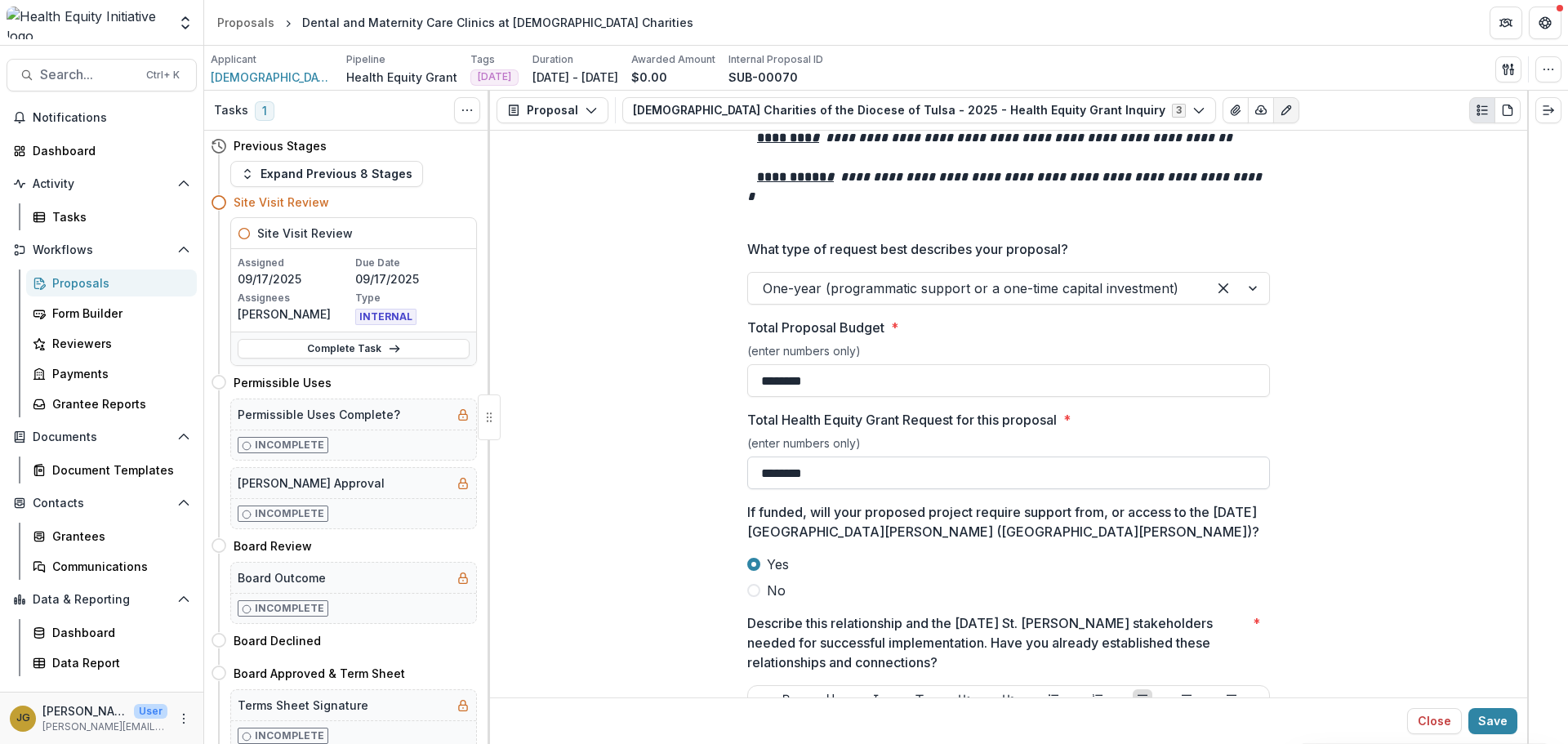
drag, startPoint x: 823, startPoint y: 473, endPoint x: 765, endPoint y: 480, distance: 58.4
click at [765, 480] on input "********" at bounding box center [1008, 473] width 523 height 33
type input "********"
click at [1494, 721] on button "Save" at bounding box center [1493, 721] width 49 height 26
click at [1546, 72] on icon "button" at bounding box center [1548, 69] width 13 height 13
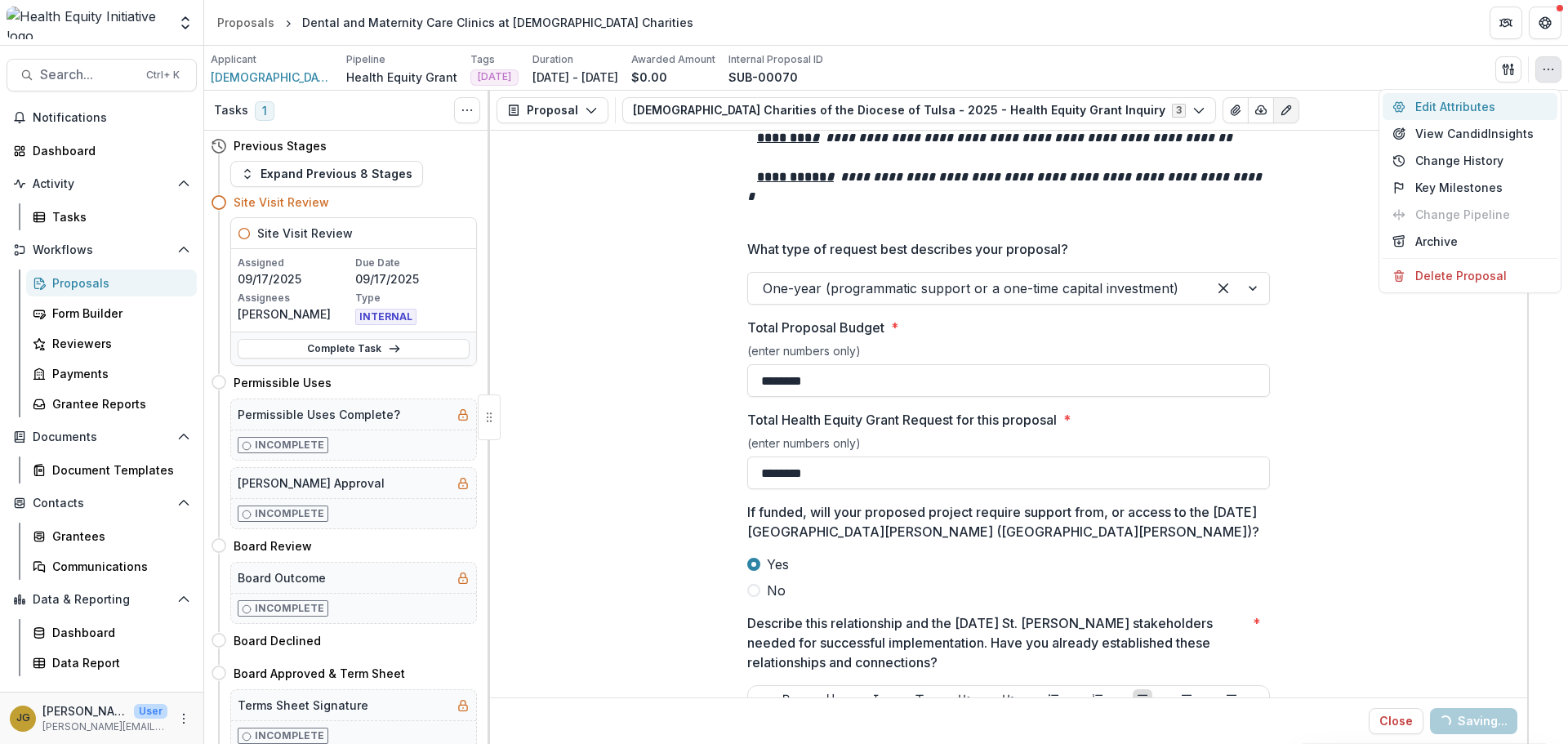
click at [1435, 110] on button "Edit Attributes" at bounding box center [1470, 106] width 175 height 27
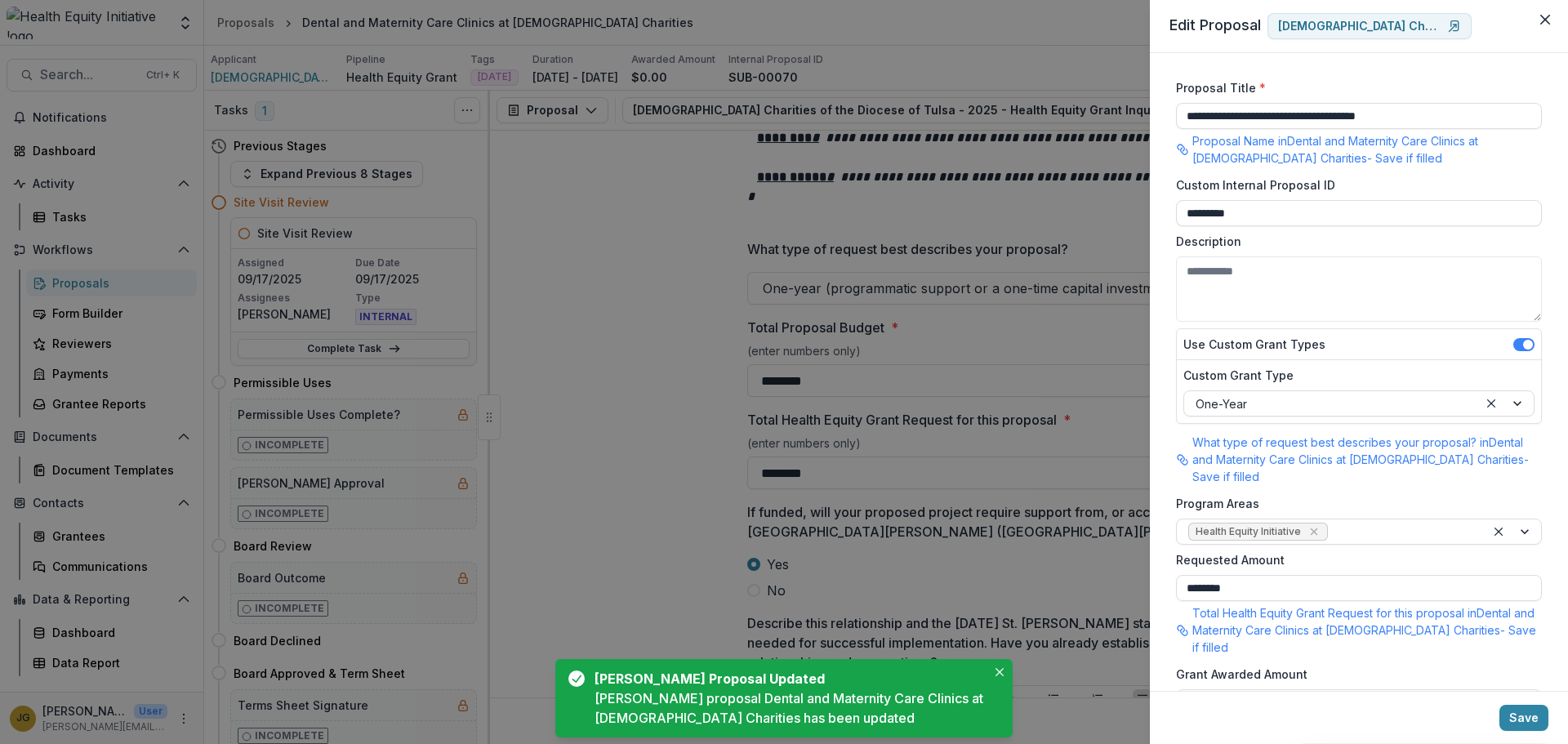
type input "**********"
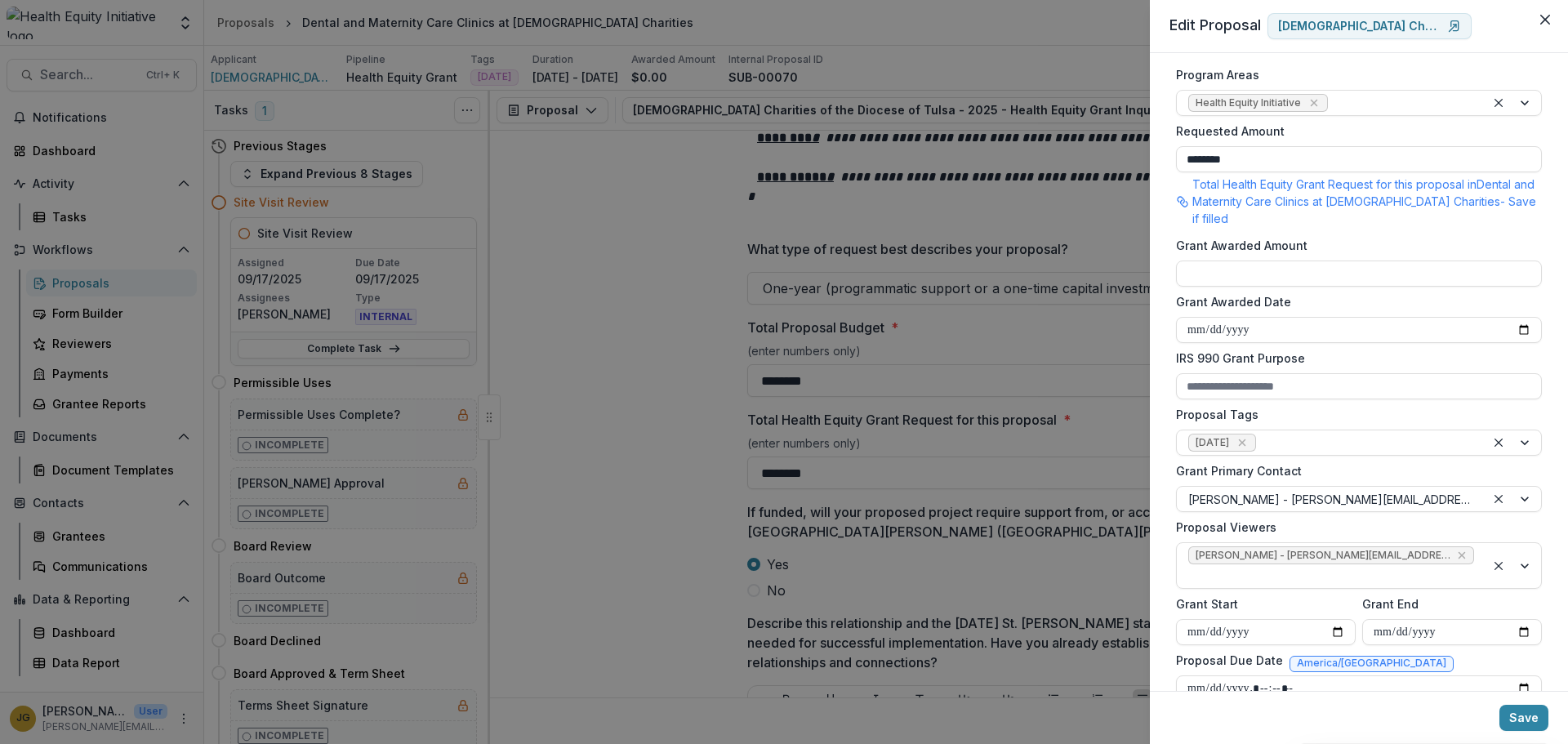
scroll to position [459, 0]
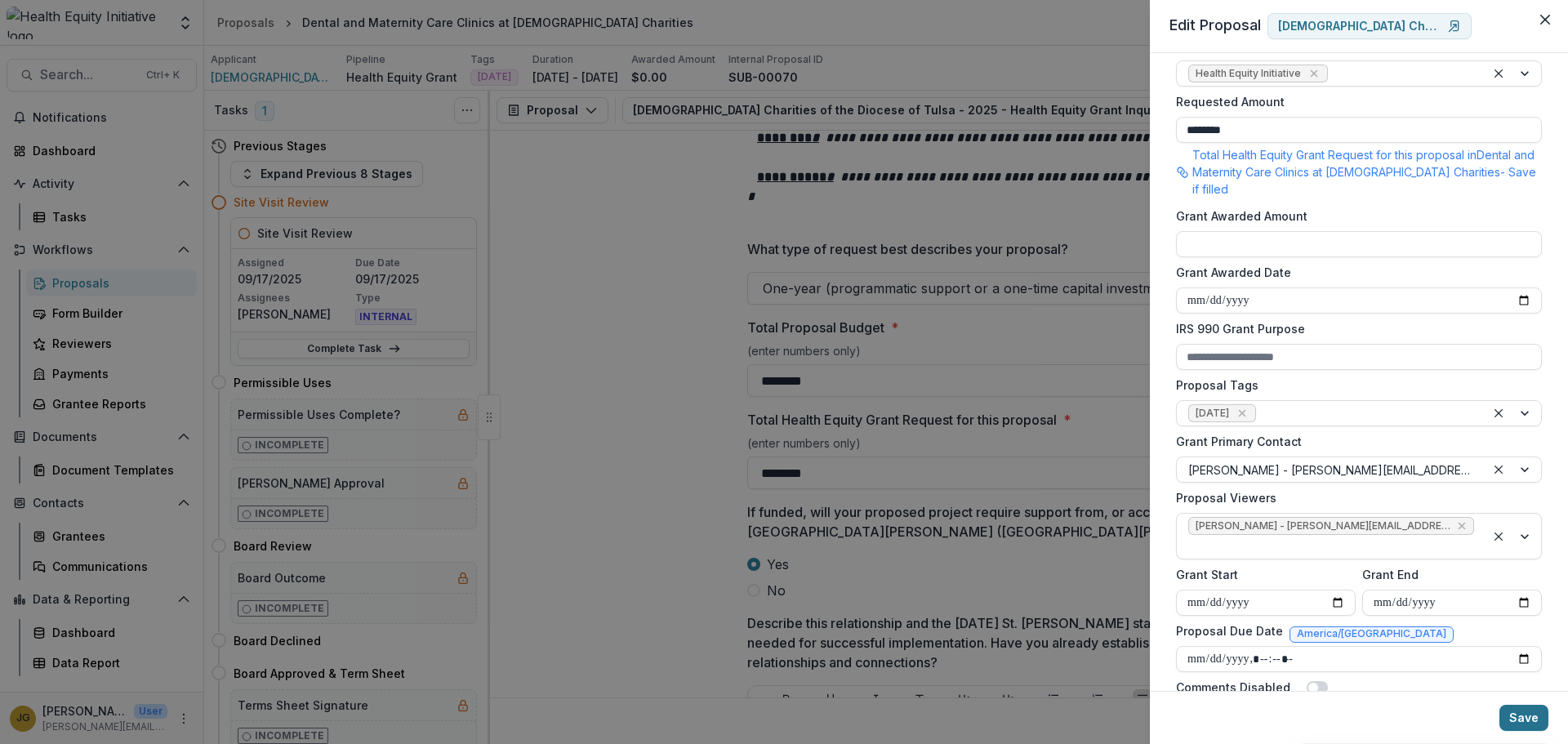
click at [1515, 717] on button "Save" at bounding box center [1524, 718] width 49 height 26
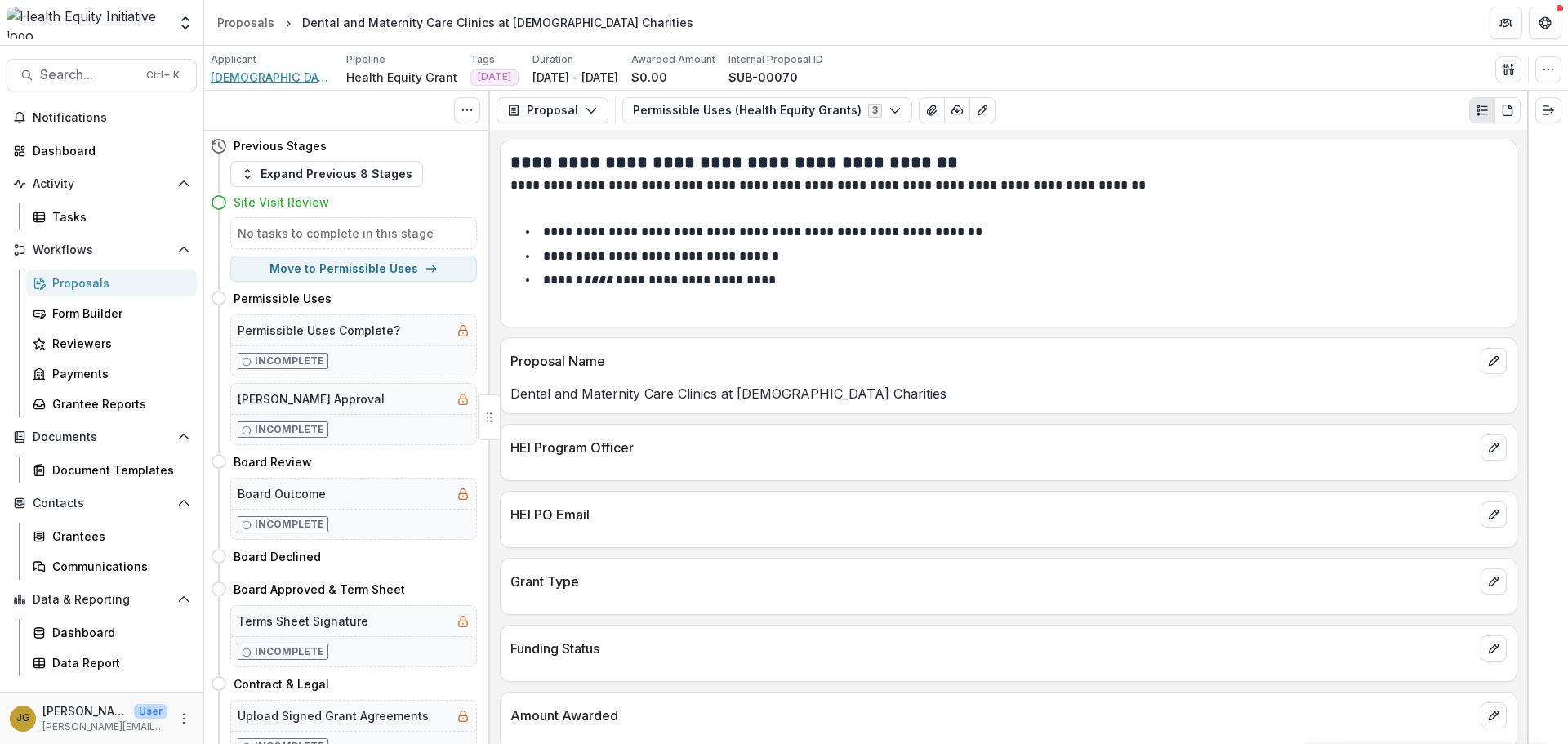
click at [294, 77] on span "[DEMOGRAPHIC_DATA] Charities of the Diocese of [GEOGRAPHIC_DATA]" at bounding box center [271, 77] width 122 height 17
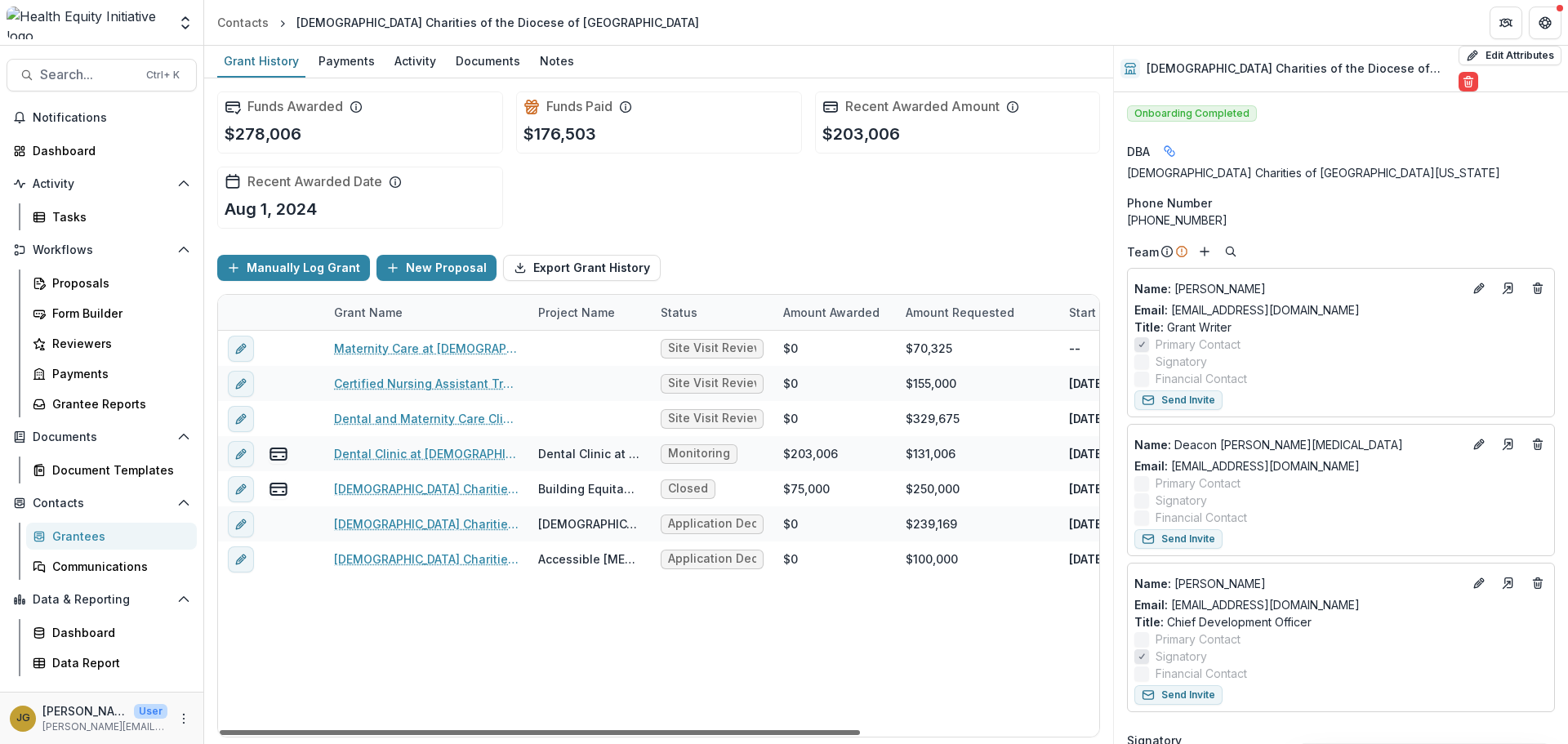
drag, startPoint x: 813, startPoint y: 734, endPoint x: 791, endPoint y: 713, distance: 30.4
click at [791, 730] on div at bounding box center [539, 733] width 641 height 5
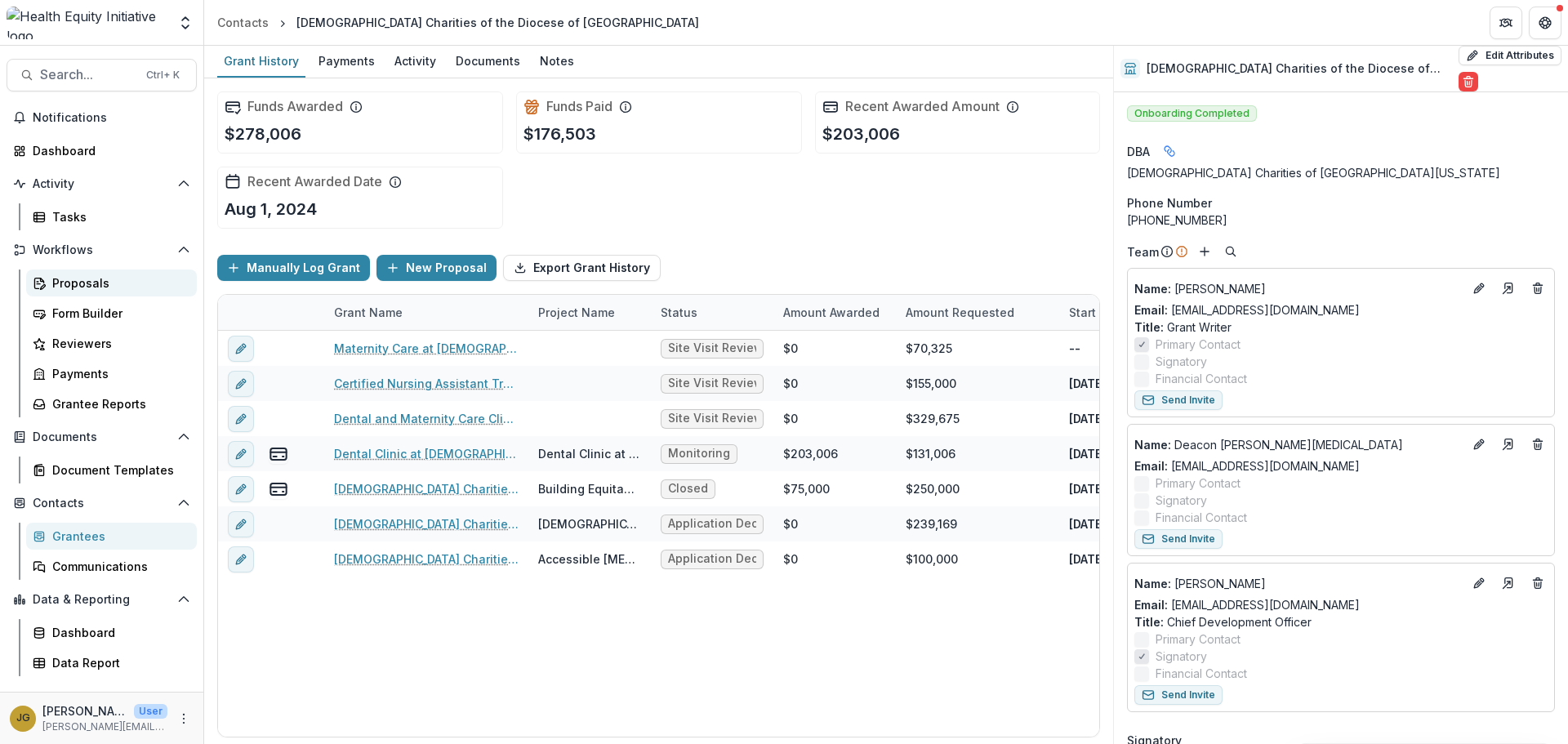
click at [62, 284] on div "Proposals" at bounding box center [118, 284] width 132 height 17
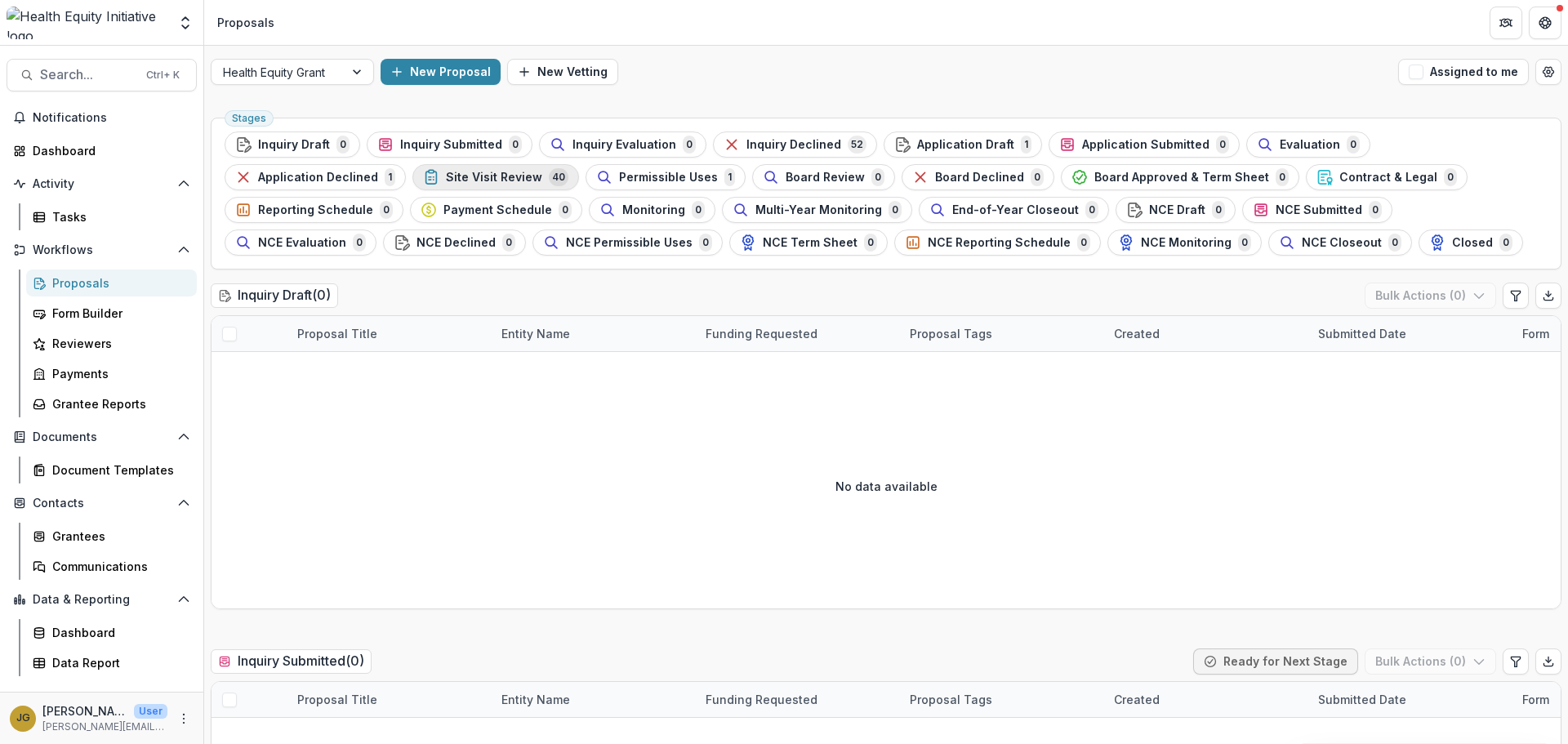
click at [446, 176] on span "Site Visit Review" at bounding box center [493, 178] width 96 height 14
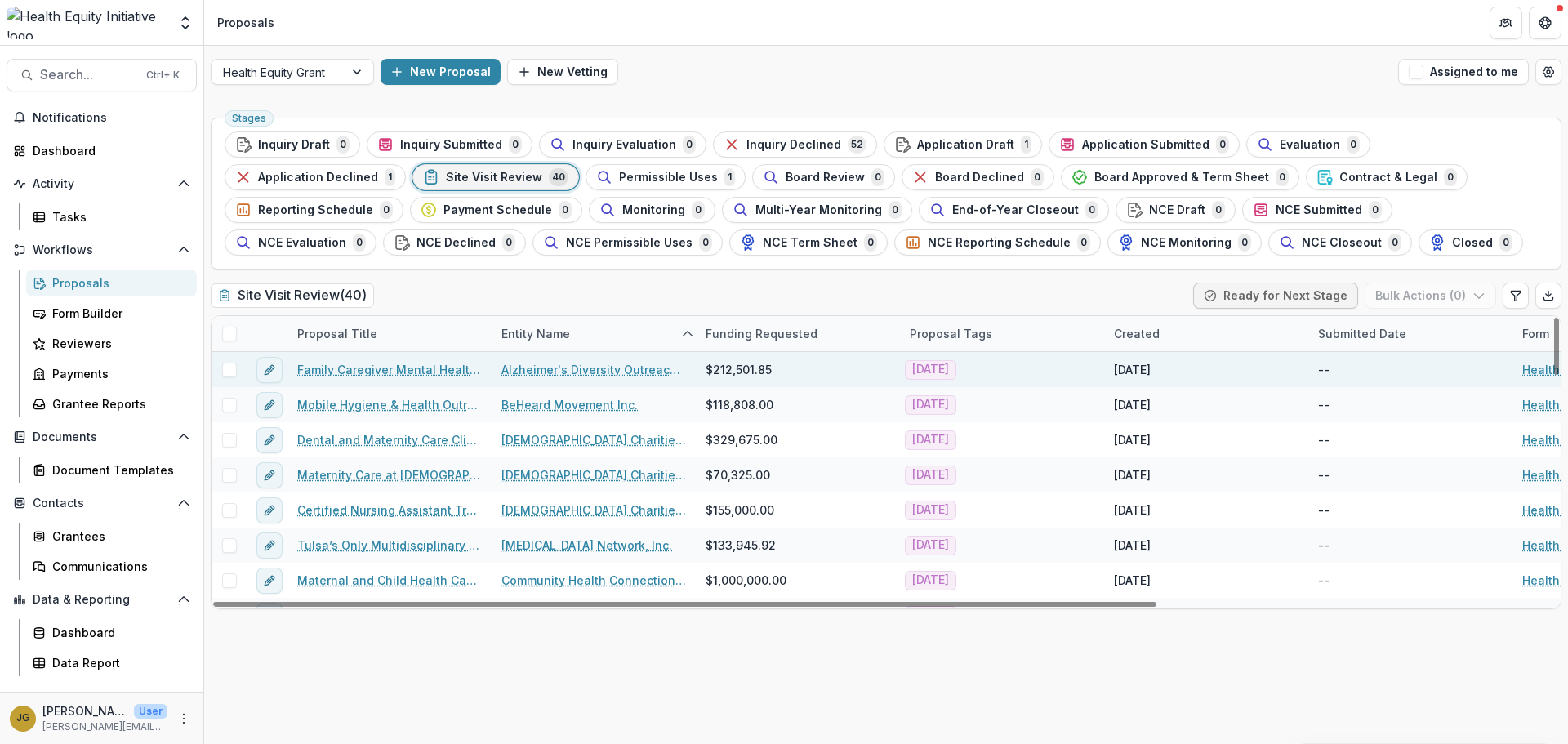
click at [227, 372] on span at bounding box center [229, 369] width 15 height 15
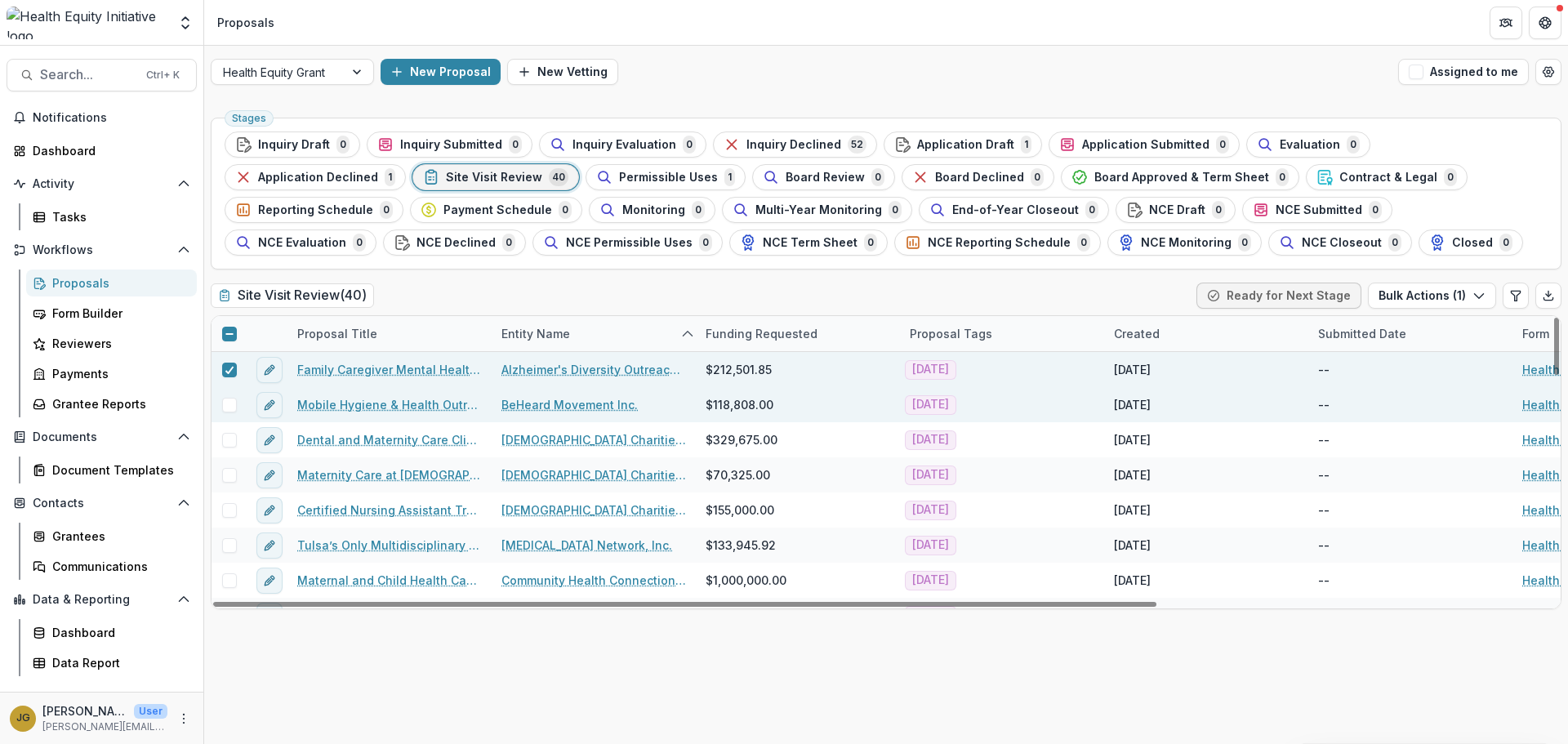
click at [231, 404] on span at bounding box center [229, 405] width 15 height 15
click at [231, 404] on polyline at bounding box center [229, 406] width 7 height 7
click at [224, 374] on icon at bounding box center [229, 369] width 10 height 8
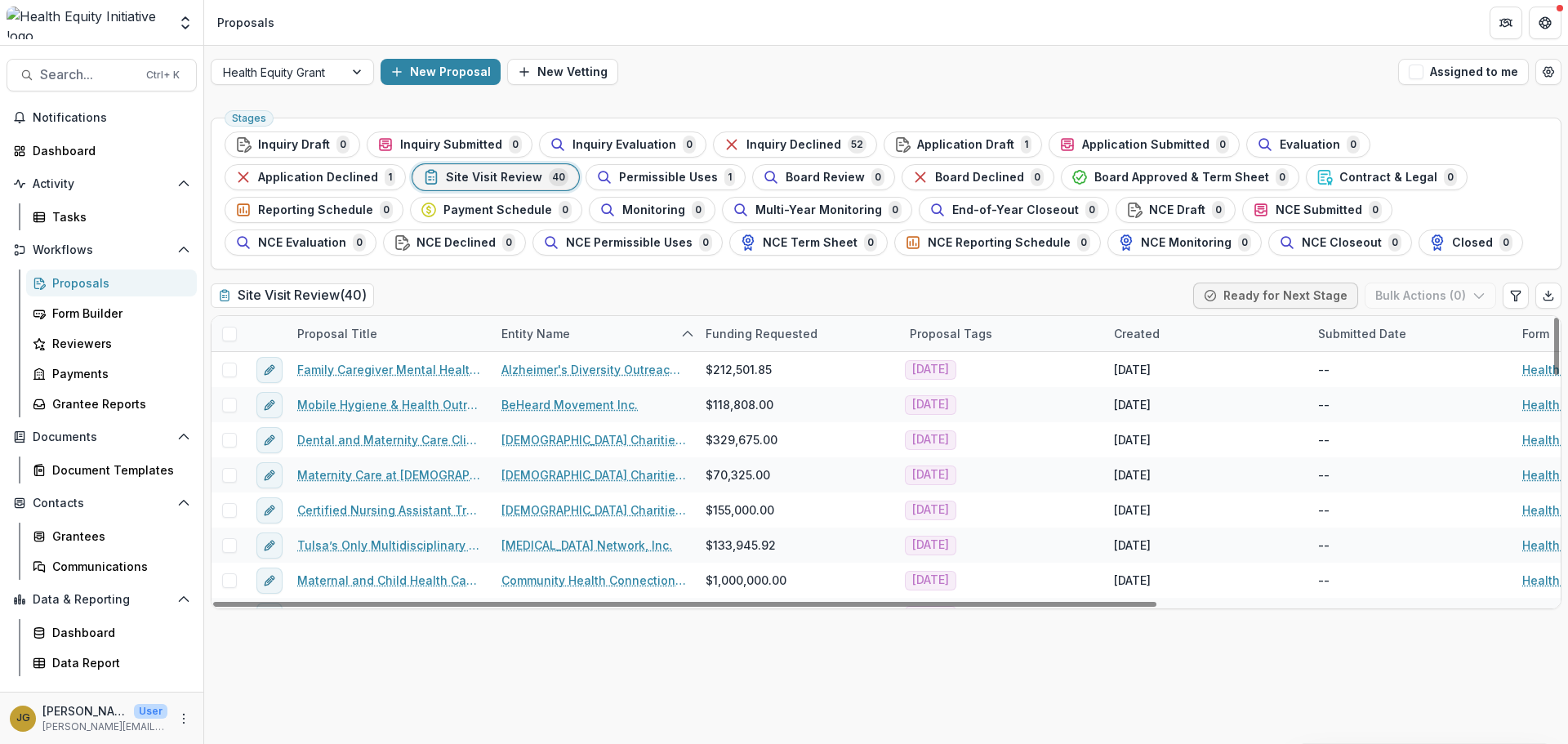
drag, startPoint x: 545, startPoint y: 335, endPoint x: 461, endPoint y: 343, distance: 84.4
click at [461, 343] on div "Proposal Title Entity Name Funding Requested Proposal Tags Created Submitted Da…" at bounding box center [1168, 334] width 1913 height 36
click at [539, 327] on div "Entity Name" at bounding box center [536, 334] width 88 height 17
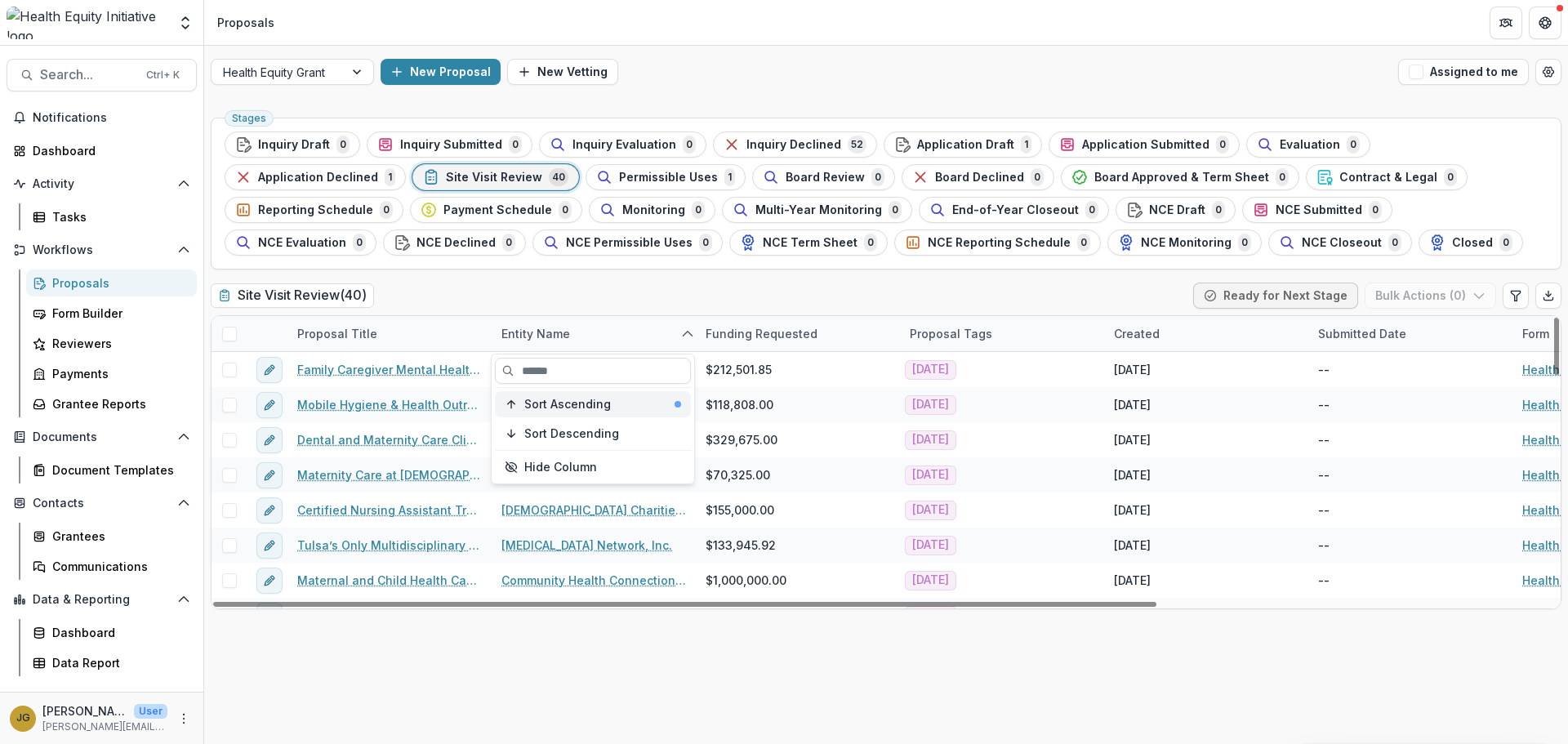
click at [556, 403] on span "Sort Ascending" at bounding box center [568, 405] width 87 height 14
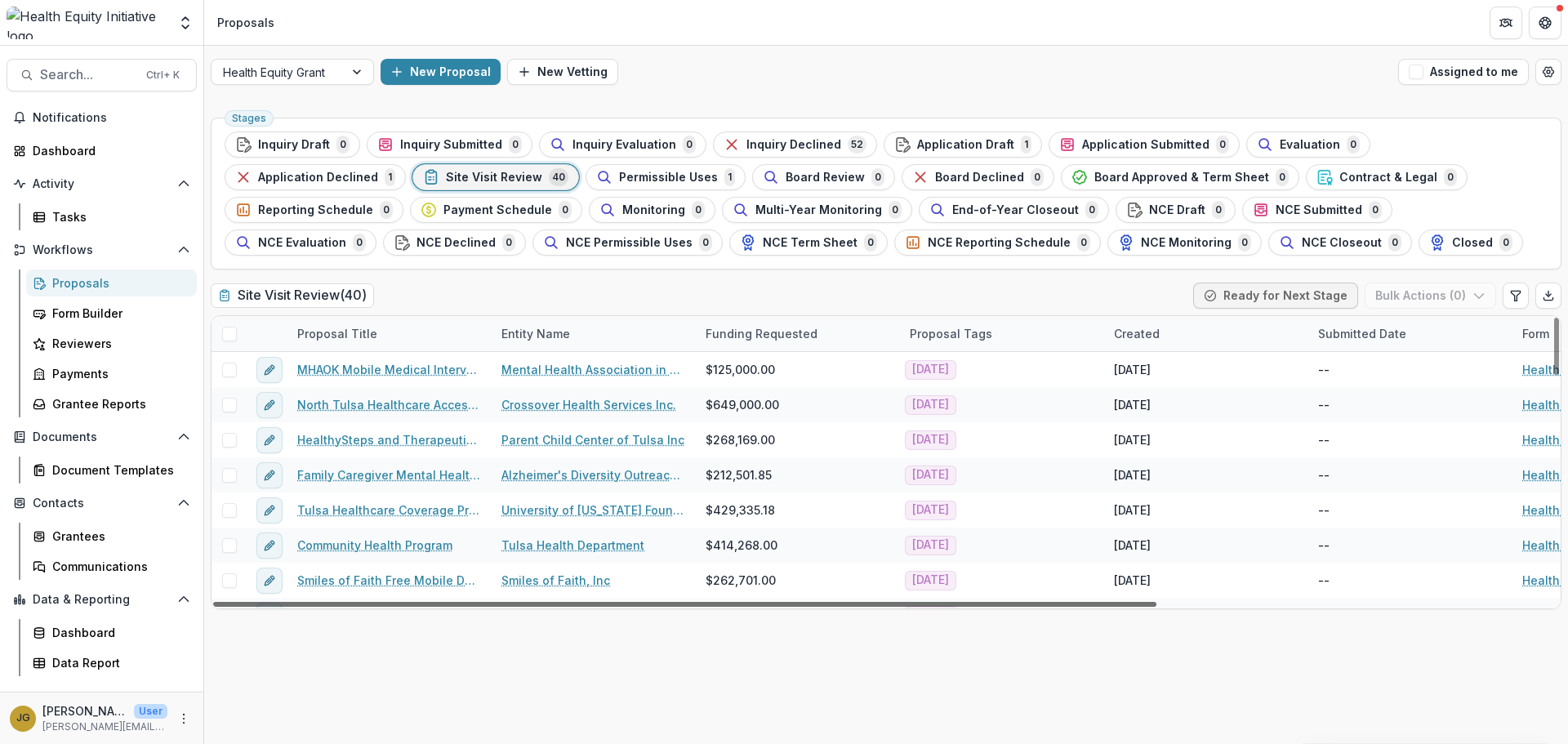
drag, startPoint x: 672, startPoint y: 625, endPoint x: 716, endPoint y: 600, distance: 50.6
click at [673, 625] on div "Stages Inquiry Draft 0 Inquiry Submitted 0 Inquiry Evaluation 0 Inquiry Decline…" at bounding box center [886, 427] width 1363 height 633
drag, startPoint x: 1558, startPoint y: 345, endPoint x: 1560, endPoint y: 328, distance: 17.1
click at [1558, 328] on div at bounding box center [1557, 346] width 5 height 57
click at [537, 335] on div "Entity Name" at bounding box center [536, 334] width 88 height 17
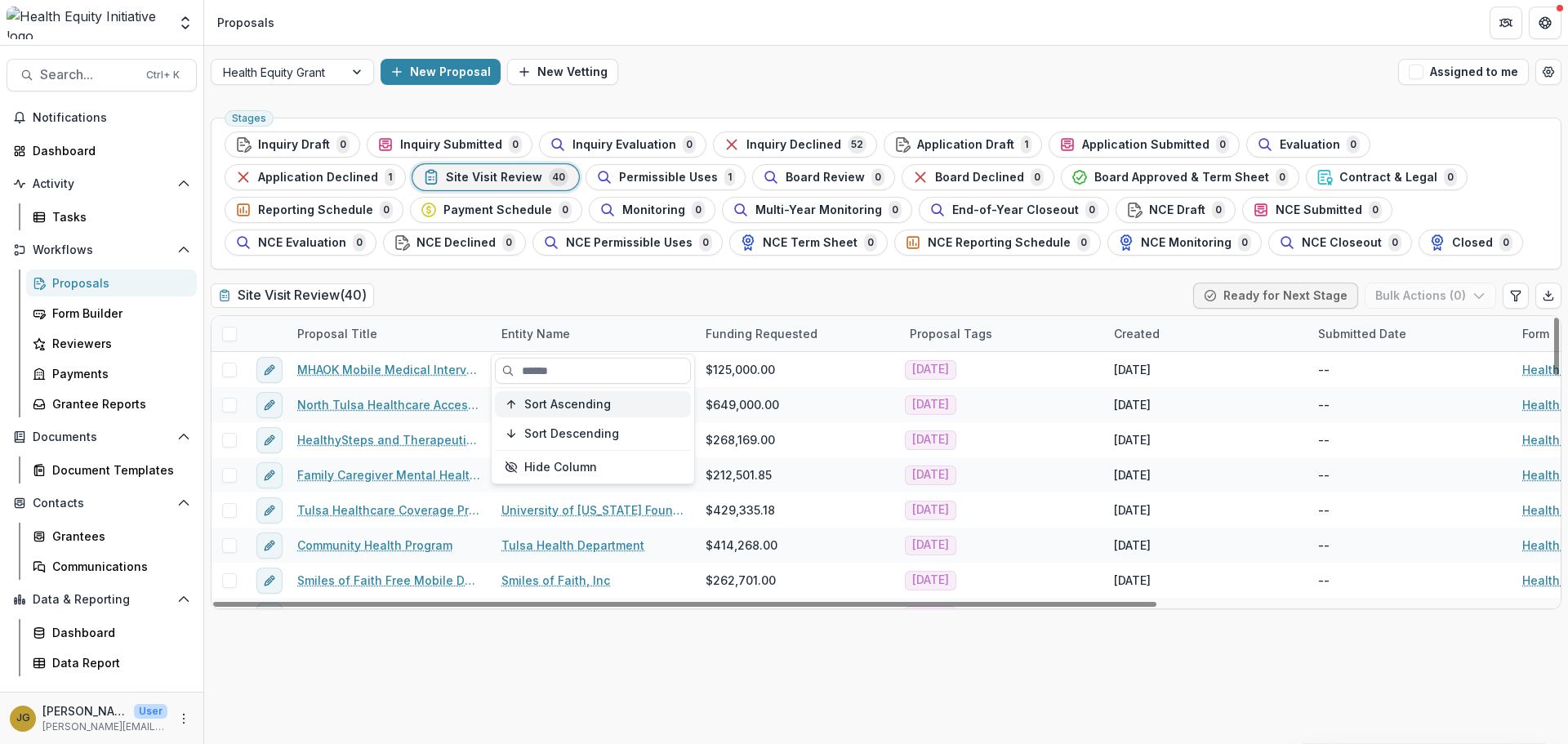
click at [546, 408] on span "Sort Ascending" at bounding box center [568, 405] width 87 height 14
click at [537, 662] on div "Stages Inquiry Draft 0 Inquiry Submitted 0 Inquiry Evaluation 0 Inquiry Decline…" at bounding box center [886, 427] width 1363 height 633
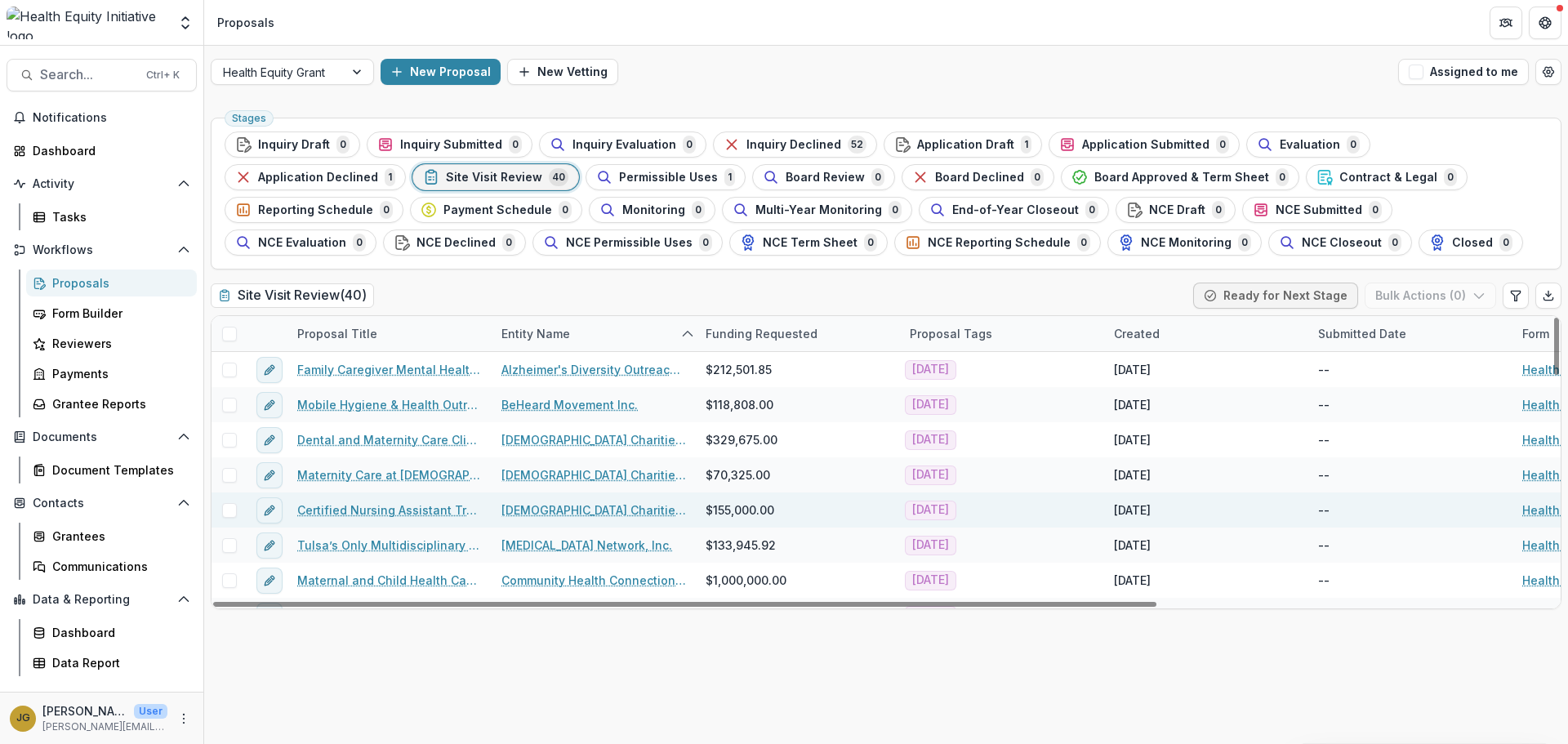
click at [223, 512] on span at bounding box center [229, 510] width 15 height 15
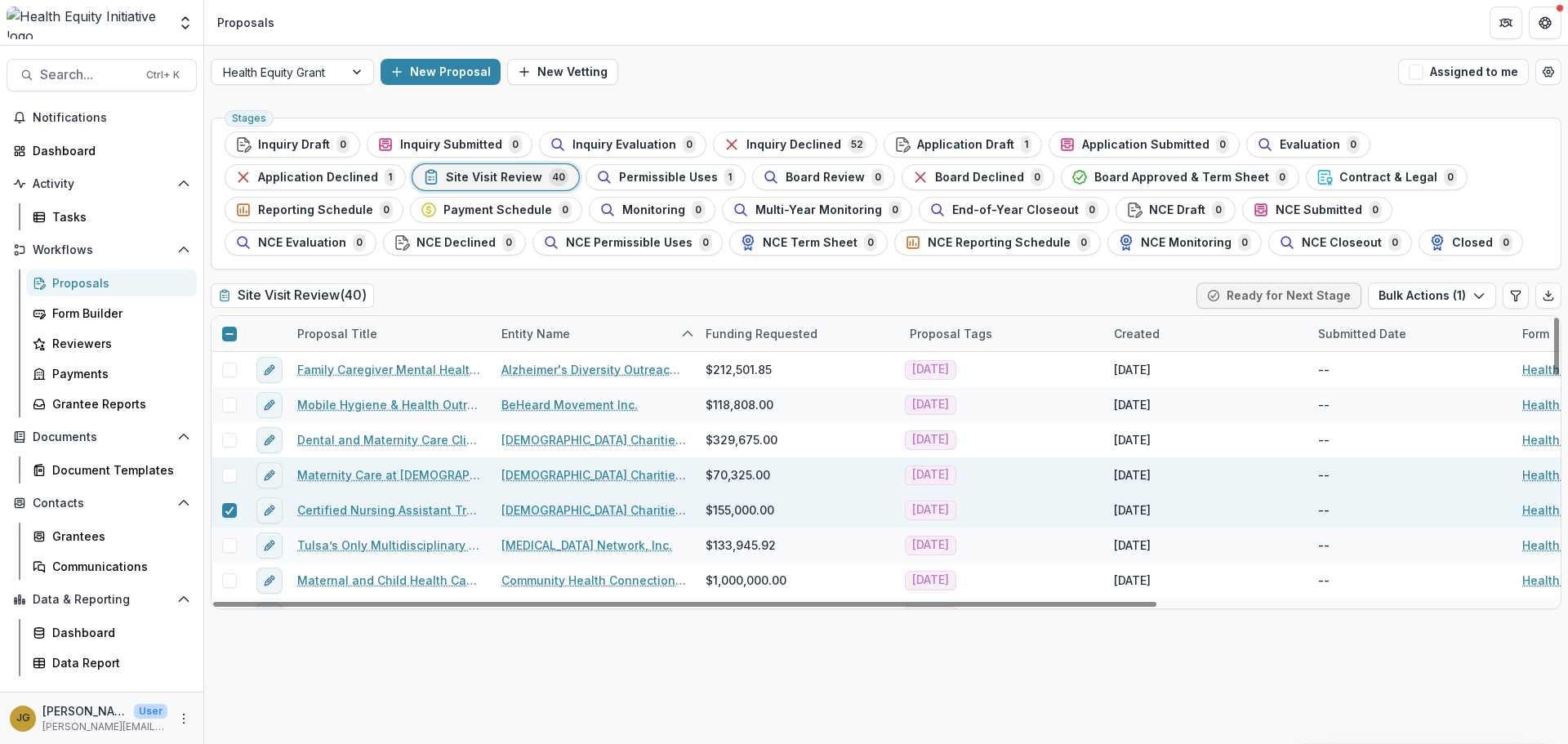
click at [226, 476] on span at bounding box center [229, 475] width 15 height 15
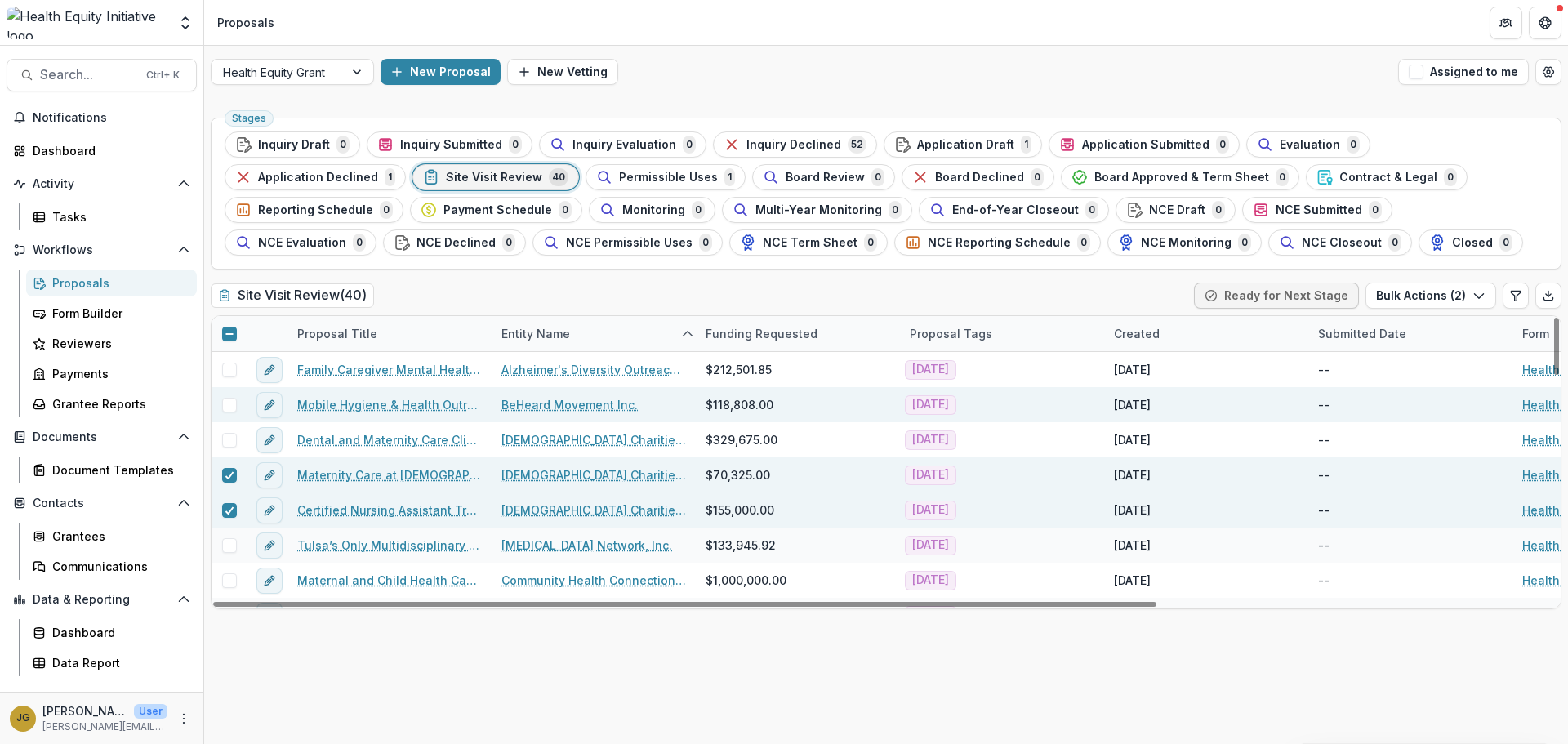
click at [231, 403] on span at bounding box center [229, 405] width 15 height 15
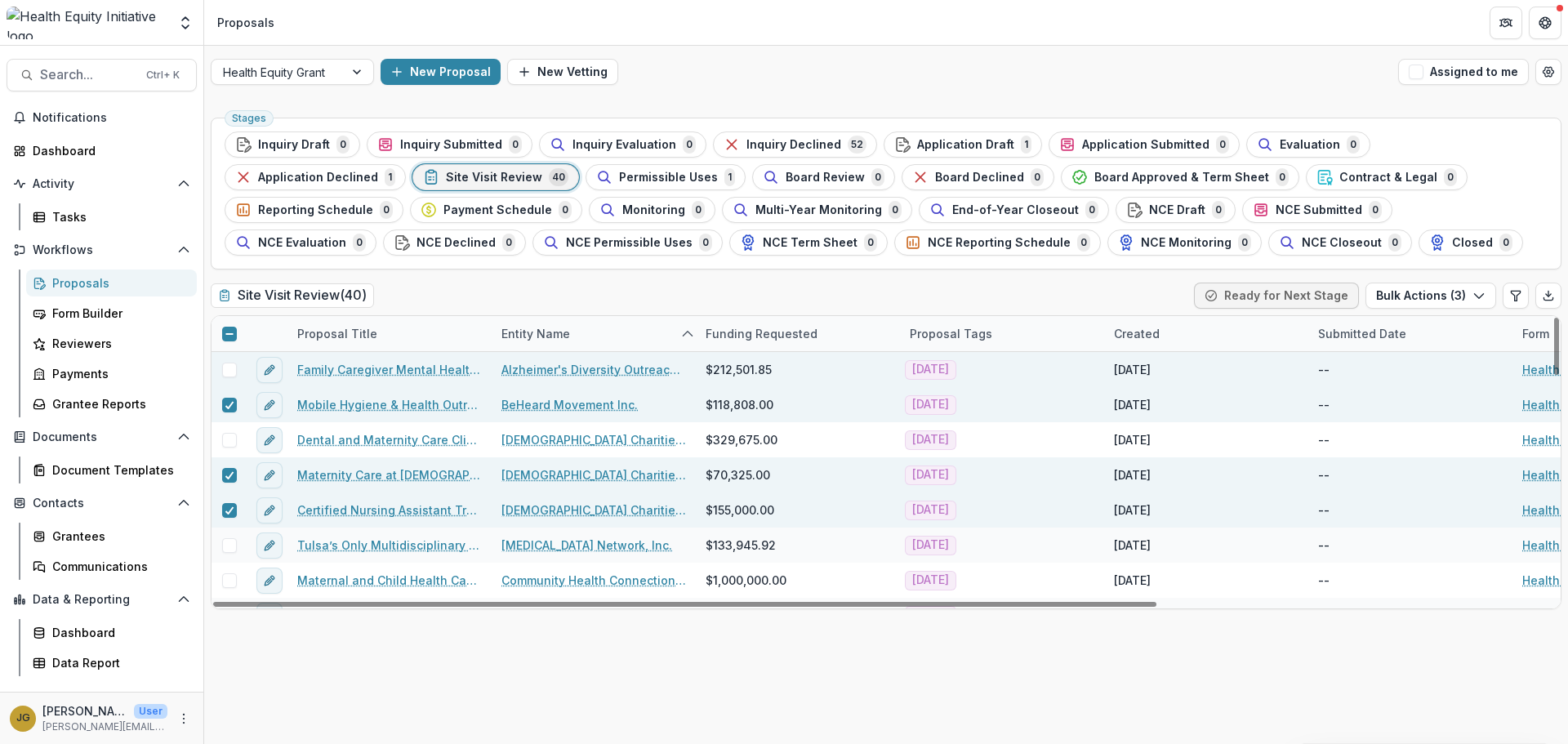
click at [230, 367] on span at bounding box center [229, 369] width 15 height 15
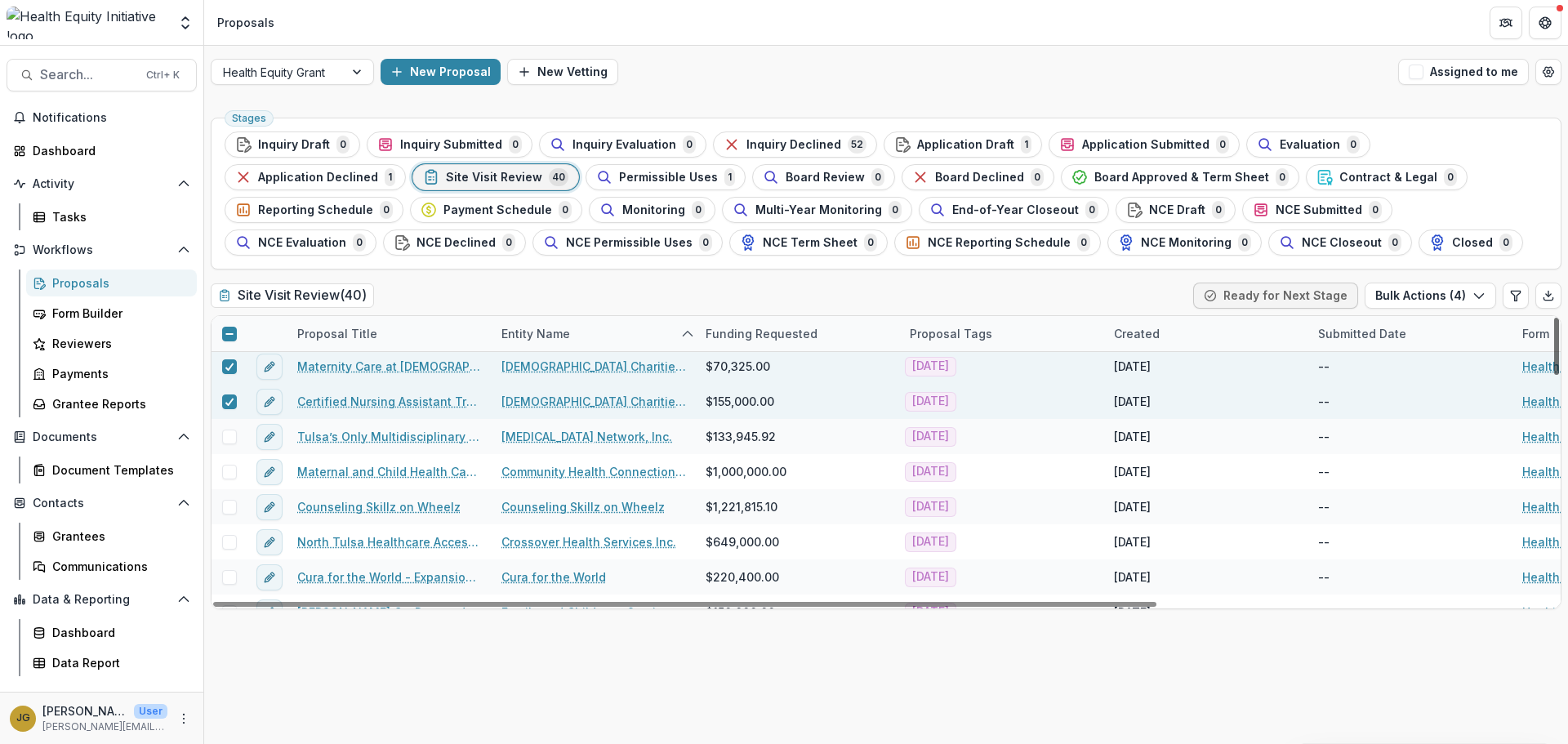
scroll to position [114, 0]
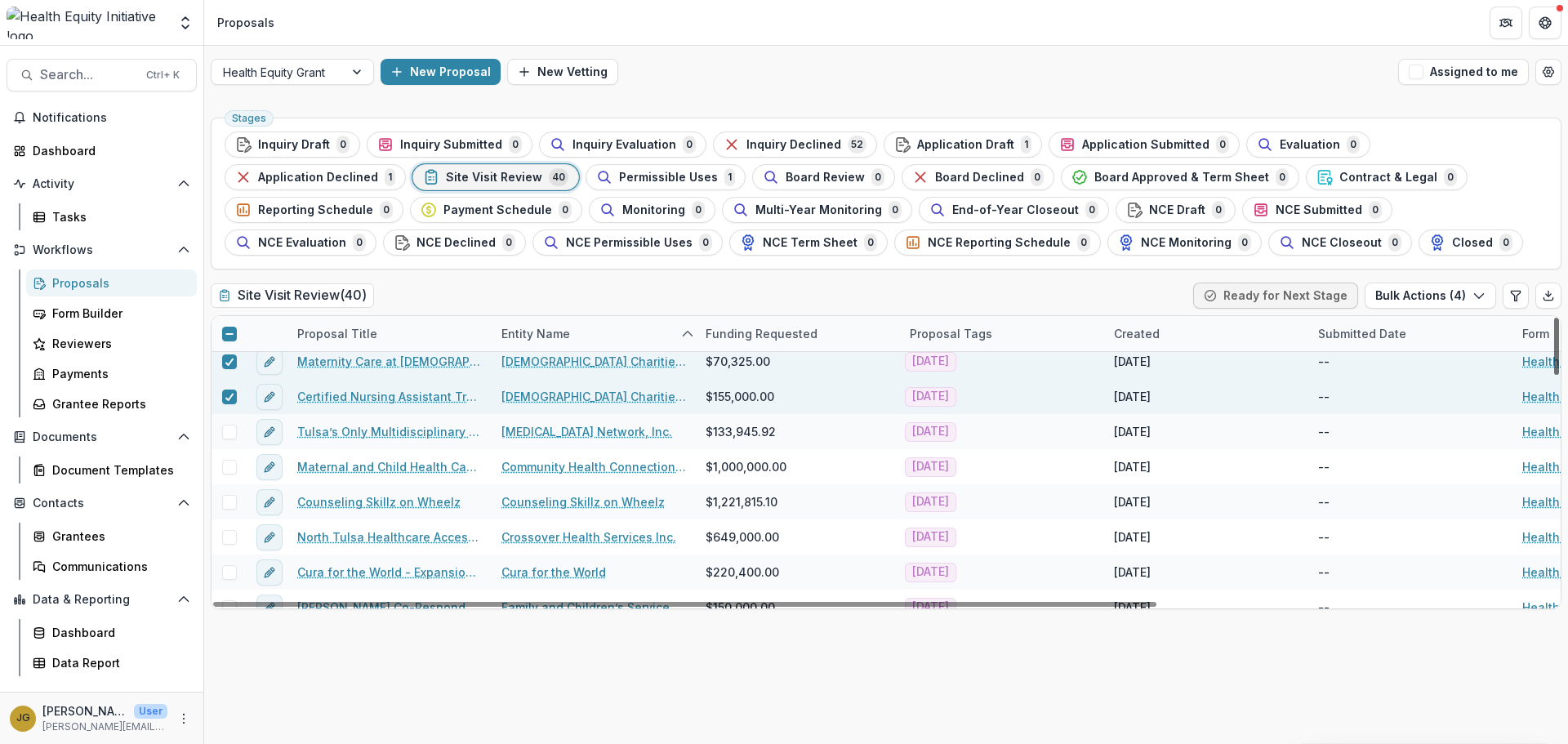
drag, startPoint x: 1556, startPoint y: 334, endPoint x: 1551, endPoint y: 356, distance: 22.6
click at [1554, 356] on div at bounding box center [1557, 346] width 5 height 57
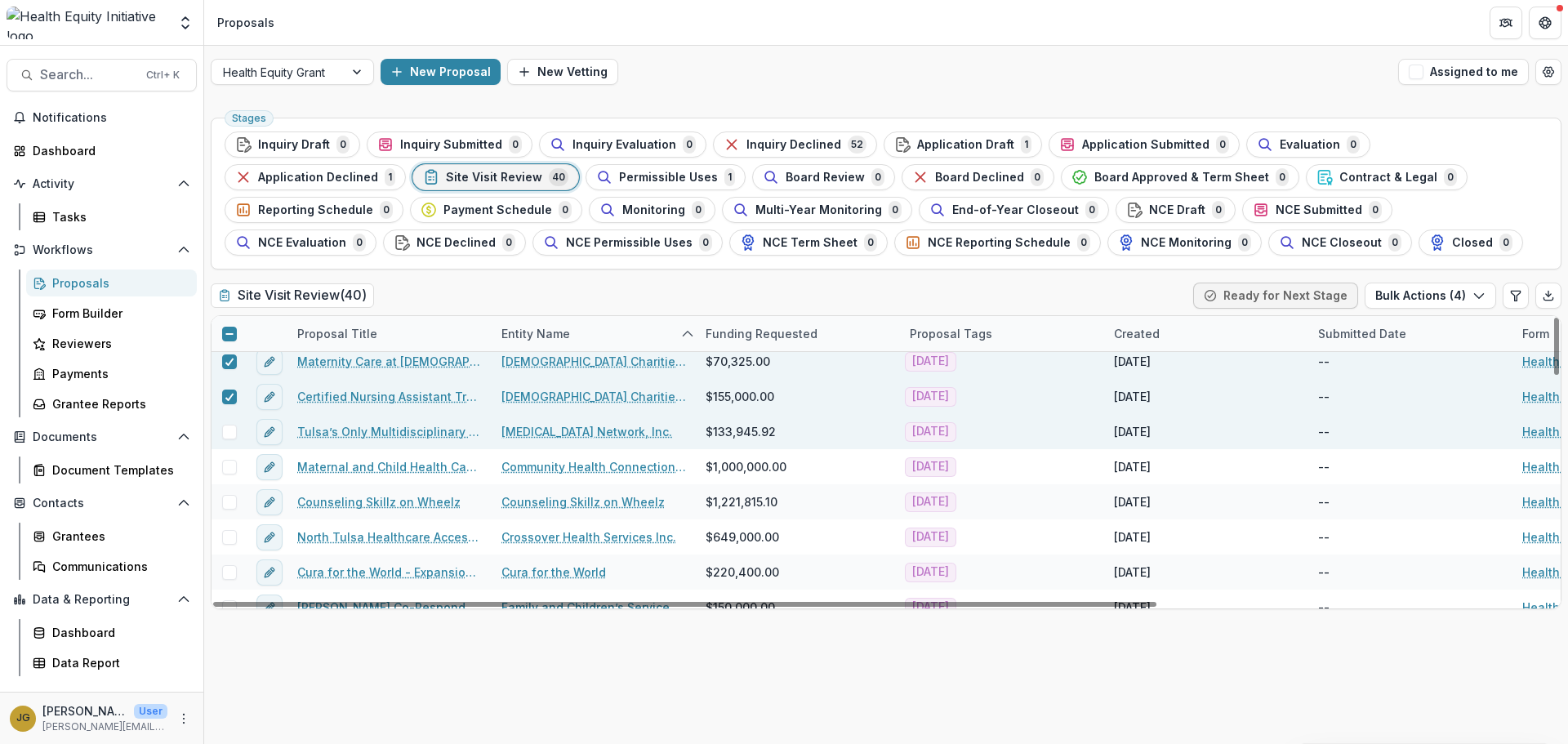
click at [232, 432] on span at bounding box center [229, 432] width 15 height 15
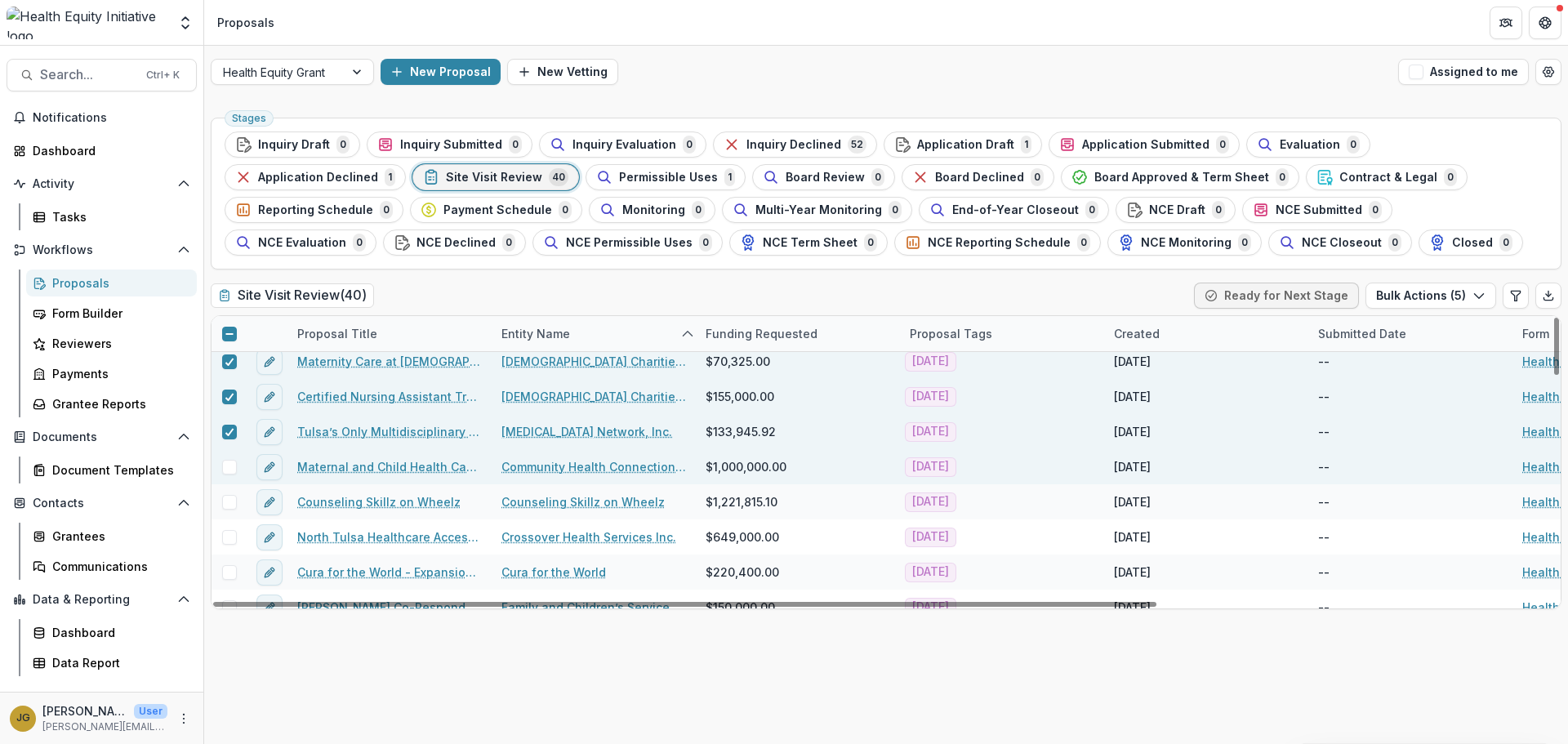
click at [226, 469] on span at bounding box center [229, 467] width 15 height 15
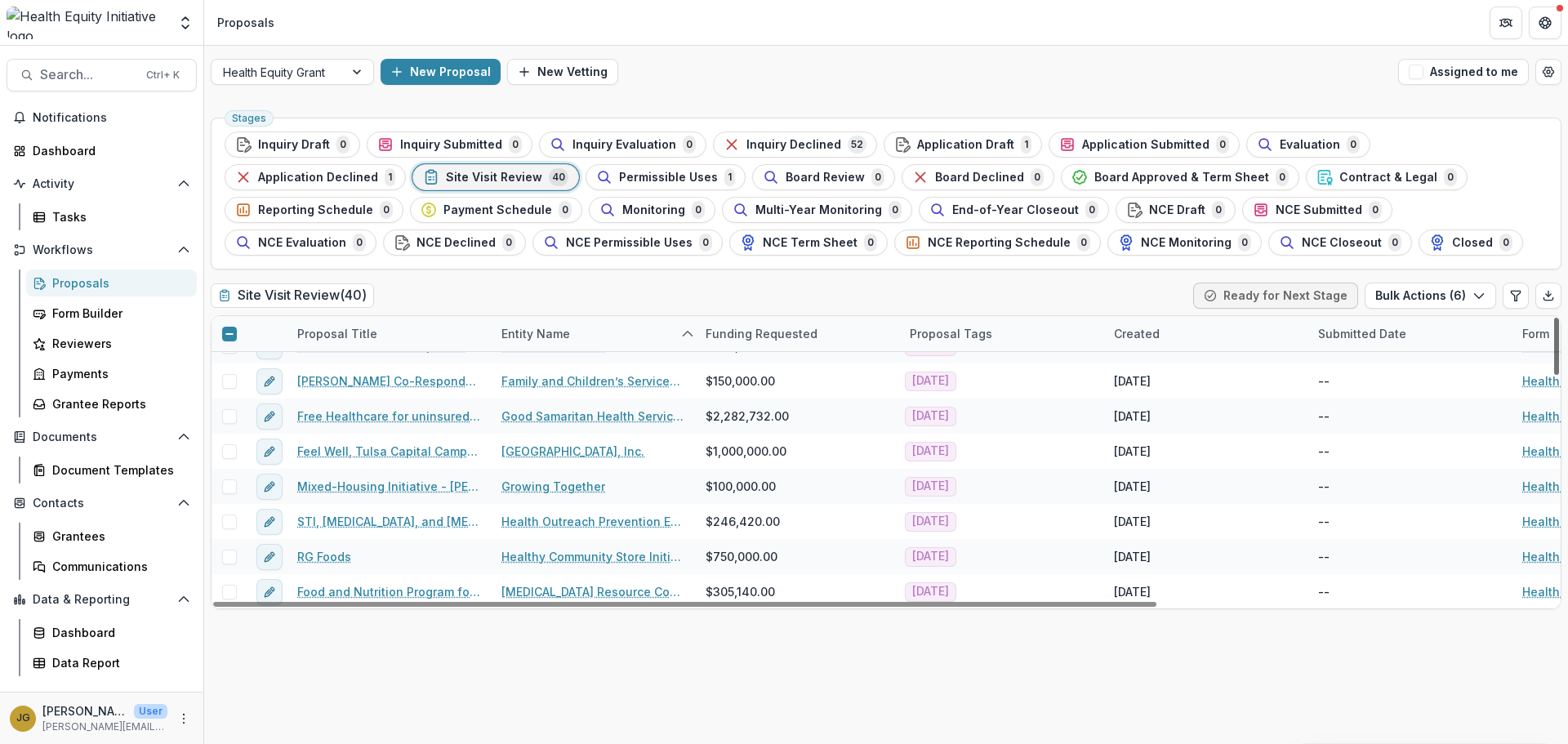
scroll to position [344, 0]
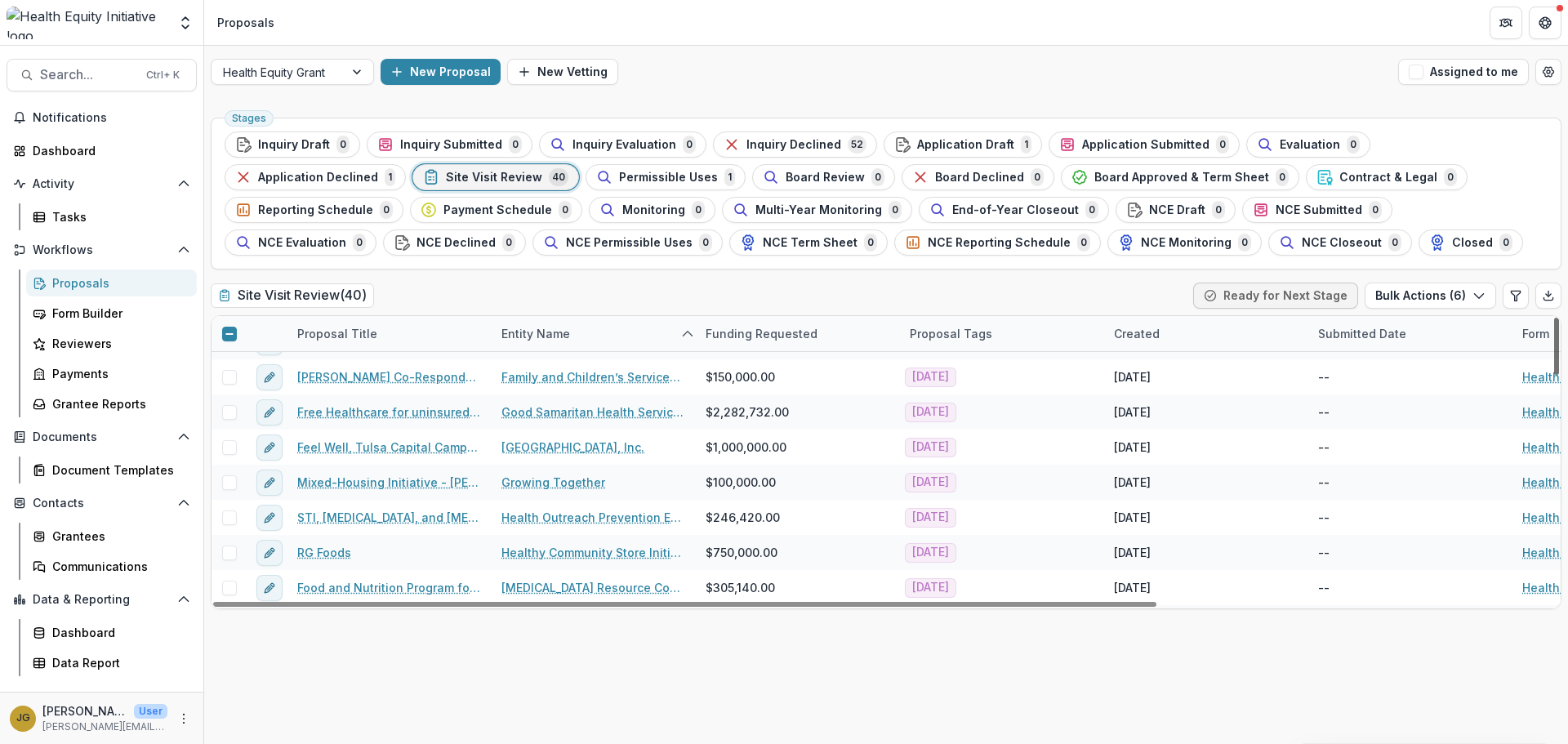
drag, startPoint x: 1555, startPoint y: 377, endPoint x: 1545, endPoint y: 422, distance: 46.1
click at [1554, 375] on div at bounding box center [1557, 346] width 5 height 57
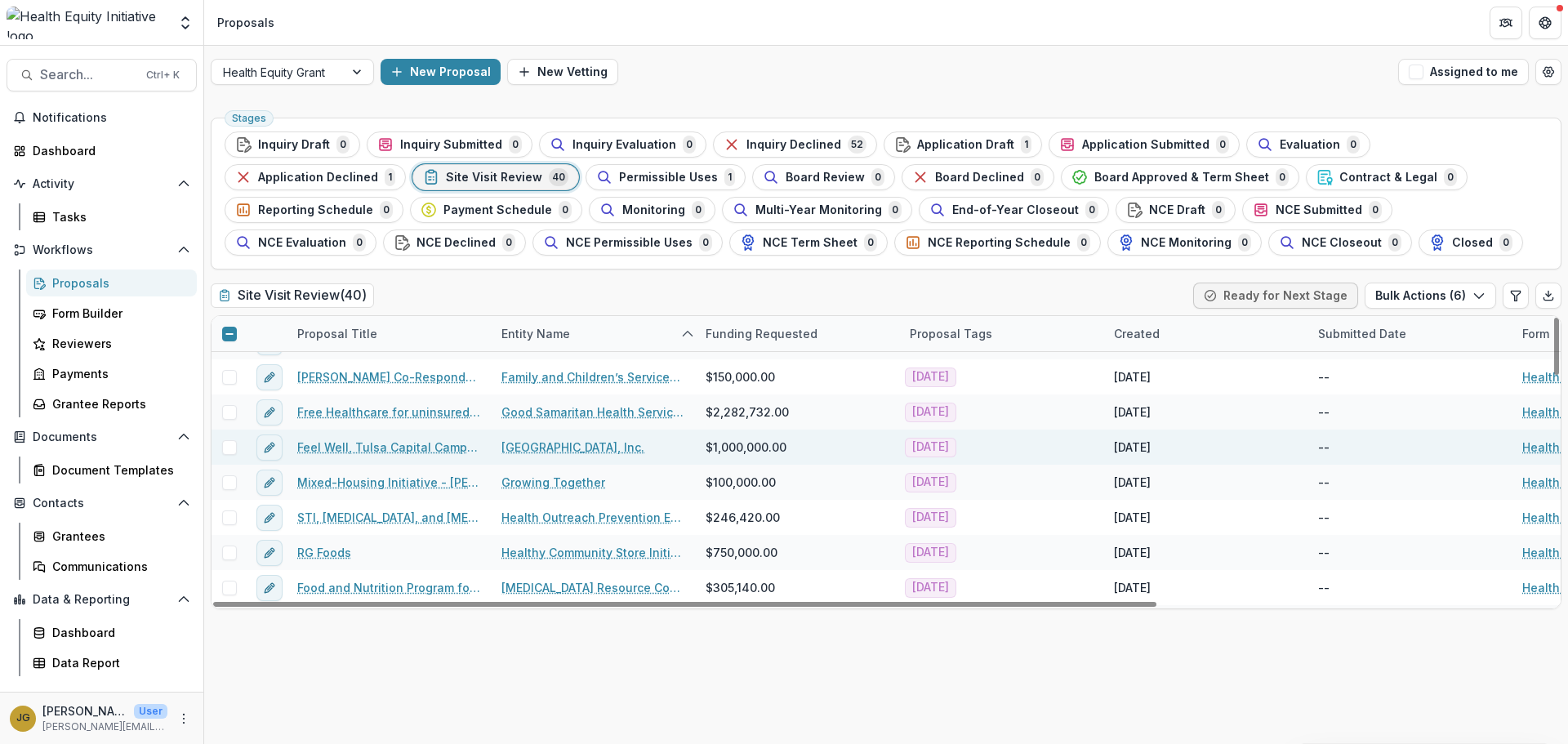
click at [228, 448] on span at bounding box center [229, 447] width 15 height 15
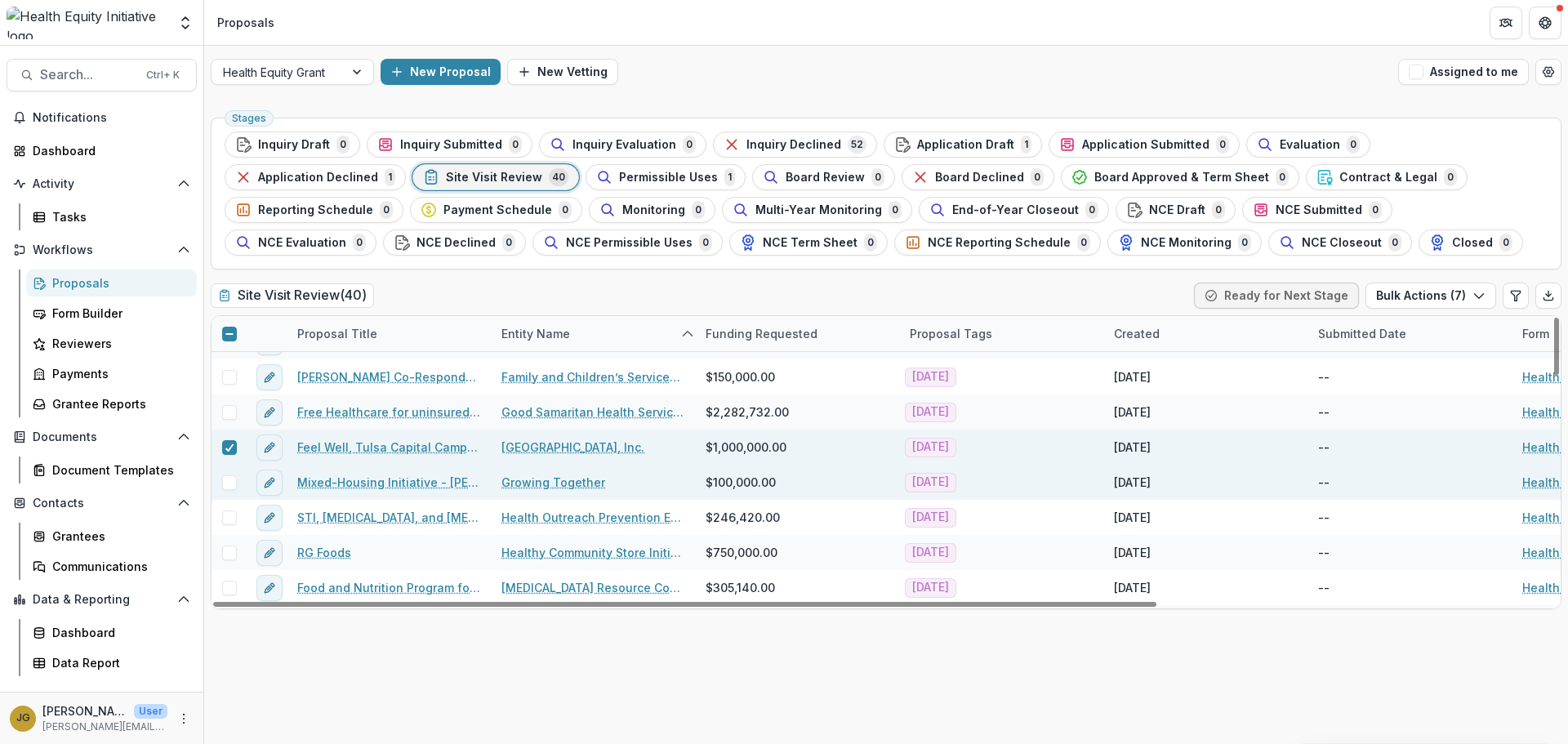
click at [231, 485] on span at bounding box center [229, 482] width 15 height 15
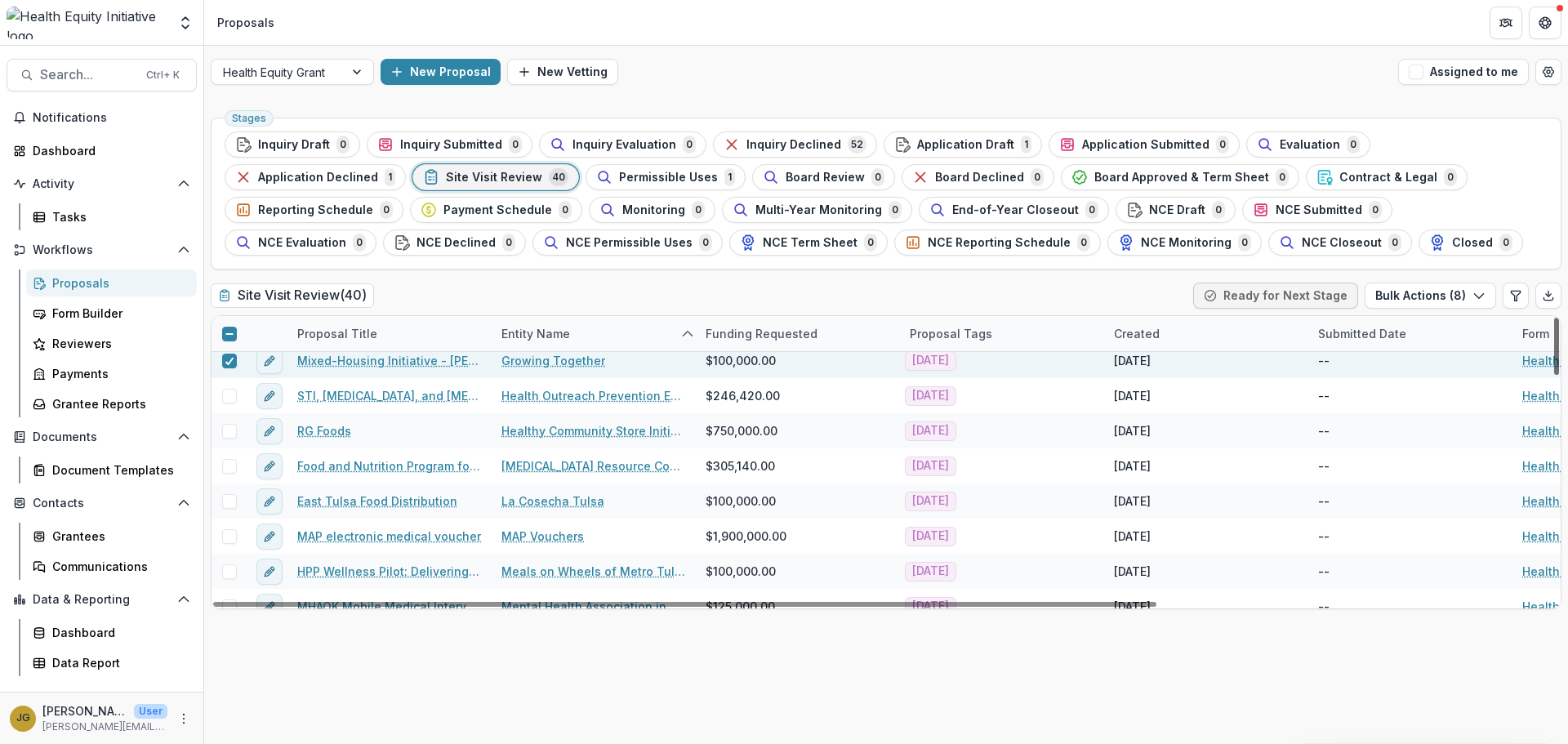
scroll to position [473, 0]
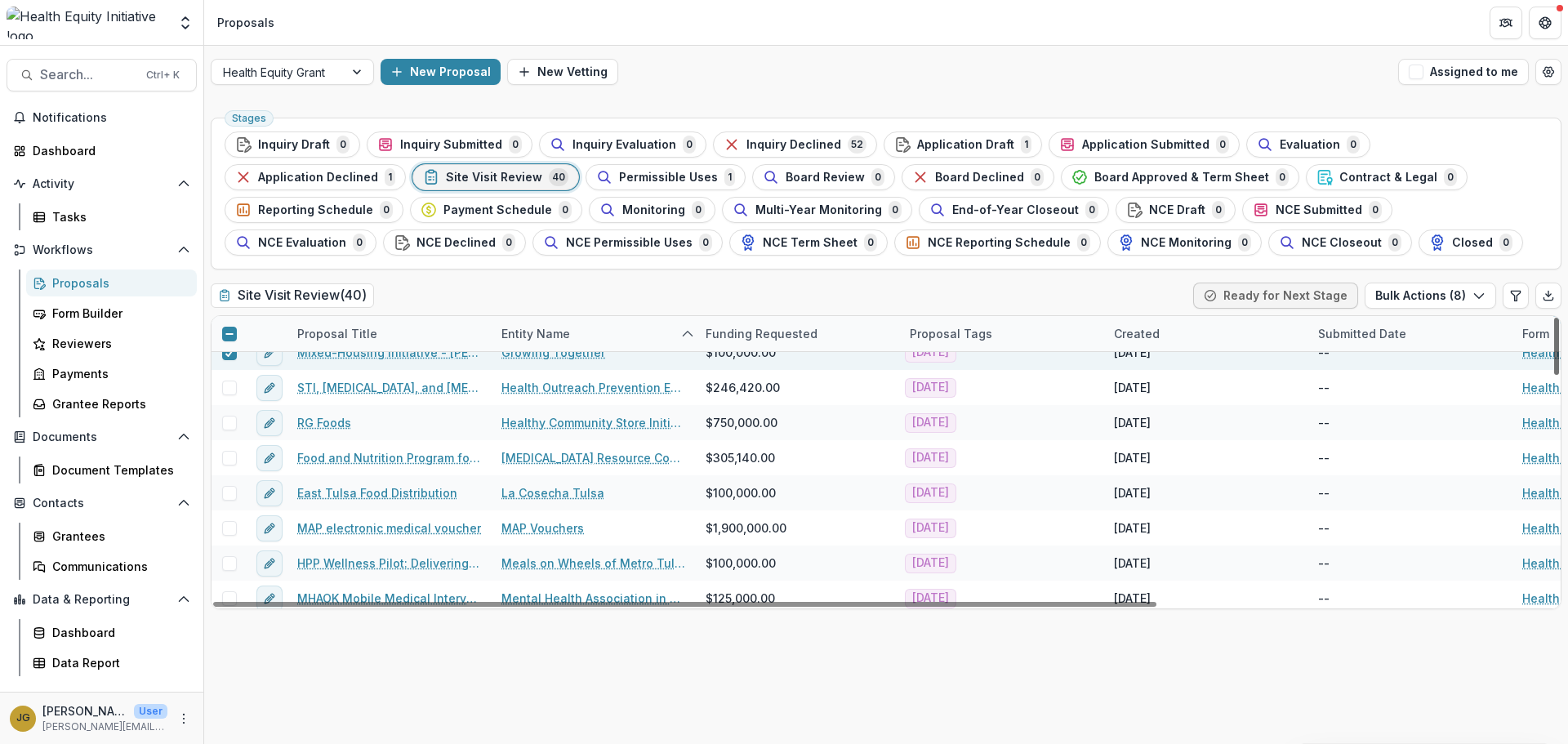
drag, startPoint x: 1557, startPoint y: 414, endPoint x: 1554, endPoint y: 440, distance: 26.2
click at [1554, 375] on div at bounding box center [1557, 346] width 5 height 57
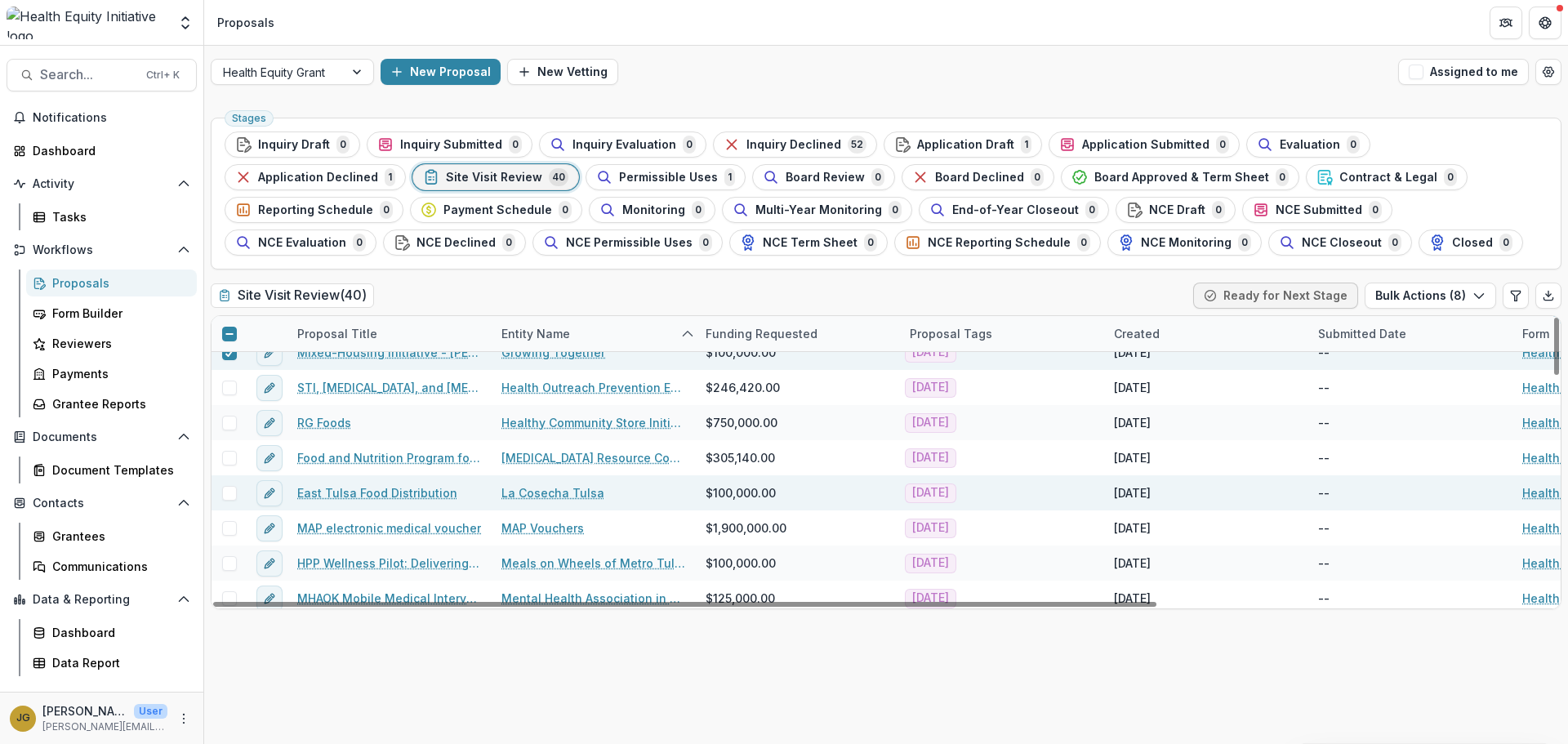
click at [231, 493] on span at bounding box center [229, 493] width 15 height 15
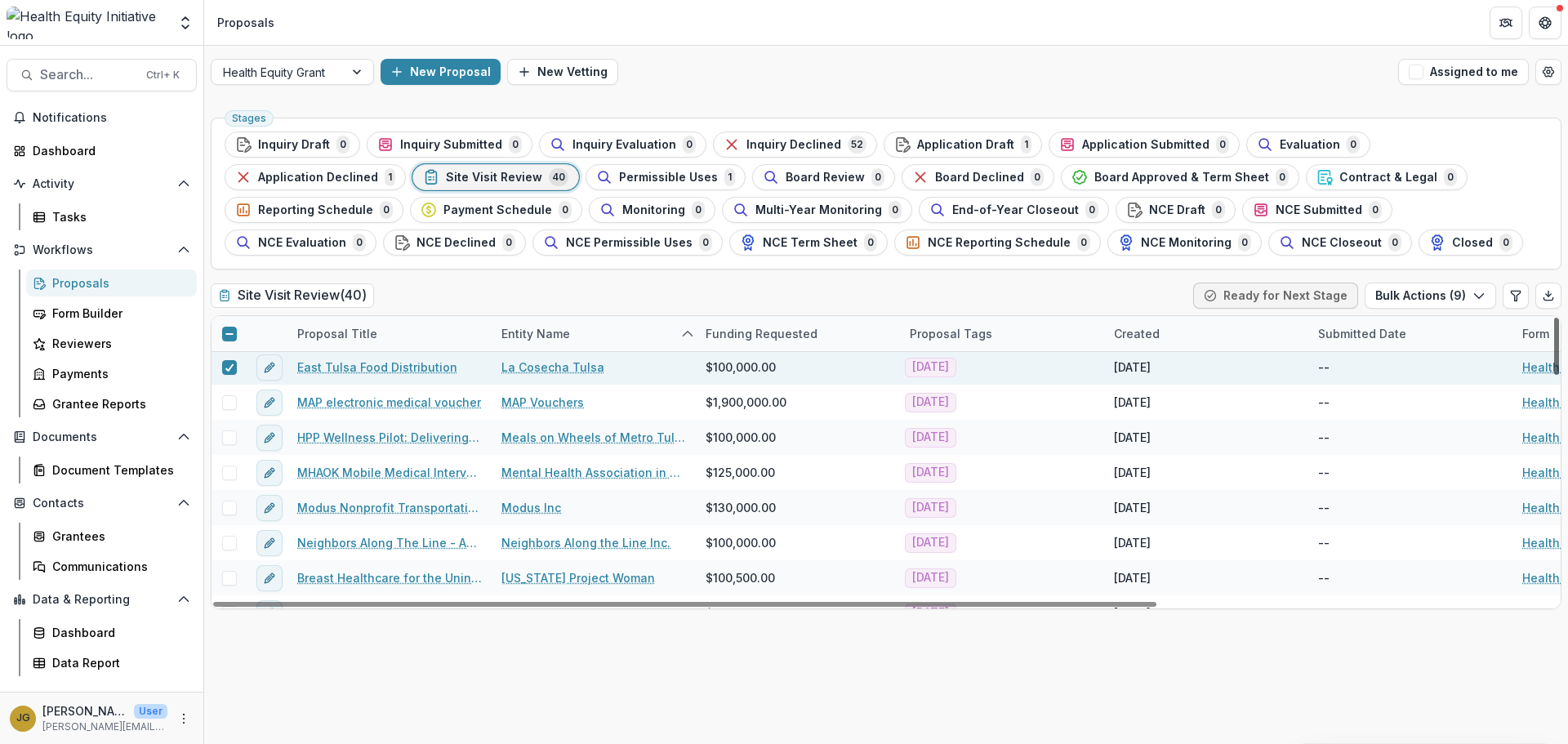
scroll to position [604, 0]
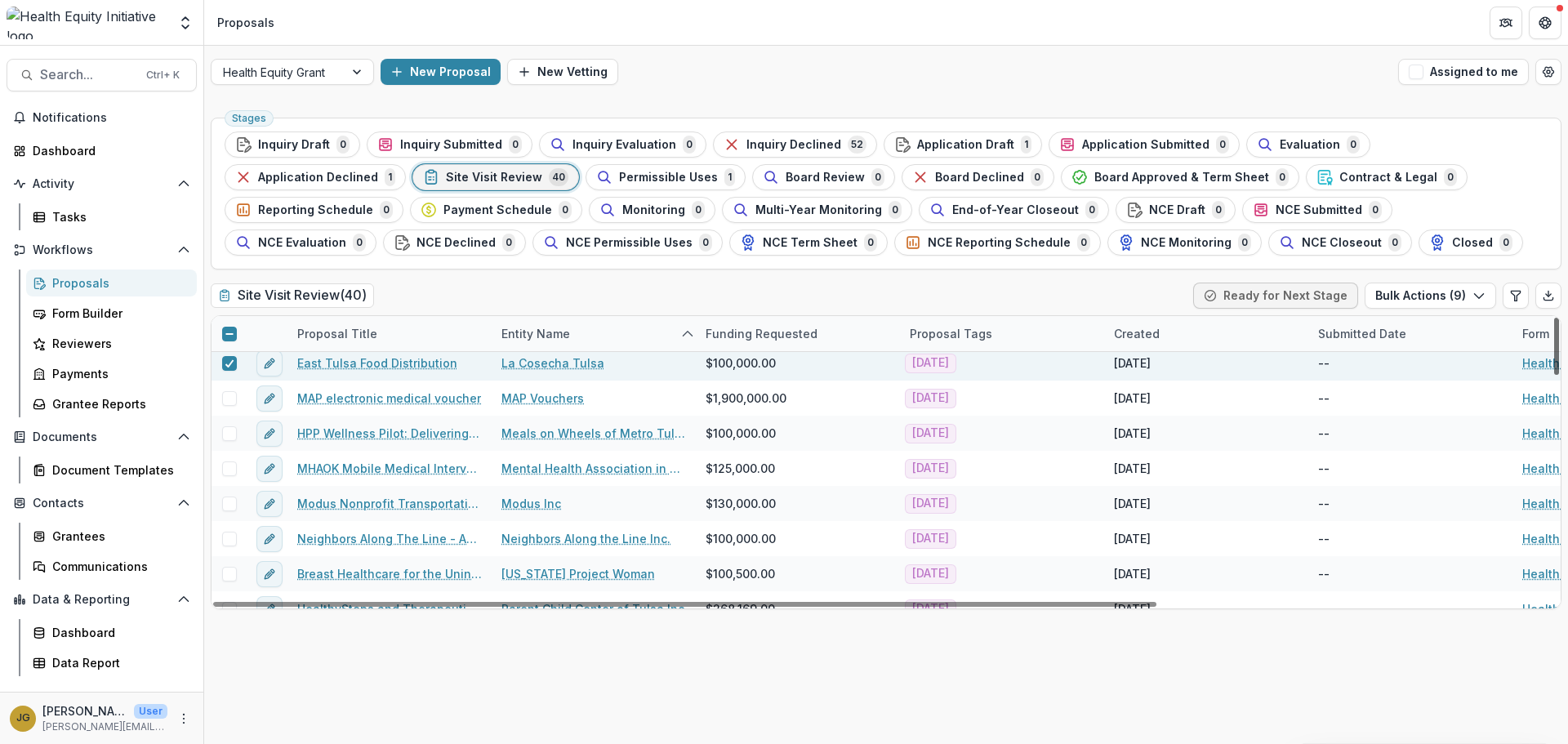
drag, startPoint x: 1556, startPoint y: 424, endPoint x: 1555, endPoint y: 449, distance: 25.0
click at [1555, 375] on div at bounding box center [1557, 346] width 5 height 57
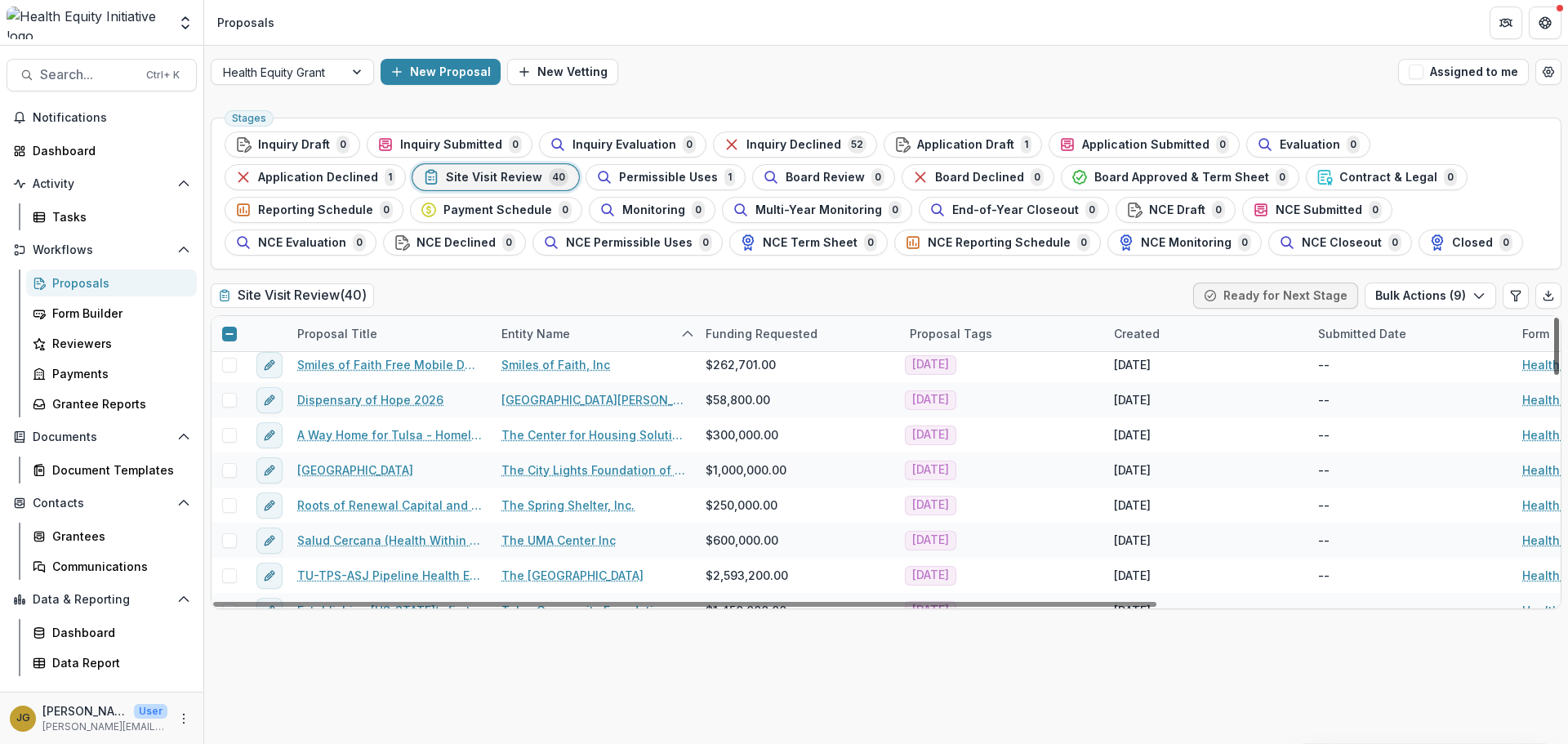
scroll to position [926, 0]
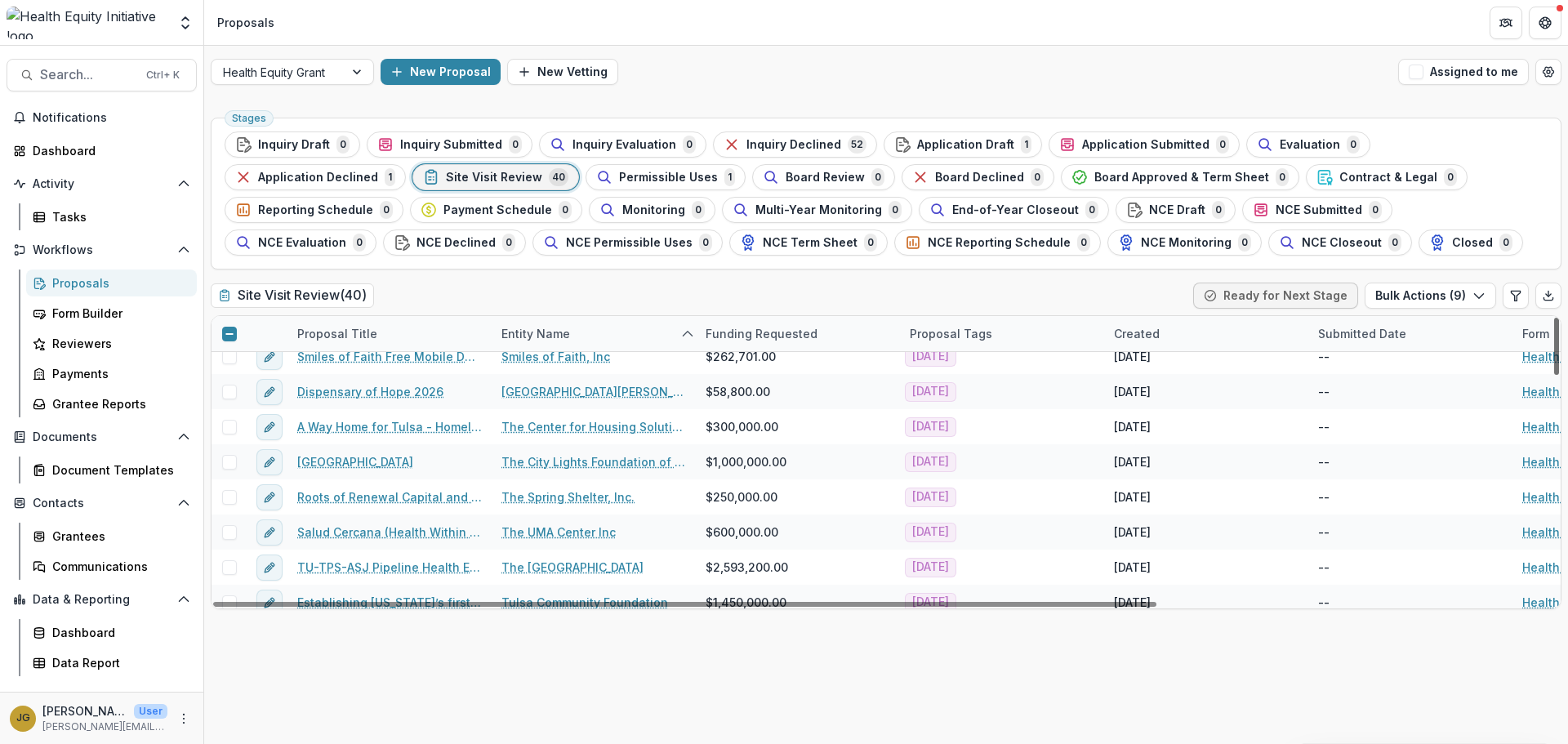
drag, startPoint x: 1558, startPoint y: 446, endPoint x: 1554, endPoint y: 509, distance: 63.1
click at [1554, 375] on div at bounding box center [1557, 346] width 5 height 57
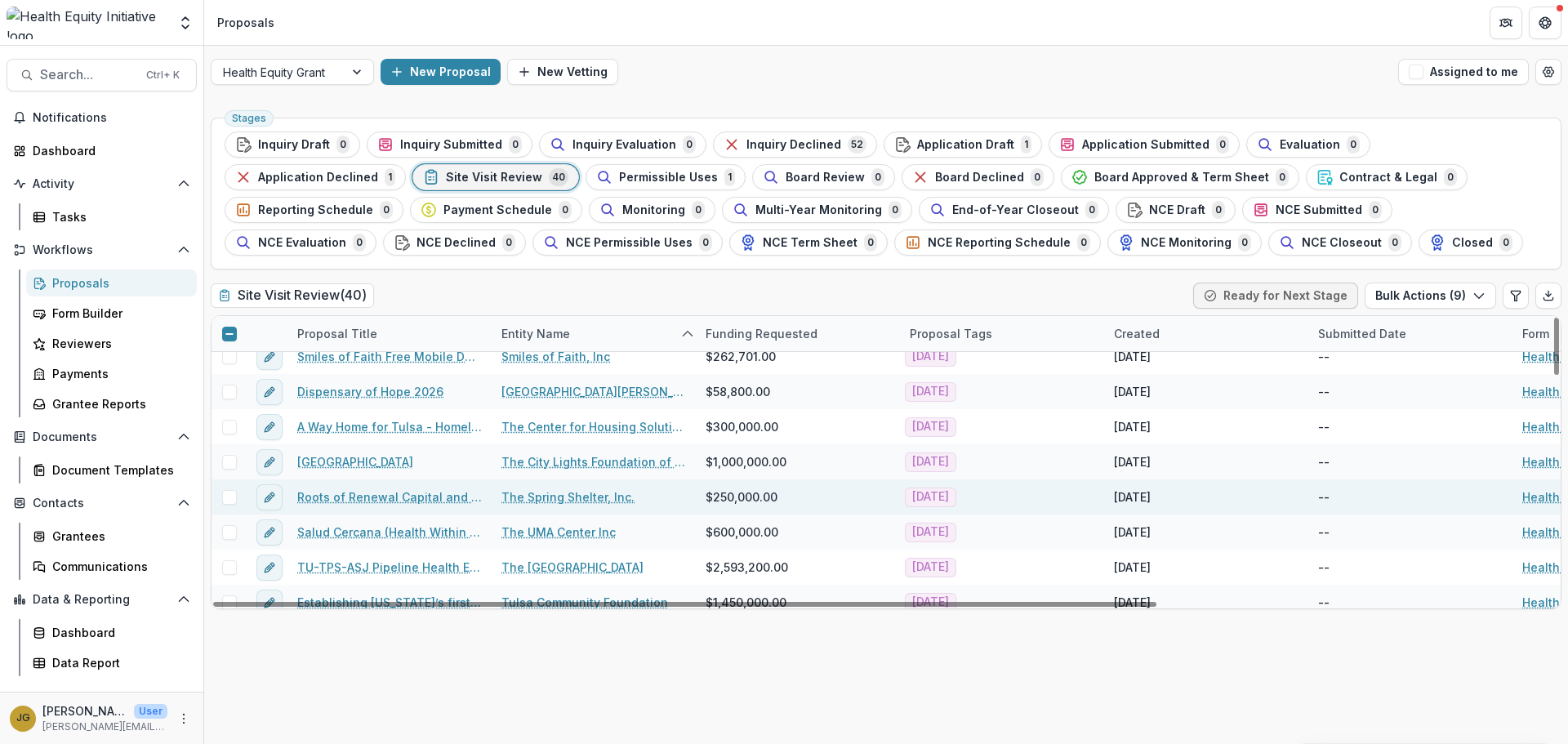
click at [233, 499] on span at bounding box center [229, 497] width 15 height 15
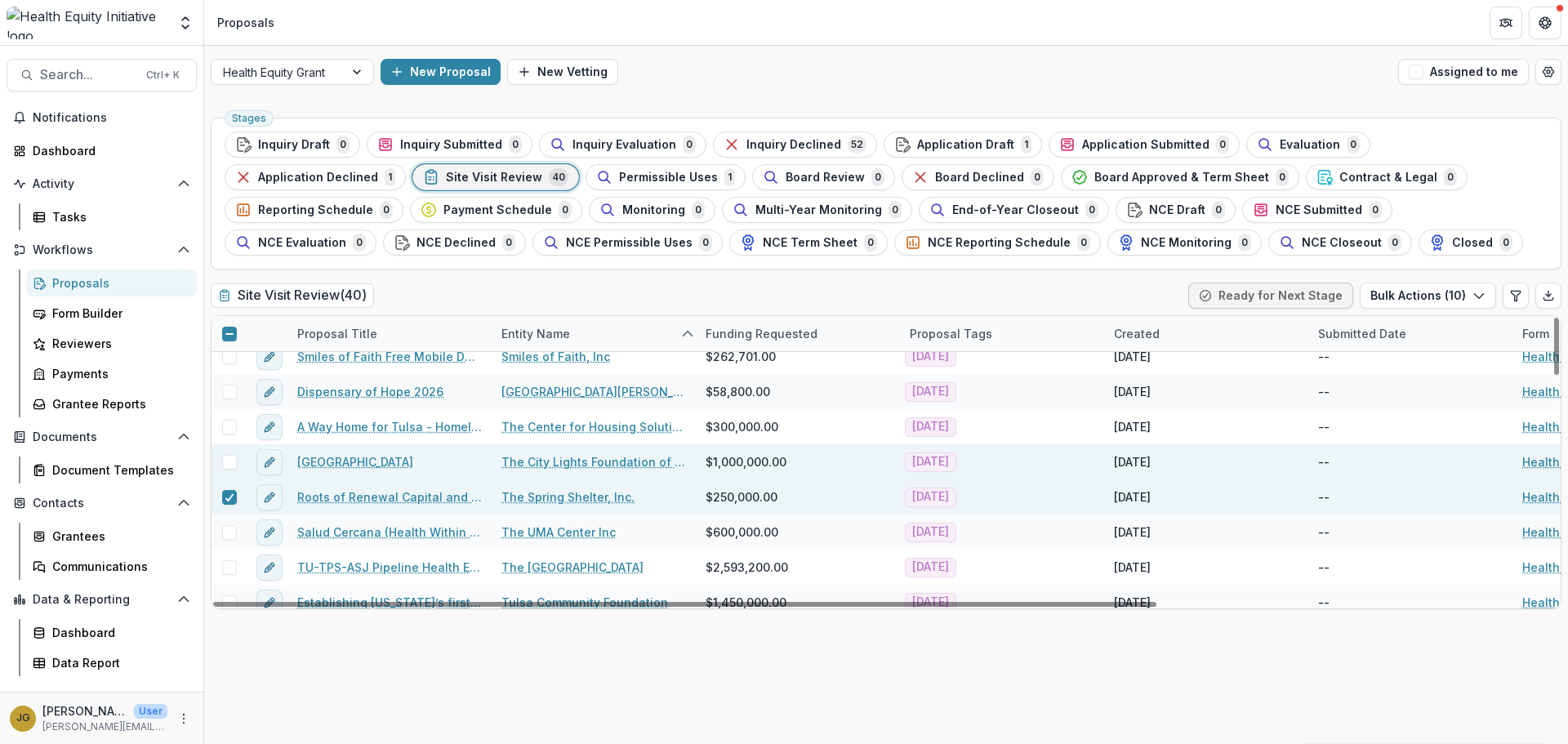
click at [231, 465] on span at bounding box center [229, 462] width 15 height 15
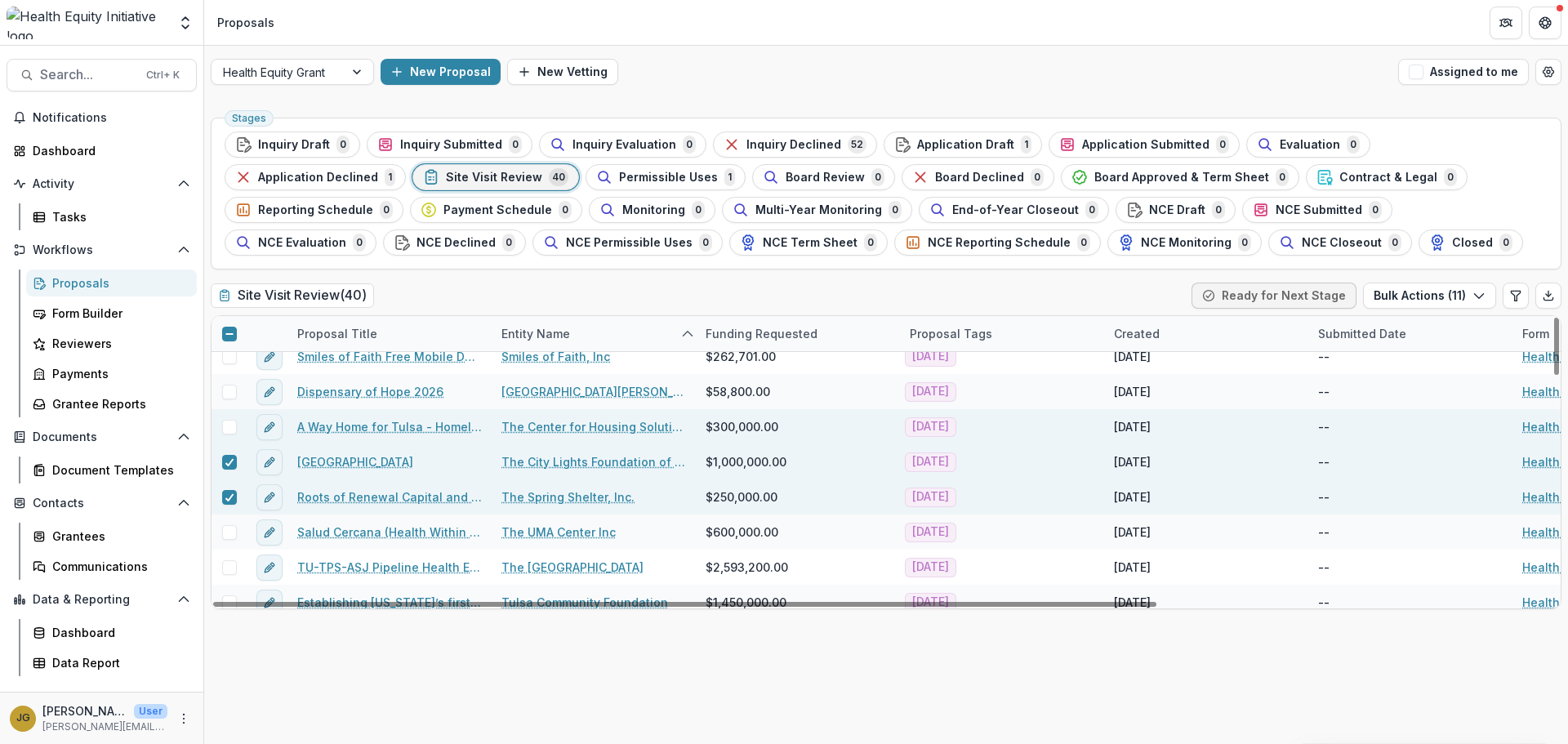
click at [229, 425] on span at bounding box center [229, 427] width 15 height 15
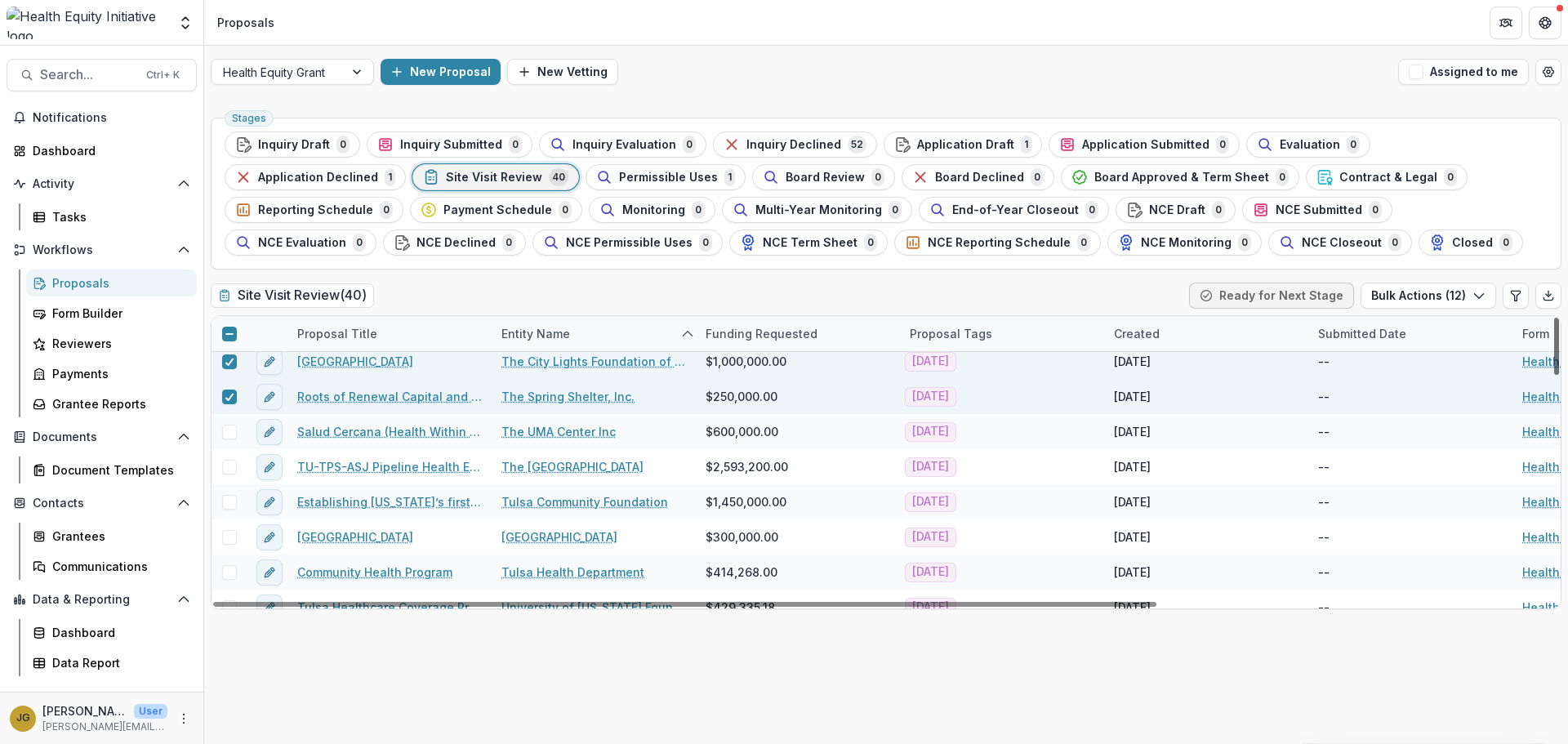
scroll to position [1040, 0]
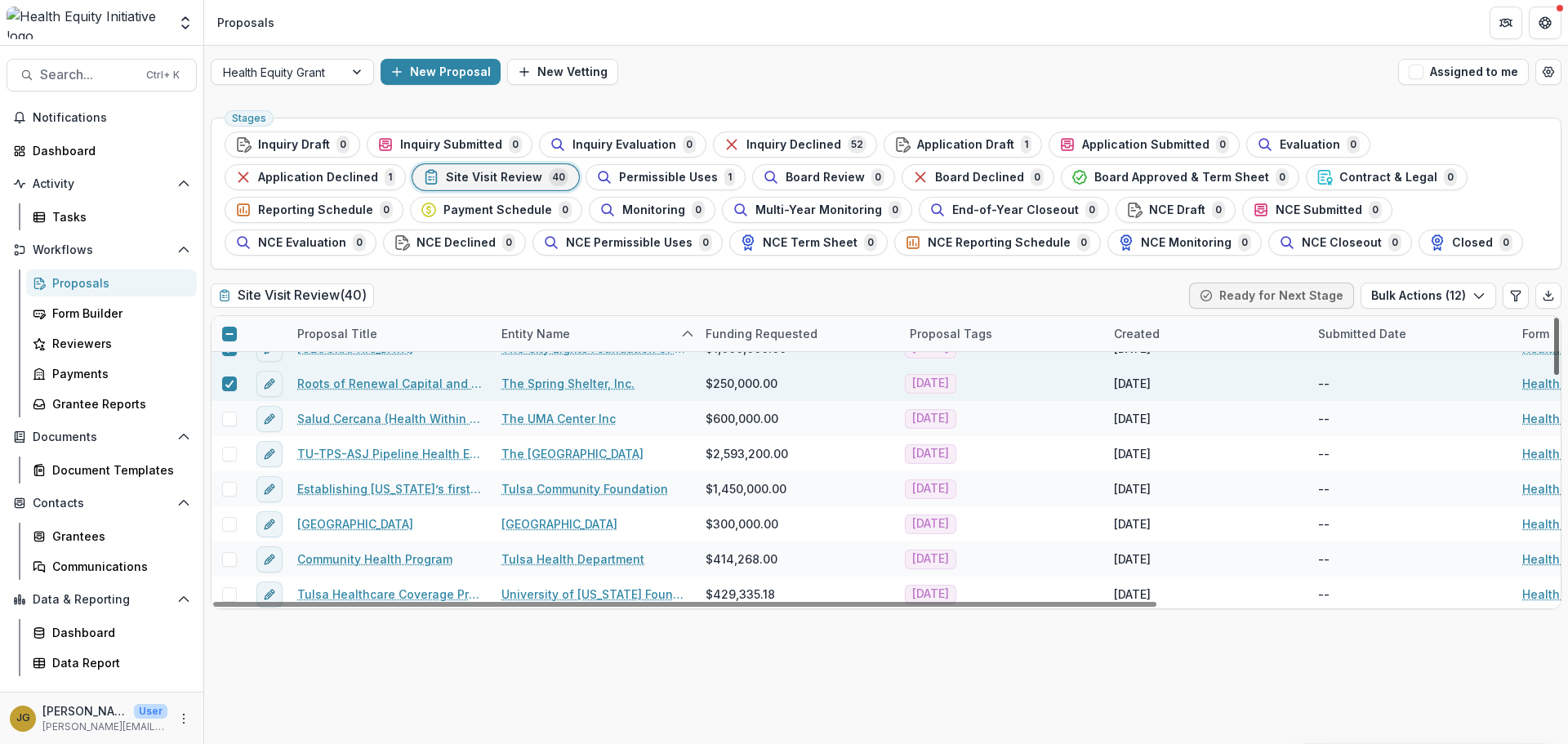
drag, startPoint x: 1557, startPoint y: 510, endPoint x: 1558, endPoint y: 532, distance: 22.0
click at [1558, 375] on div at bounding box center [1557, 346] width 5 height 57
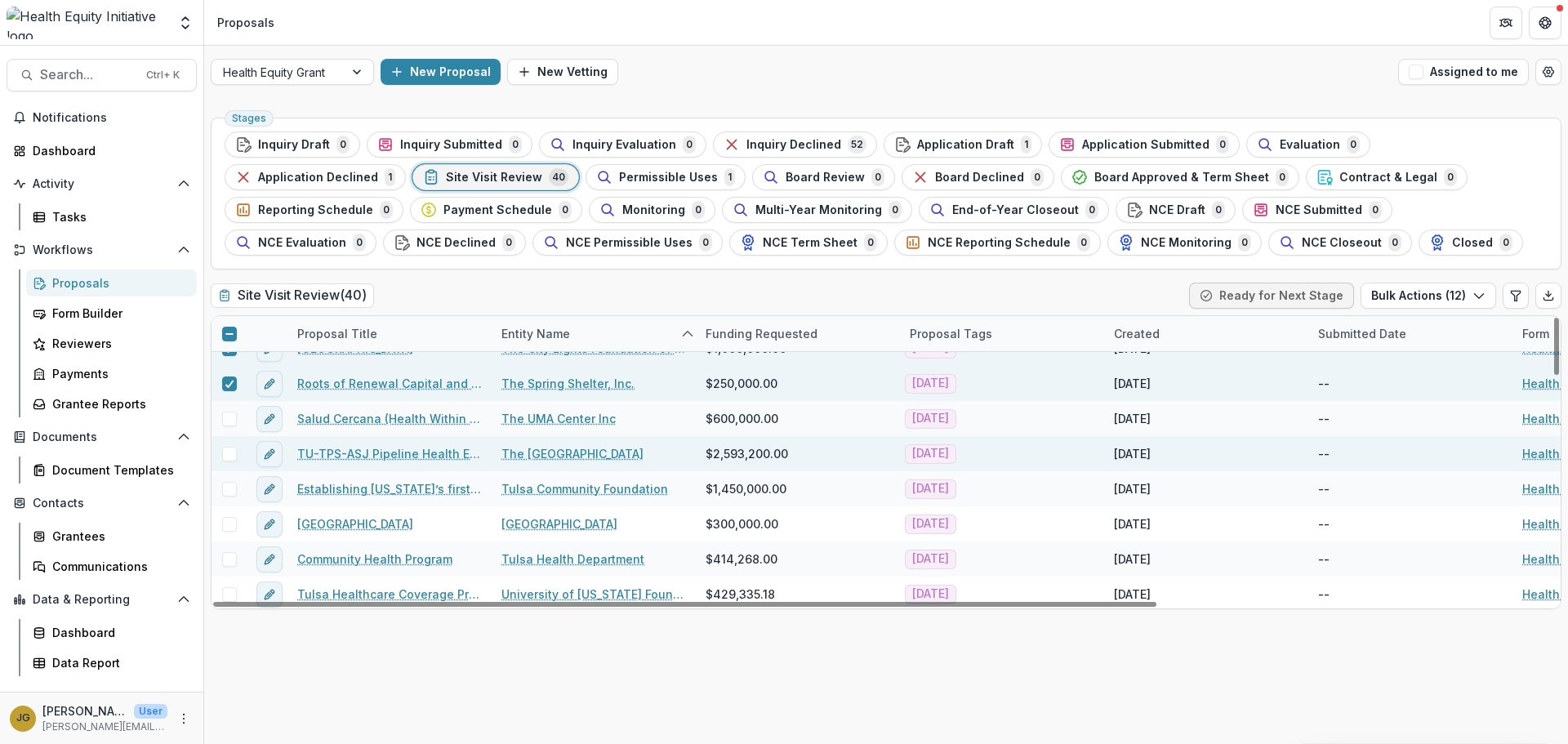
click at [227, 456] on span at bounding box center [229, 454] width 15 height 15
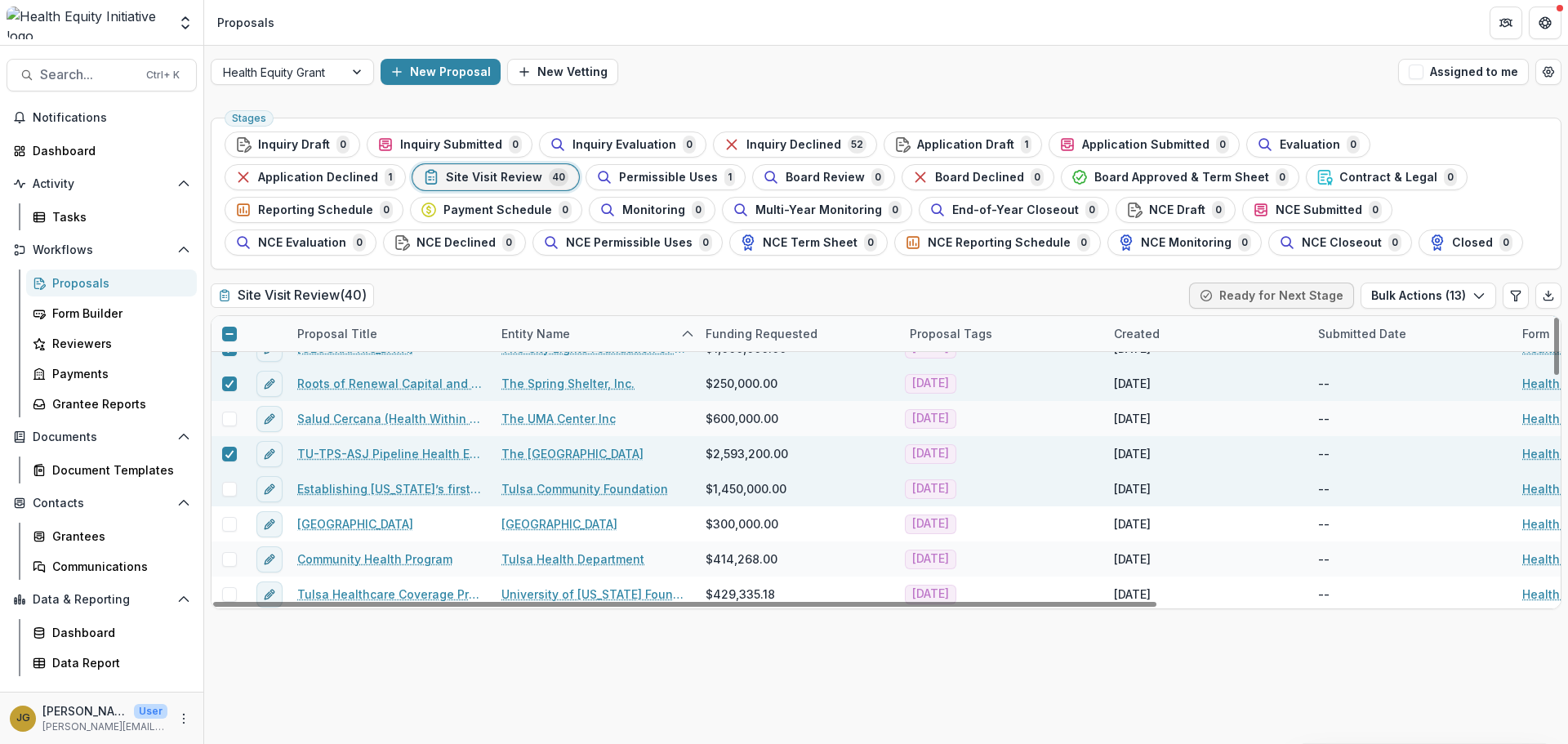
click at [227, 488] on span at bounding box center [229, 489] width 15 height 15
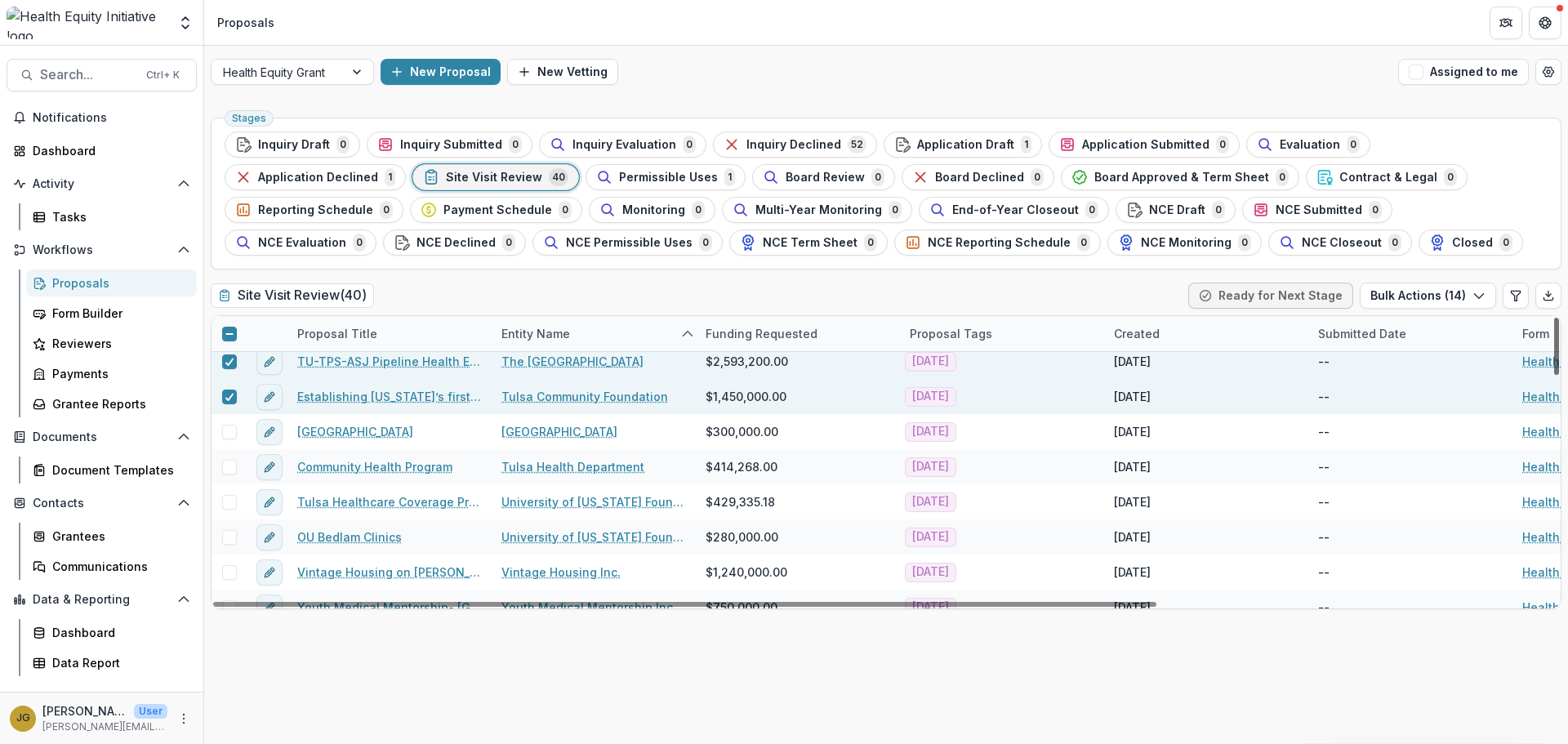
scroll to position [1149, 0]
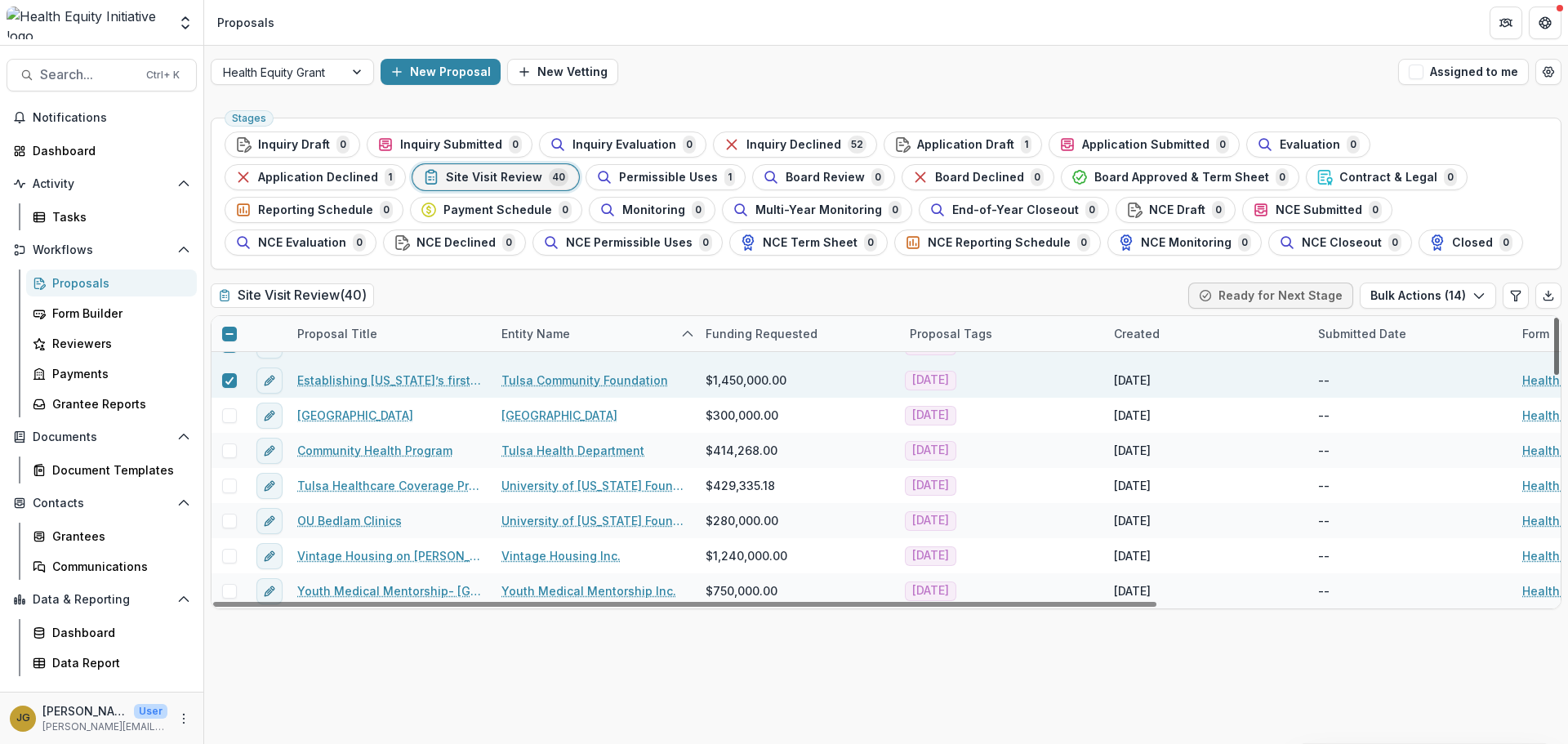
drag, startPoint x: 1557, startPoint y: 539, endPoint x: 1560, endPoint y: 571, distance: 32.1
click at [1558, 375] on div at bounding box center [1557, 346] width 5 height 57
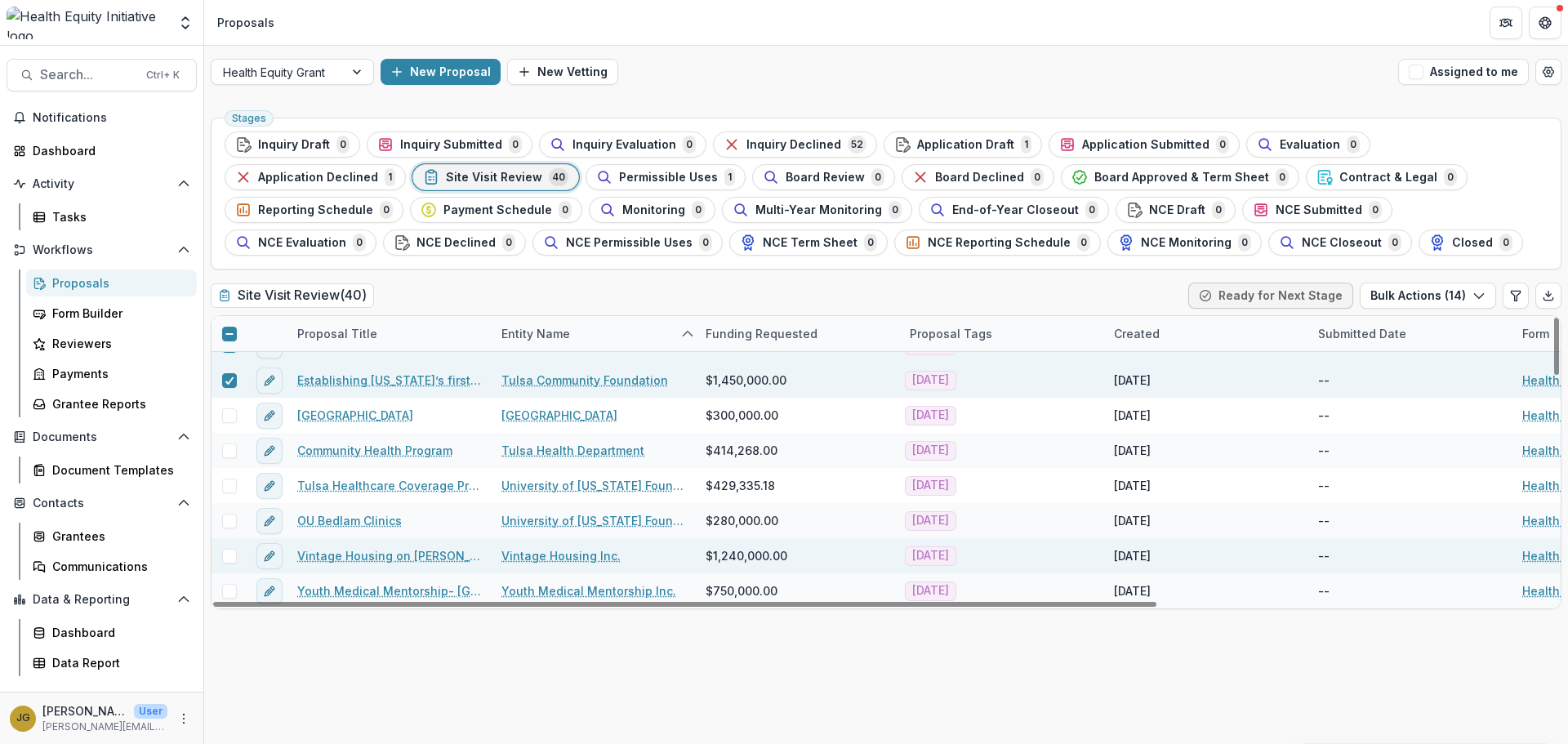
click at [224, 558] on span at bounding box center [229, 556] width 15 height 15
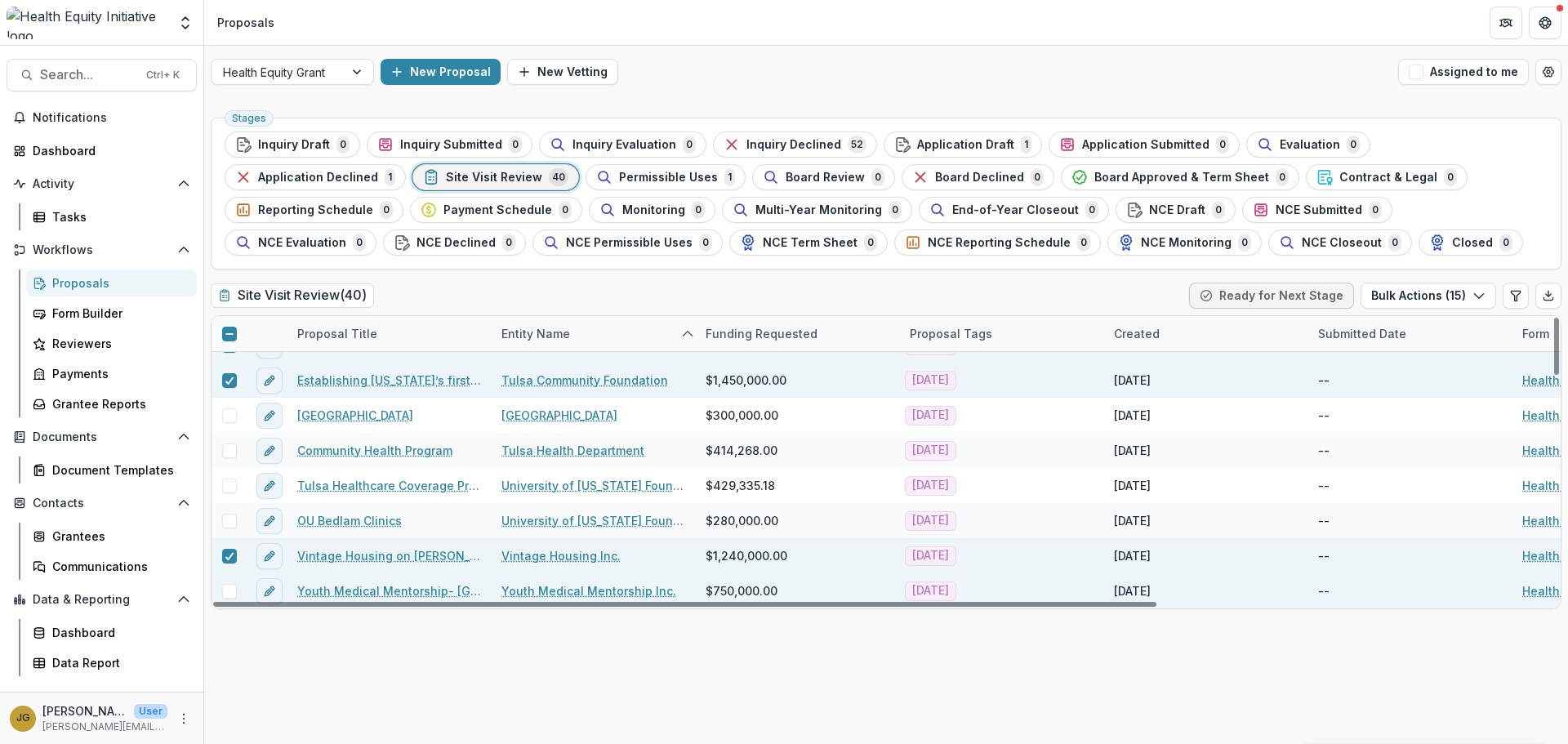
click at [230, 594] on span at bounding box center [229, 591] width 15 height 15
click at [1485, 293] on icon "button" at bounding box center [1479, 296] width 13 height 13
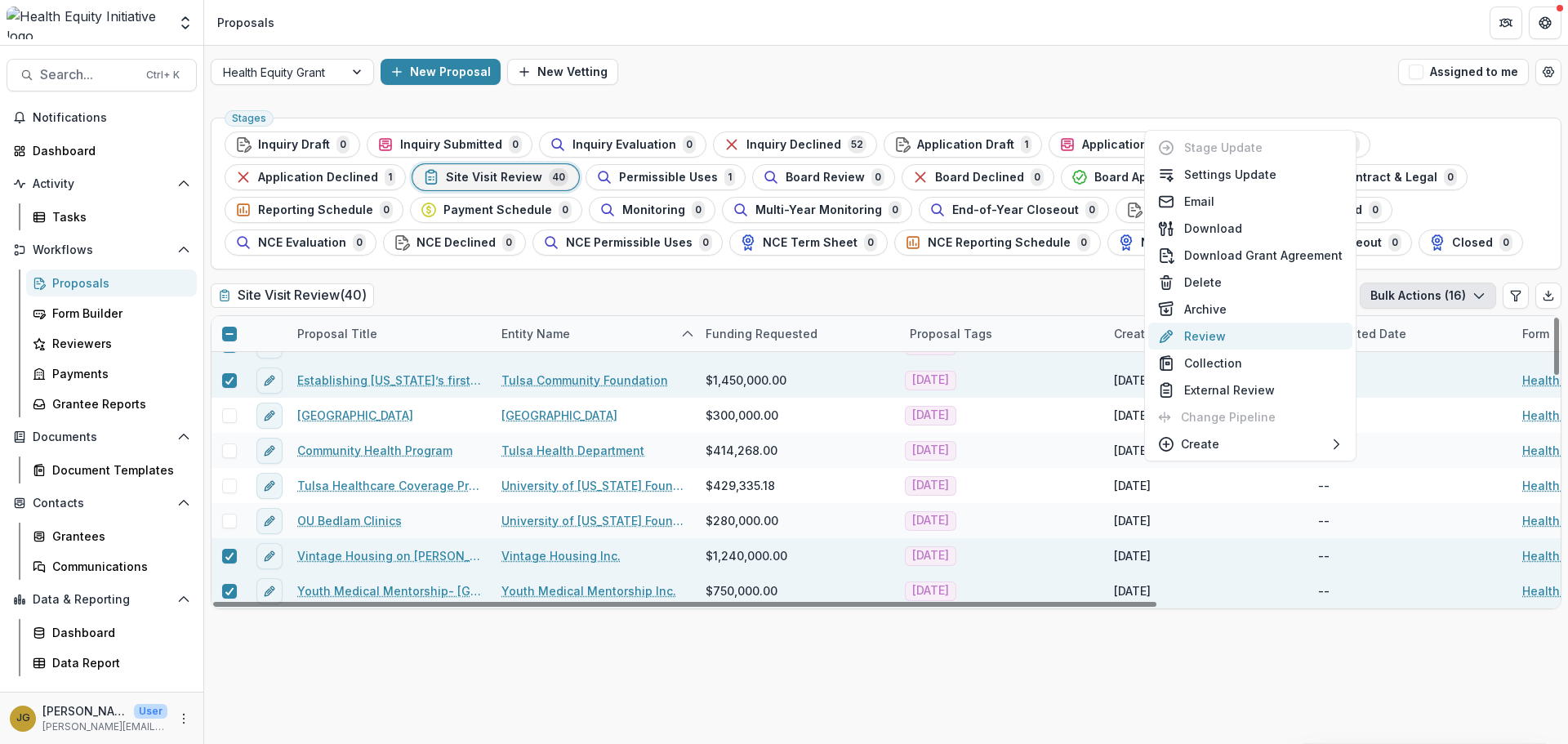
click at [1200, 336] on button "Review" at bounding box center [1251, 336] width 205 height 27
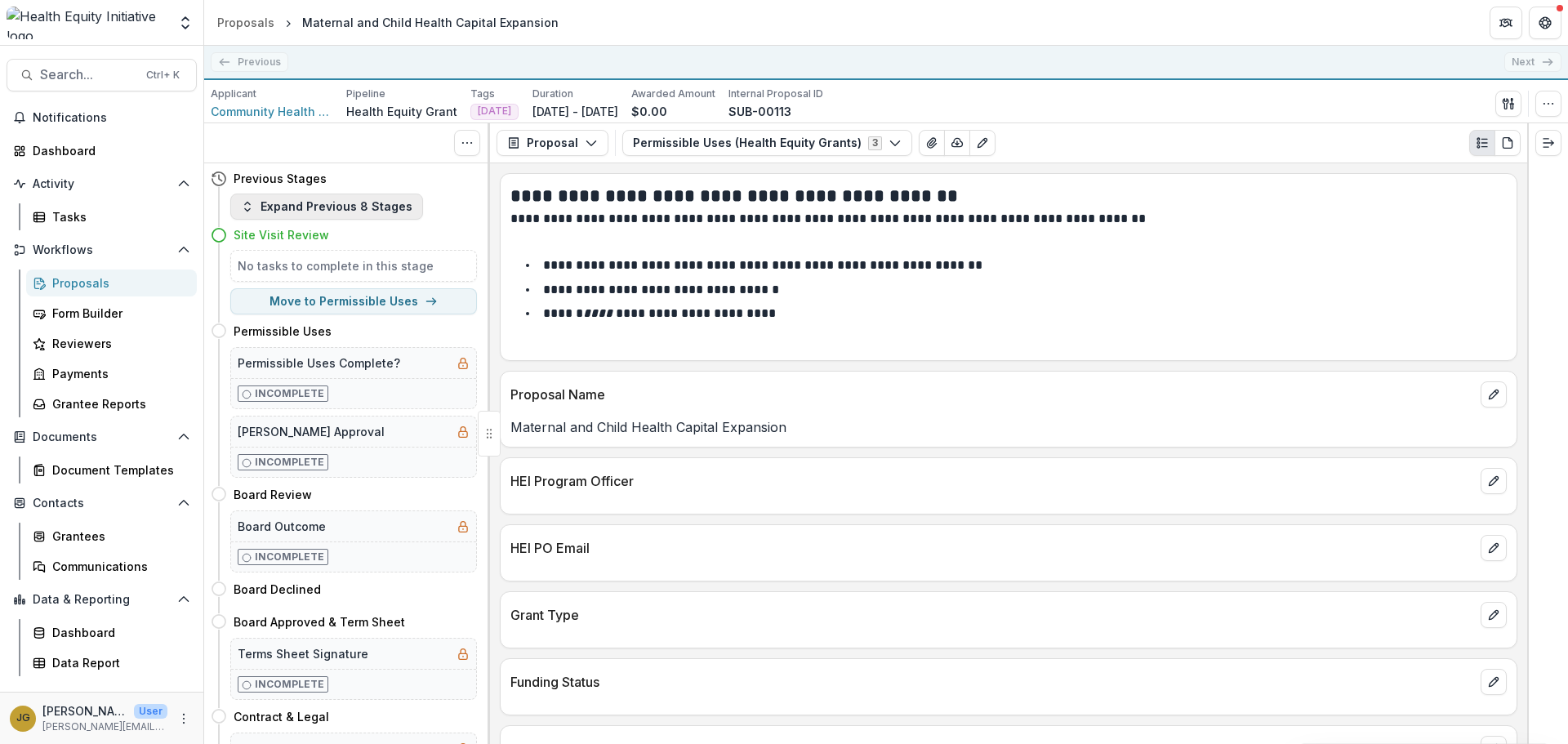
click at [293, 205] on button "Expand Previous 8 Stages" at bounding box center [327, 206] width 192 height 26
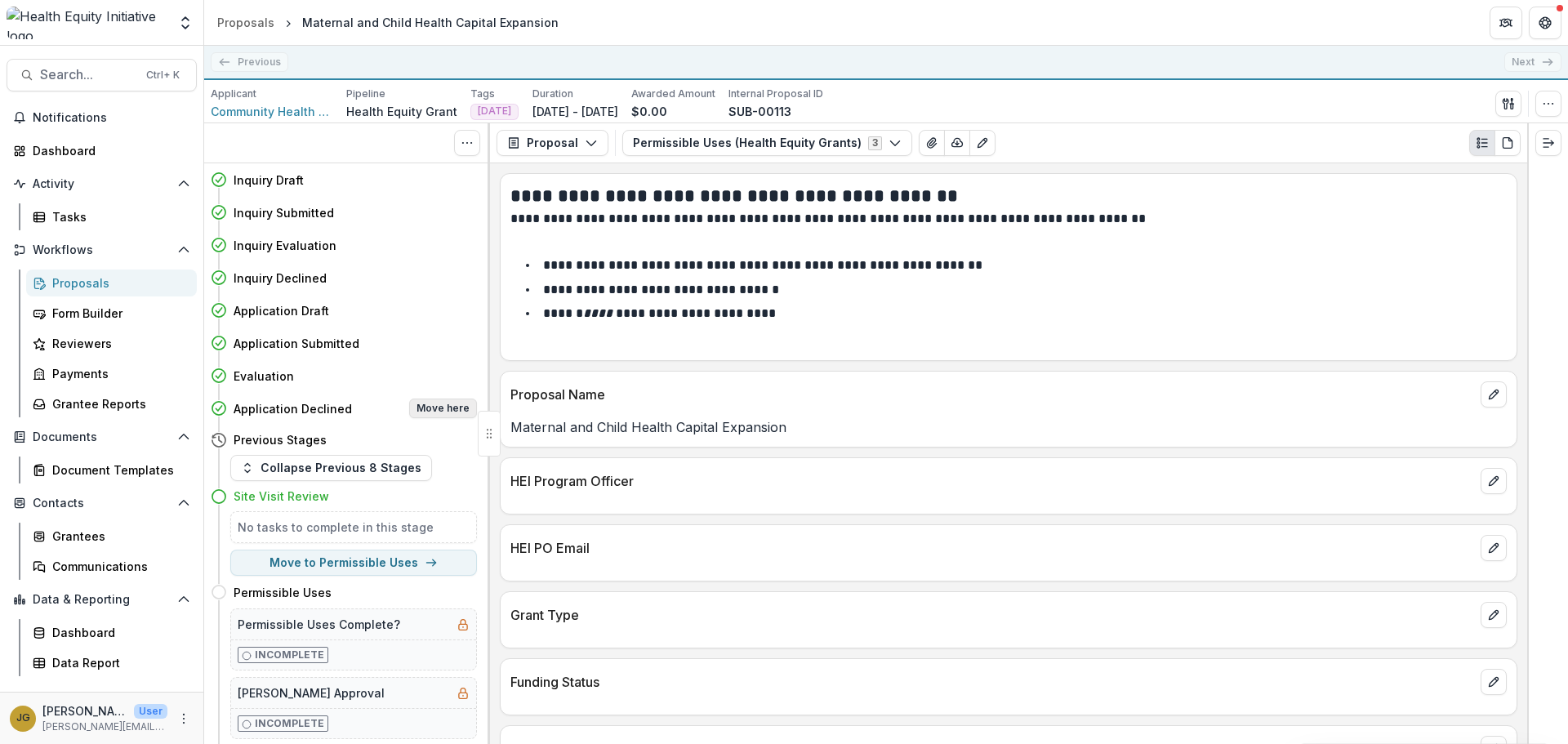
click at [441, 407] on button "Move here" at bounding box center [443, 408] width 68 height 20
select select "**********"
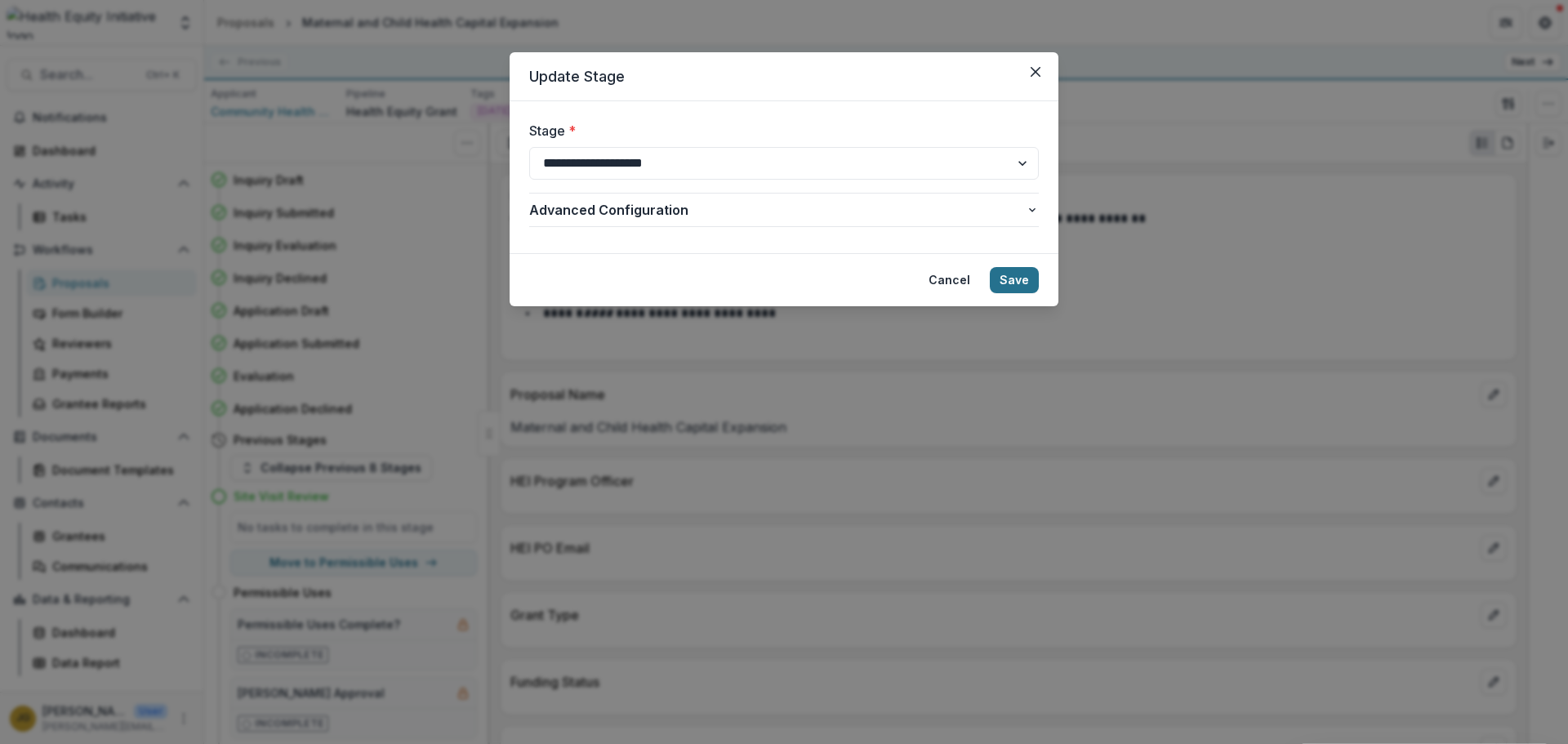
click at [1004, 278] on button "Save" at bounding box center [1014, 280] width 49 height 26
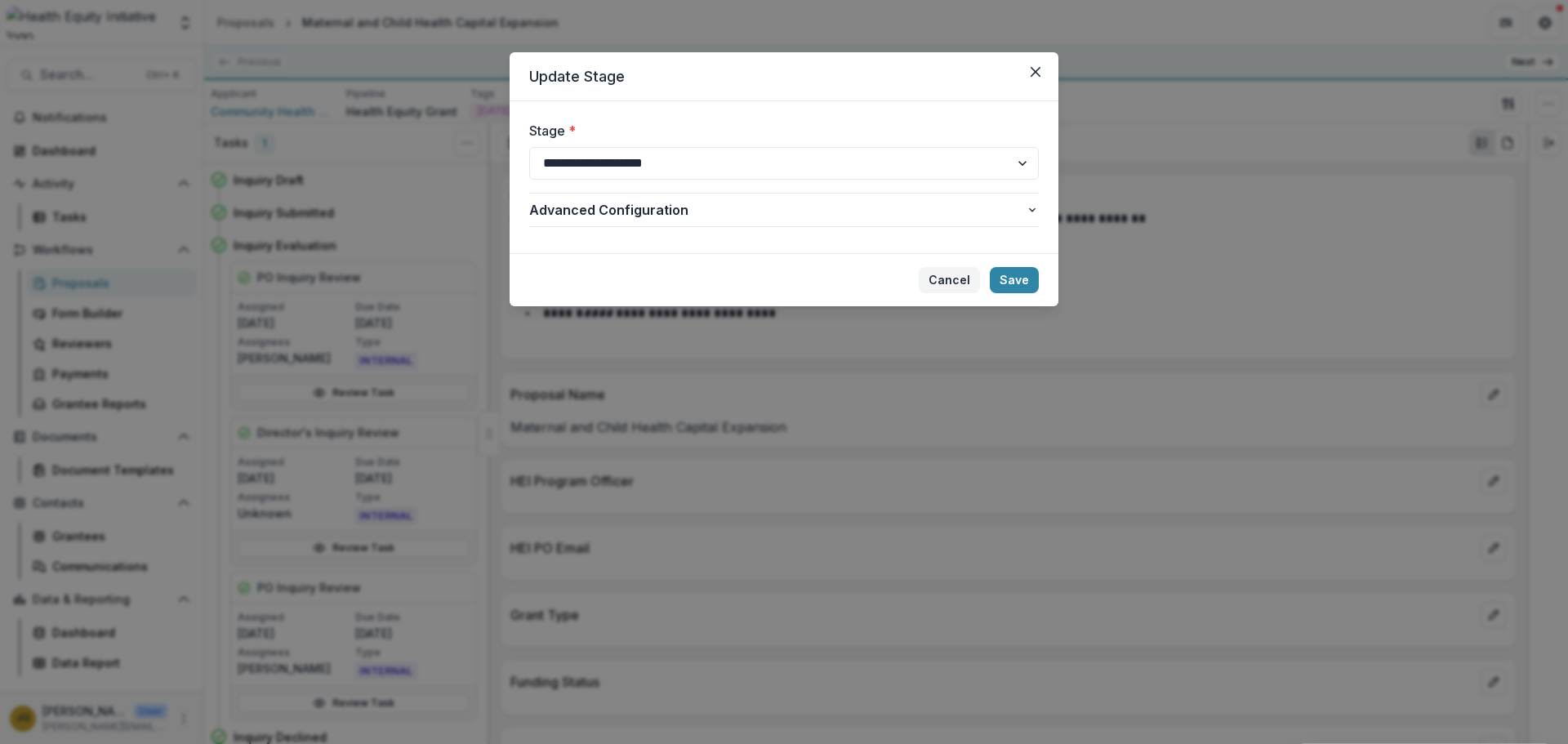
click at [954, 281] on button "Cancel" at bounding box center [949, 280] width 62 height 26
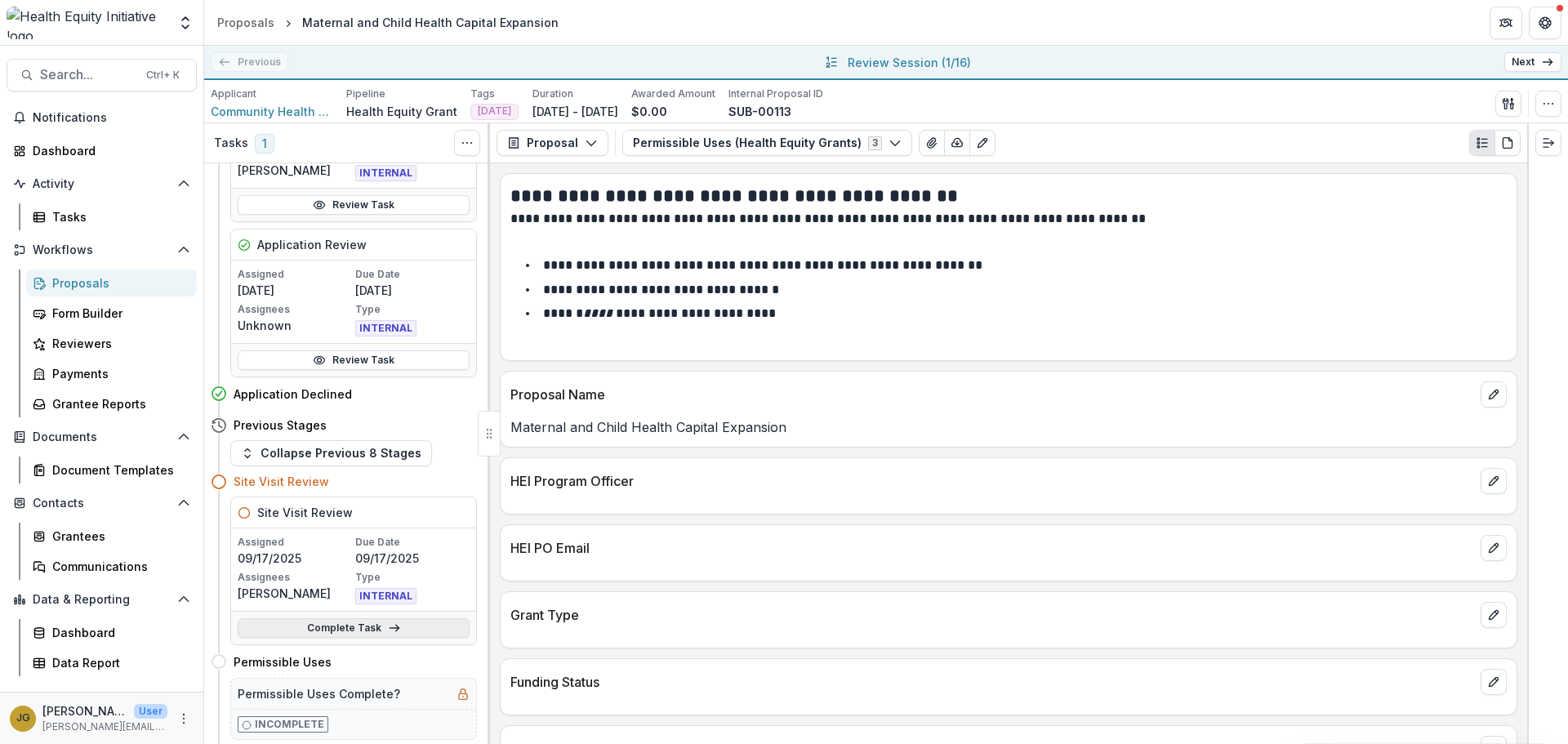
click at [380, 625] on link "Complete Task" at bounding box center [354, 628] width 232 height 20
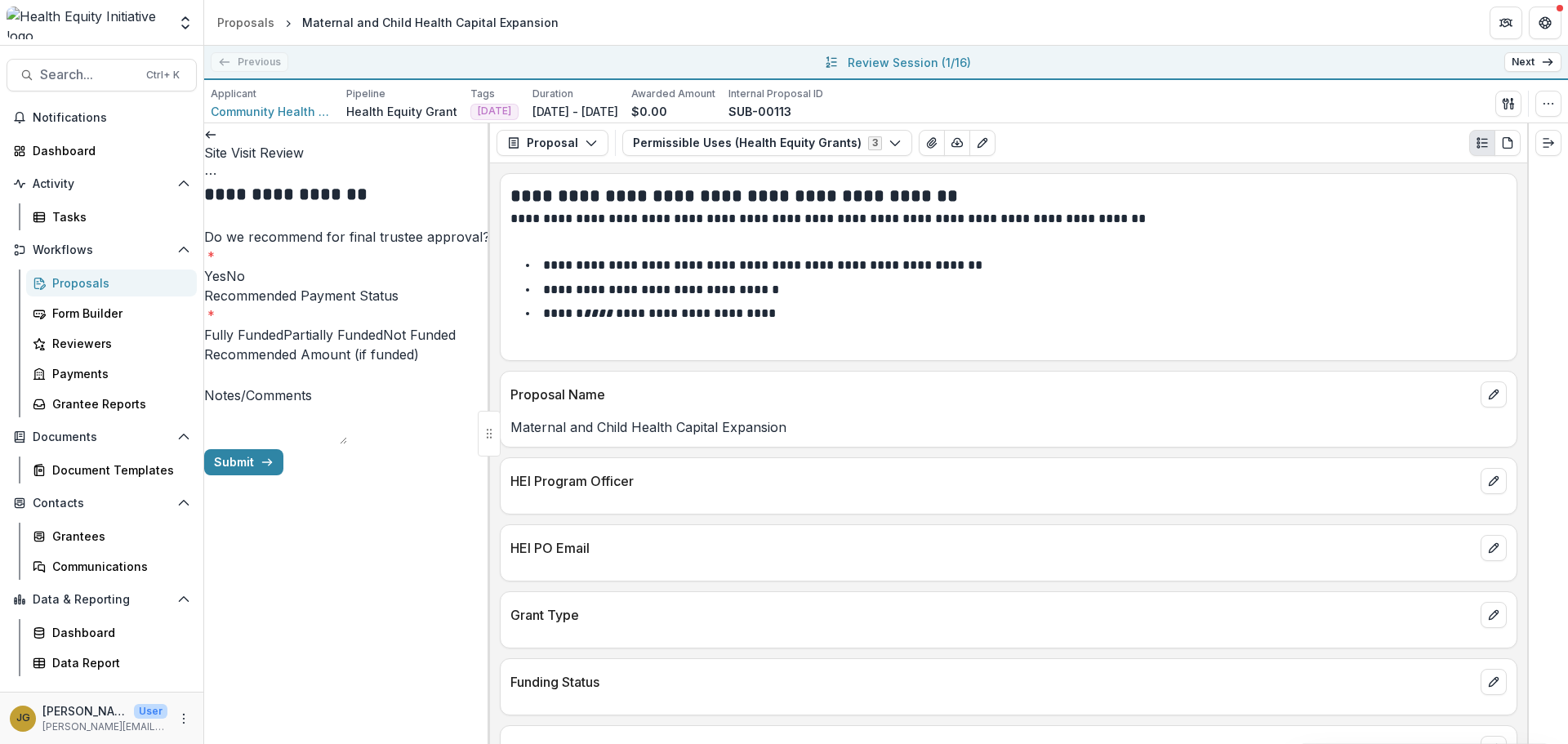
drag, startPoint x: 218, startPoint y: 323, endPoint x: 230, endPoint y: 362, distance: 40.8
click at [226, 284] on span at bounding box center [226, 276] width 0 height 16
click at [383, 343] on label "Not Funded" at bounding box center [420, 335] width 73 height 16
click at [283, 475] on button "Submit" at bounding box center [244, 462] width 79 height 26
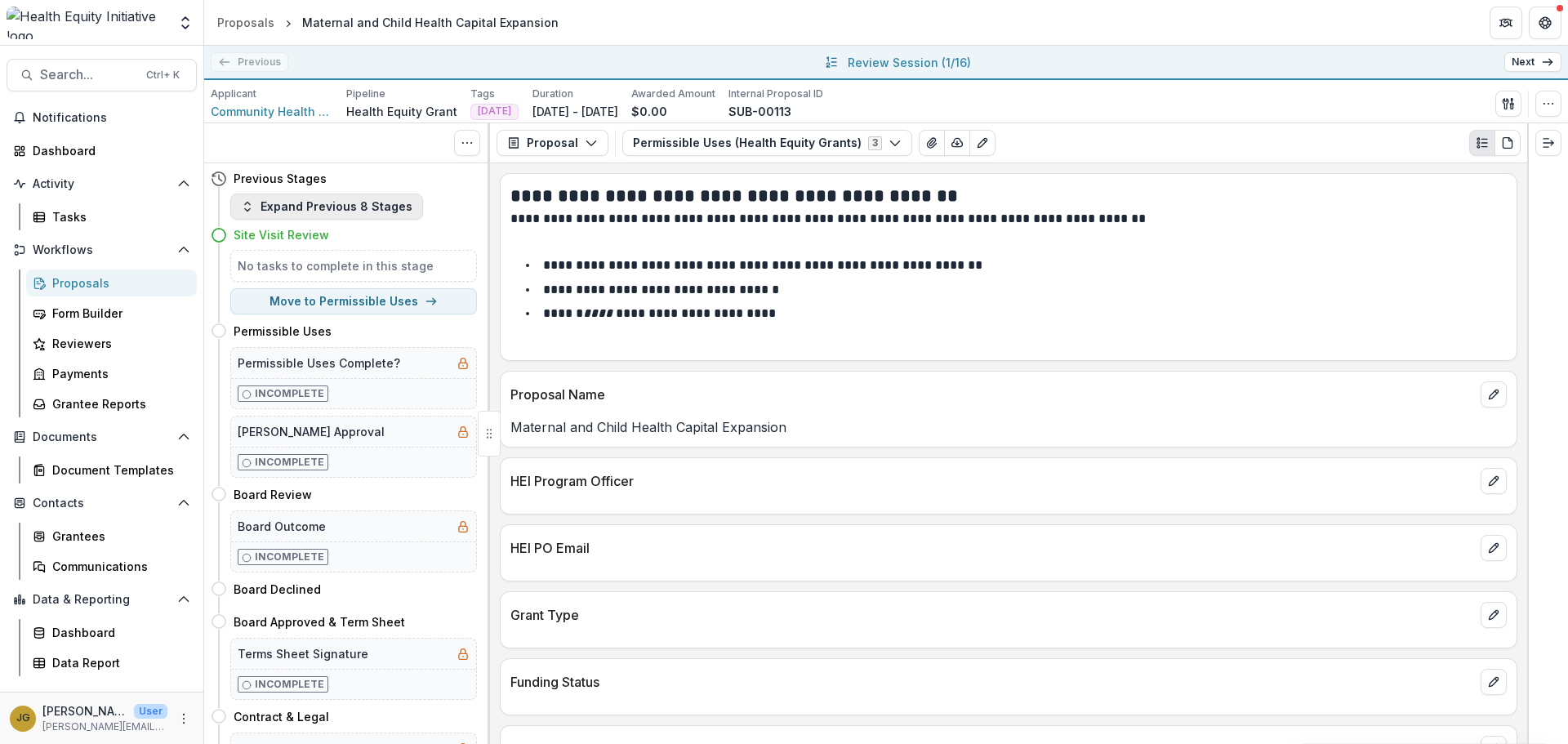
click at [309, 212] on button "Expand Previous 8 Stages" at bounding box center [327, 206] width 192 height 26
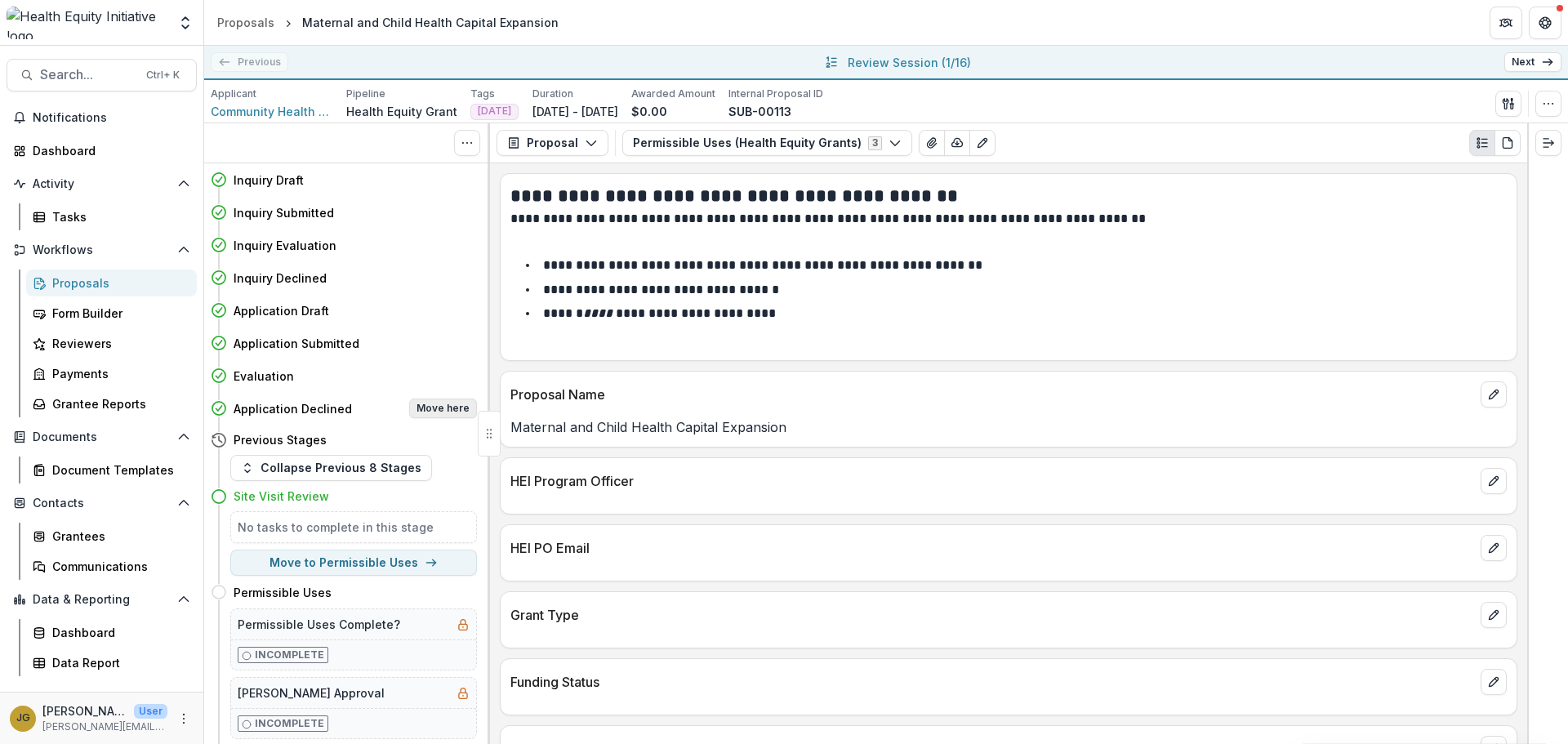
click at [432, 408] on button "Move here" at bounding box center [443, 408] width 68 height 20
select select "**********"
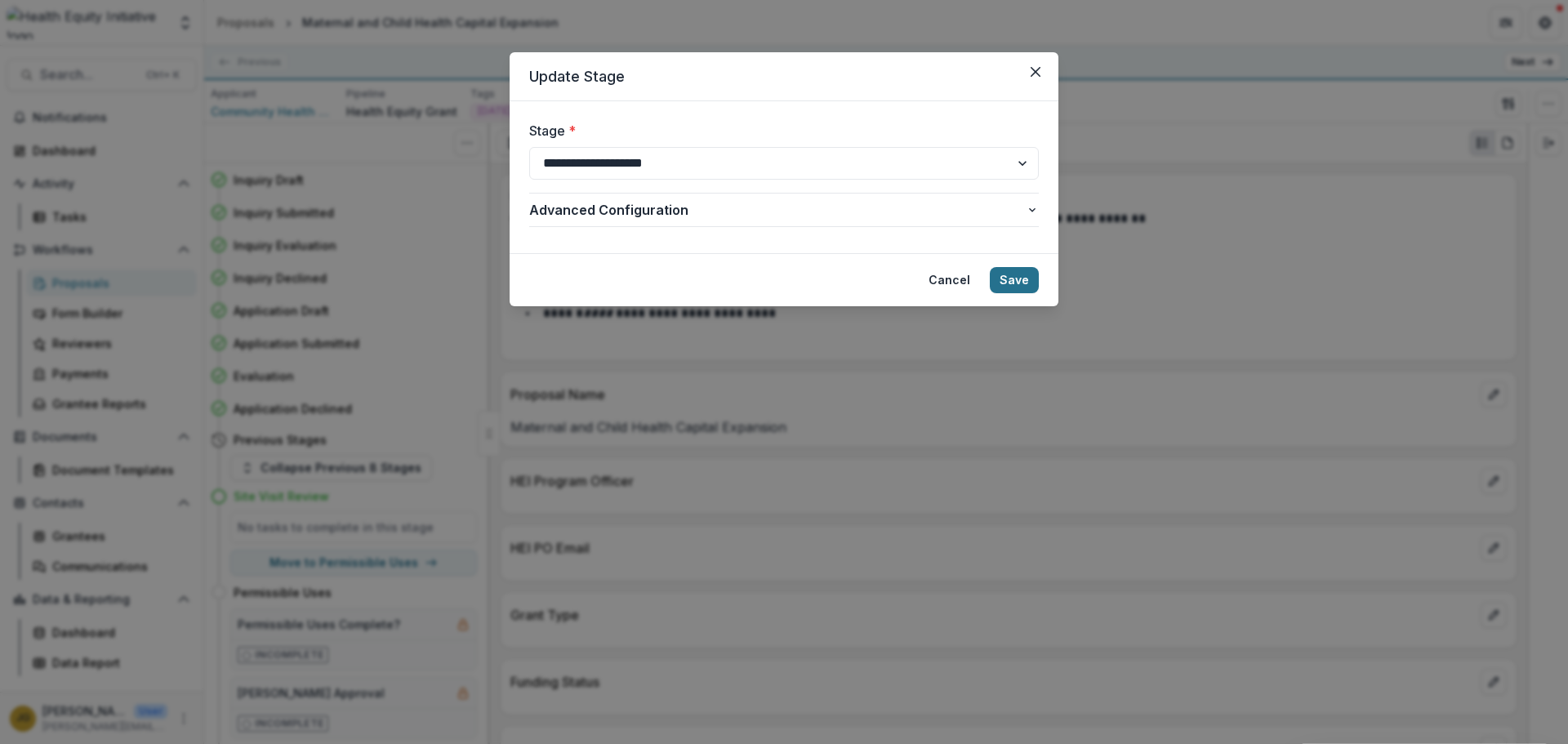
click at [1021, 282] on button "Save" at bounding box center [1014, 280] width 49 height 26
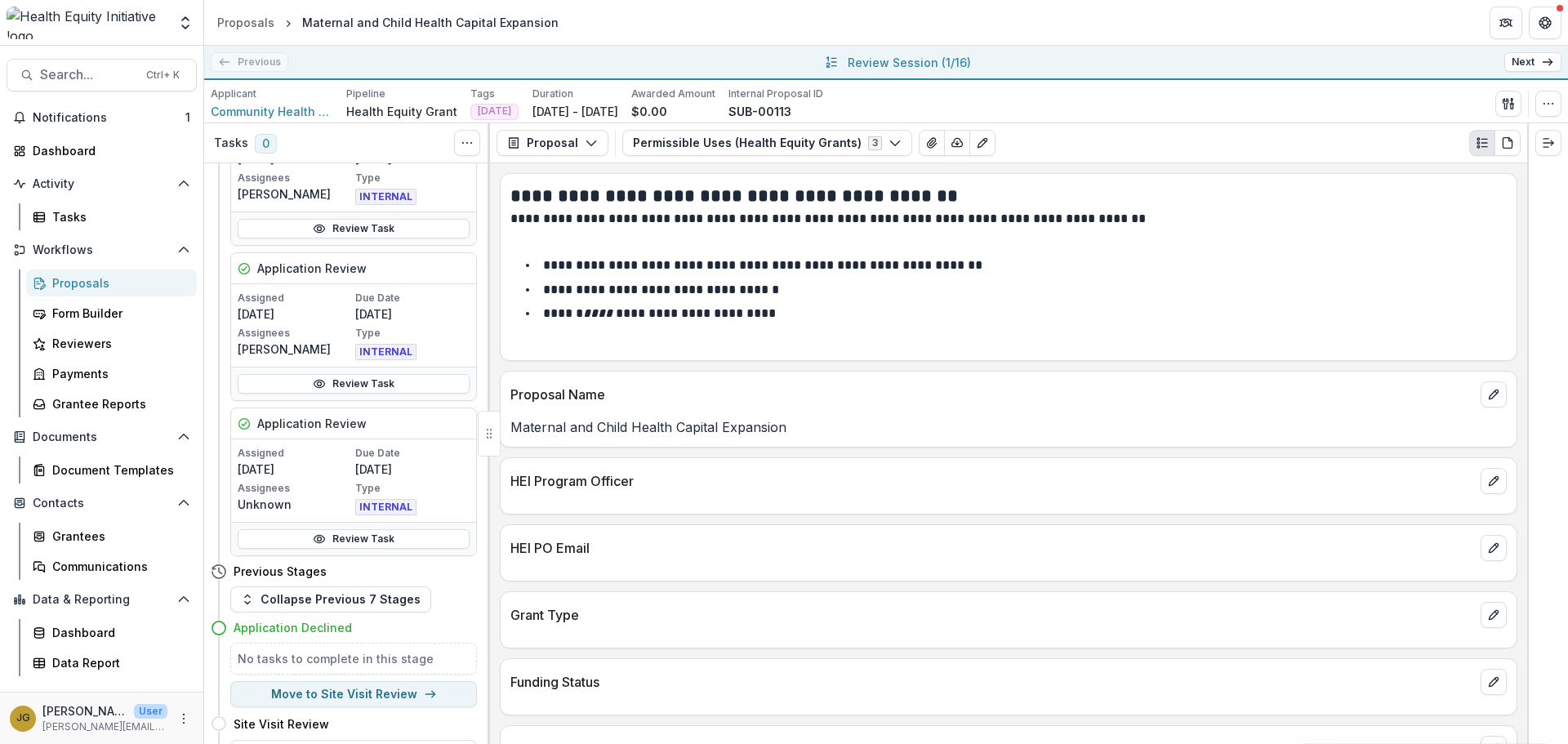
scroll to position [812, 0]
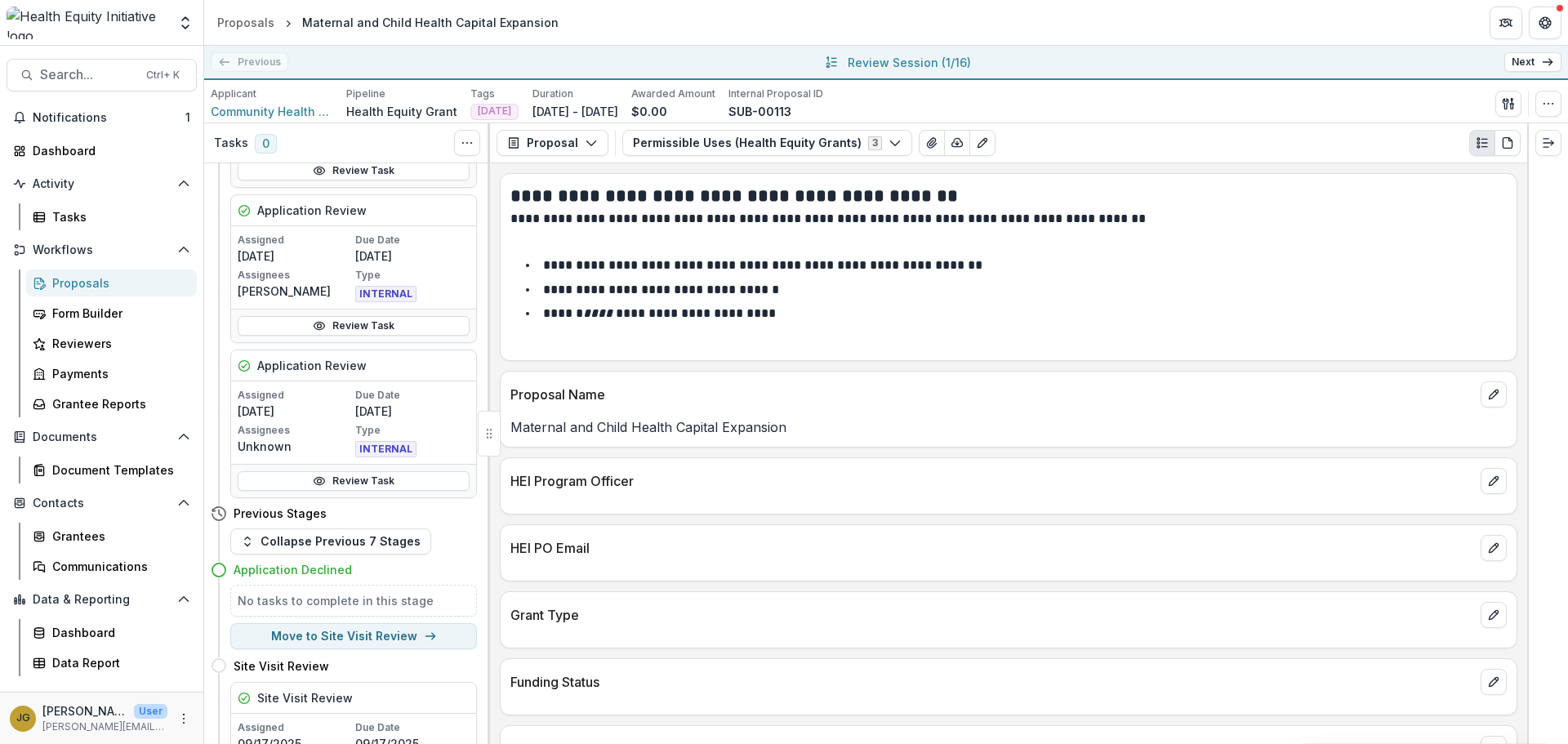
click at [1527, 63] on link "Next" at bounding box center [1532, 62] width 57 height 20
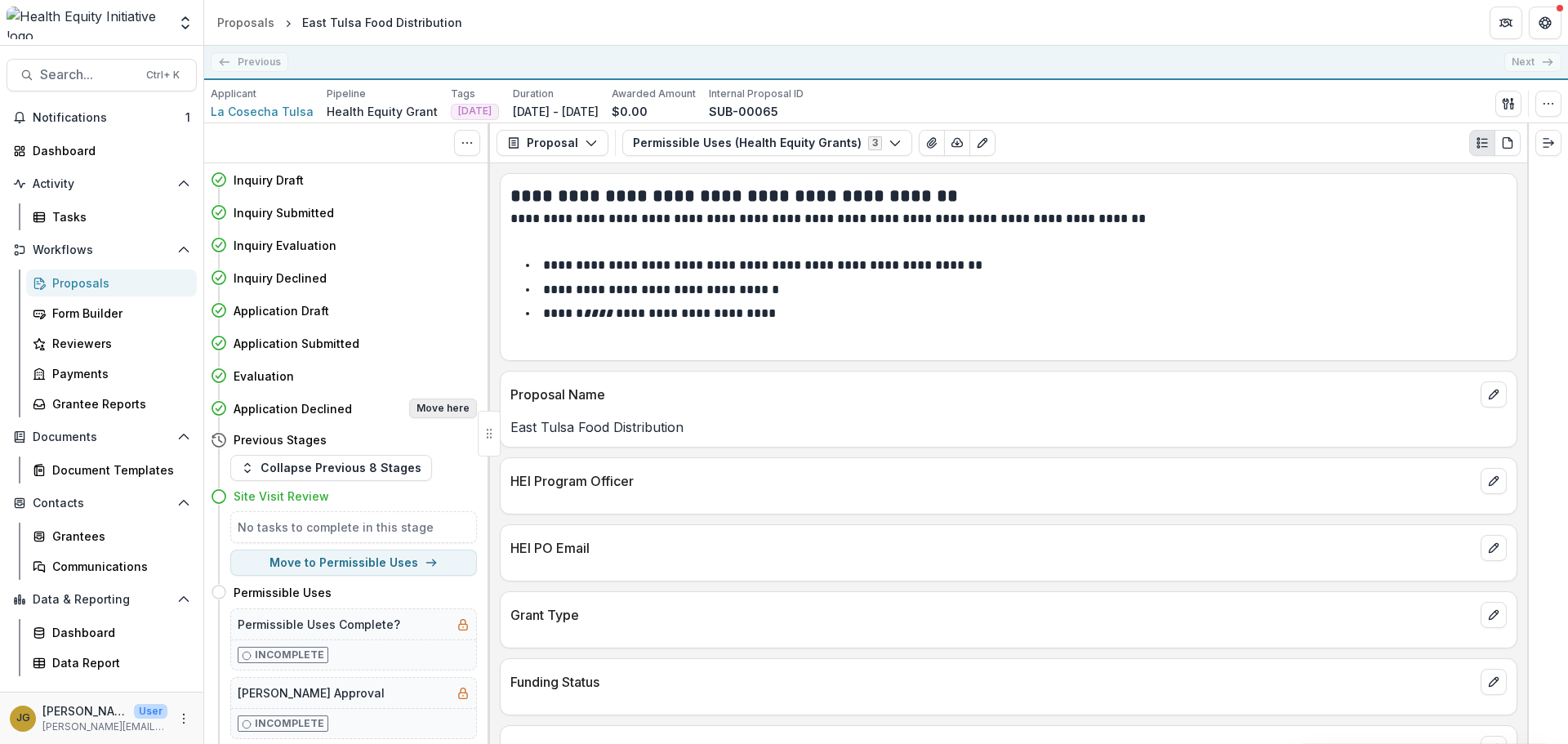
click at [445, 408] on button "Move here" at bounding box center [443, 408] width 68 height 20
select select "**********"
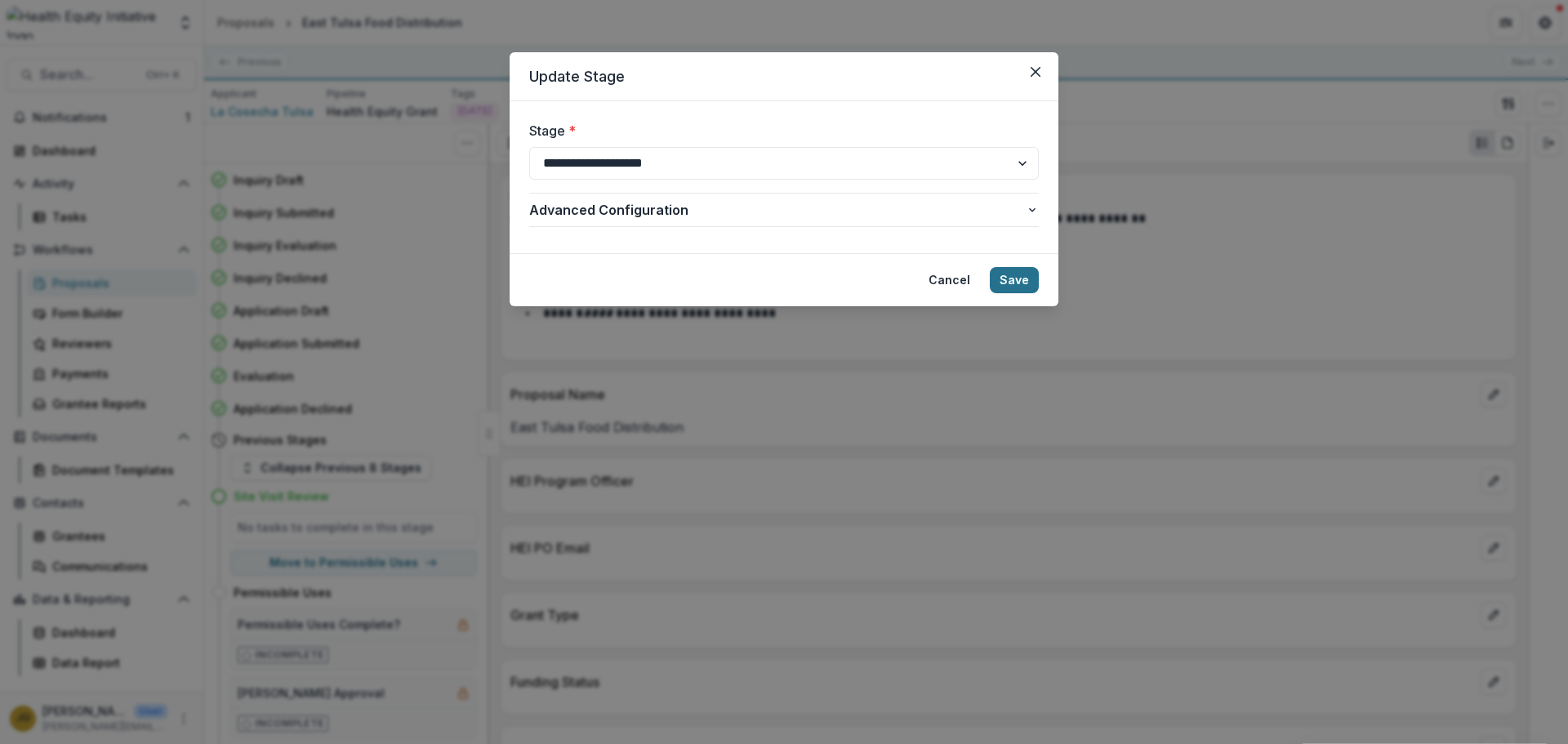
click at [1013, 283] on button "Save" at bounding box center [1014, 280] width 49 height 26
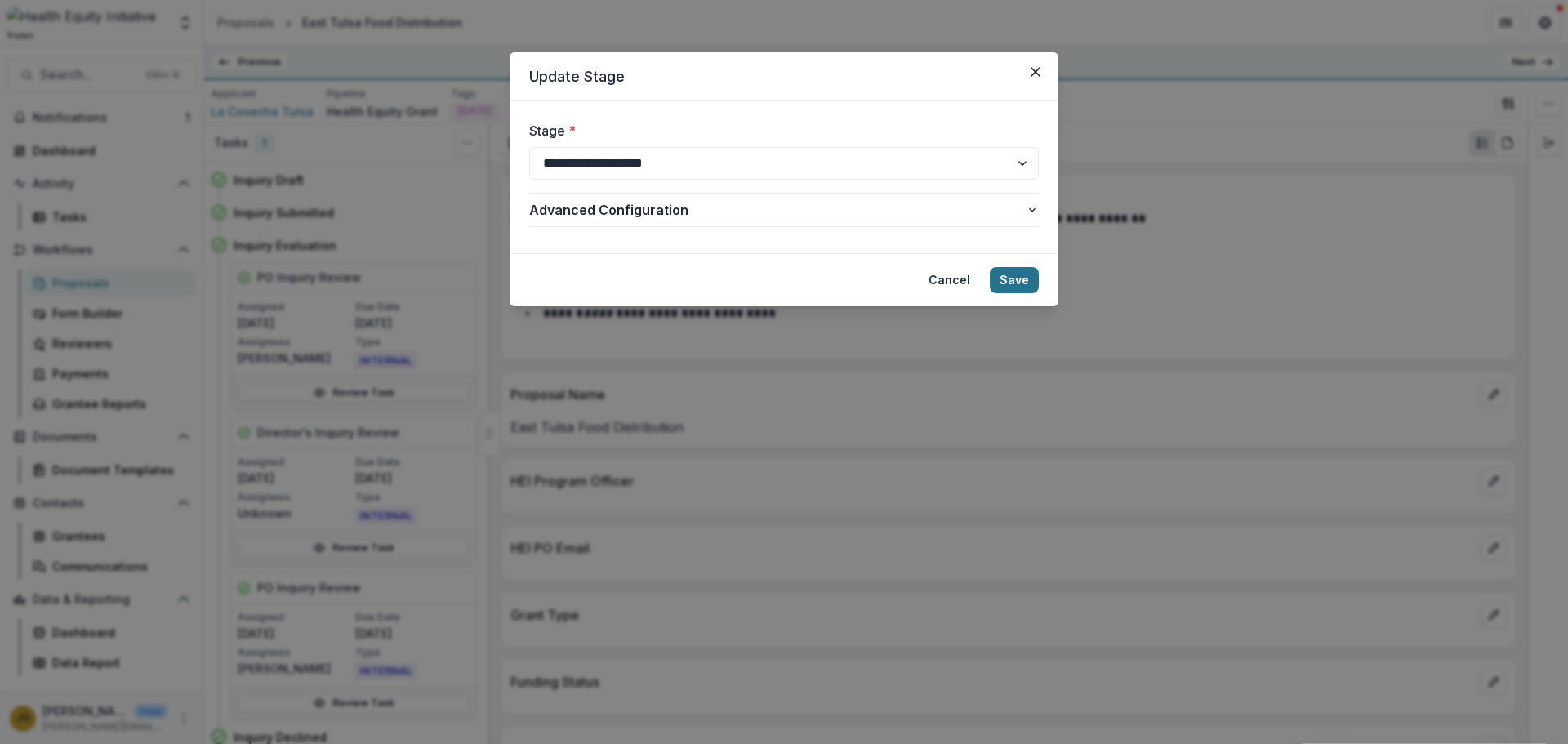
click at [1007, 281] on button "Save" at bounding box center [1014, 280] width 49 height 26
click at [1029, 208] on icon "button" at bounding box center [1031, 210] width 13 height 13
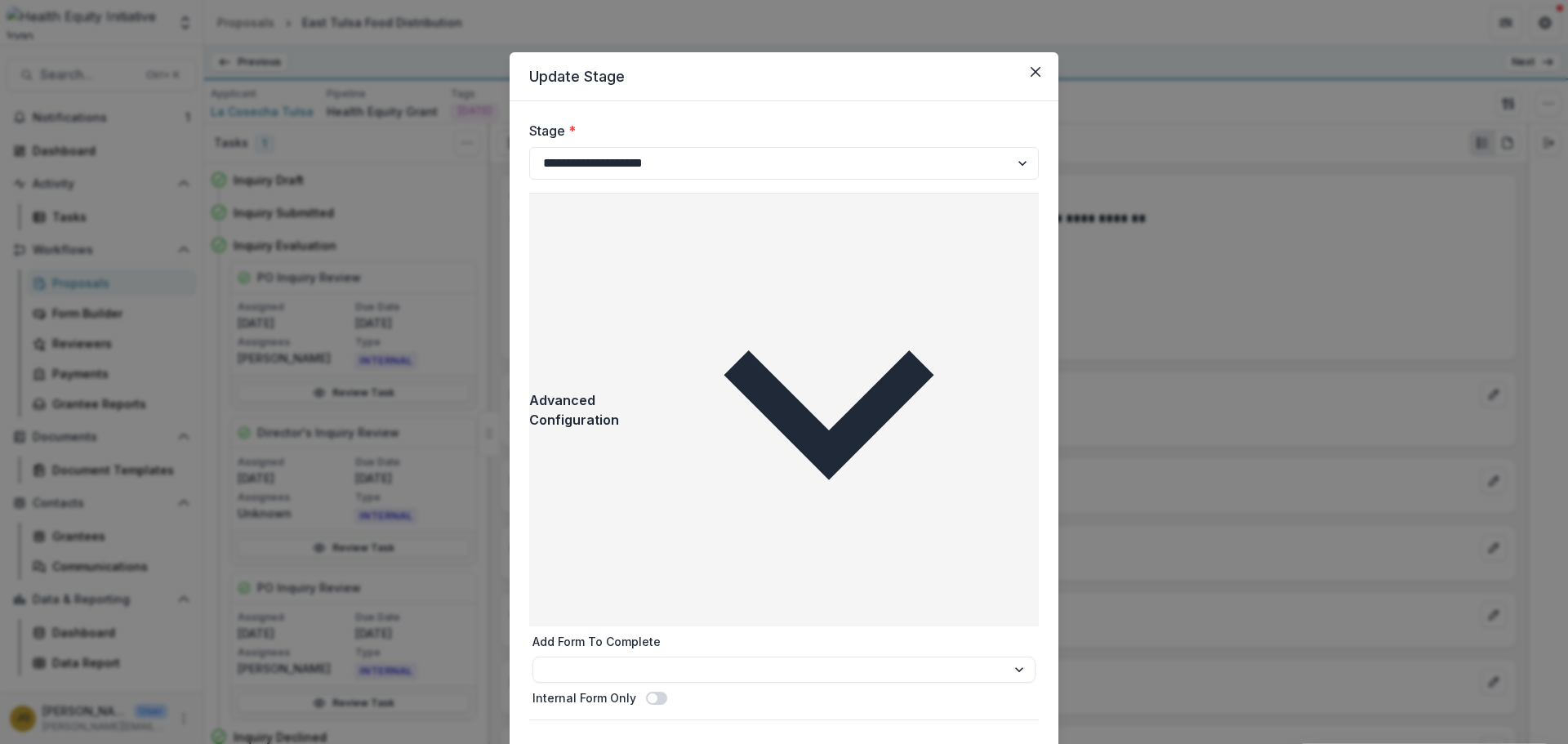
click at [1029, 208] on icon "button" at bounding box center [829, 410] width 420 height 420
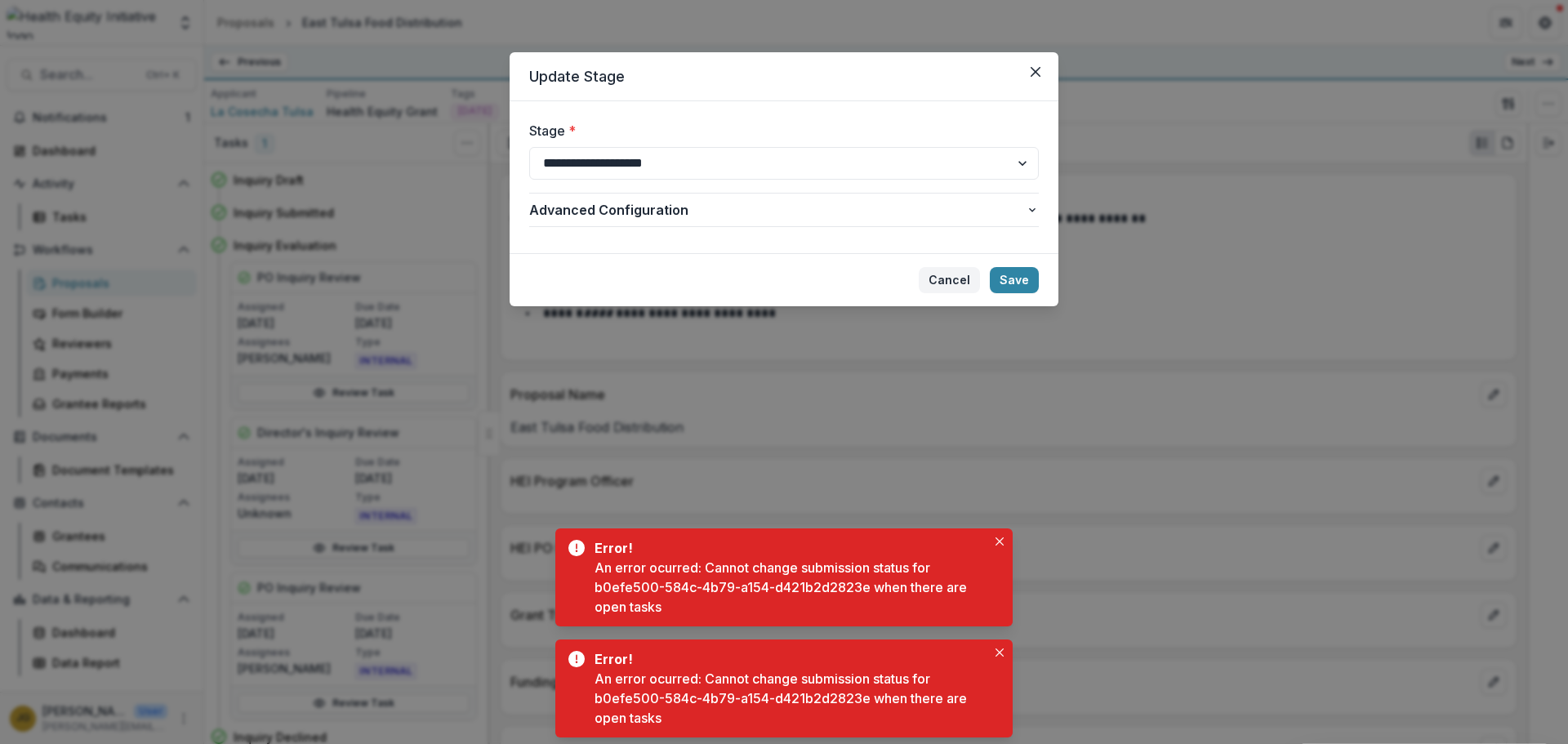
click at [952, 277] on button "Cancel" at bounding box center [949, 280] width 62 height 26
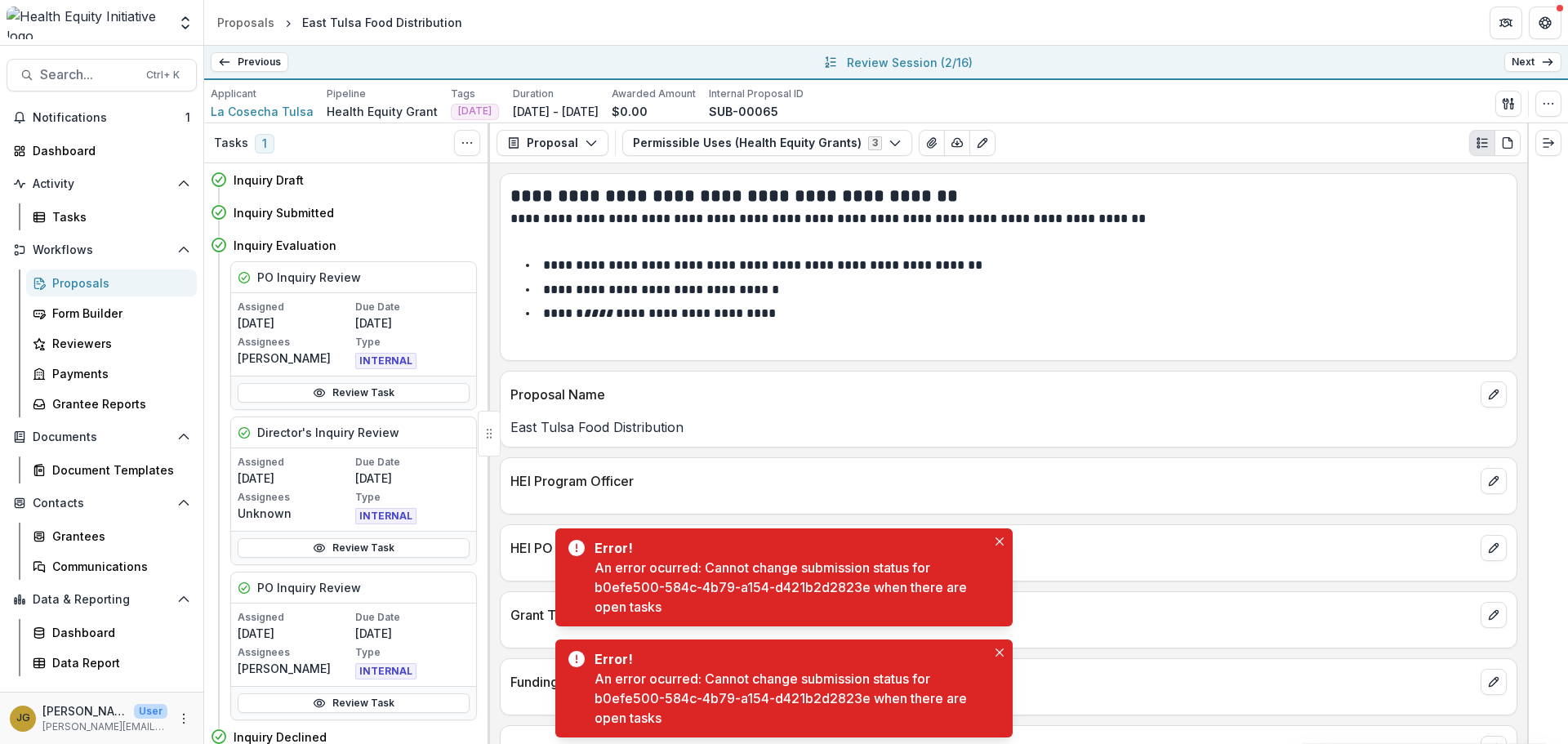
scroll to position [933, 0]
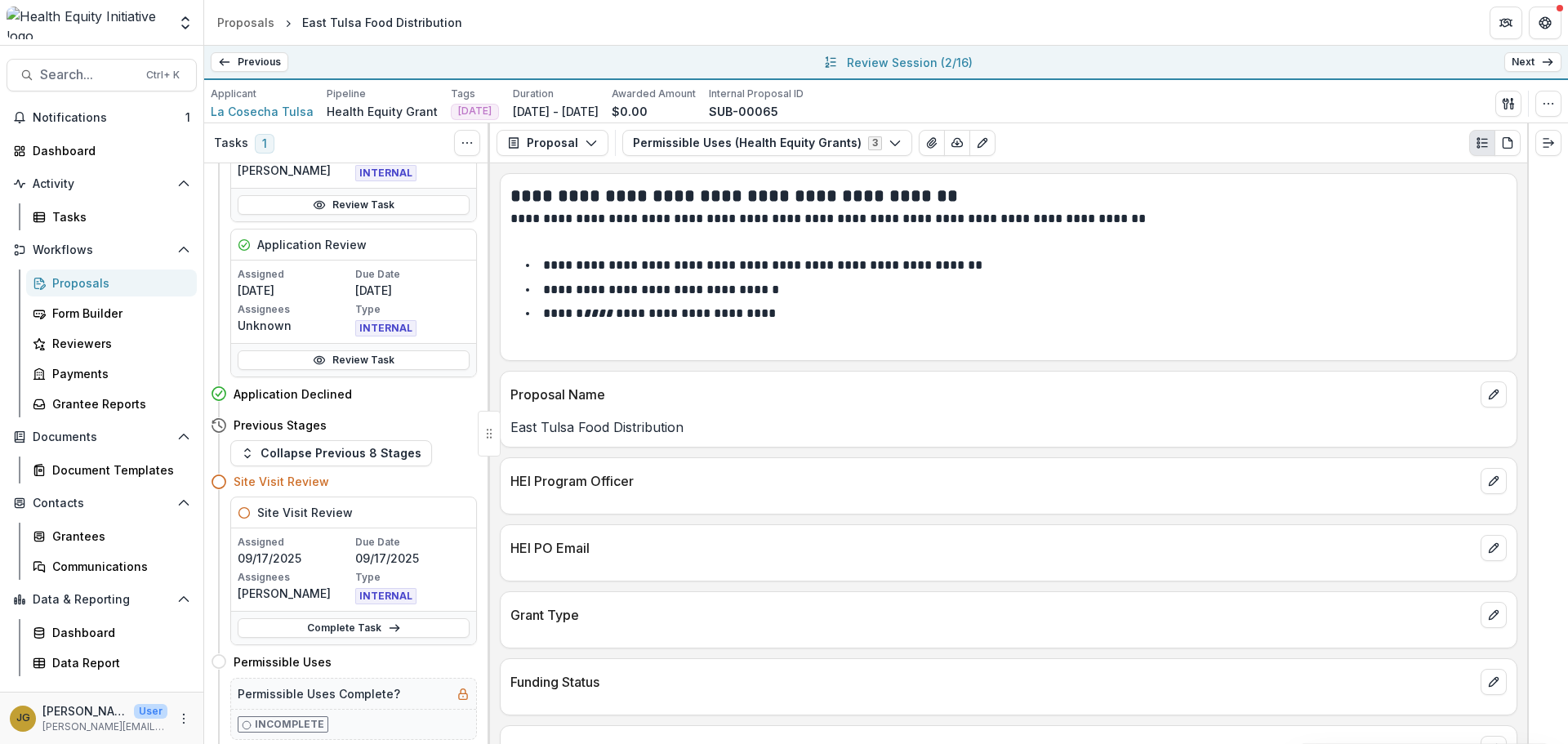
click at [264, 144] on span "1" at bounding box center [264, 144] width 20 height 20
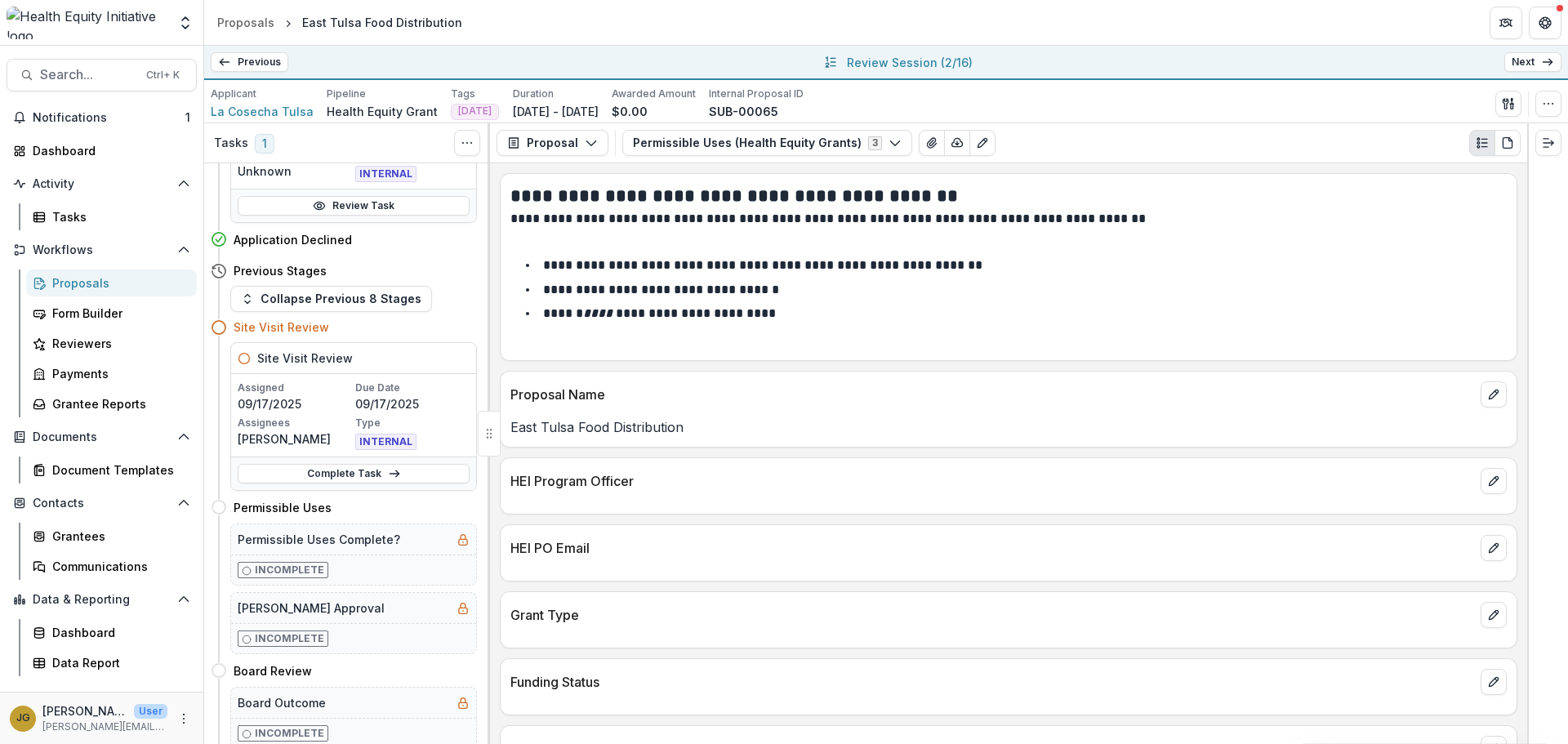
scroll to position [1093, 0]
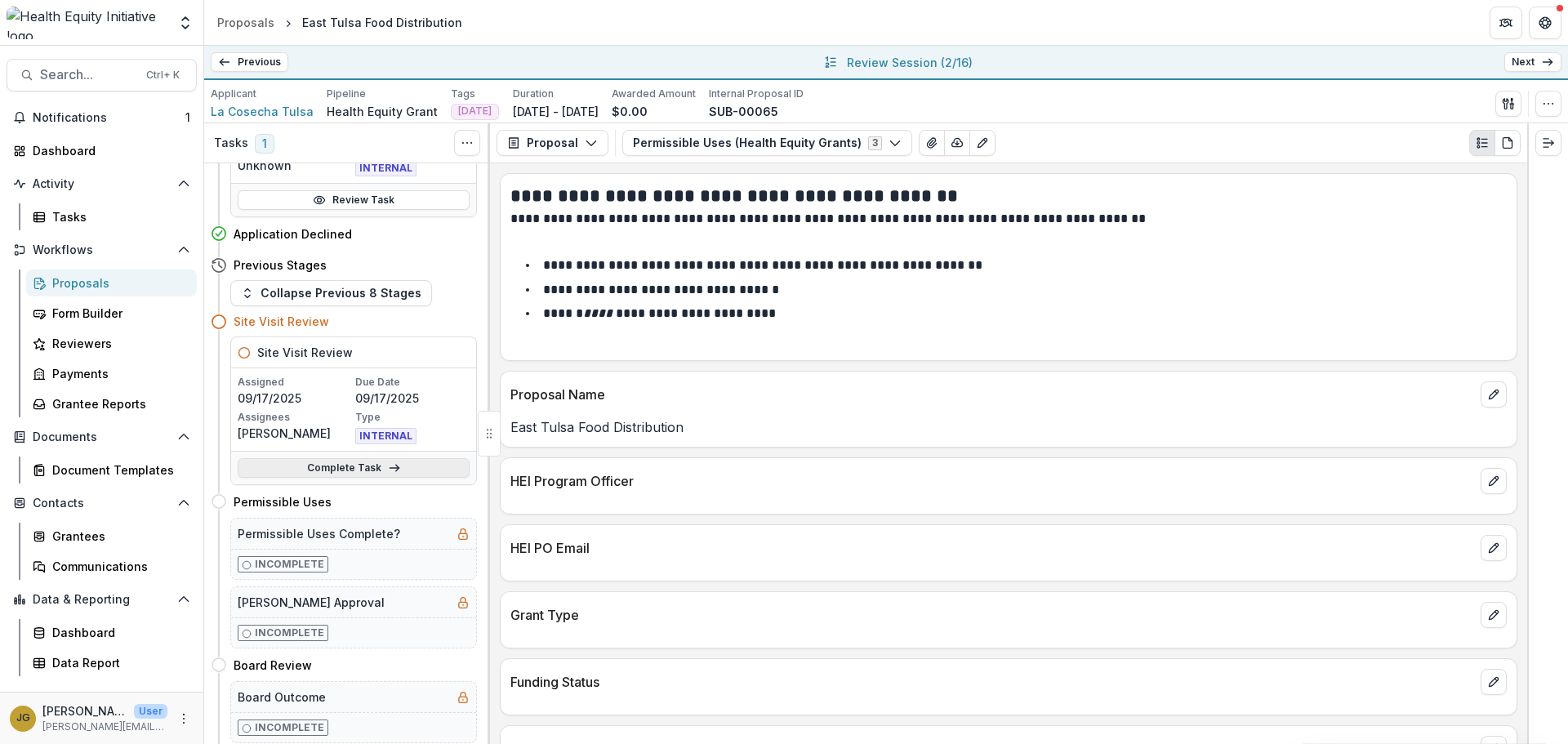
click at [374, 468] on link "Complete Task" at bounding box center [354, 468] width 232 height 20
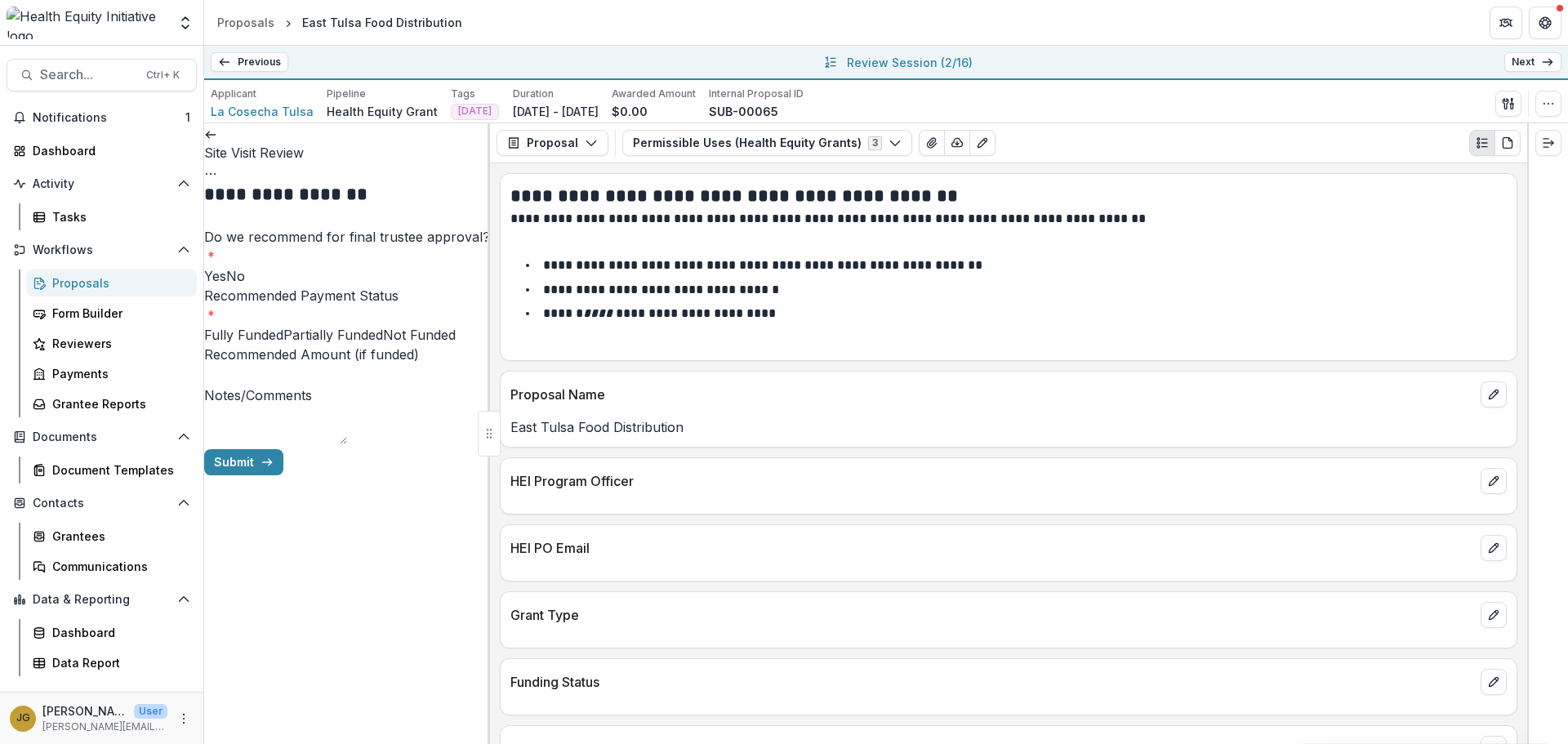
click at [226, 284] on span at bounding box center [226, 276] width 0 height 16
click at [383, 343] on span at bounding box center [383, 335] width 0 height 16
click at [283, 475] on button "Submit" at bounding box center [244, 462] width 79 height 26
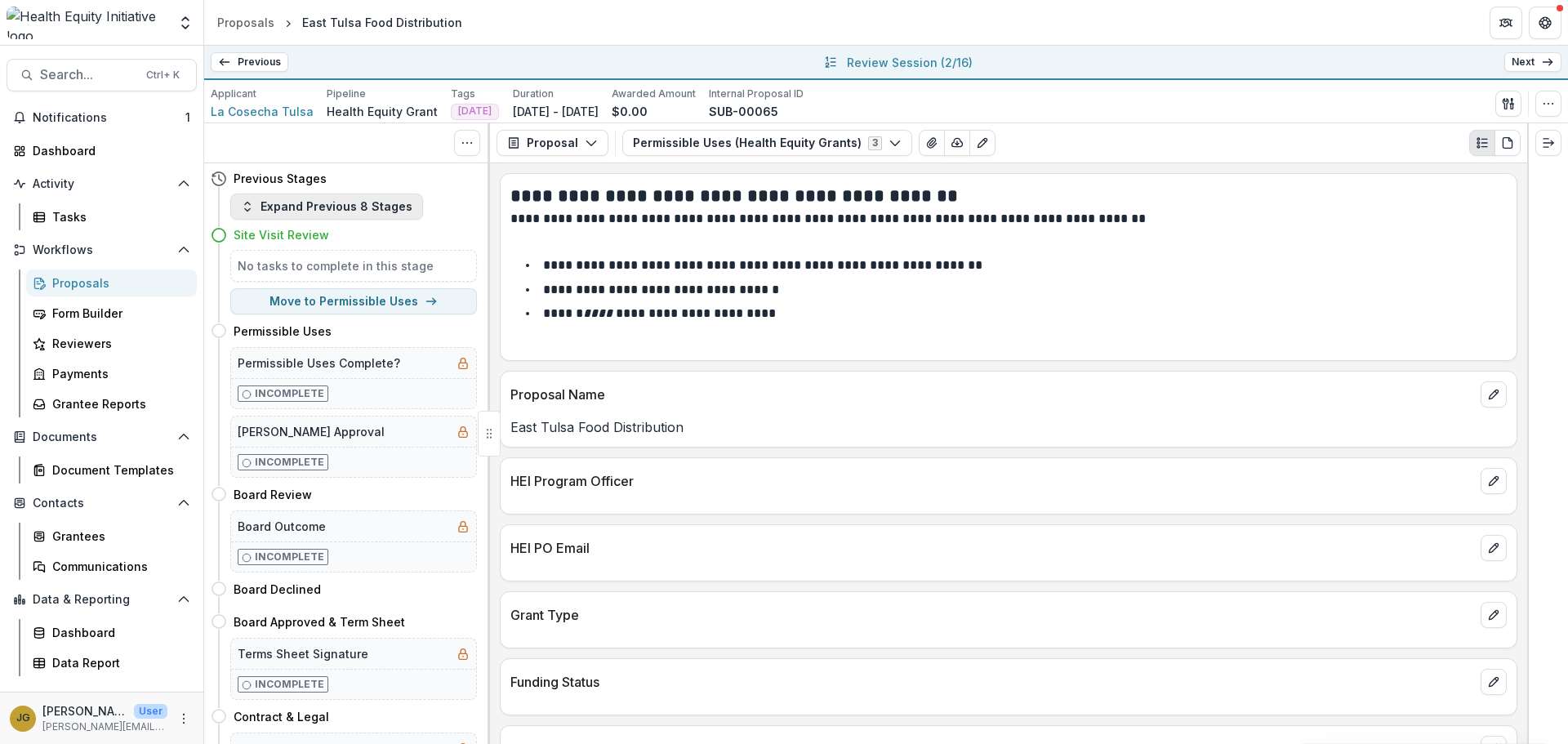
click at [309, 207] on button "Expand Previous 8 Stages" at bounding box center [327, 206] width 192 height 26
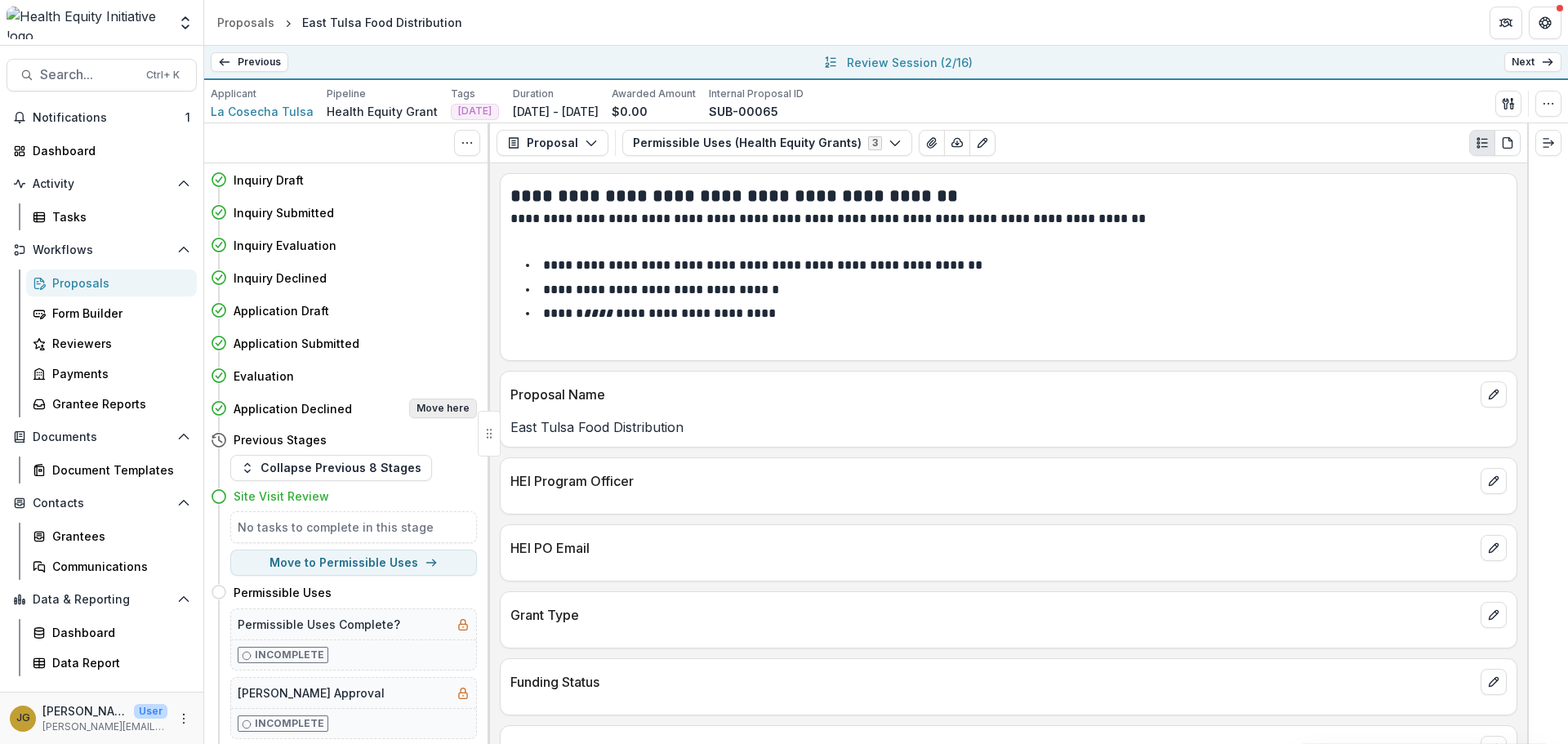
click at [422, 405] on button "Move here" at bounding box center [443, 408] width 68 height 20
select select "**********"
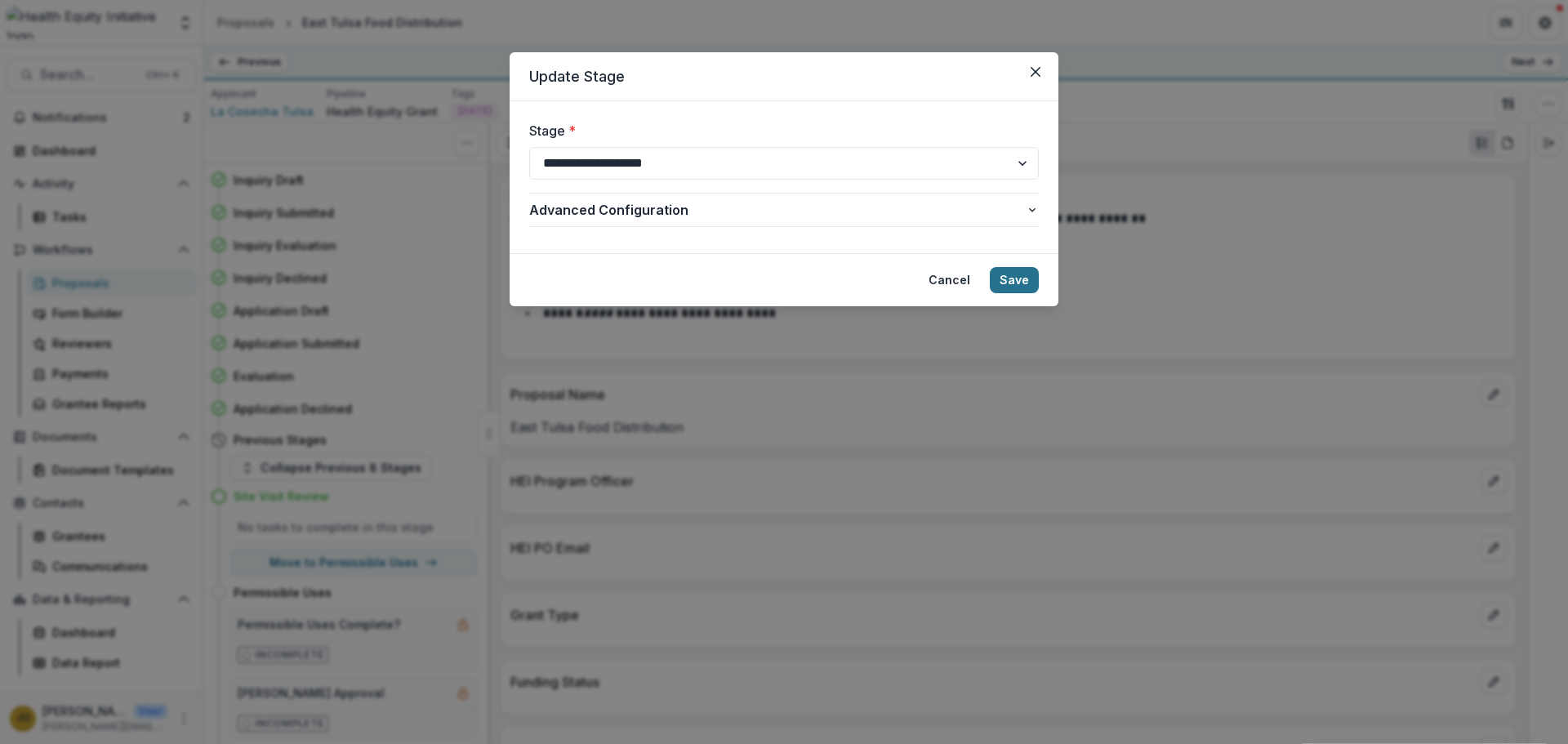
click at [1014, 278] on button "Save" at bounding box center [1014, 280] width 49 height 26
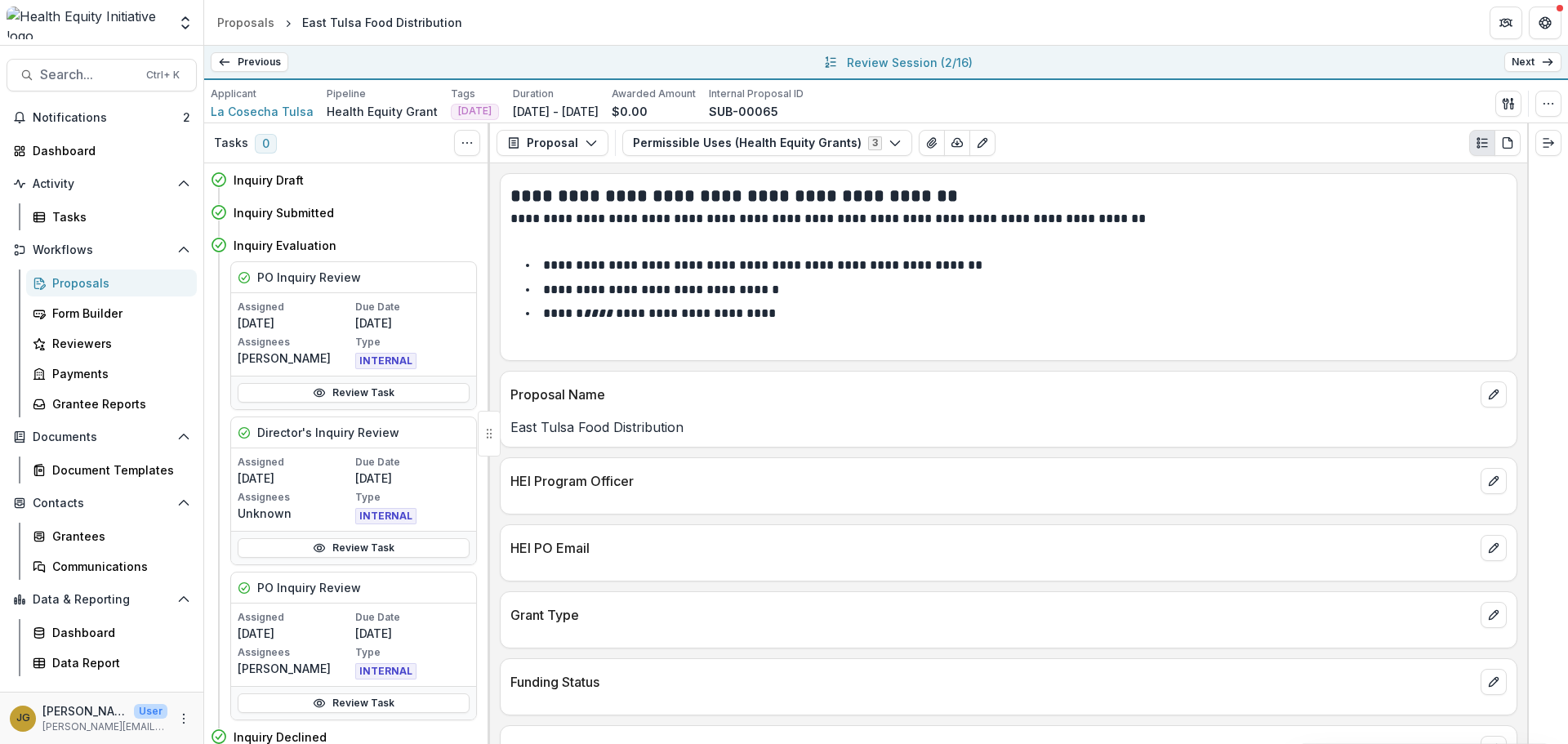
click at [1524, 63] on link "Next" at bounding box center [1532, 62] width 57 height 20
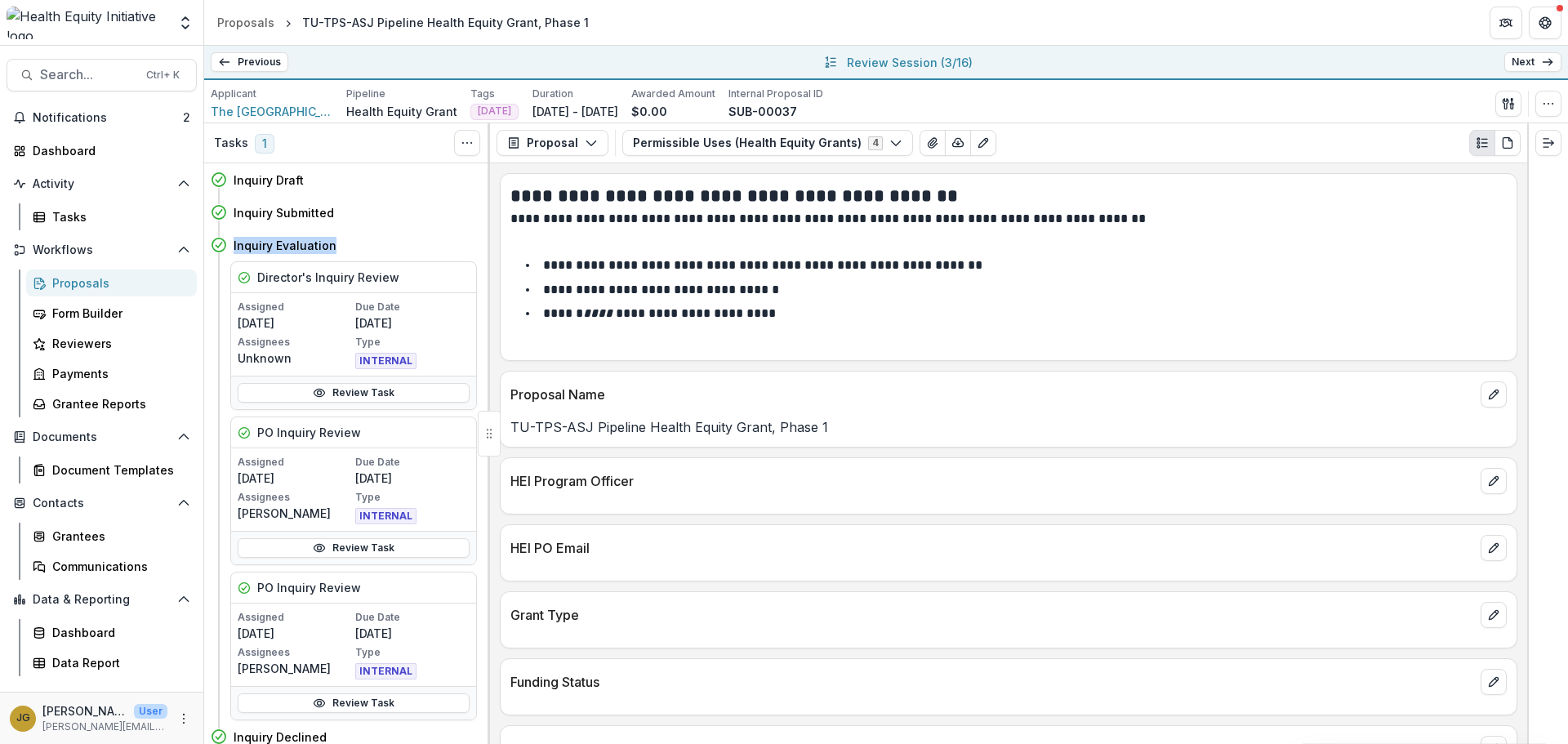
click at [486, 232] on div "Inquiry Draft Move here Inquiry Submitted Move here Inquiry Evaluation Move her…" at bounding box center [348, 454] width 286 height 581
click at [464, 145] on icon "Toggle View Cancelled Tasks" at bounding box center [466, 142] width 13 height 13
click at [268, 142] on span "1" at bounding box center [264, 144] width 20 height 20
click at [260, 147] on span "1" at bounding box center [264, 144] width 20 height 20
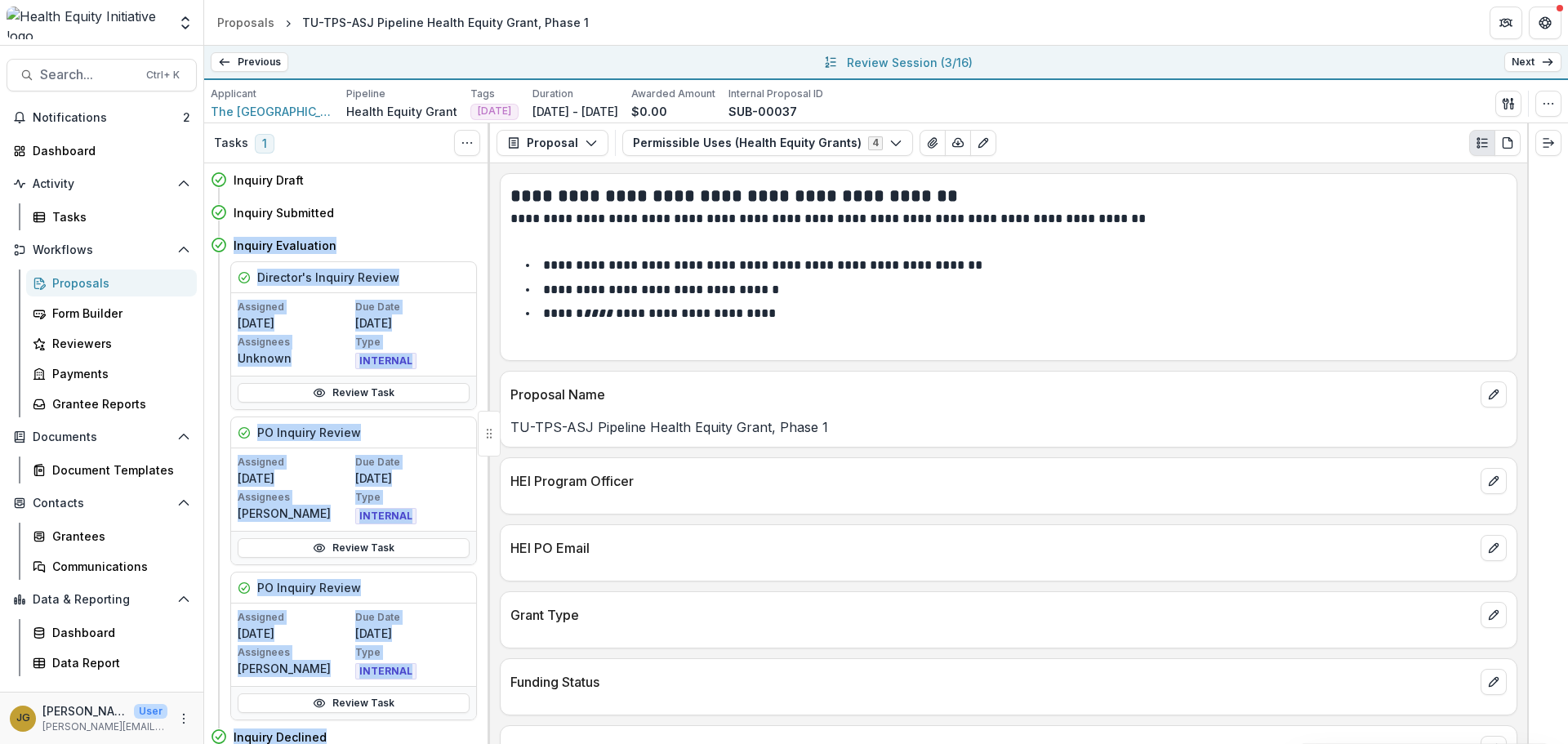
drag, startPoint x: 485, startPoint y: 197, endPoint x: 489, endPoint y: 188, distance: 9.8
click at [489, 188] on div "Tasks 1 Show Cancelled Tasks Inquiry Draft Move here Inquiry Submitted Move her…" at bounding box center [348, 434] width 286 height 621
click at [408, 224] on div "Inquiry Submitted Move here" at bounding box center [343, 212] width 266 height 33
click at [218, 245] on icon at bounding box center [218, 245] width 16 height 16
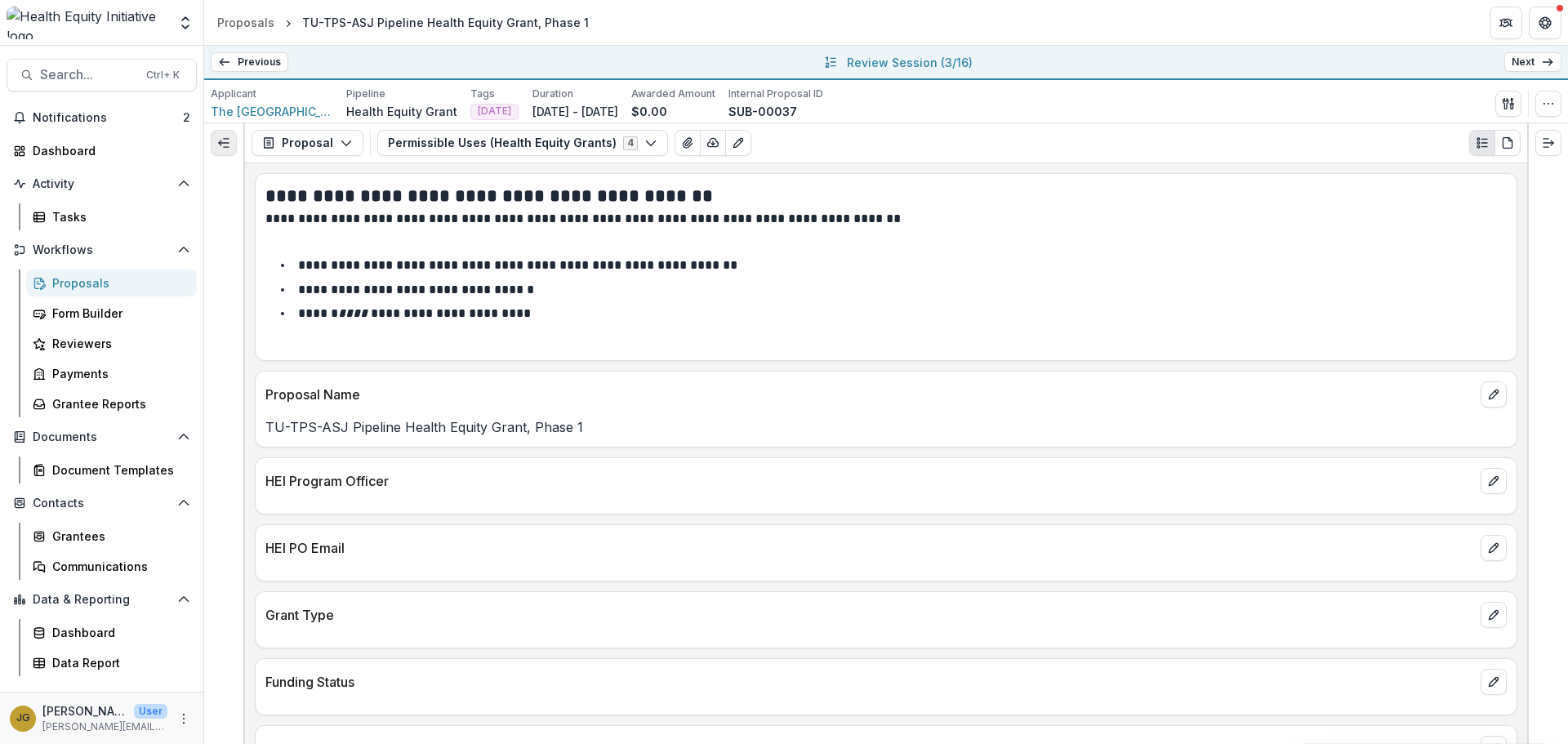
click at [224, 139] on icon "Expand left" at bounding box center [224, 142] width 13 height 13
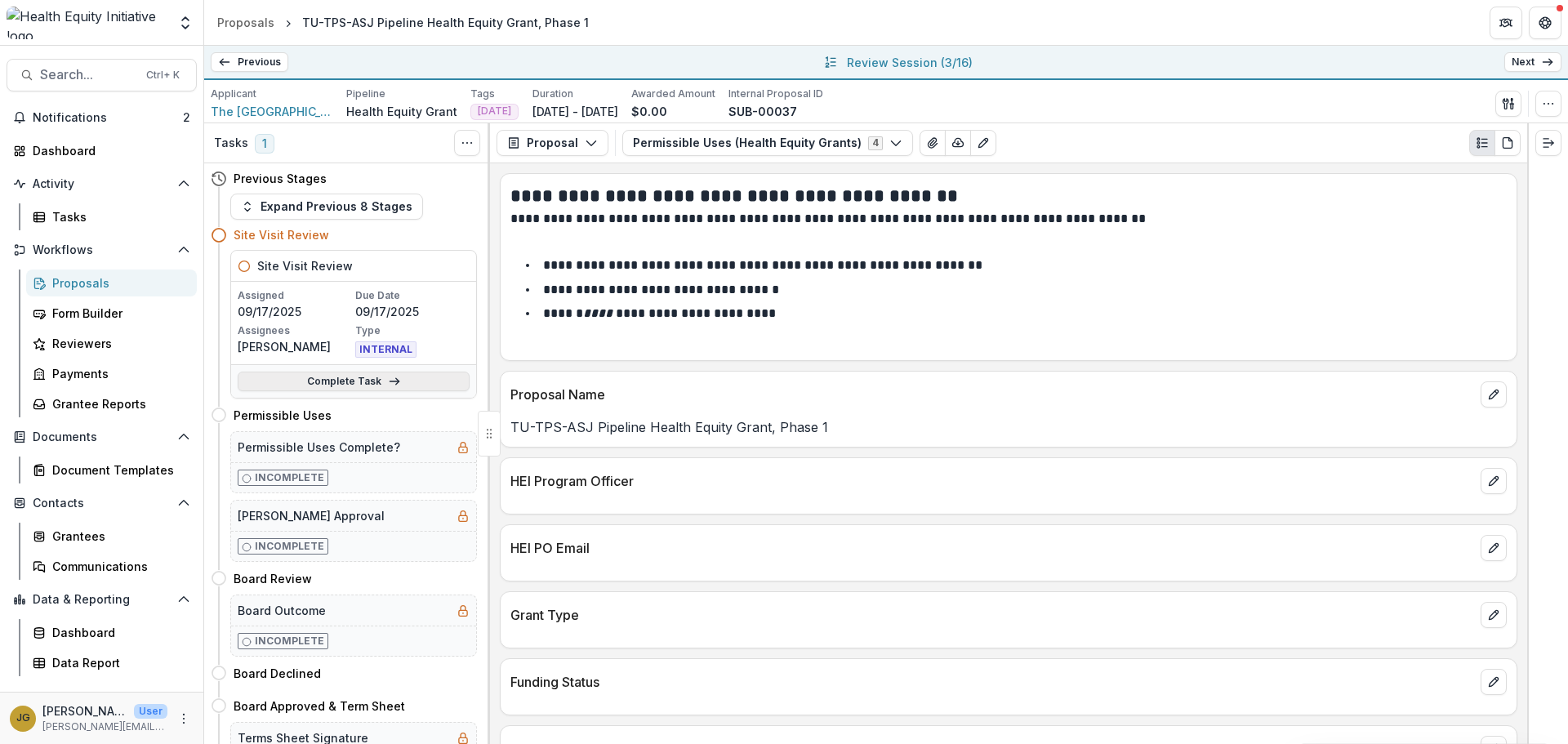
click at [359, 379] on link "Complete Task" at bounding box center [354, 382] width 232 height 20
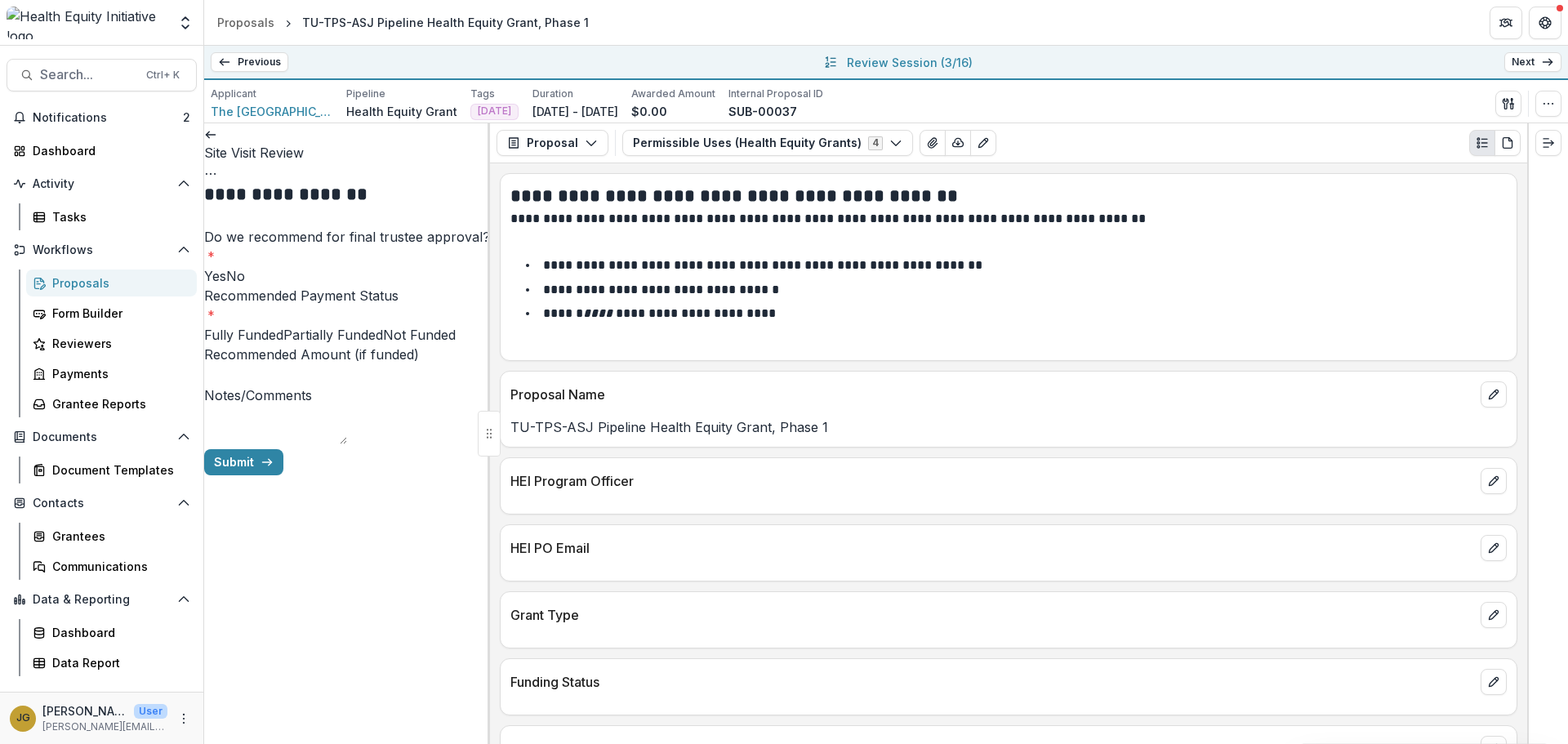
click at [226, 284] on span at bounding box center [226, 276] width 0 height 16
click at [383, 343] on span at bounding box center [383, 335] width 0 height 16
click at [283, 475] on button "Submit" at bounding box center [244, 462] width 79 height 26
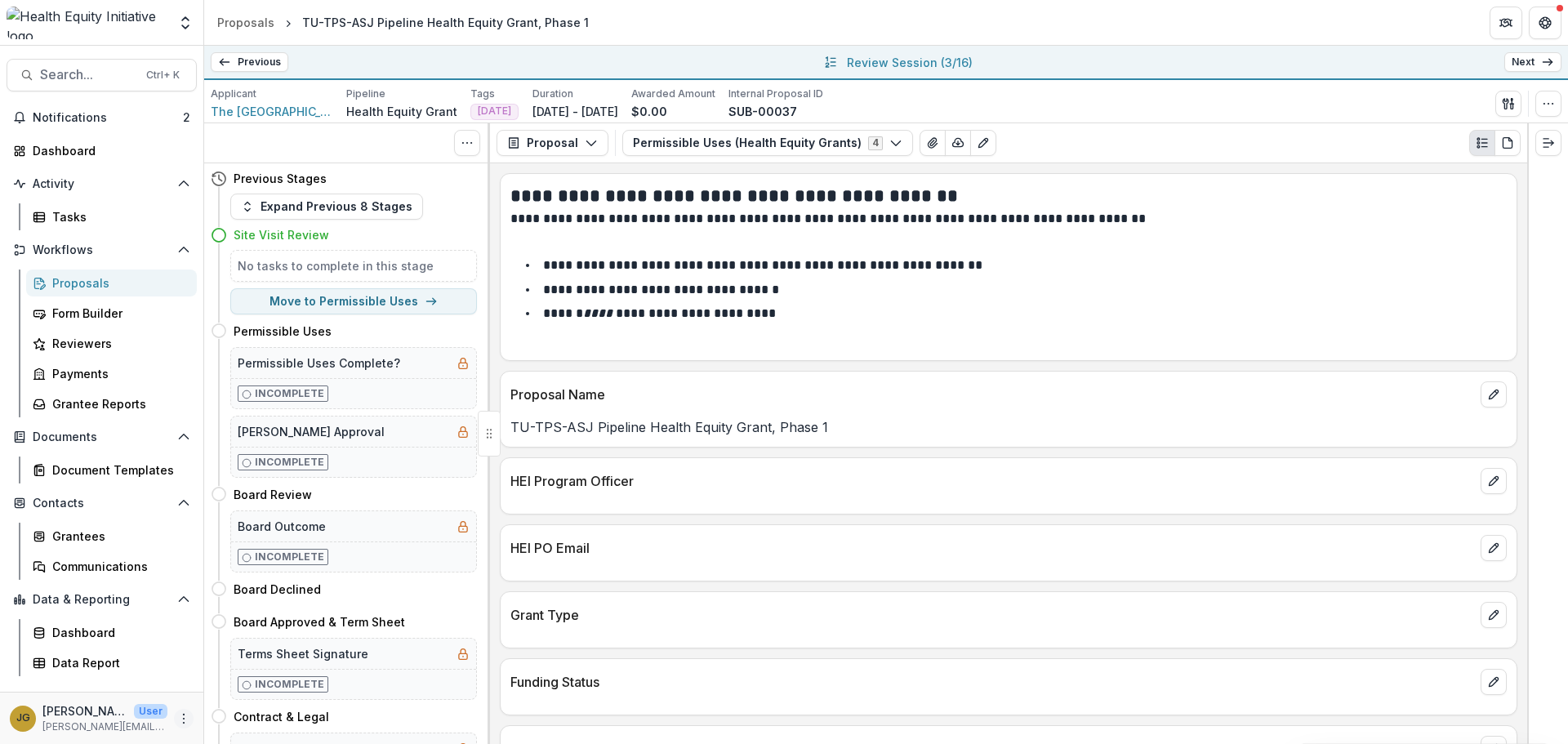
click at [181, 717] on icon "More" at bounding box center [183, 719] width 13 height 13
click at [264, 685] on link "User Settings" at bounding box center [292, 683] width 175 height 27
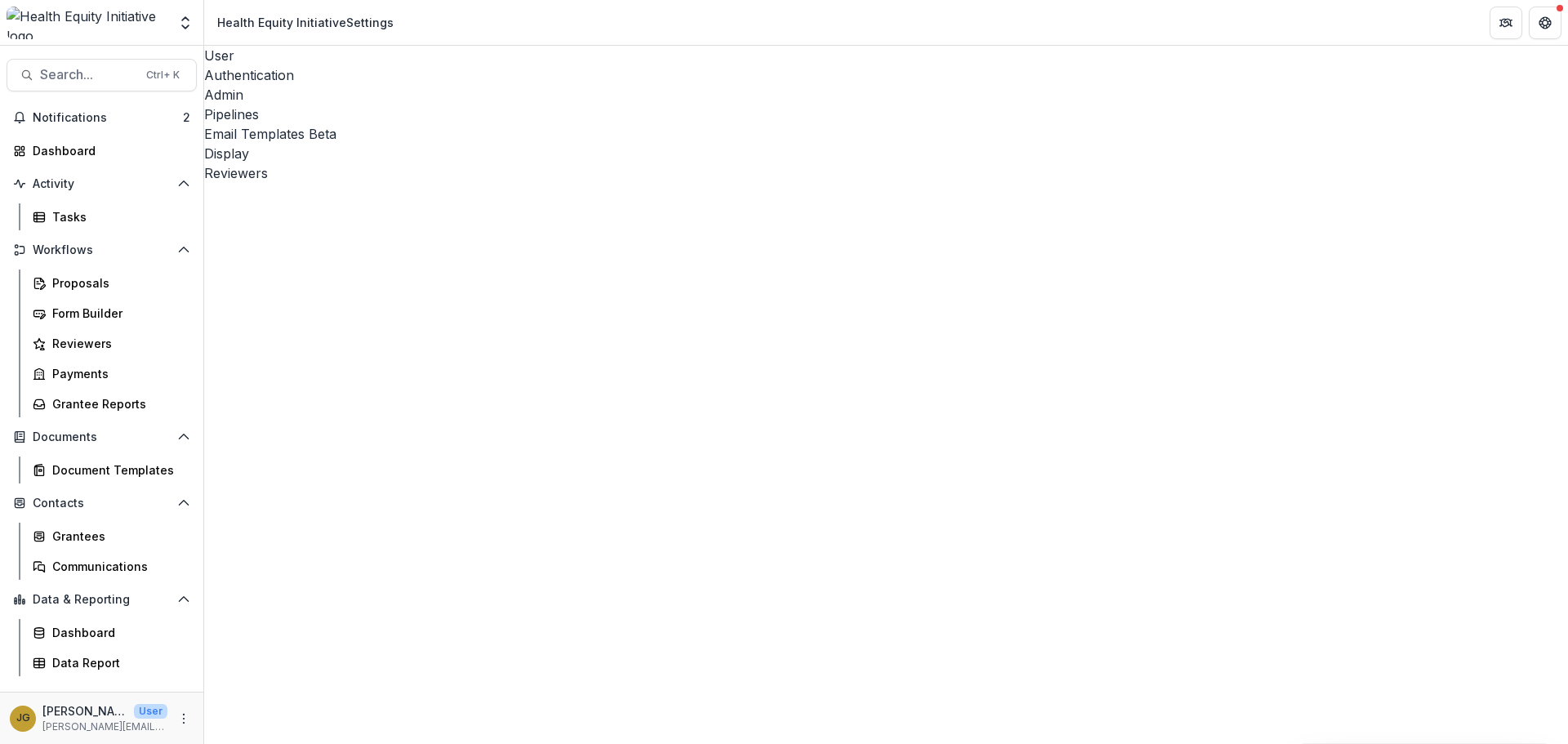
select select "****"
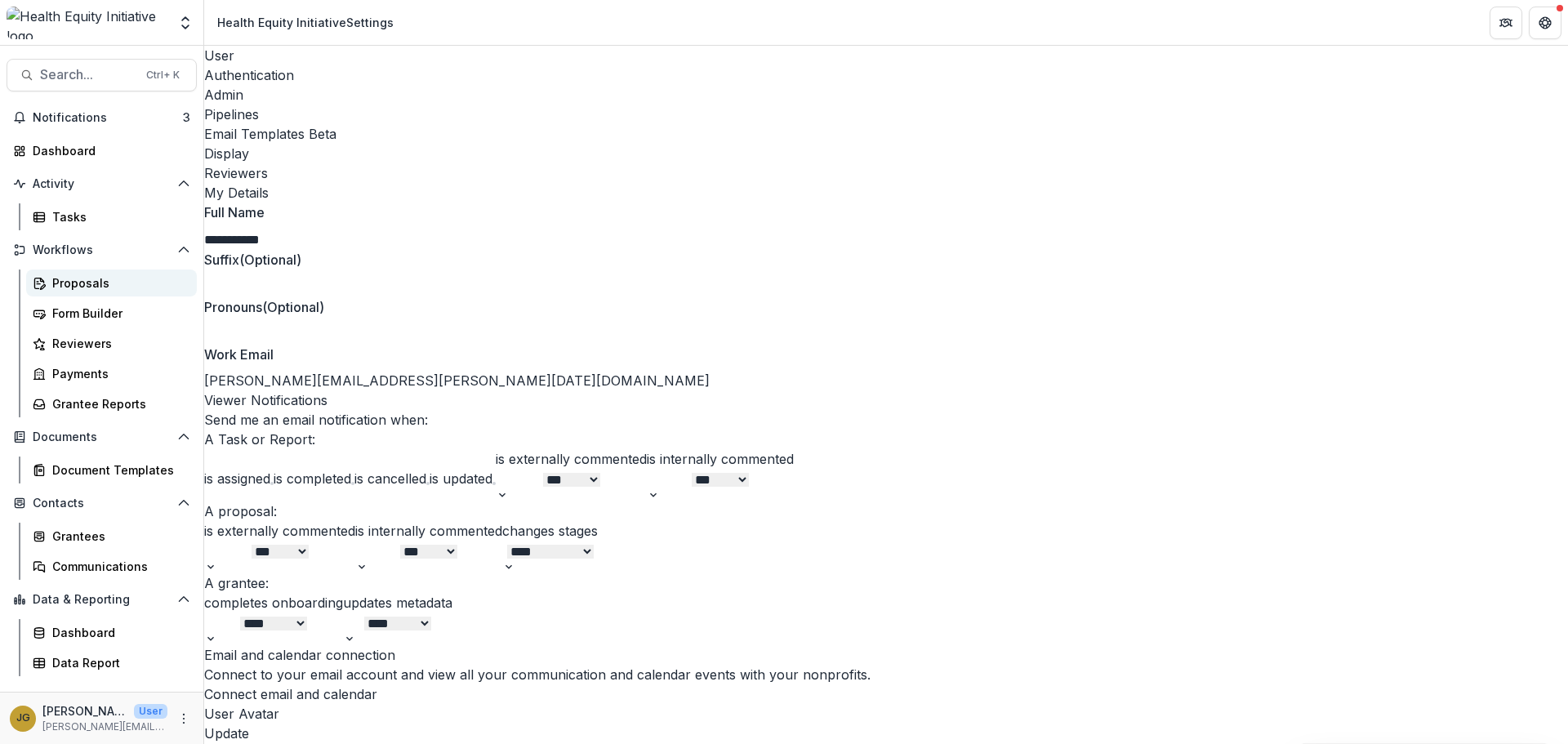
click at [84, 279] on div "Proposals" at bounding box center [118, 284] width 132 height 17
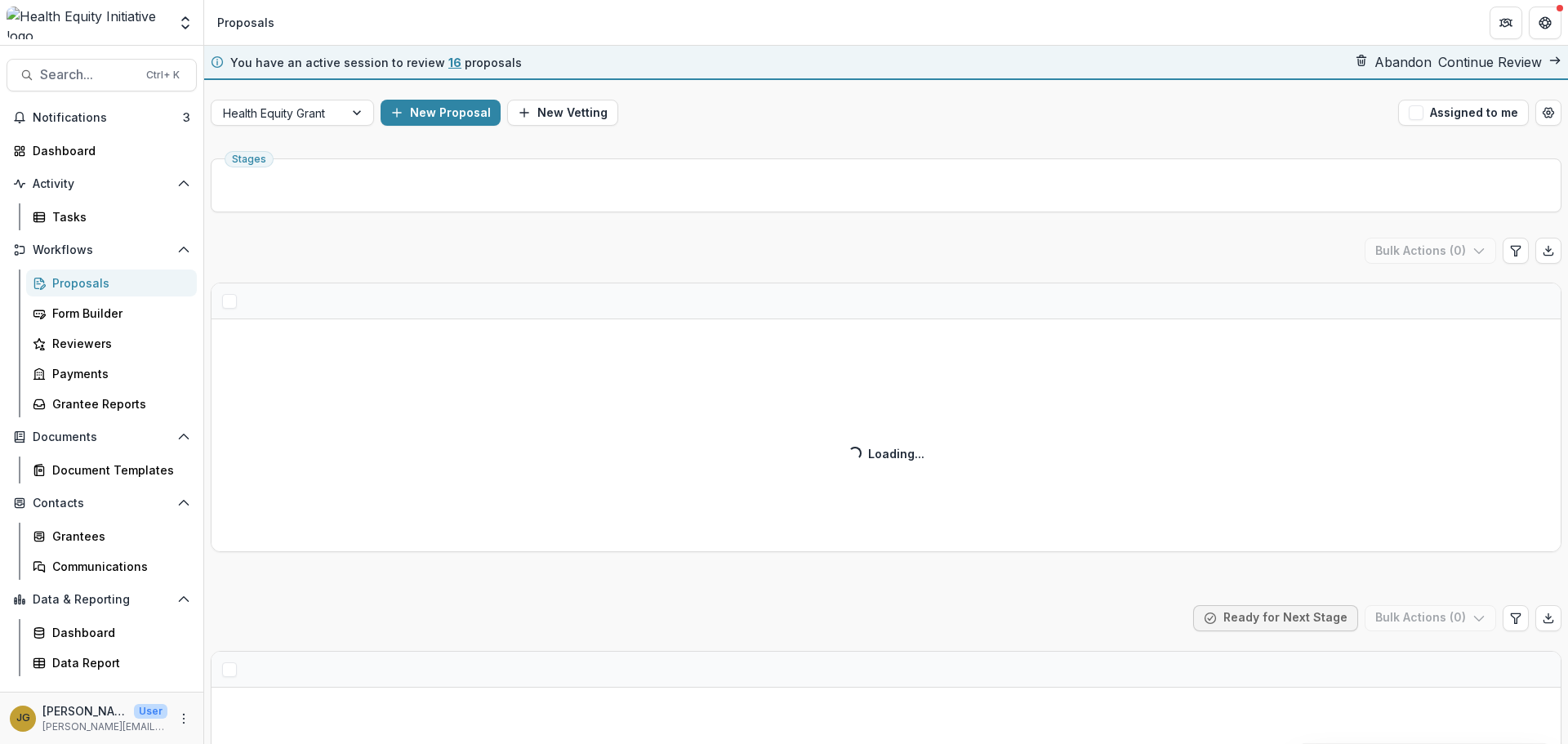
click at [1465, 65] on link "Continue Review" at bounding box center [1500, 62] width 123 height 16
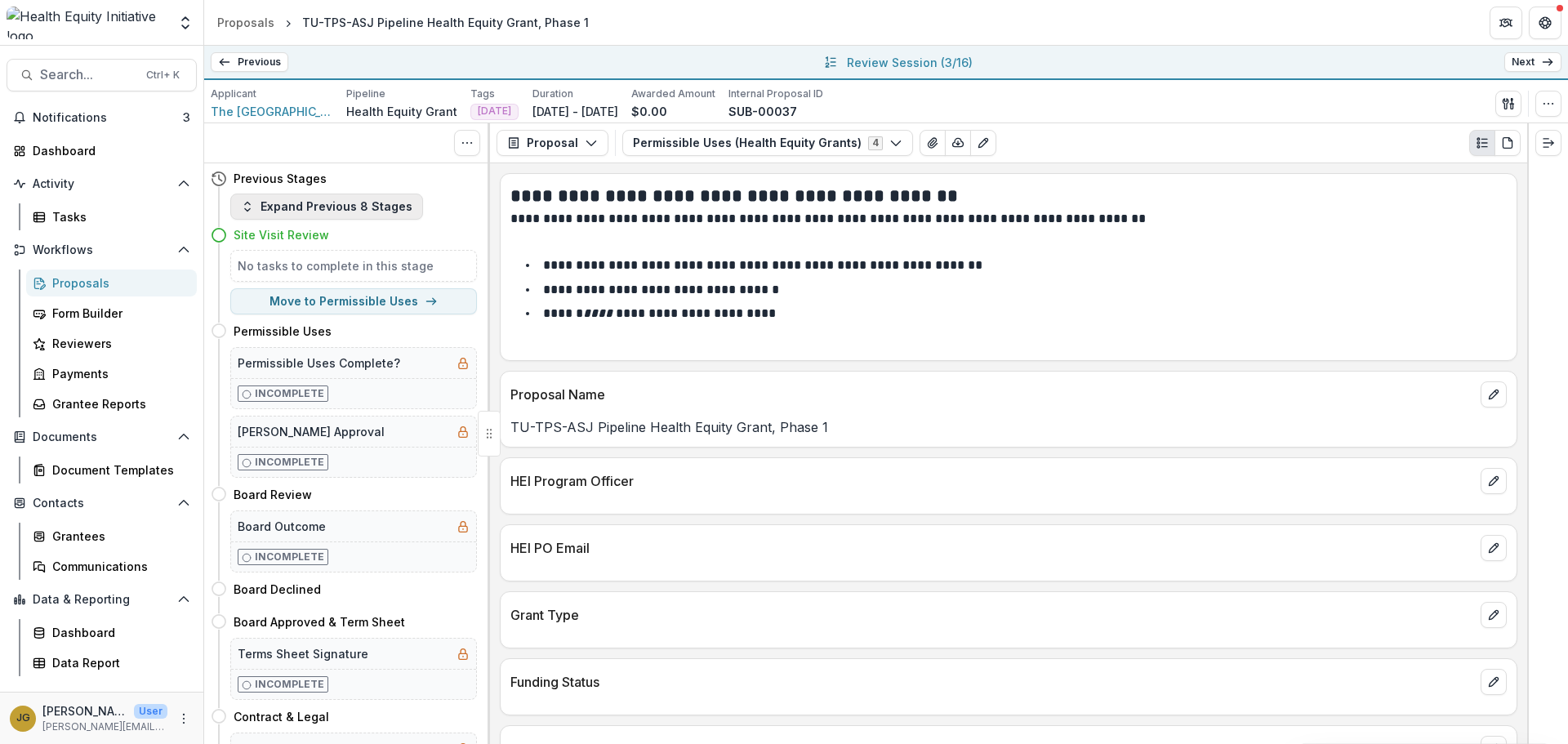
click at [275, 213] on button "Expand Previous 8 Stages" at bounding box center [327, 206] width 192 height 26
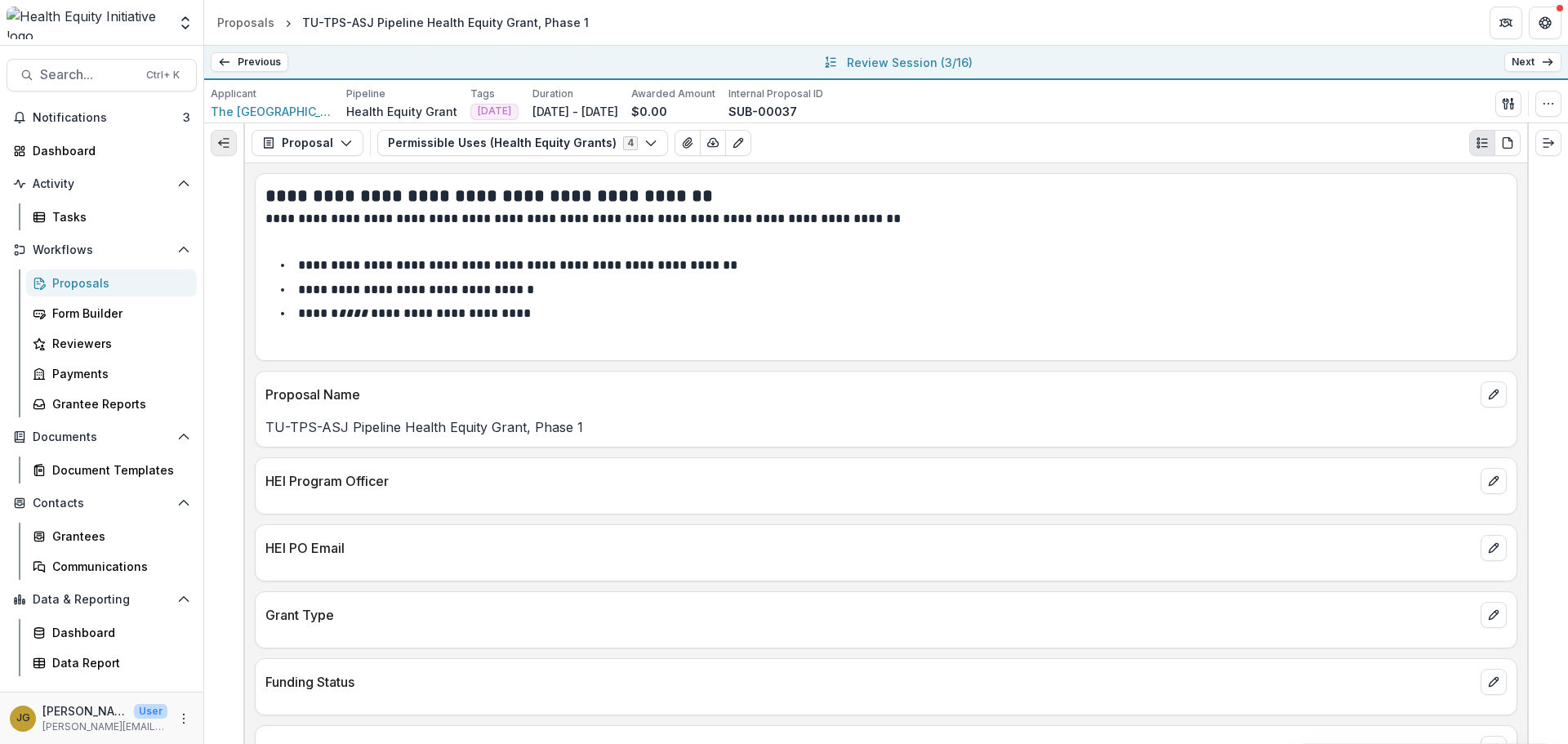
click at [230, 141] on icon "Expand left" at bounding box center [224, 142] width 13 height 13
click at [230, 145] on icon "Expand left" at bounding box center [224, 142] width 13 height 13
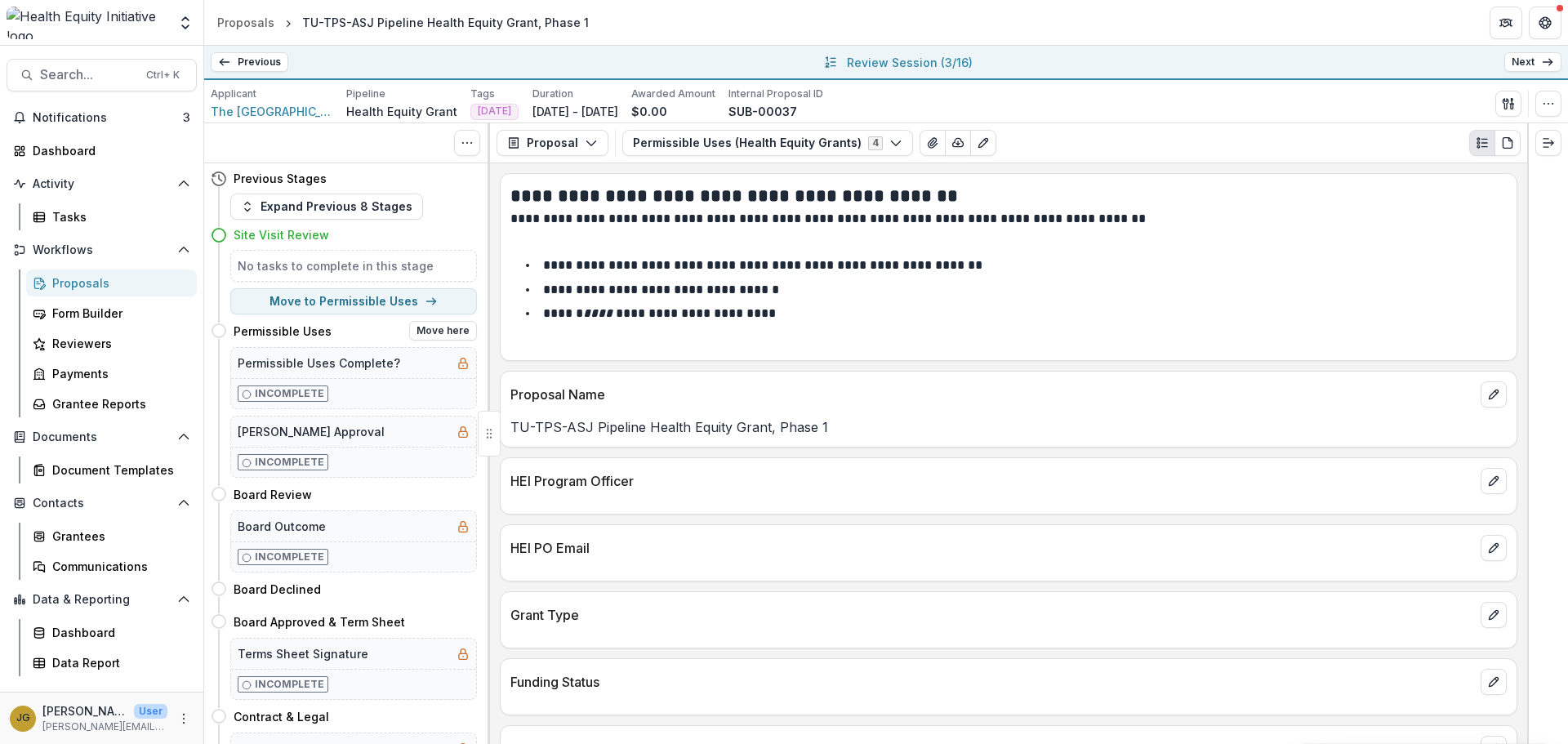
scroll to position [82, 0]
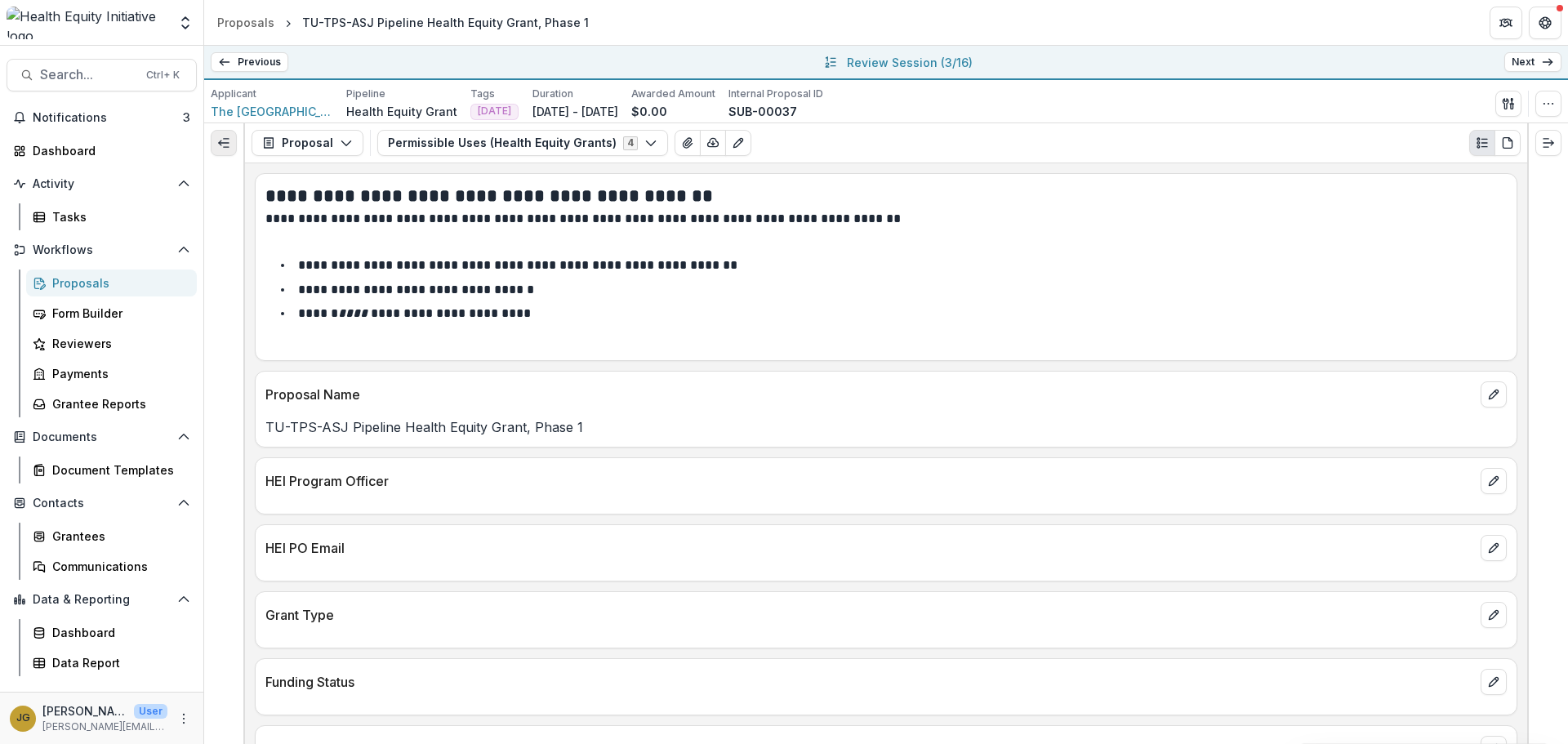
click at [231, 140] on button "Expand left" at bounding box center [224, 143] width 26 height 26
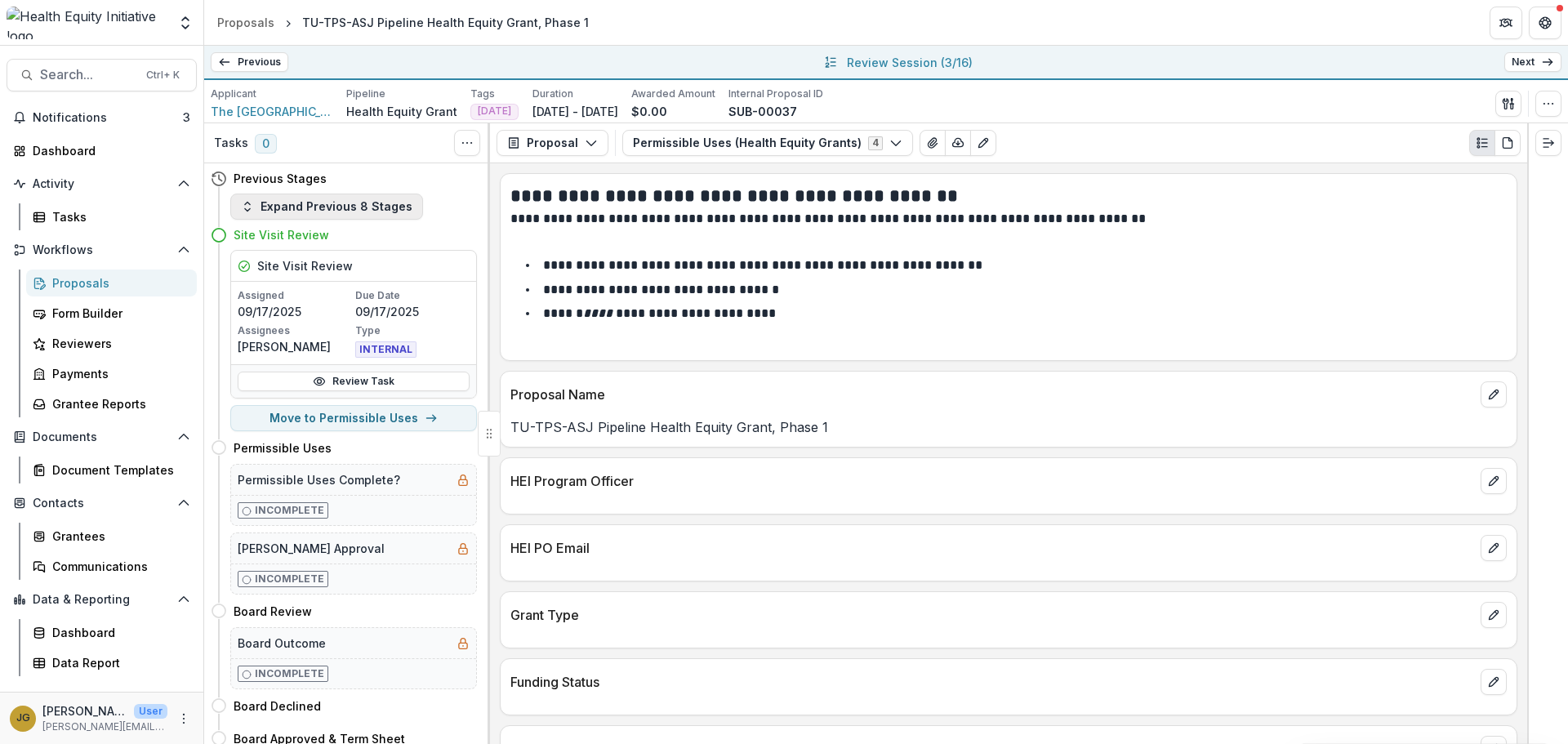
click at [248, 211] on icon "button" at bounding box center [247, 206] width 13 height 13
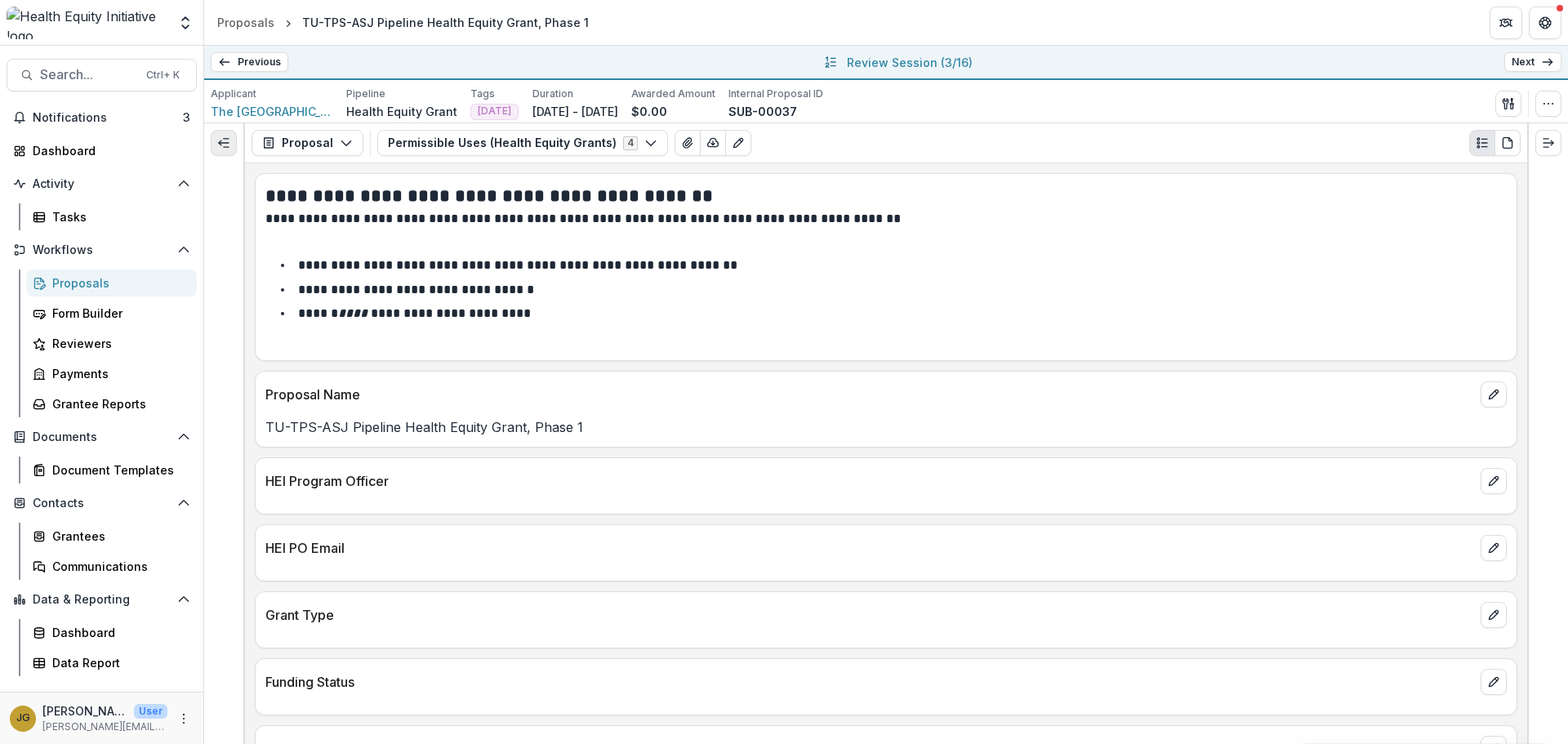
click at [231, 143] on button "Expand left" at bounding box center [224, 143] width 26 height 26
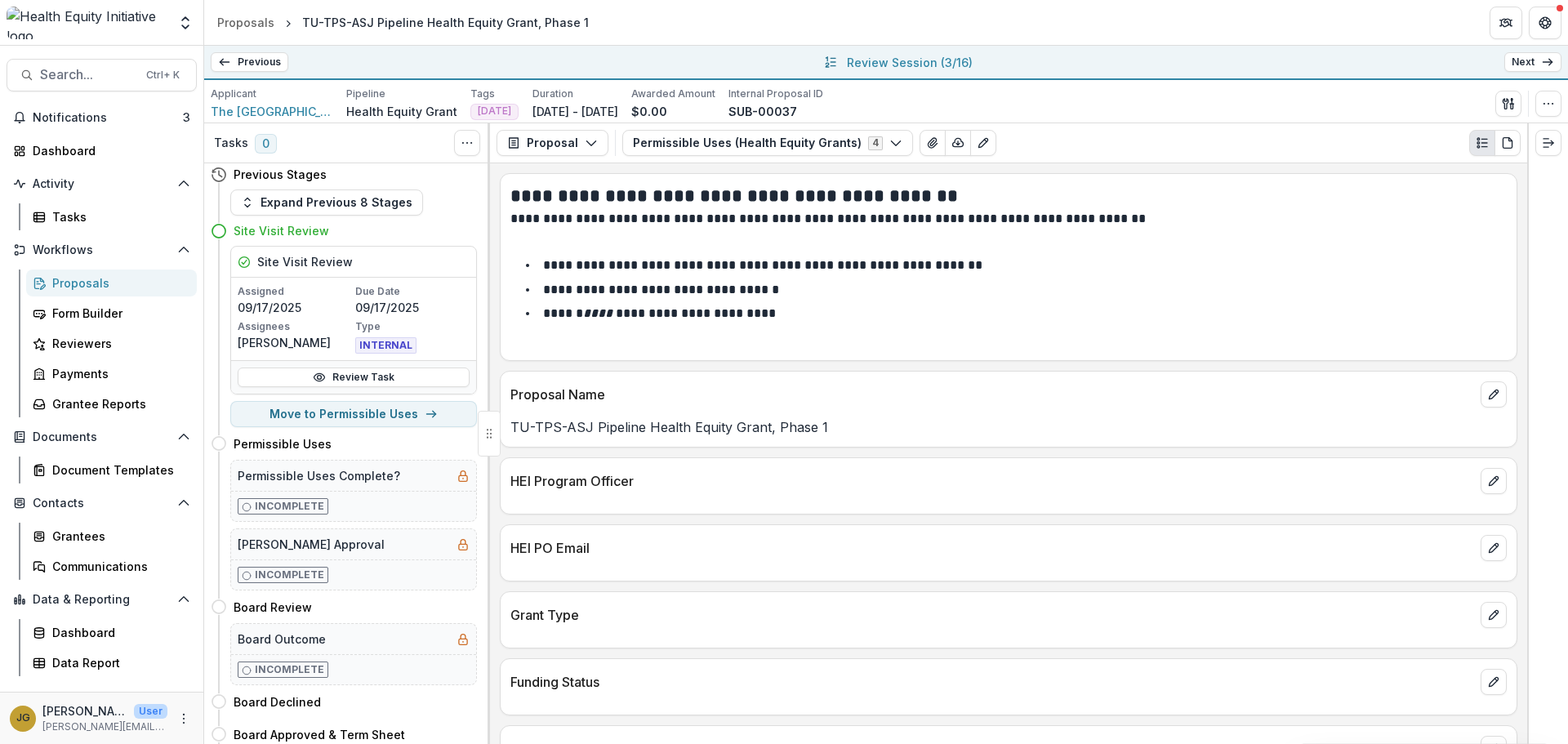
scroll to position [0, 0]
click at [248, 205] on icon "button" at bounding box center [247, 206] width 13 height 13
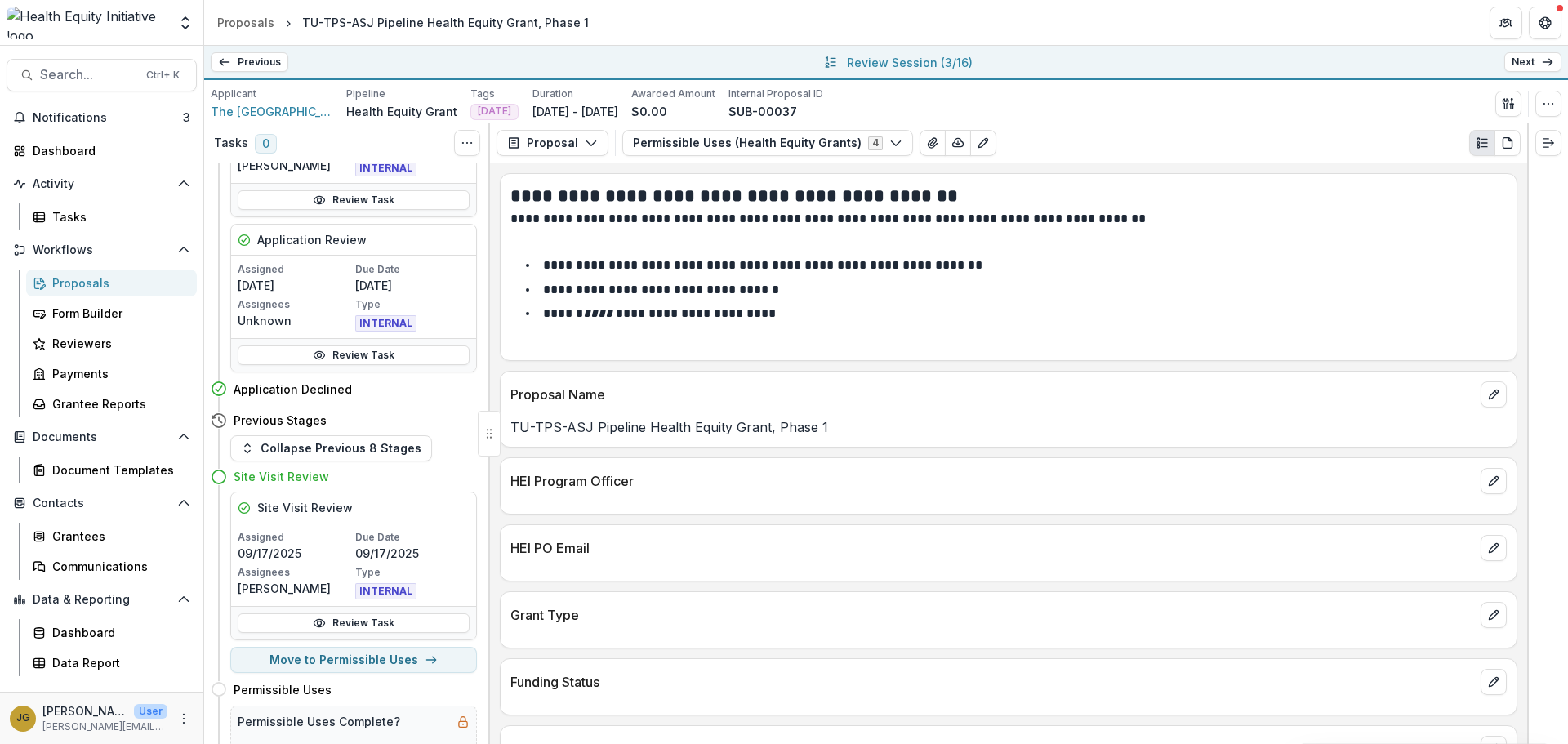
scroll to position [961, 0]
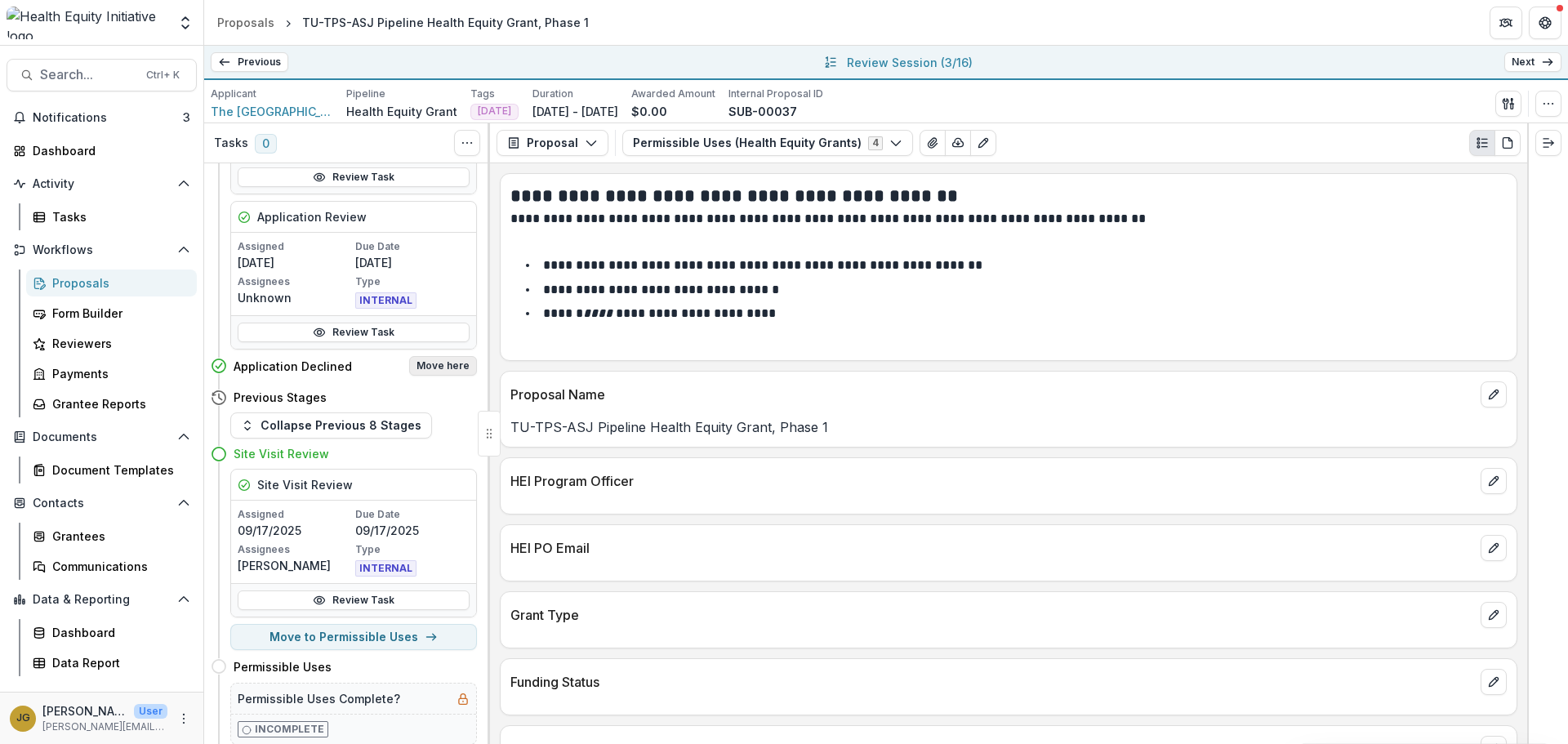
click at [419, 361] on button "Move here" at bounding box center [443, 366] width 68 height 20
select select "**********"
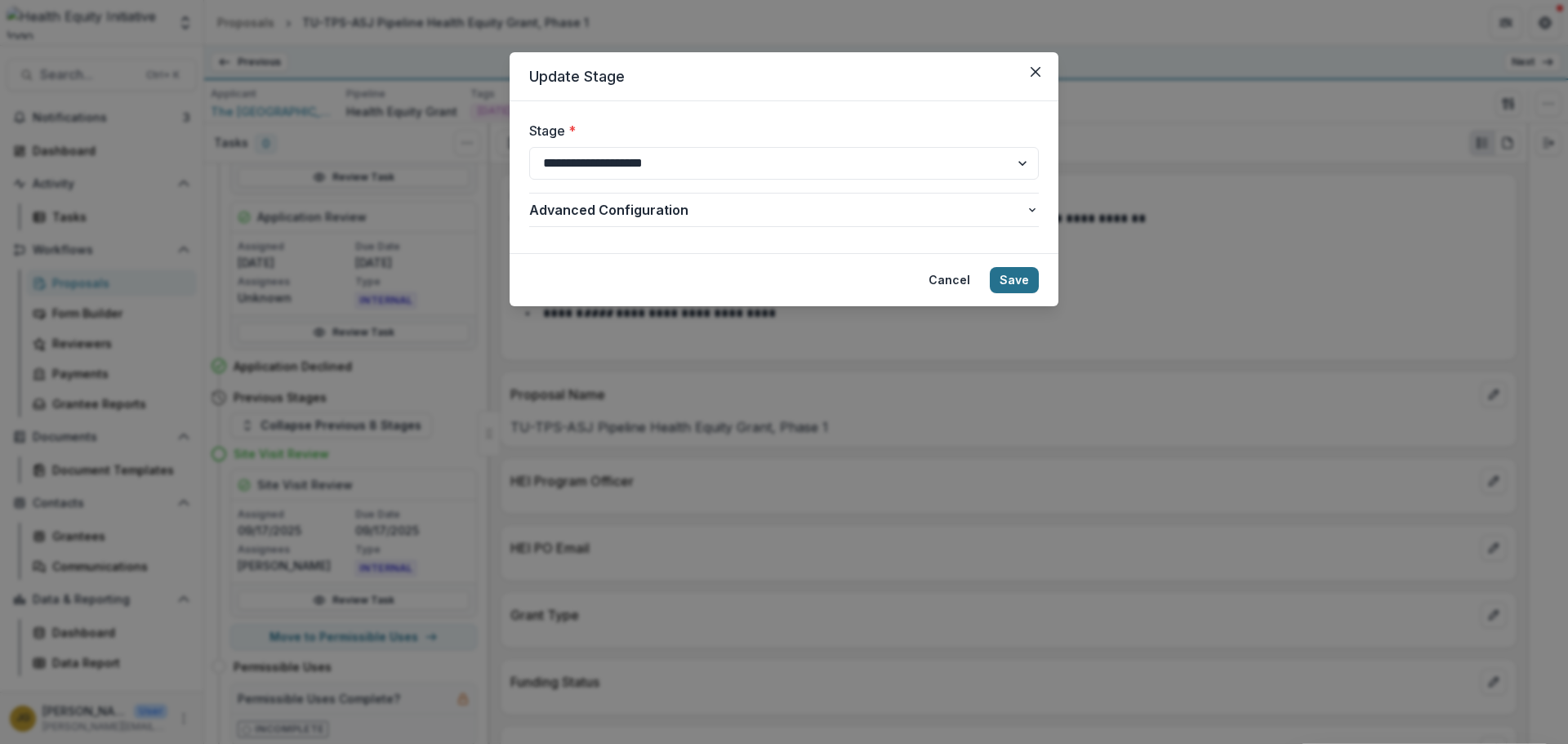
click at [1025, 284] on button "Save" at bounding box center [1014, 280] width 49 height 26
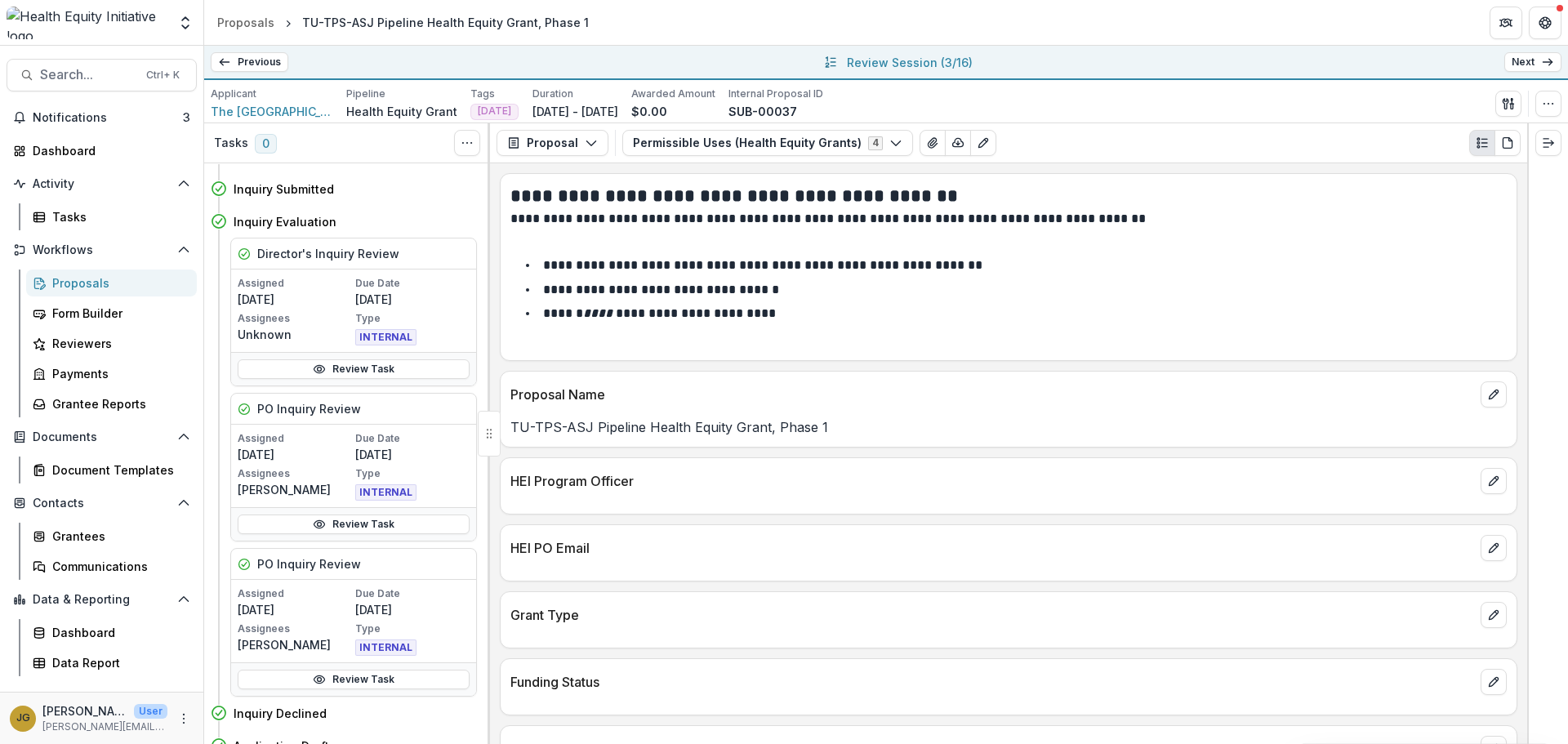
scroll to position [0, 0]
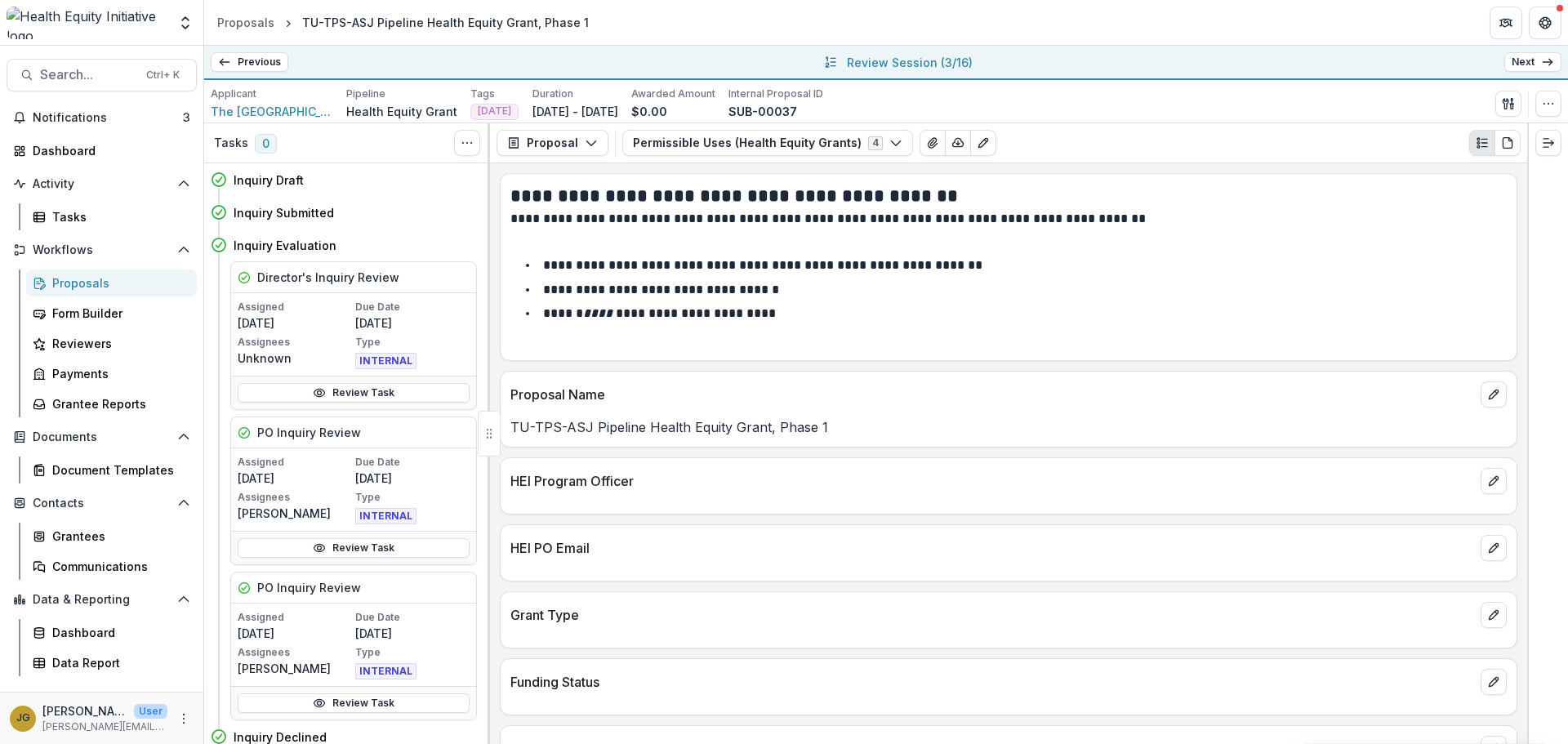
click at [1527, 59] on link "Next" at bounding box center [1532, 62] width 57 height 20
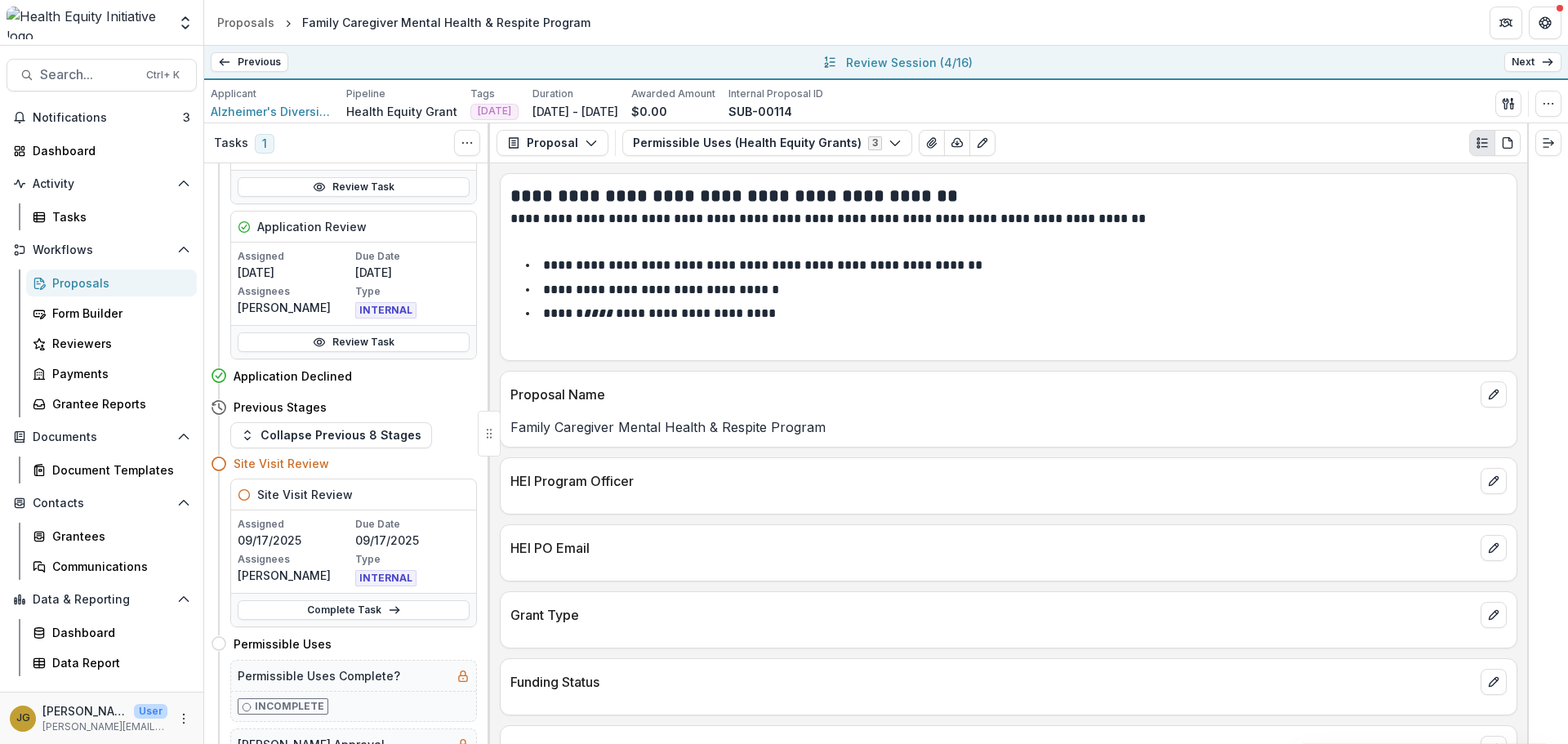
scroll to position [957, 0]
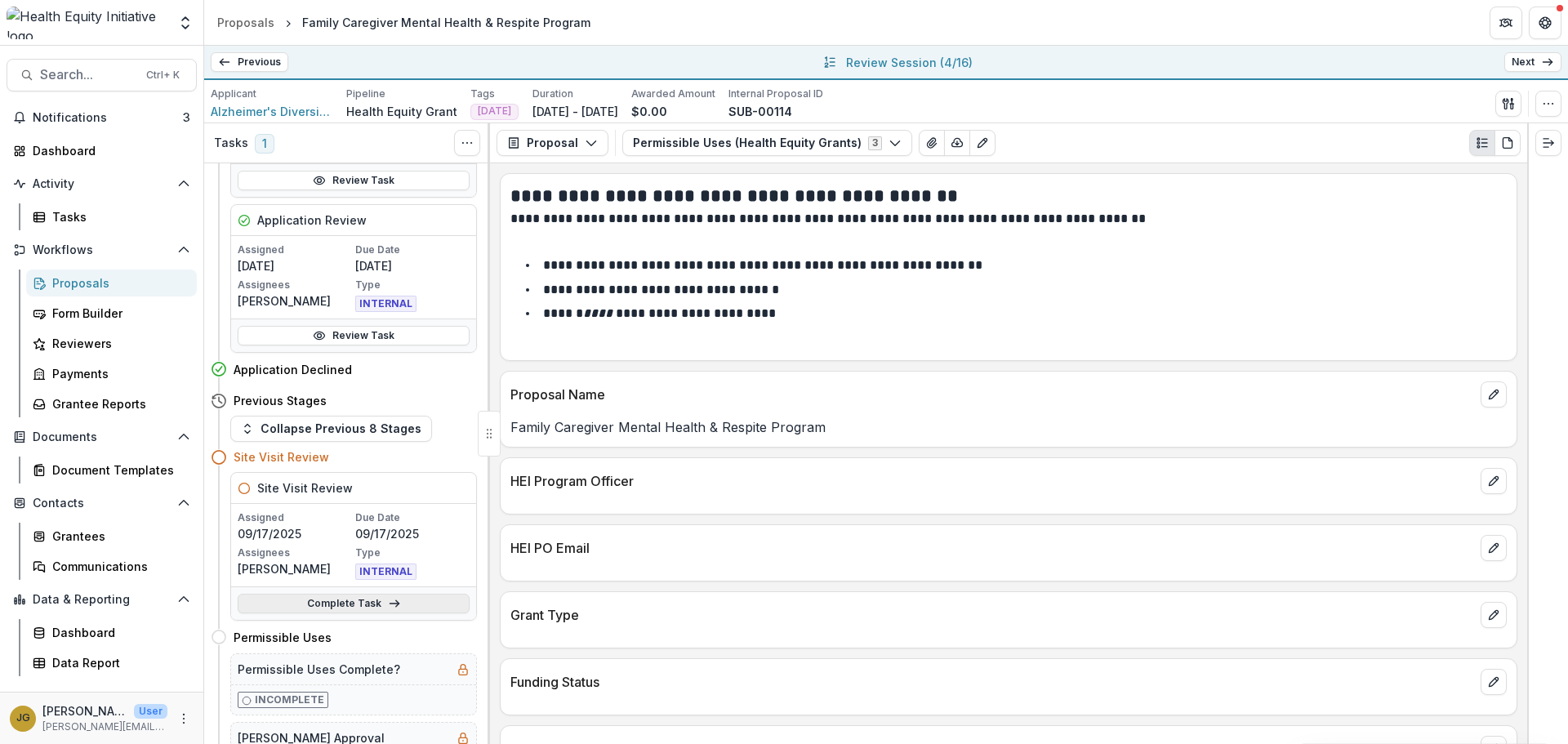
click at [339, 603] on link "Complete Task" at bounding box center [354, 604] width 232 height 20
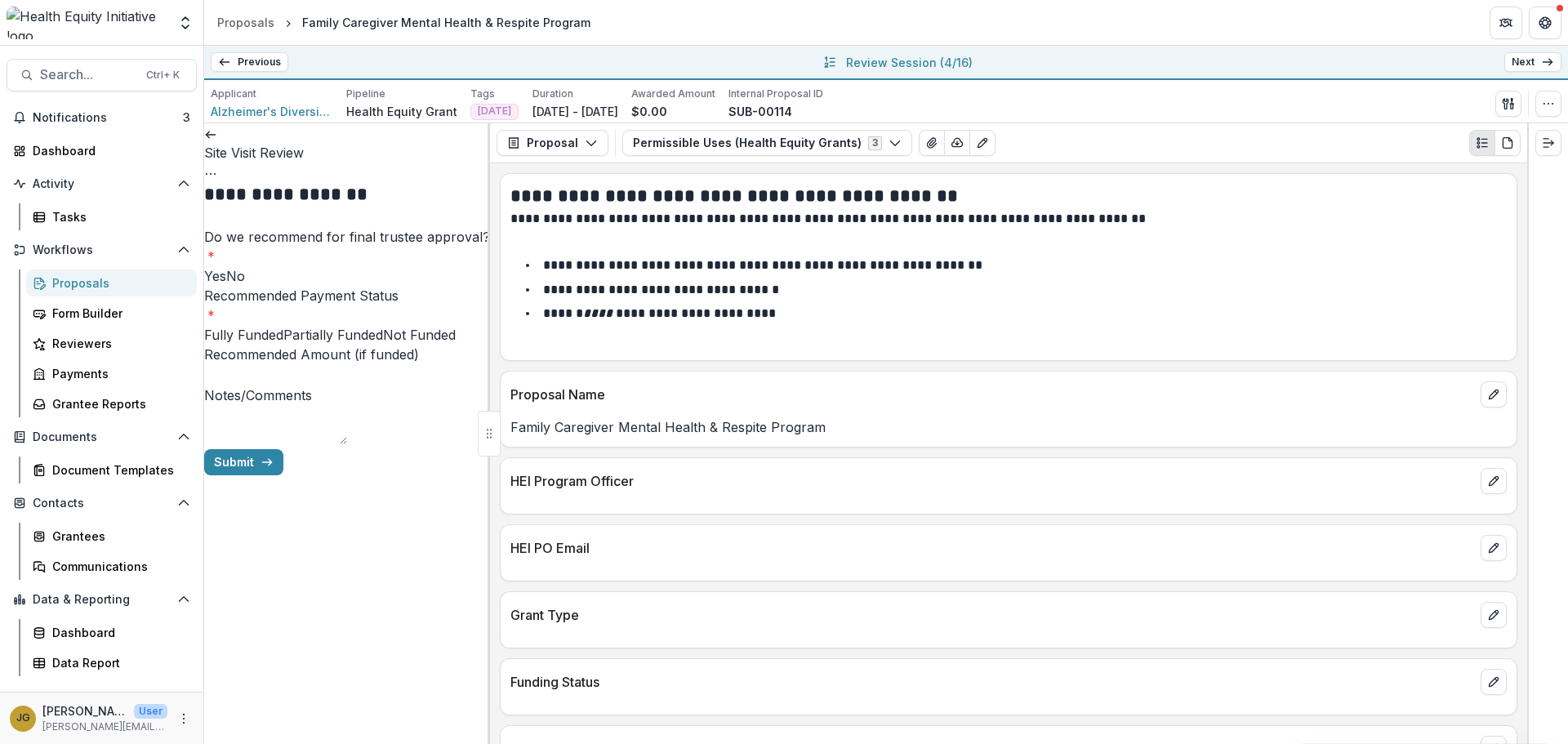
click at [226, 284] on span at bounding box center [226, 276] width 0 height 16
click at [383, 343] on span at bounding box center [383, 335] width 0 height 16
click at [283, 475] on button "Submit" at bounding box center [244, 462] width 79 height 26
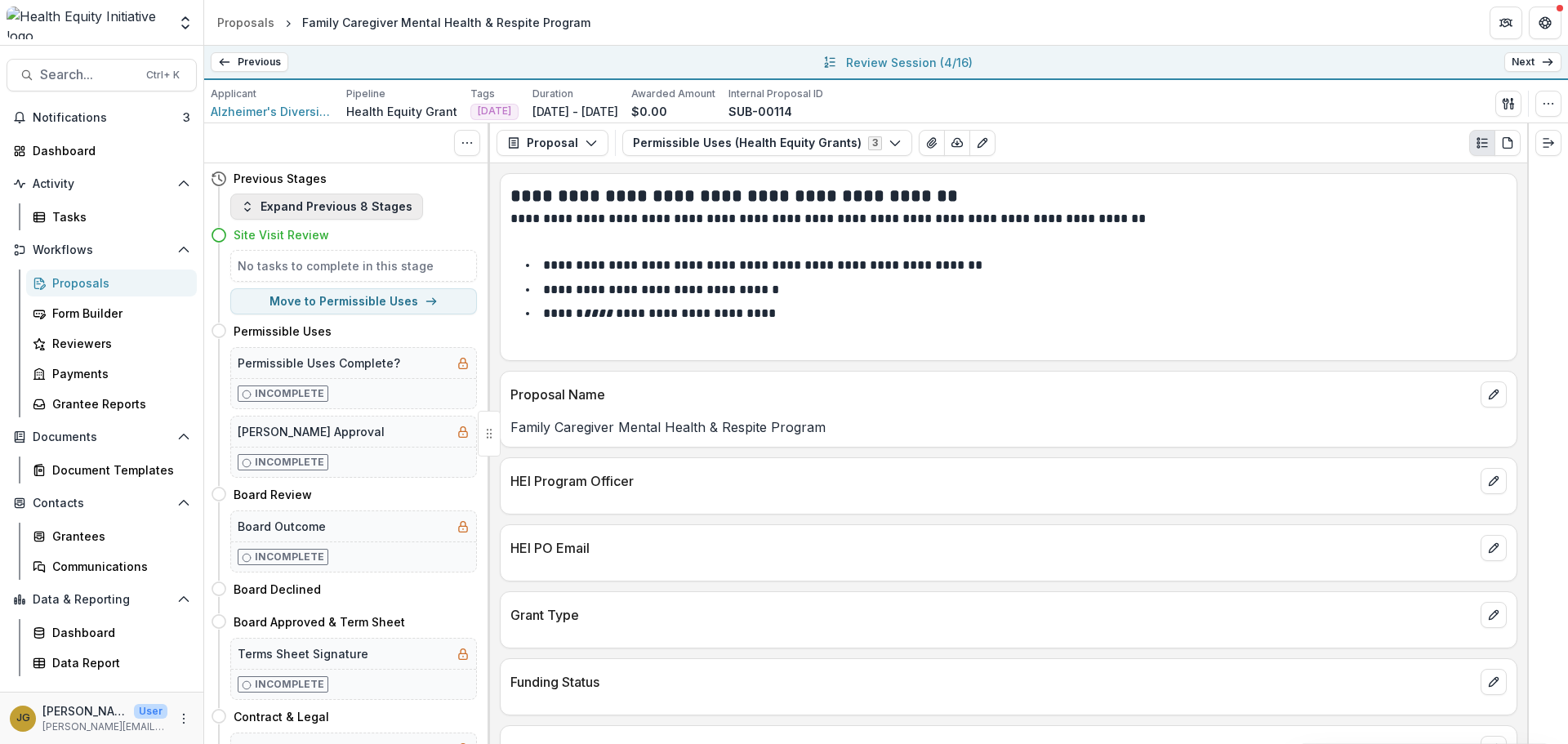
click at [314, 212] on button "Expand Previous 8 Stages" at bounding box center [327, 206] width 192 height 26
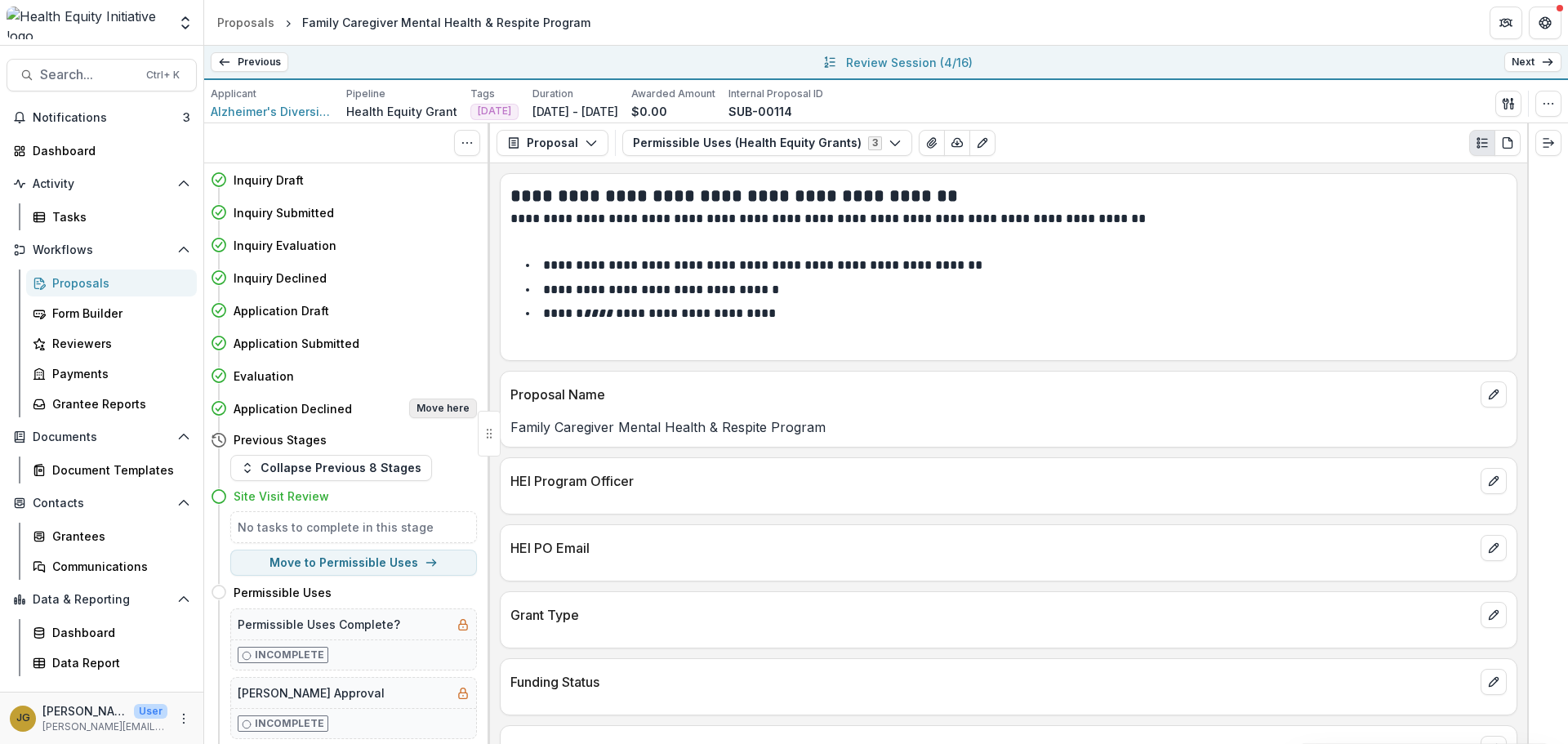
click at [433, 409] on button "Move here" at bounding box center [443, 408] width 68 height 20
select select "**********"
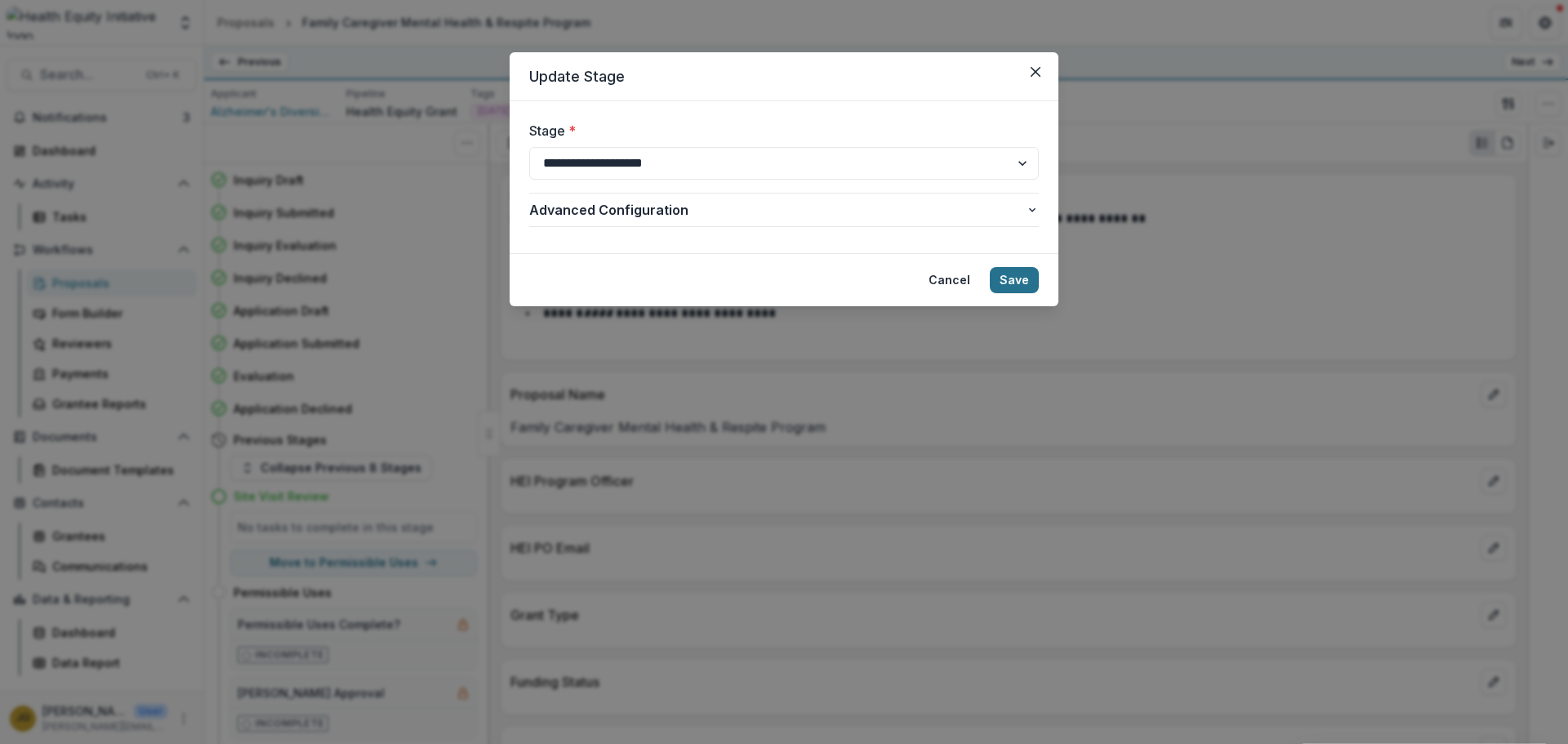
click at [1009, 276] on button "Save" at bounding box center [1014, 280] width 49 height 26
